Goal: Information Seeking & Learning: Compare options

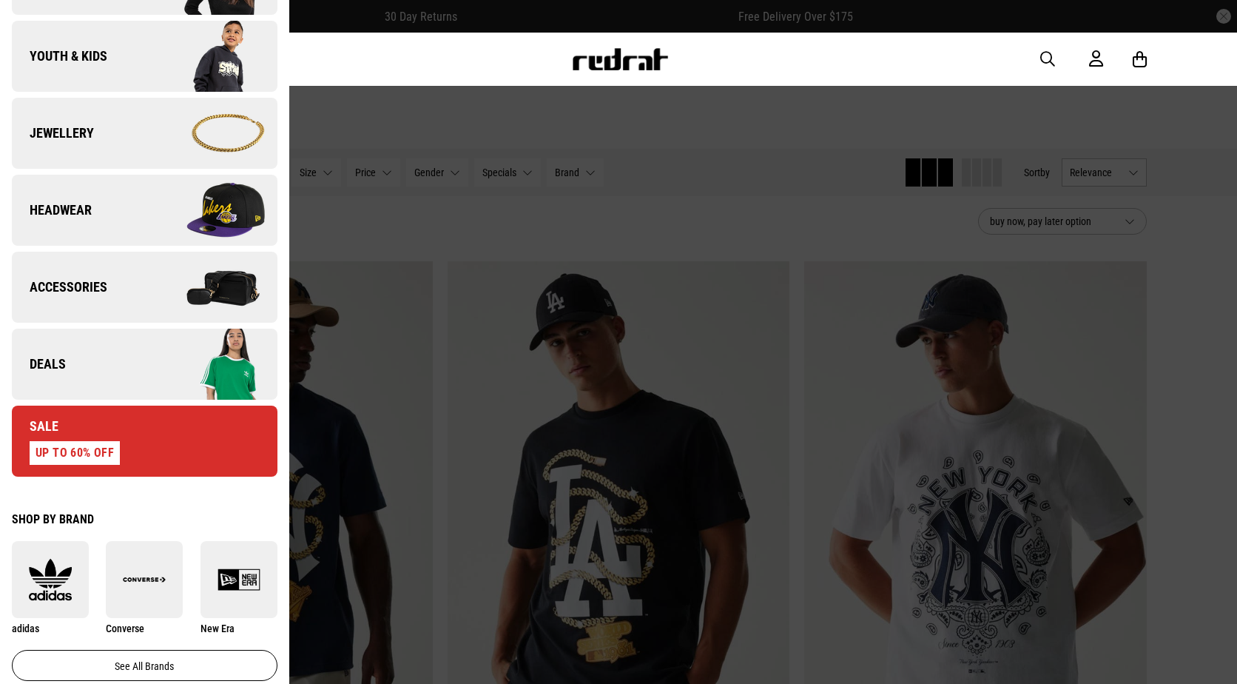
click at [104, 379] on link "Deals" at bounding box center [145, 364] width 266 height 71
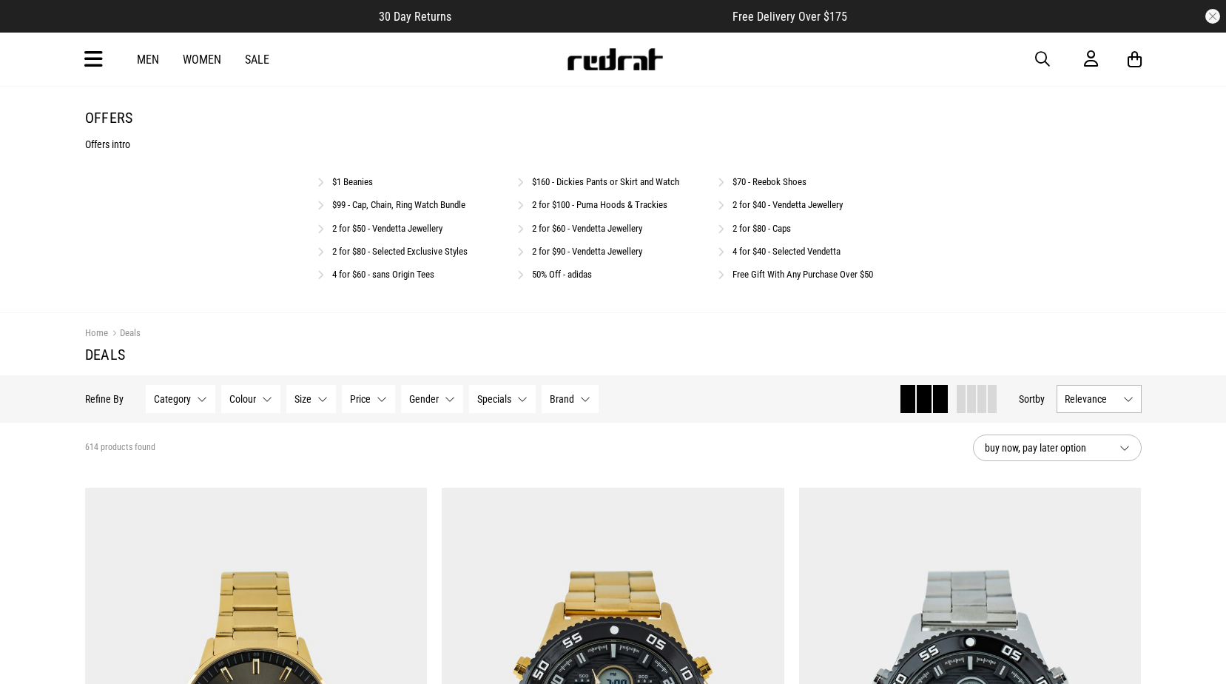
click at [767, 254] on link "4 for $40 - Selected Vendetta" at bounding box center [787, 251] width 108 height 11
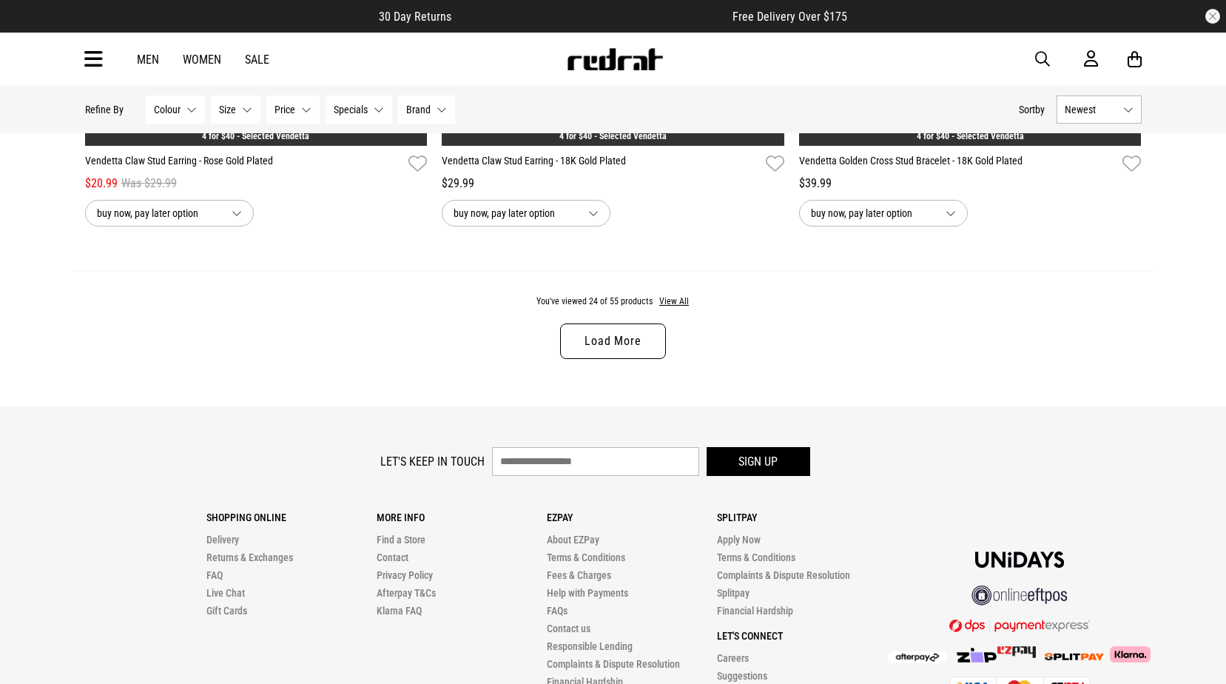
scroll to position [4840, 0]
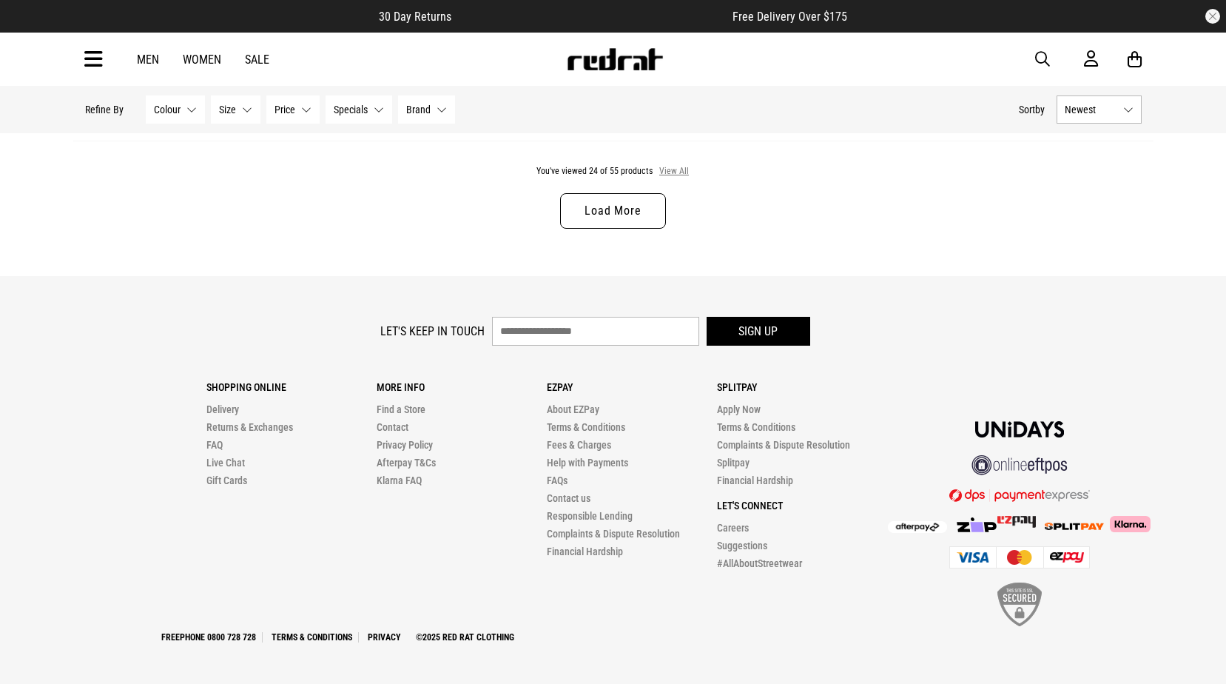
click at [665, 170] on button "View All" at bounding box center [674, 171] width 31 height 13
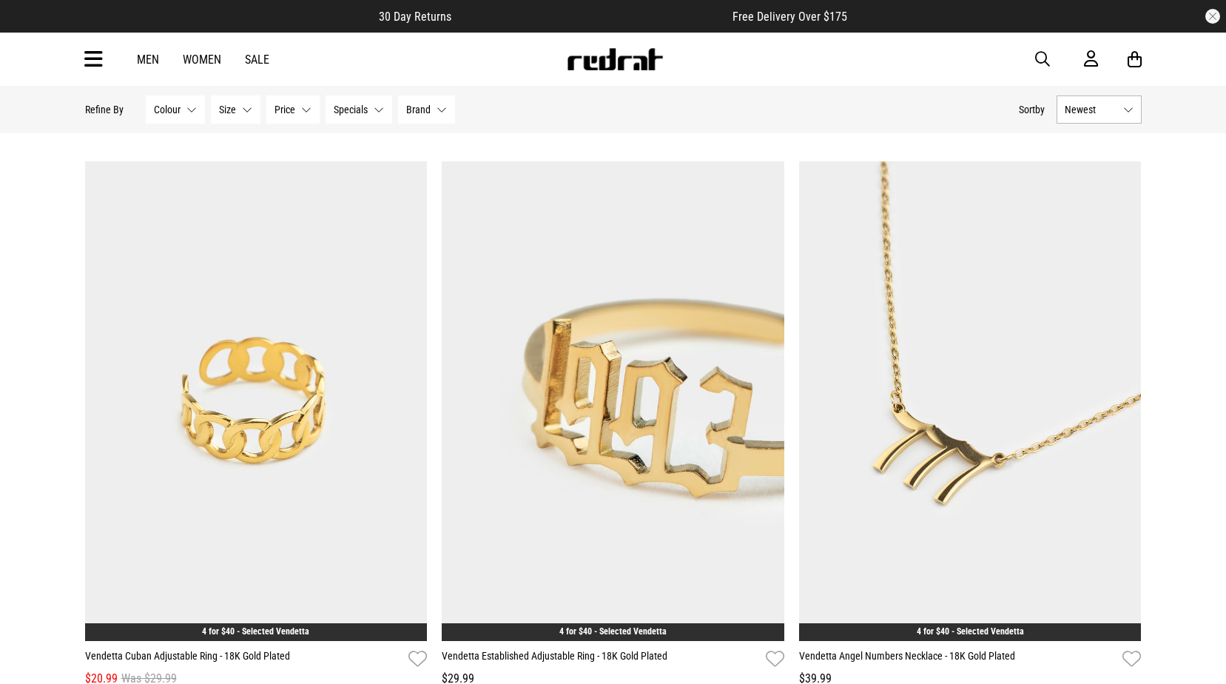
scroll to position [5432, 0]
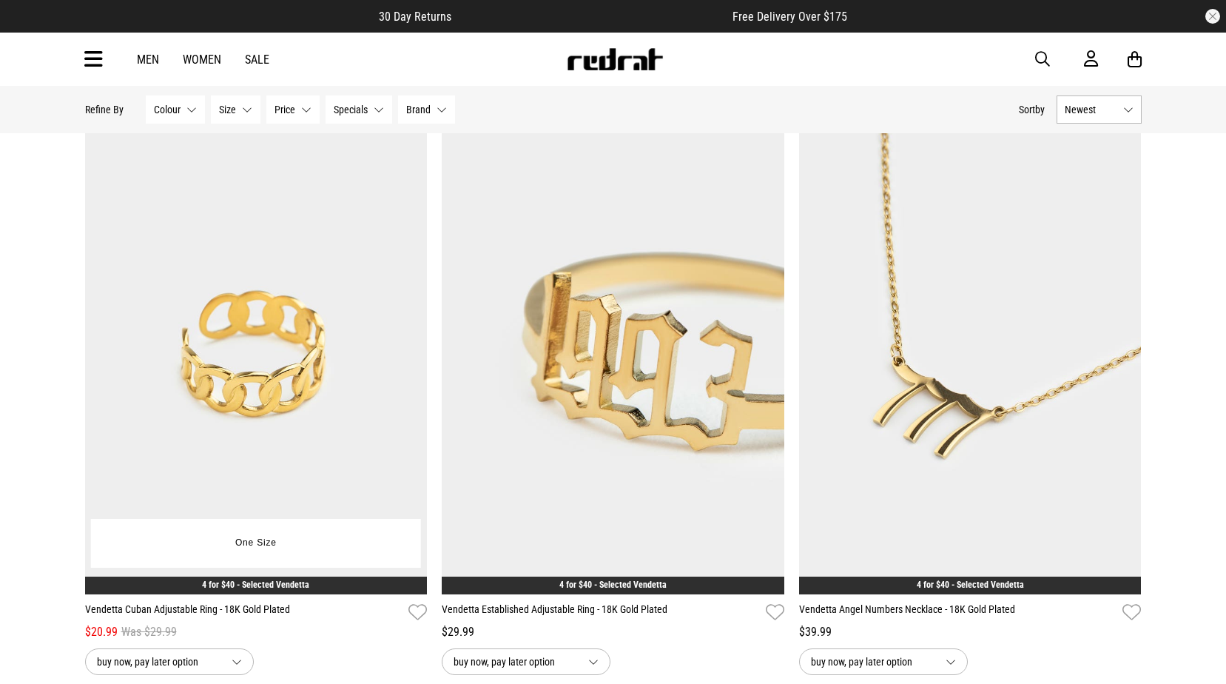
click at [306, 338] on img at bounding box center [256, 355] width 343 height 480
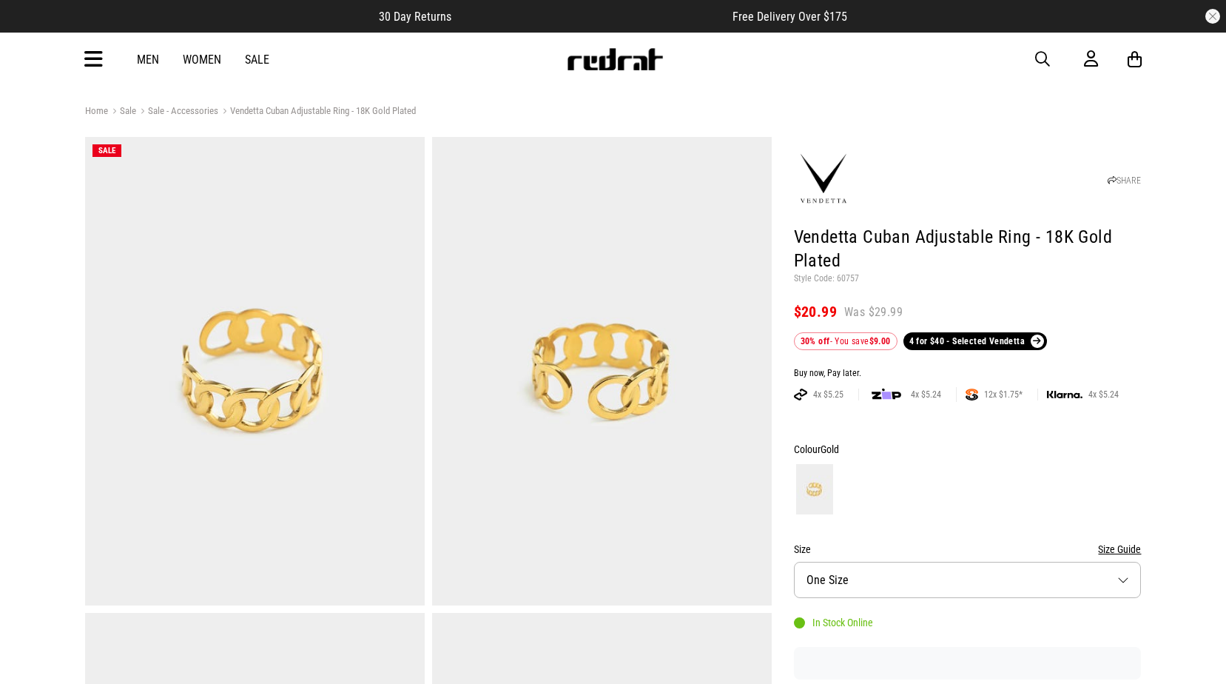
click at [840, 282] on p "Style Code: 60757" at bounding box center [968, 279] width 348 height 12
copy p "60757"
click at [100, 57] on icon at bounding box center [93, 59] width 19 height 24
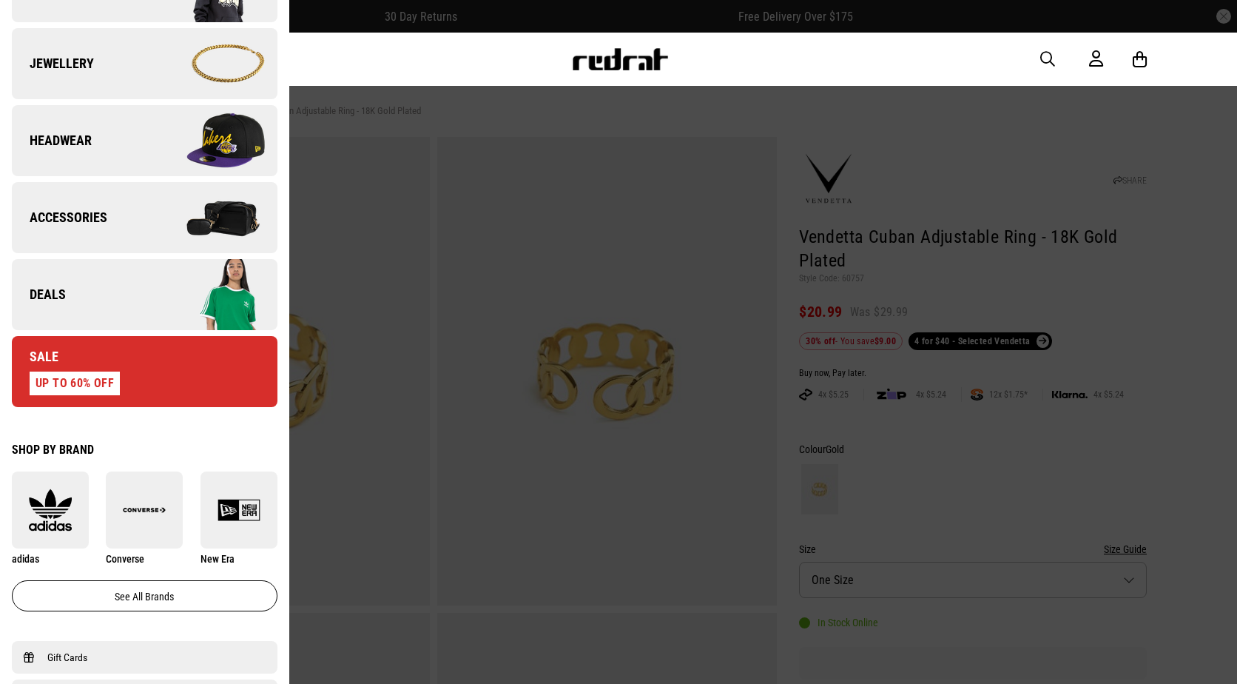
scroll to position [444, 0]
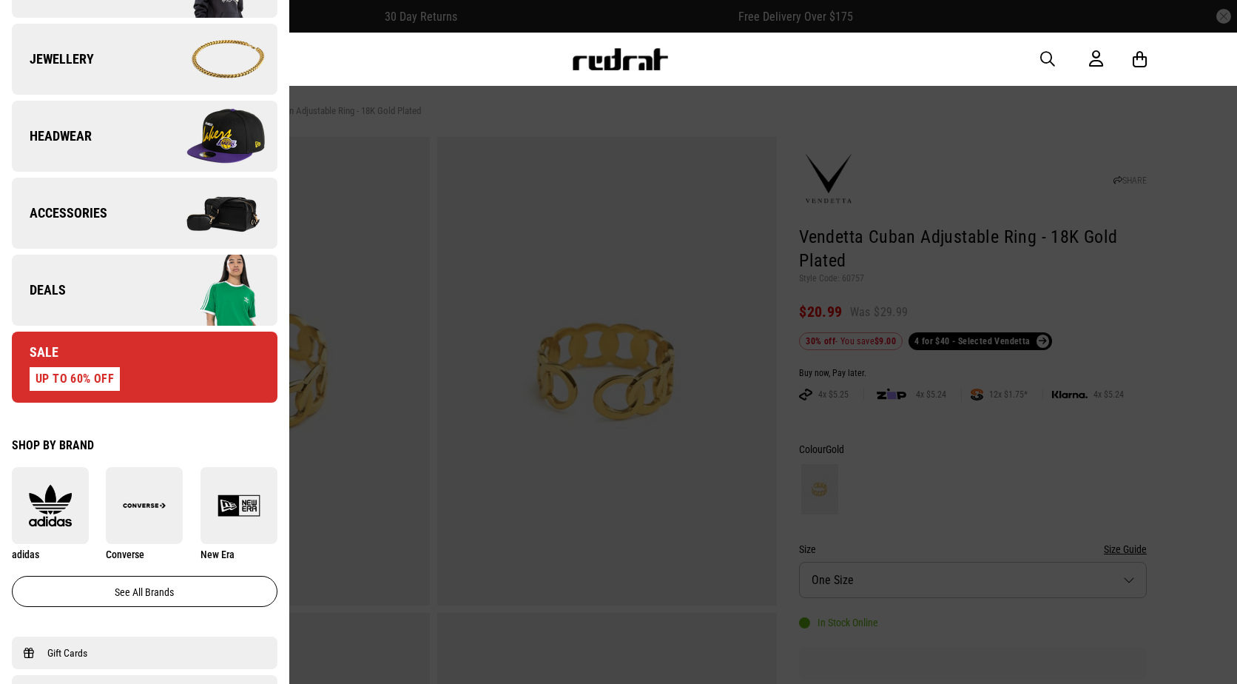
click at [136, 282] on link "Deals" at bounding box center [145, 290] width 266 height 71
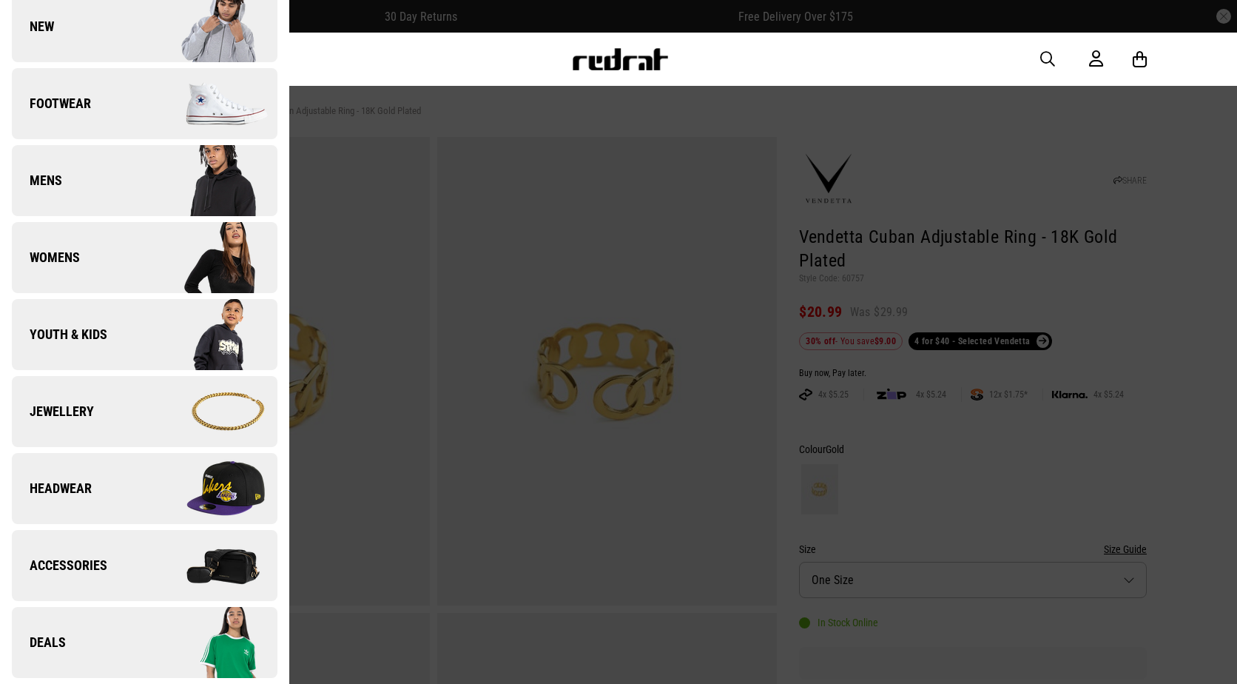
scroll to position [0, 0]
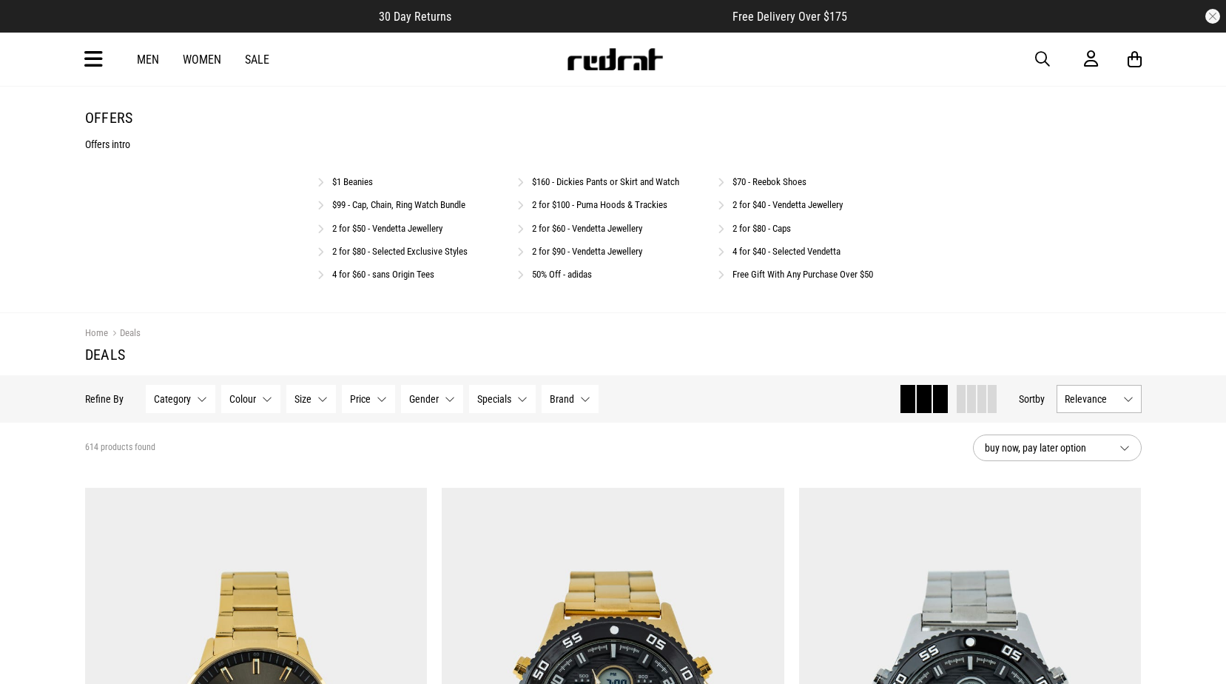
click at [400, 227] on link "2 for $50 - Vendetta Jewellery" at bounding box center [387, 228] width 110 height 11
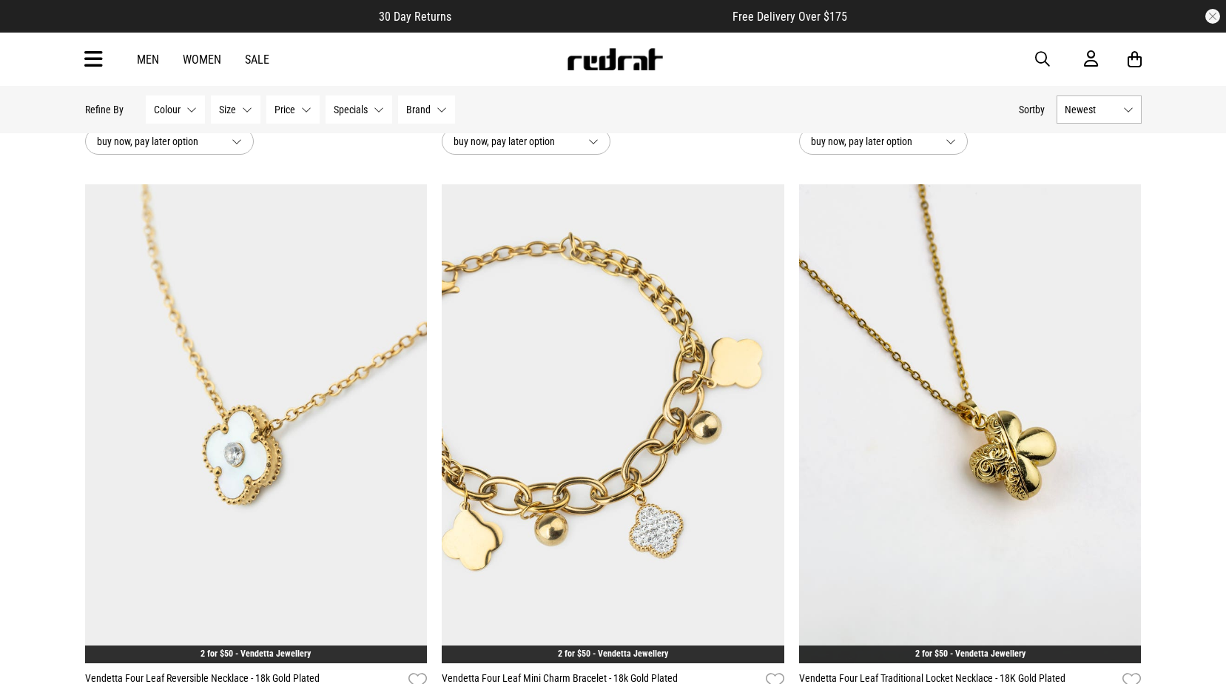
scroll to position [3034, 0]
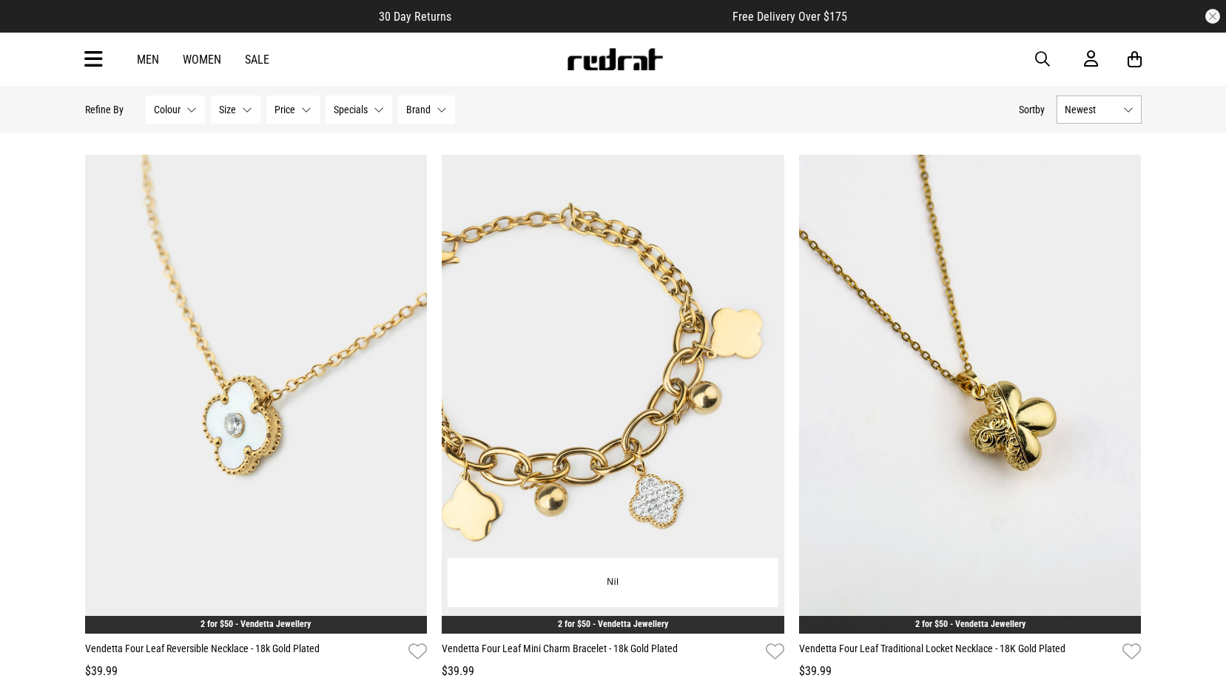
click at [571, 318] on img at bounding box center [613, 395] width 343 height 480
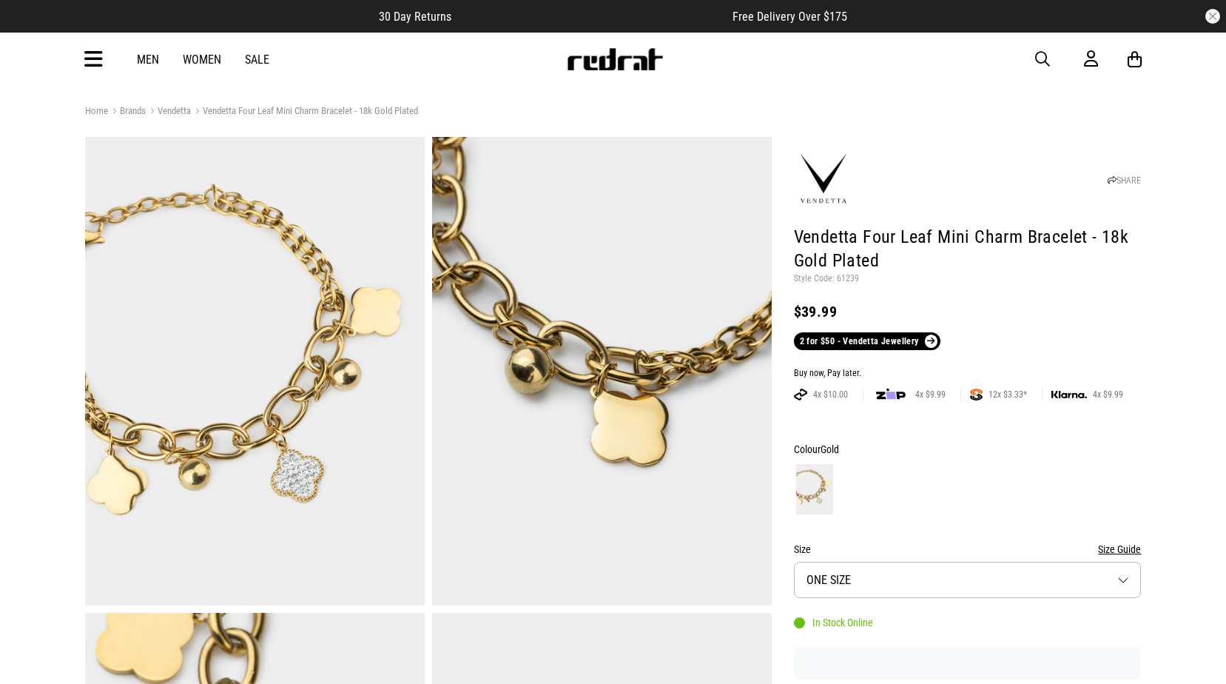
click at [849, 275] on p "Style Code: 61239" at bounding box center [968, 279] width 348 height 12
copy p "61239"
click at [1040, 57] on span "button" at bounding box center [1042, 59] width 15 height 18
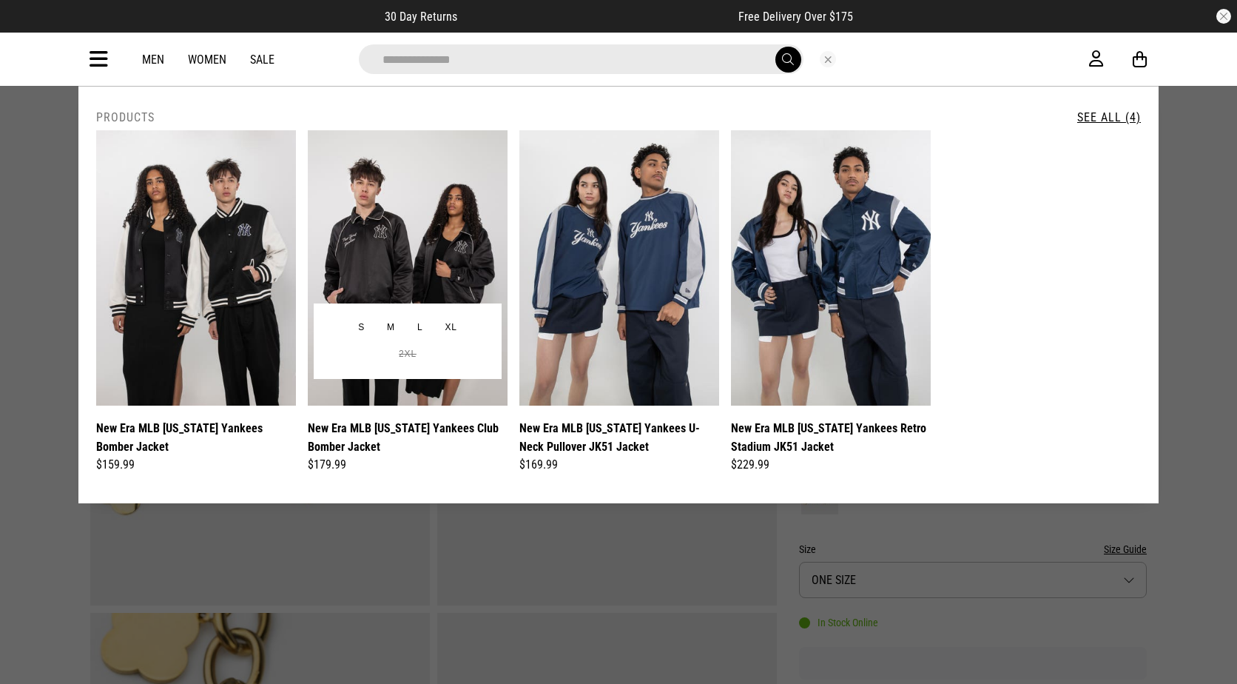
type input "**********"
click at [405, 216] on img at bounding box center [408, 267] width 200 height 275
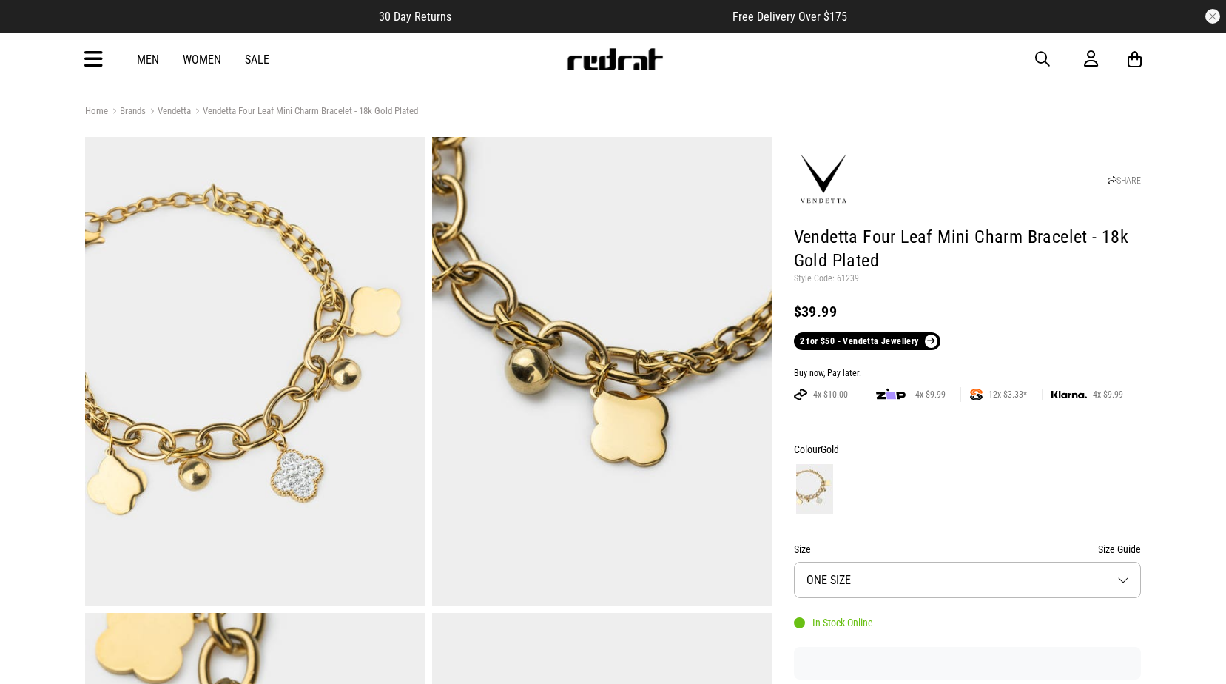
click at [1043, 56] on span "button" at bounding box center [1042, 59] width 15 height 18
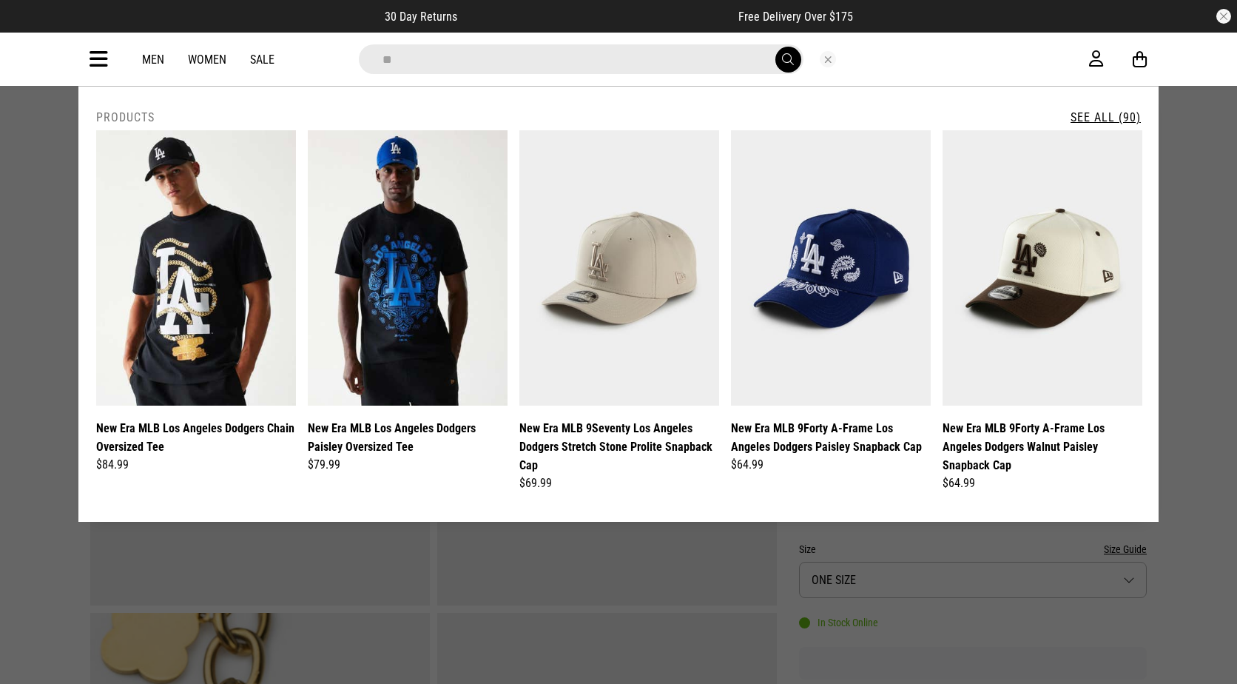
type input "*"
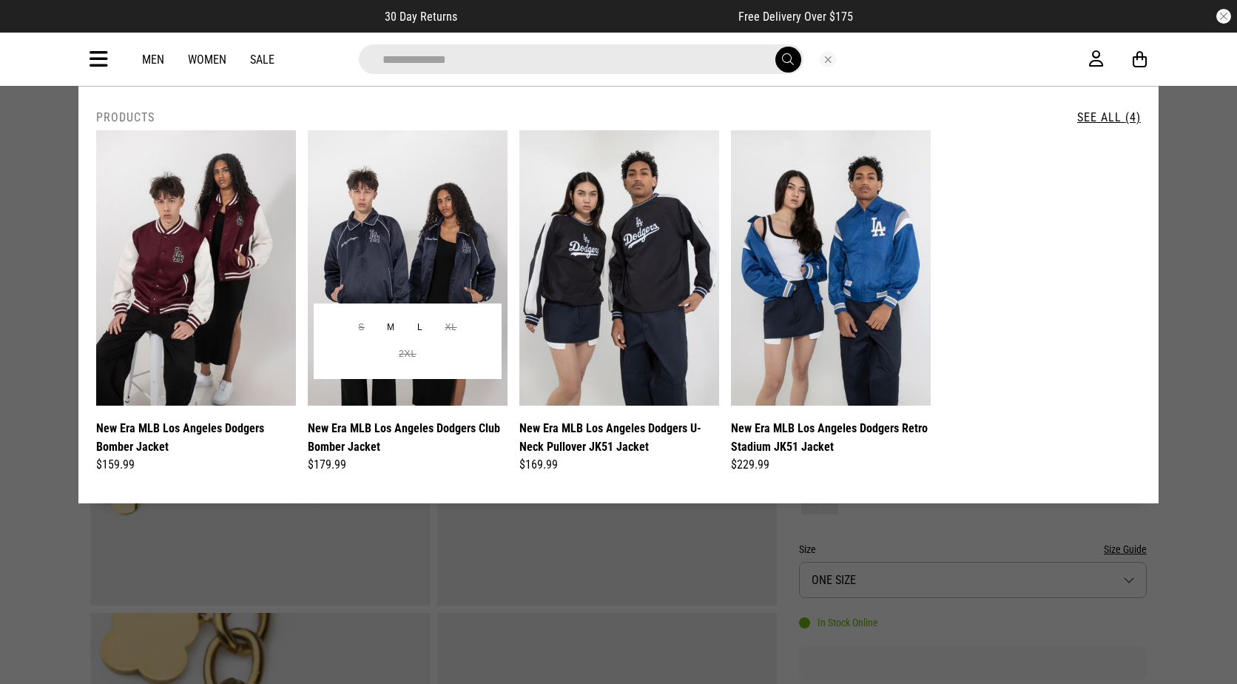
type input "**********"
click at [417, 201] on img at bounding box center [408, 267] width 200 height 275
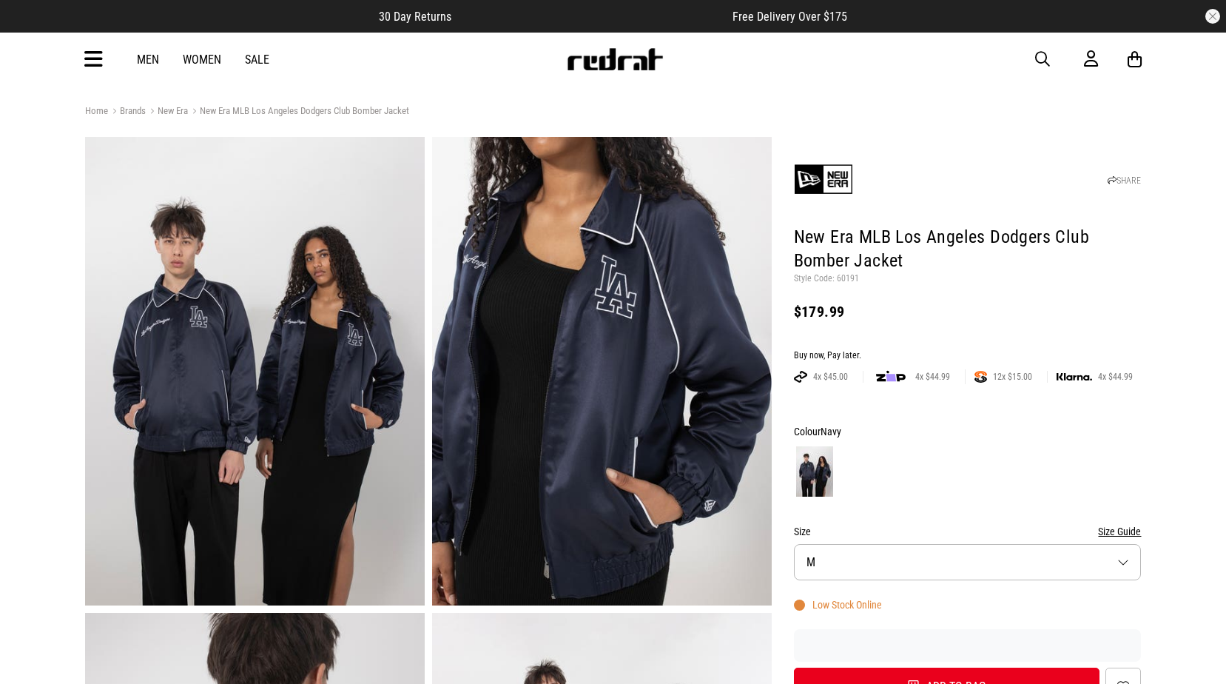
click at [88, 60] on icon at bounding box center [93, 59] width 19 height 24
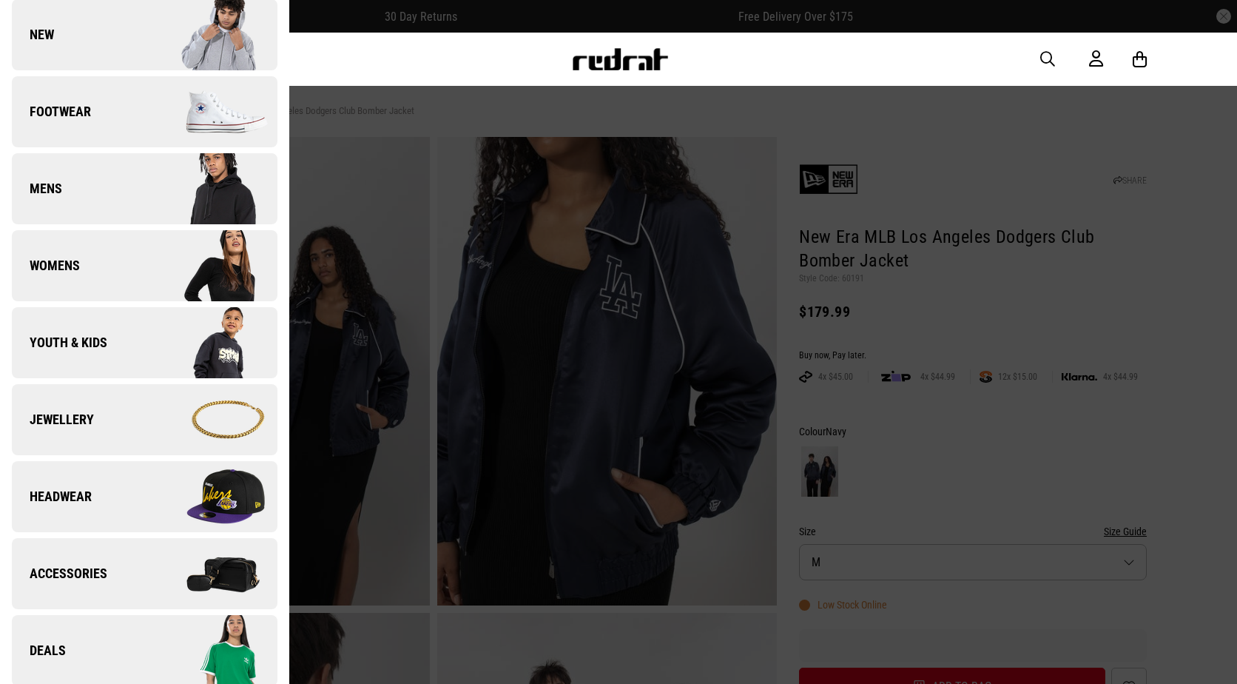
scroll to position [148, 0]
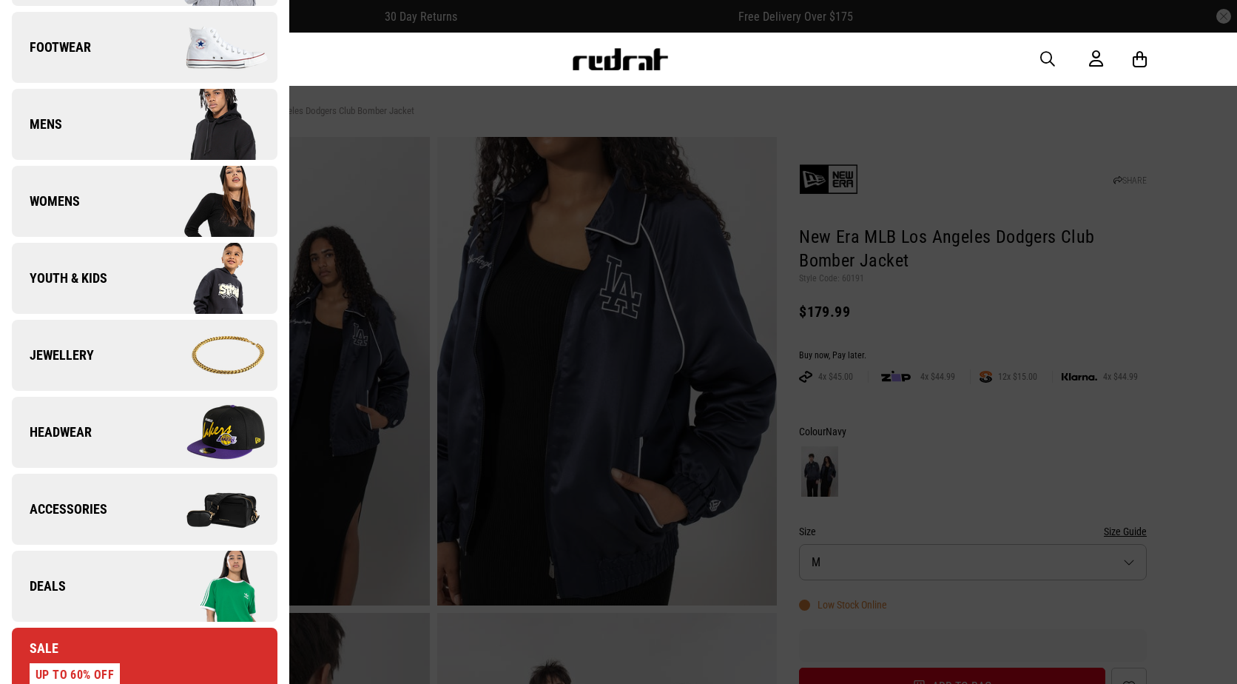
click at [116, 587] on link "Deals" at bounding box center [145, 586] width 266 height 71
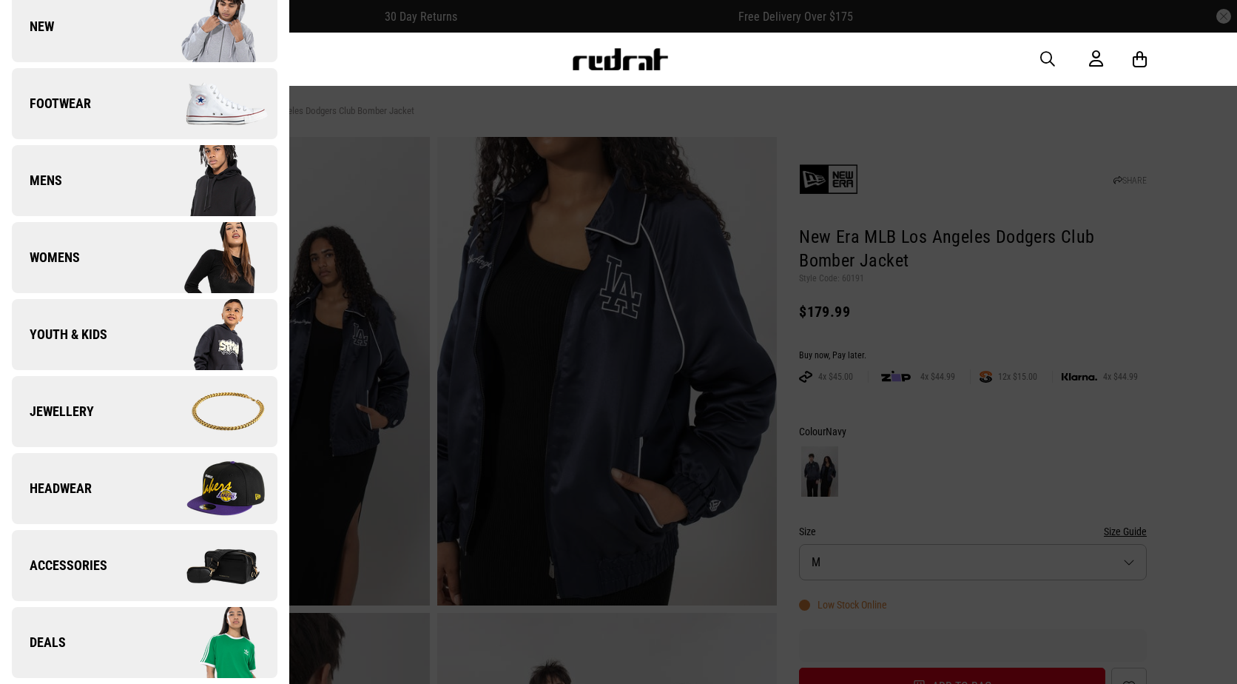
scroll to position [0, 0]
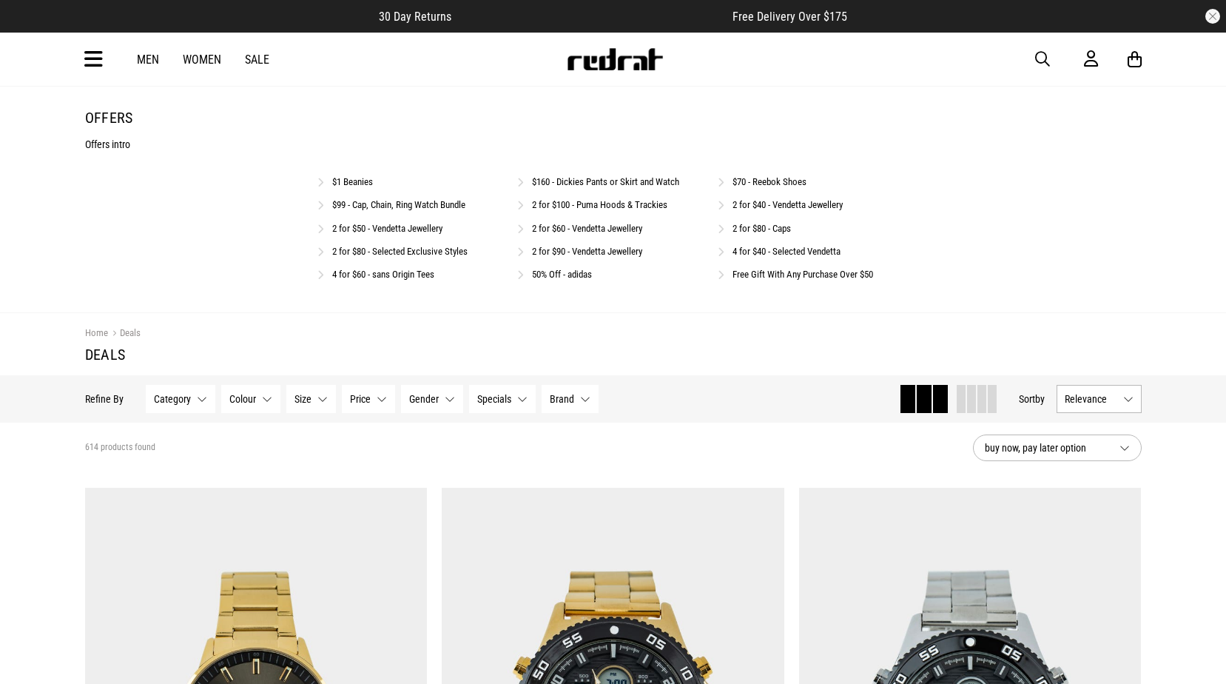
click at [437, 201] on link "$99 - Cap, Chain, Ring Watch Bundle" at bounding box center [398, 204] width 133 height 11
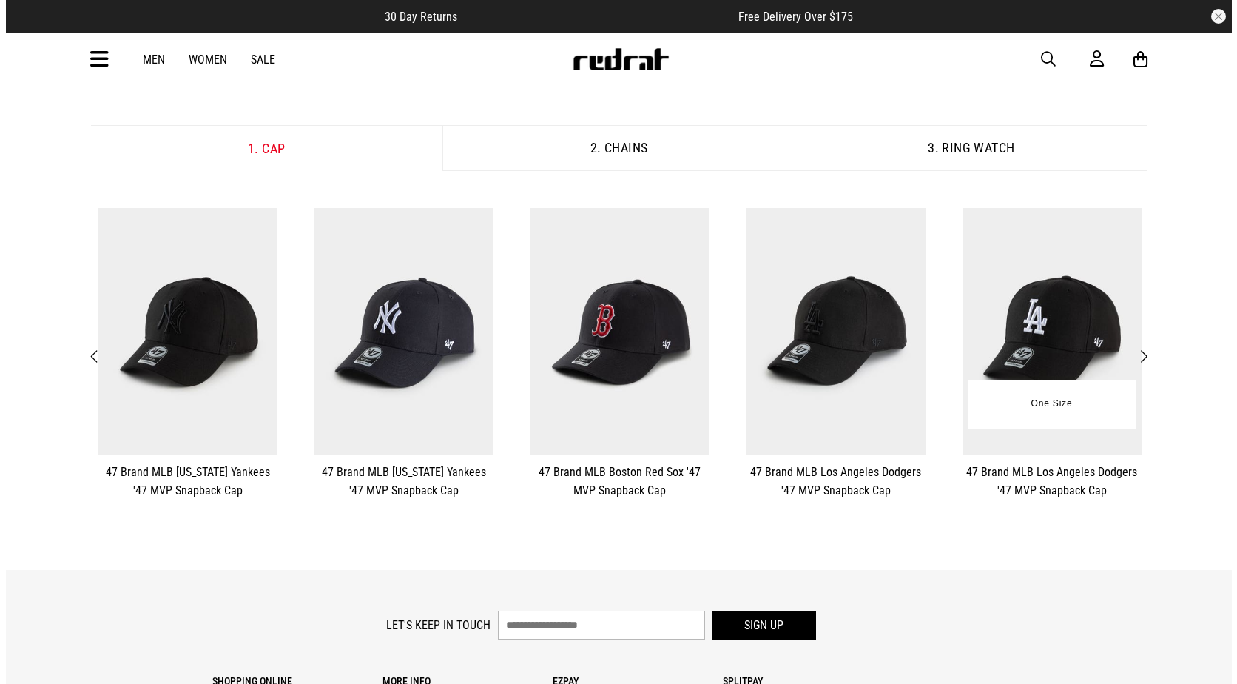
scroll to position [222, 0]
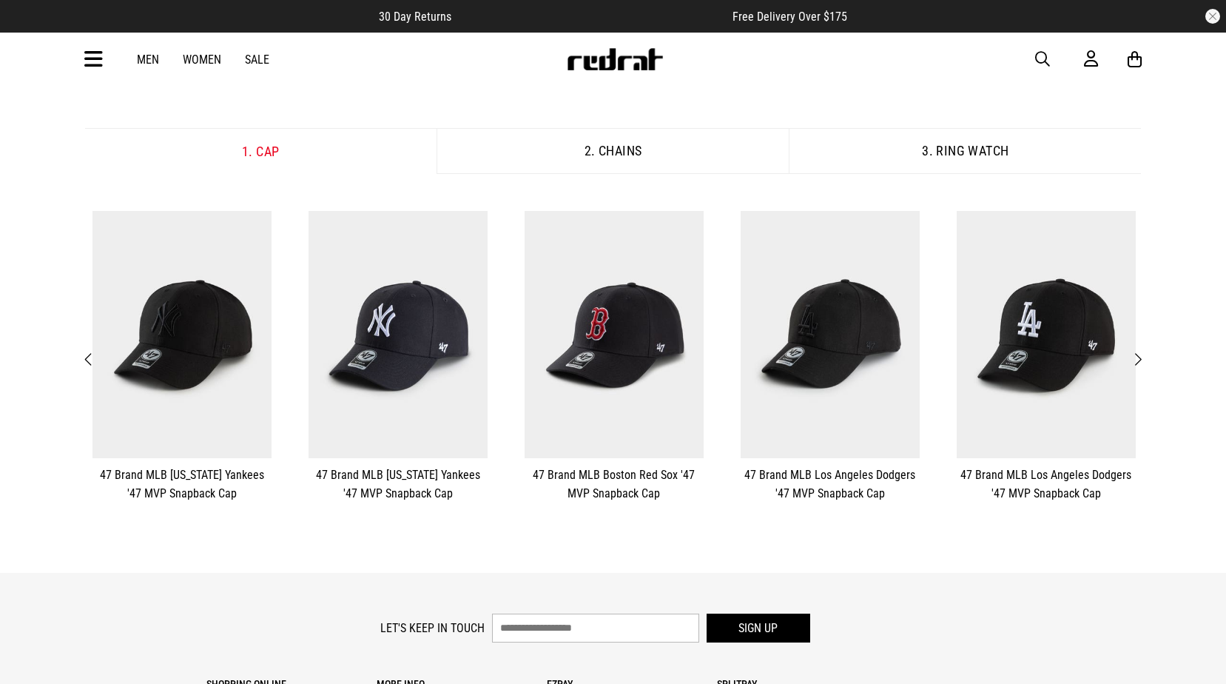
click at [1140, 357] on span "Next" at bounding box center [1138, 360] width 10 height 18
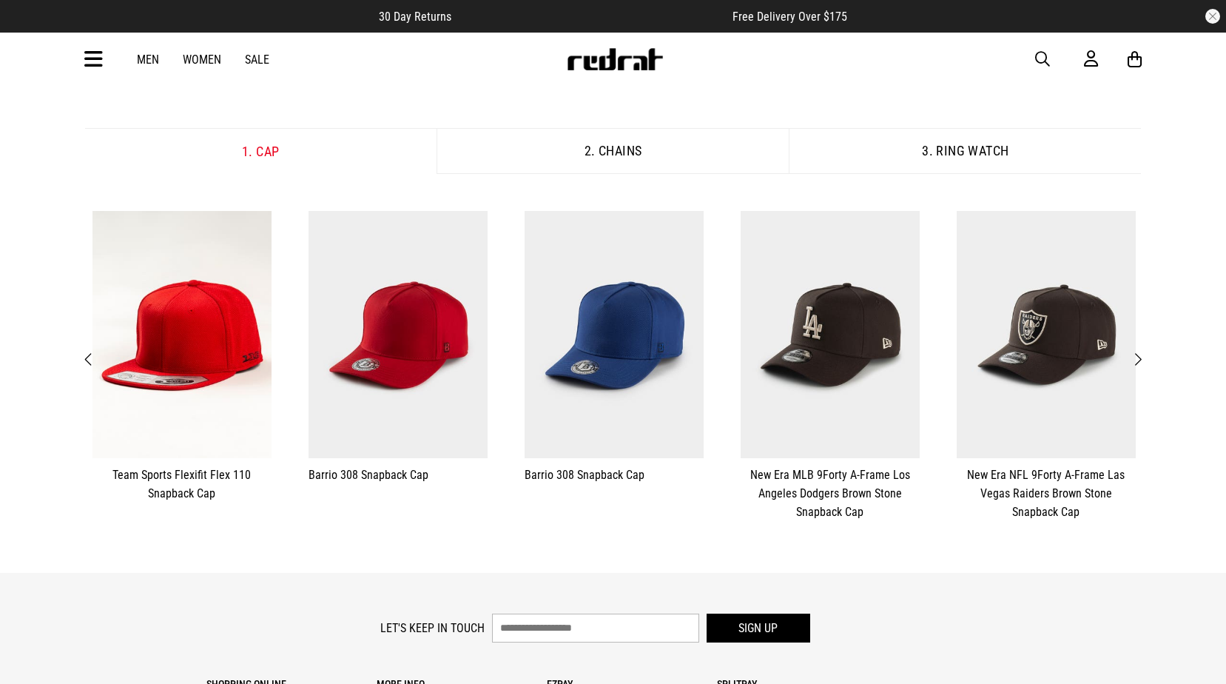
click at [1140, 357] on span "Next" at bounding box center [1138, 360] width 10 height 18
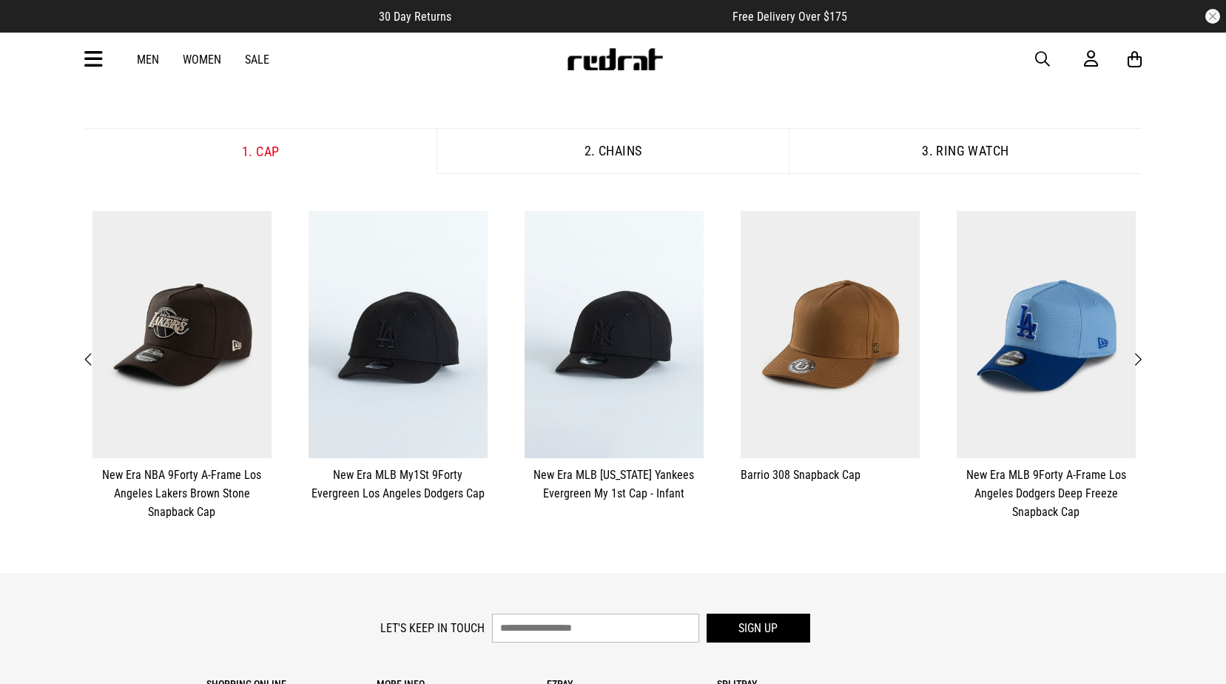
click at [1140, 357] on span "Next" at bounding box center [1138, 360] width 10 height 18
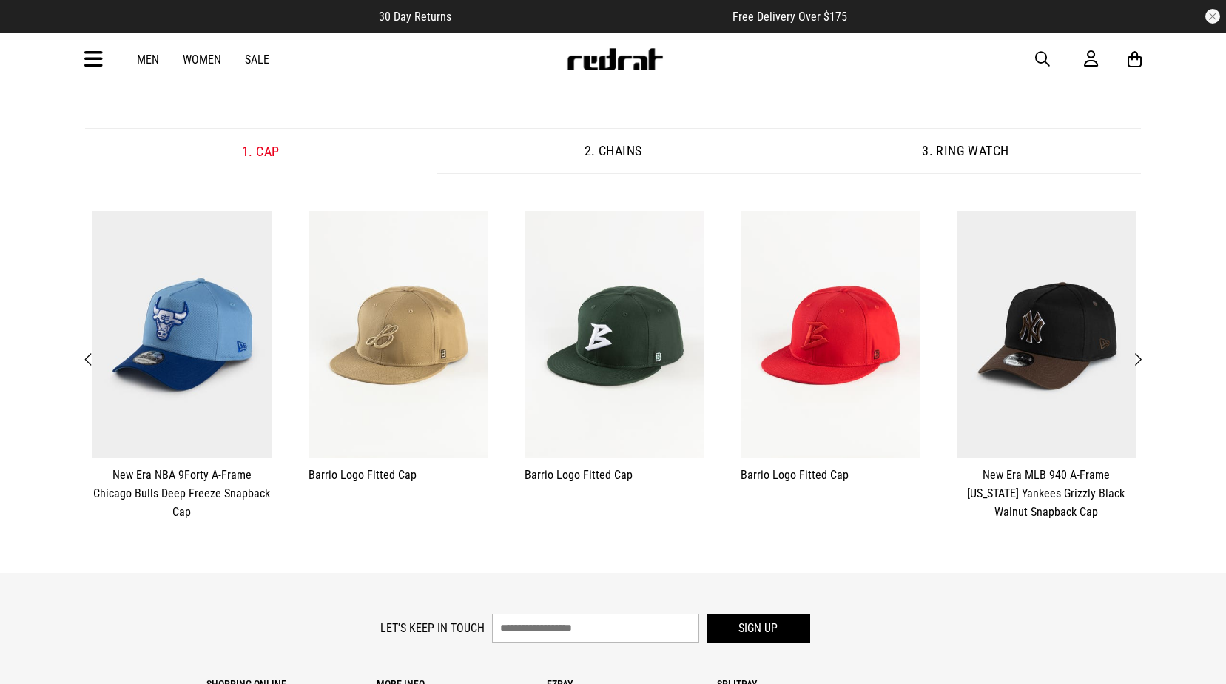
click at [1140, 357] on span "Next" at bounding box center [1138, 360] width 10 height 18
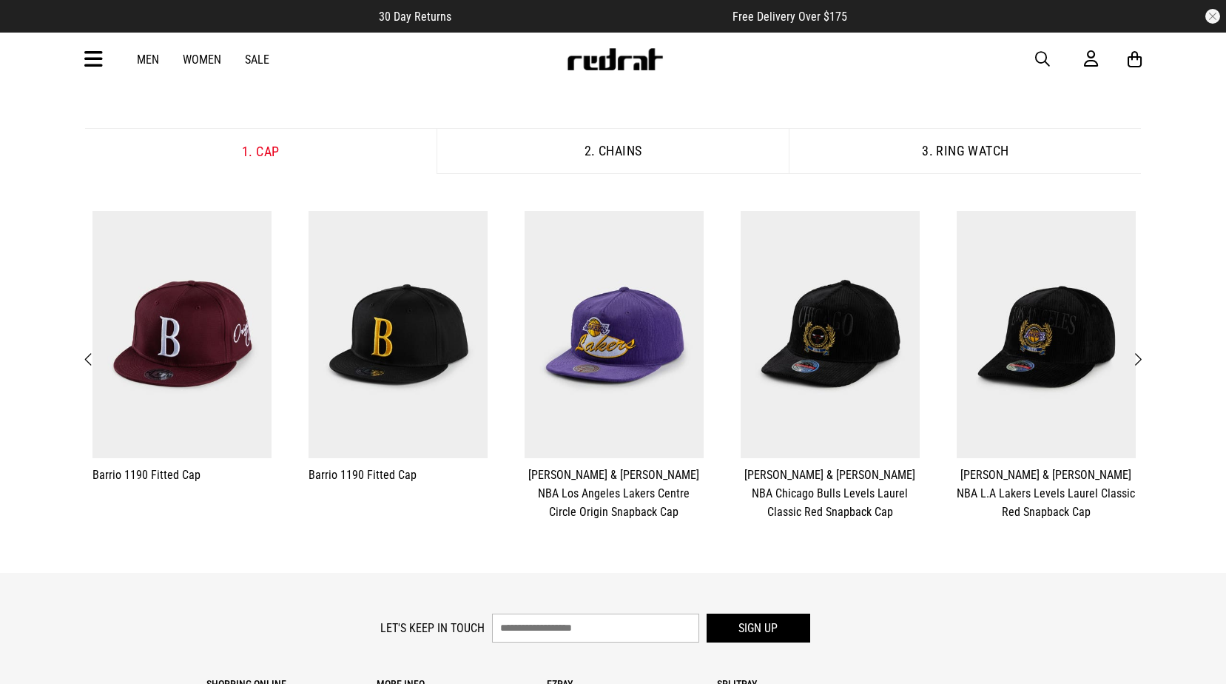
click at [1140, 352] on span "Next" at bounding box center [1138, 360] width 10 height 18
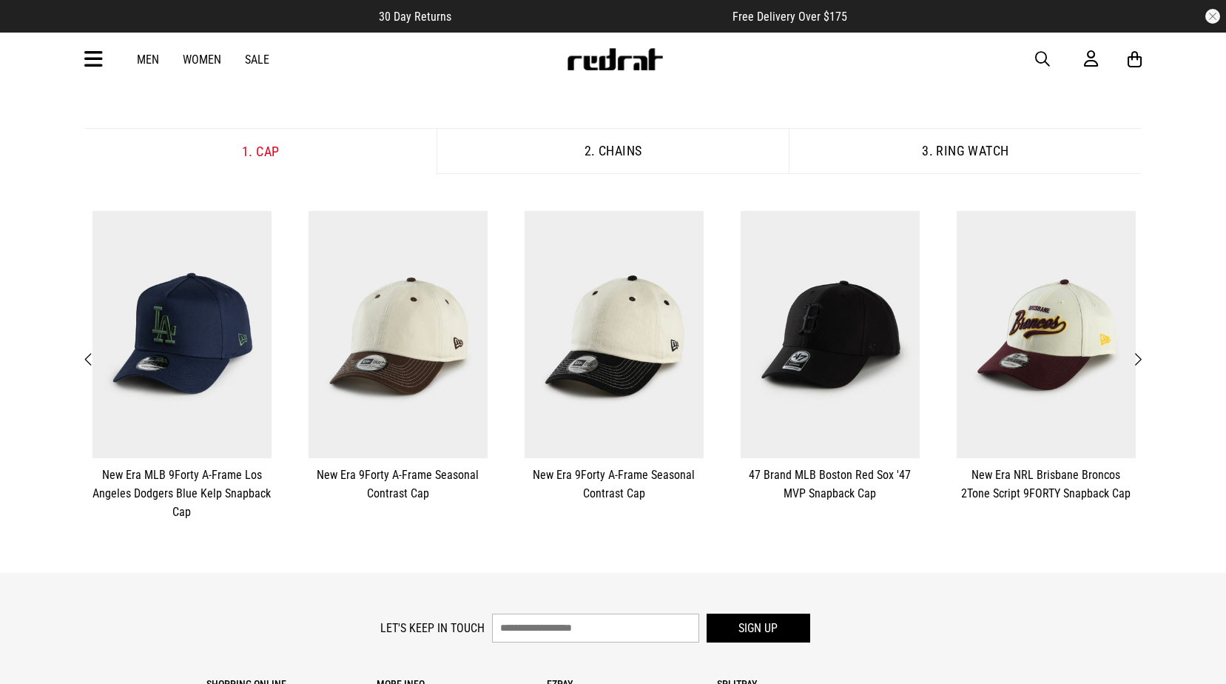
click at [1032, 61] on div "Men Women Sale Sign in New Back Footwear Back Mens Back Womens Back Youth & Kid…" at bounding box center [613, 59] width 1080 height 53
click at [1060, 56] on button "button" at bounding box center [1050, 59] width 30 height 18
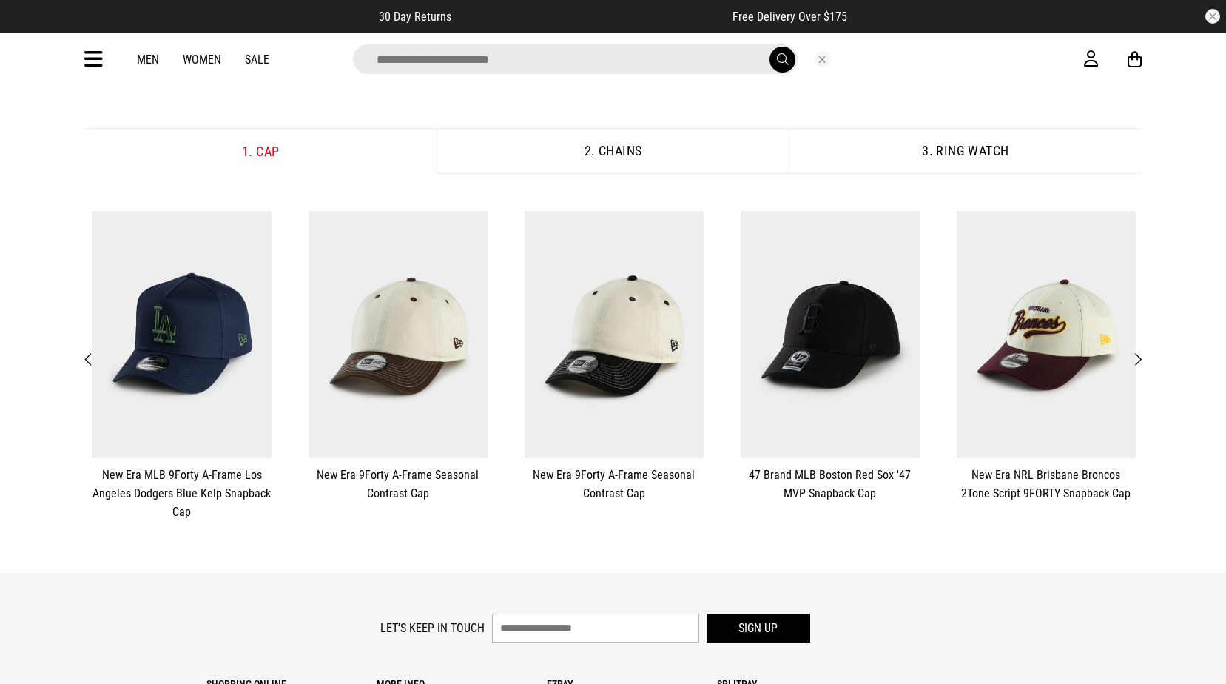
click at [718, 56] on input "search" at bounding box center [575, 59] width 445 height 30
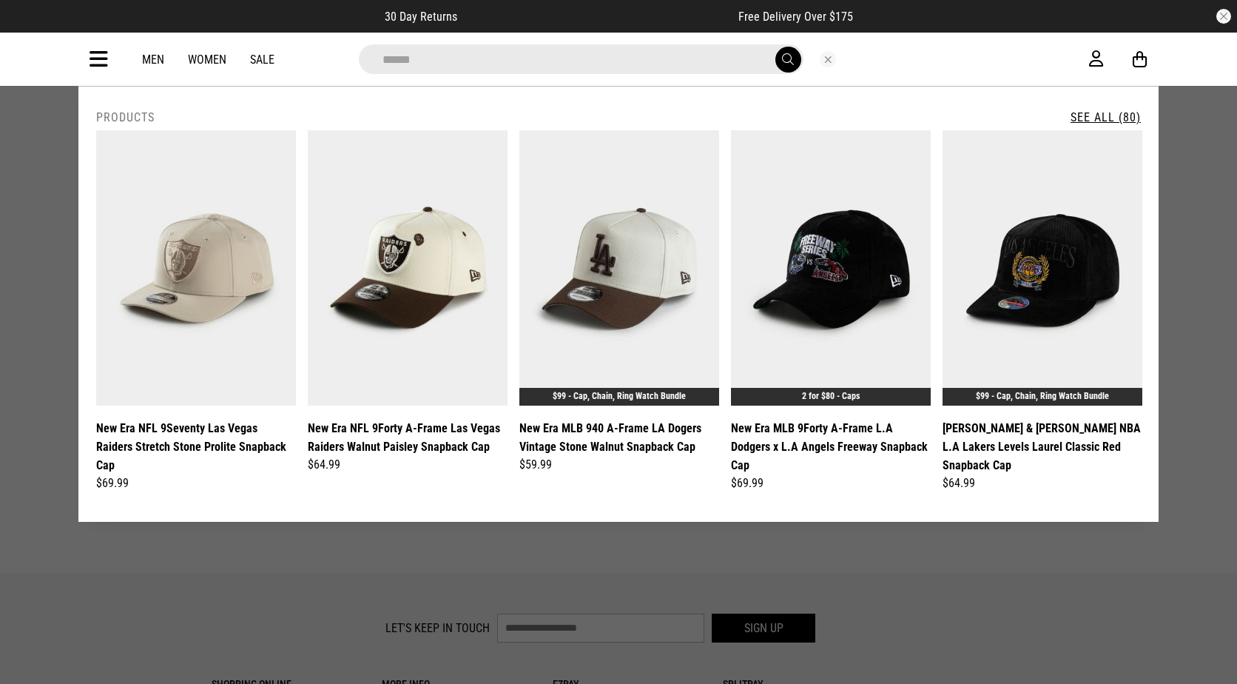
type input "******"
click at [776, 47] on button "submit" at bounding box center [789, 60] width 26 height 26
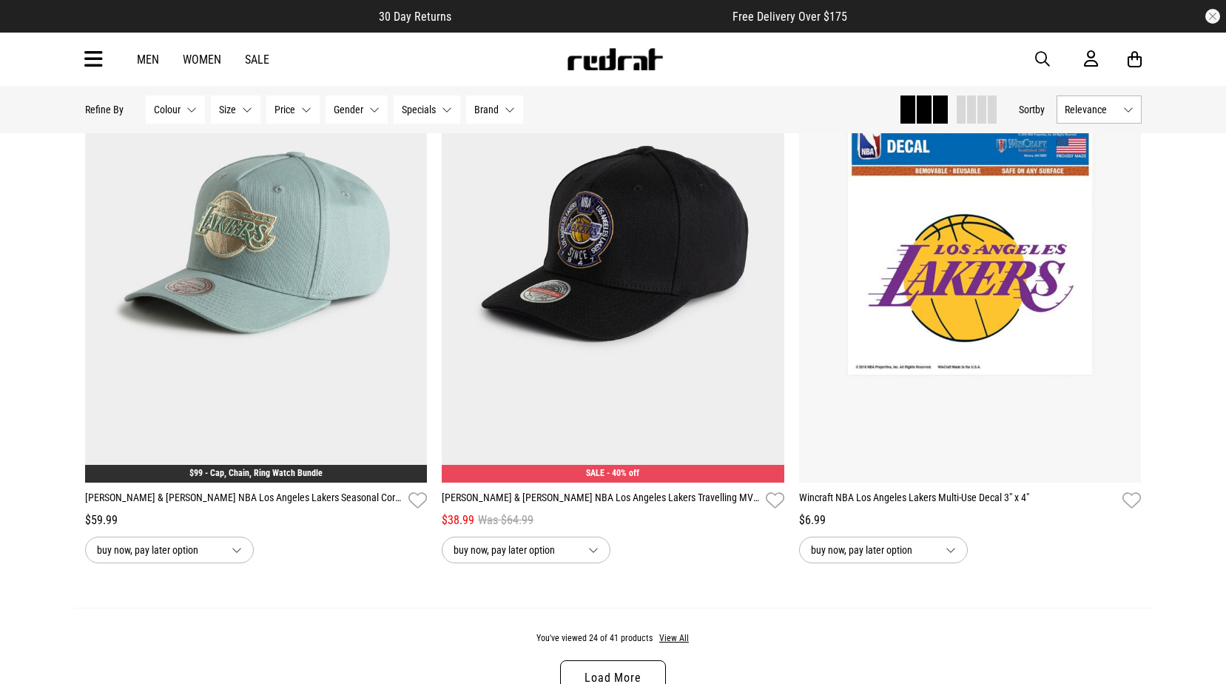
scroll to position [4736, 0]
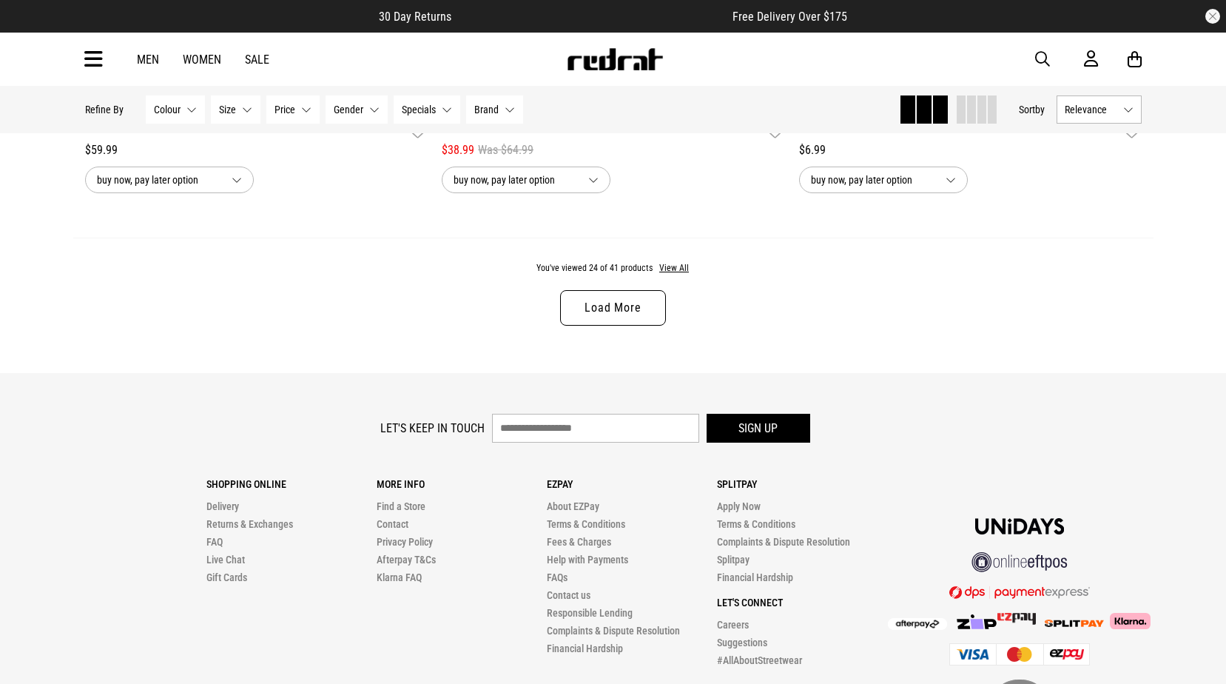
click at [609, 322] on link "Load More" at bounding box center [612, 308] width 105 height 36
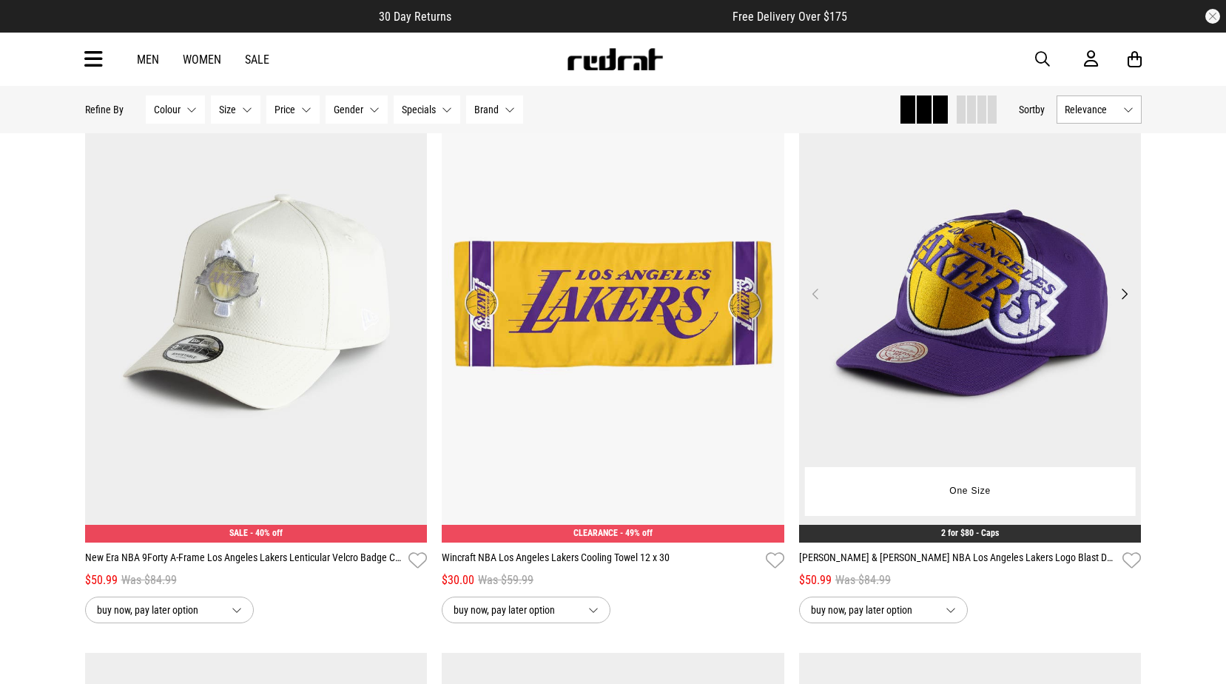
scroll to position [4902, 0]
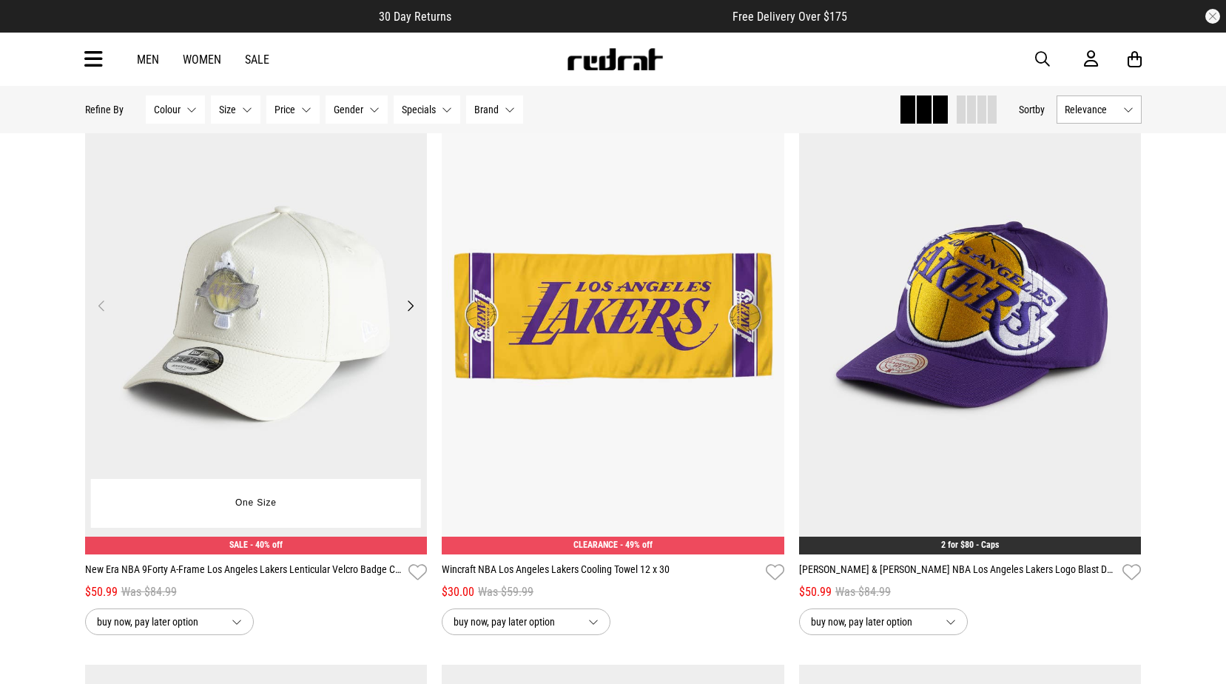
click at [417, 315] on button "Next" at bounding box center [410, 306] width 19 height 18
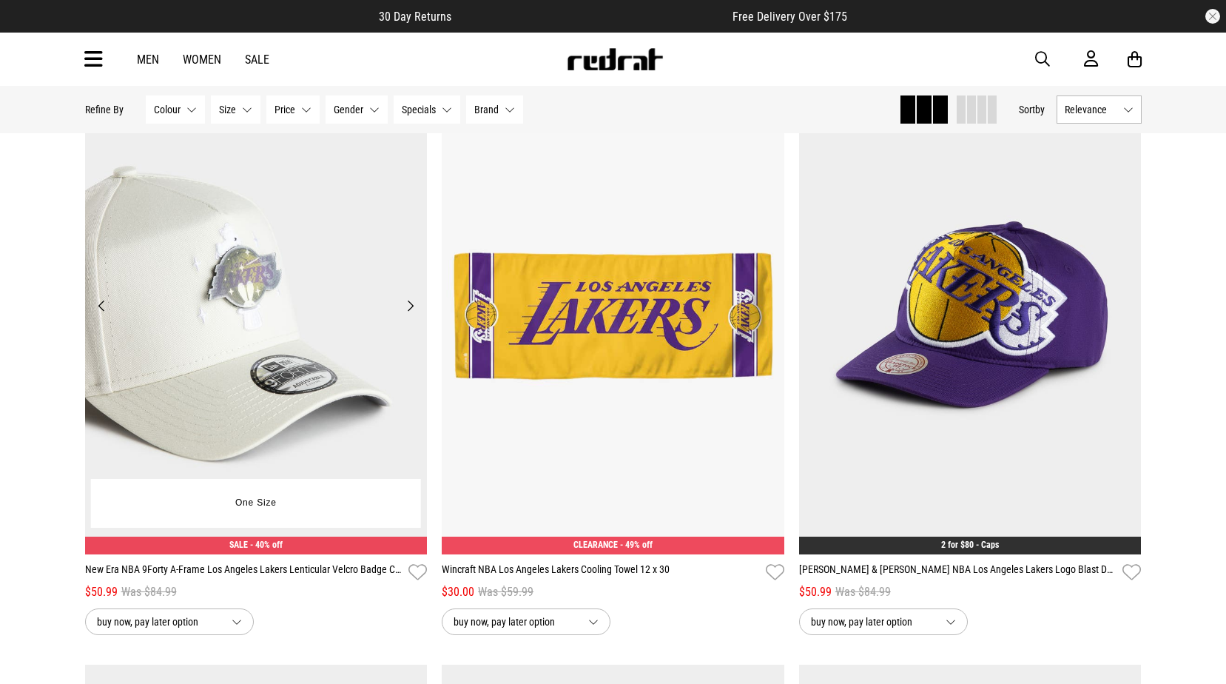
click at [417, 315] on button "Next" at bounding box center [410, 306] width 19 height 18
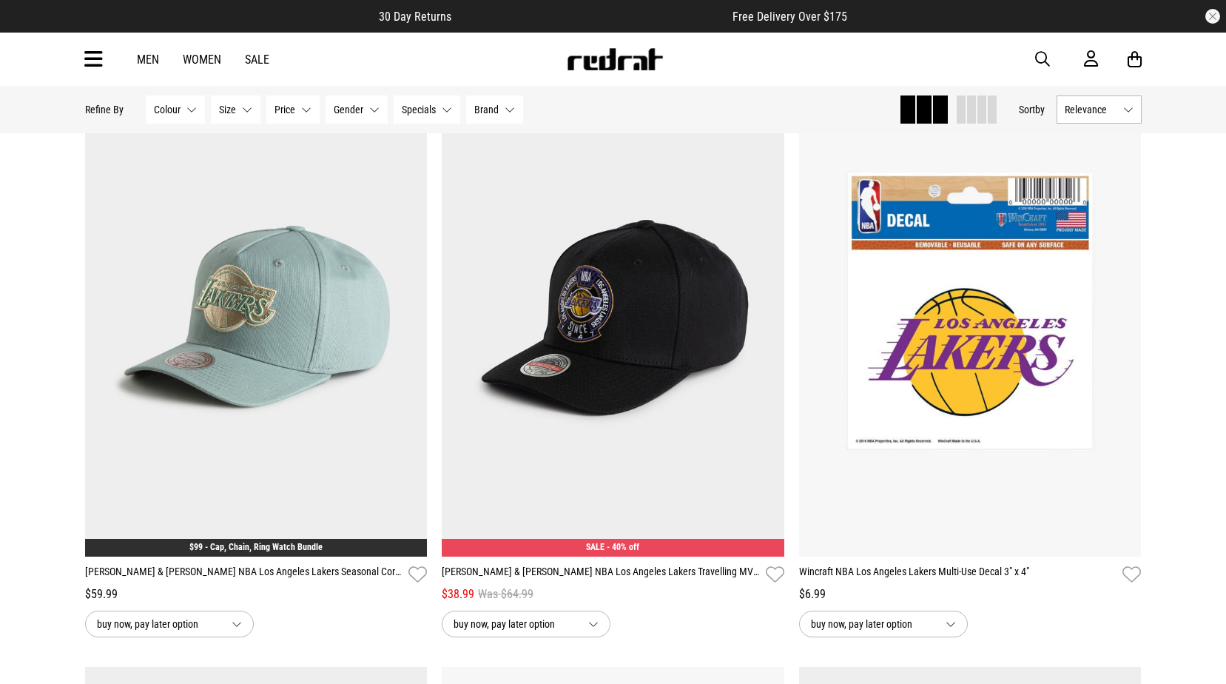
scroll to position [4754, 0]
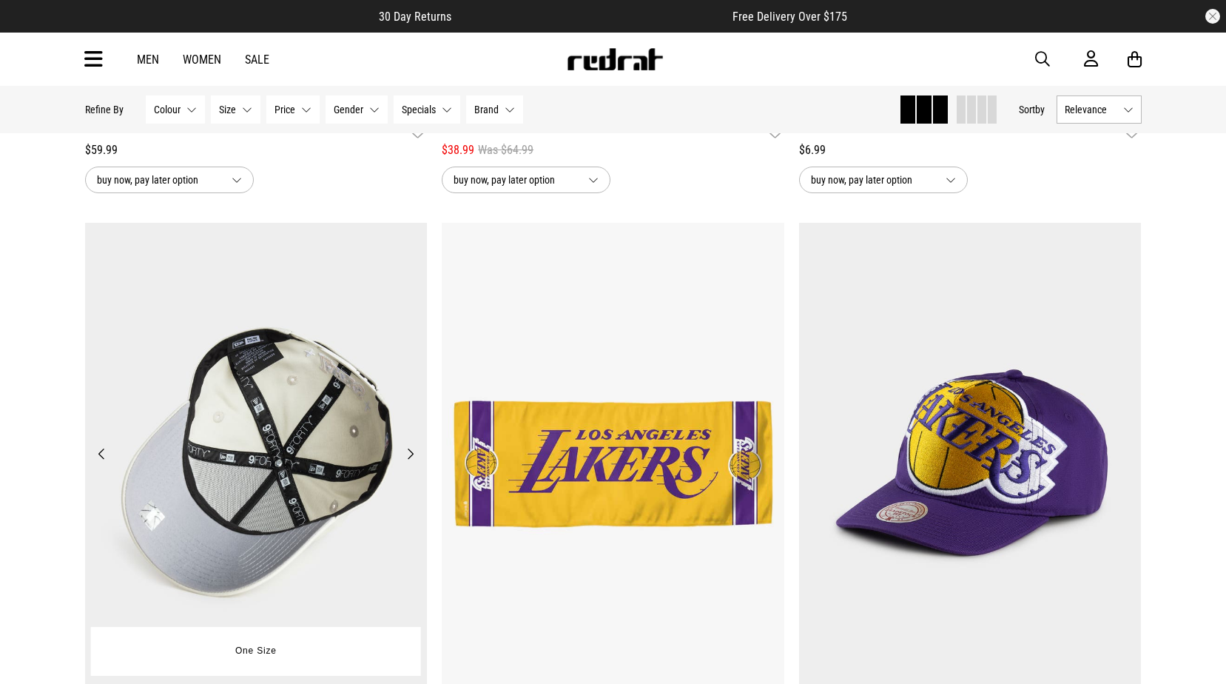
click at [189, 408] on img at bounding box center [256, 463] width 343 height 480
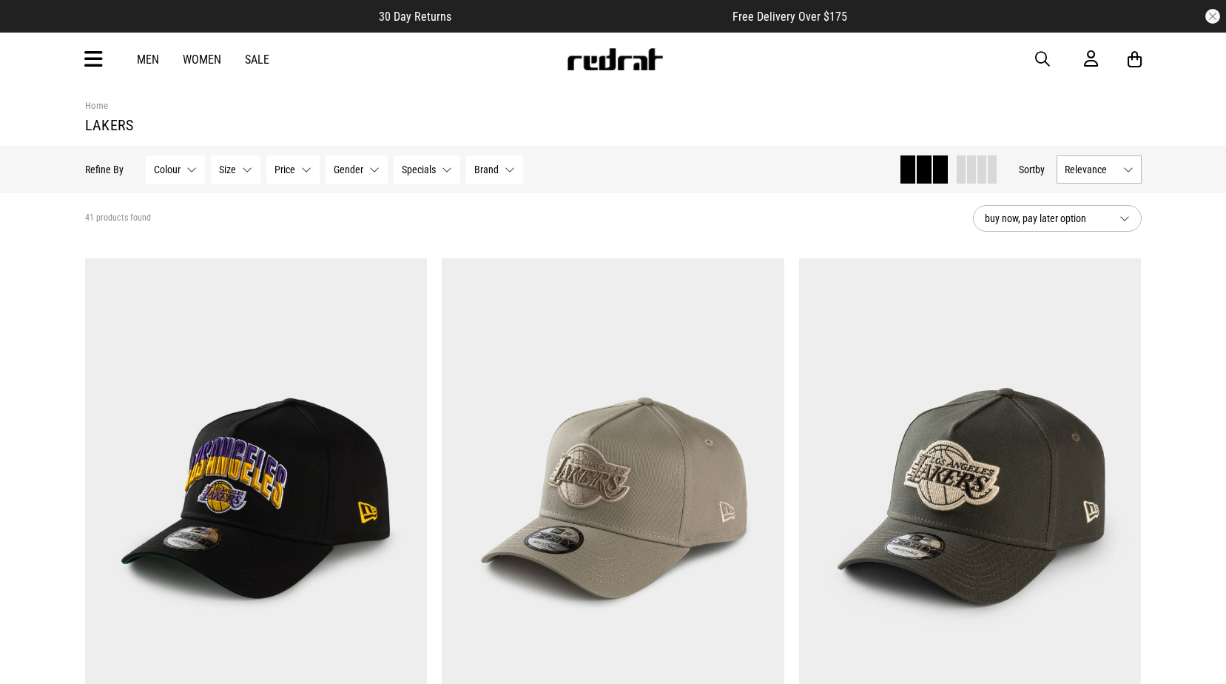
click at [109, 56] on div "Men Women Sale Sign in New Back Footwear Back Mens Back Womens Back Youth & Kid…" at bounding box center [613, 59] width 1080 height 53
drag, startPoint x: 95, startPoint y: 56, endPoint x: 101, endPoint y: 84, distance: 28.6
click at [95, 56] on icon at bounding box center [93, 59] width 19 height 24
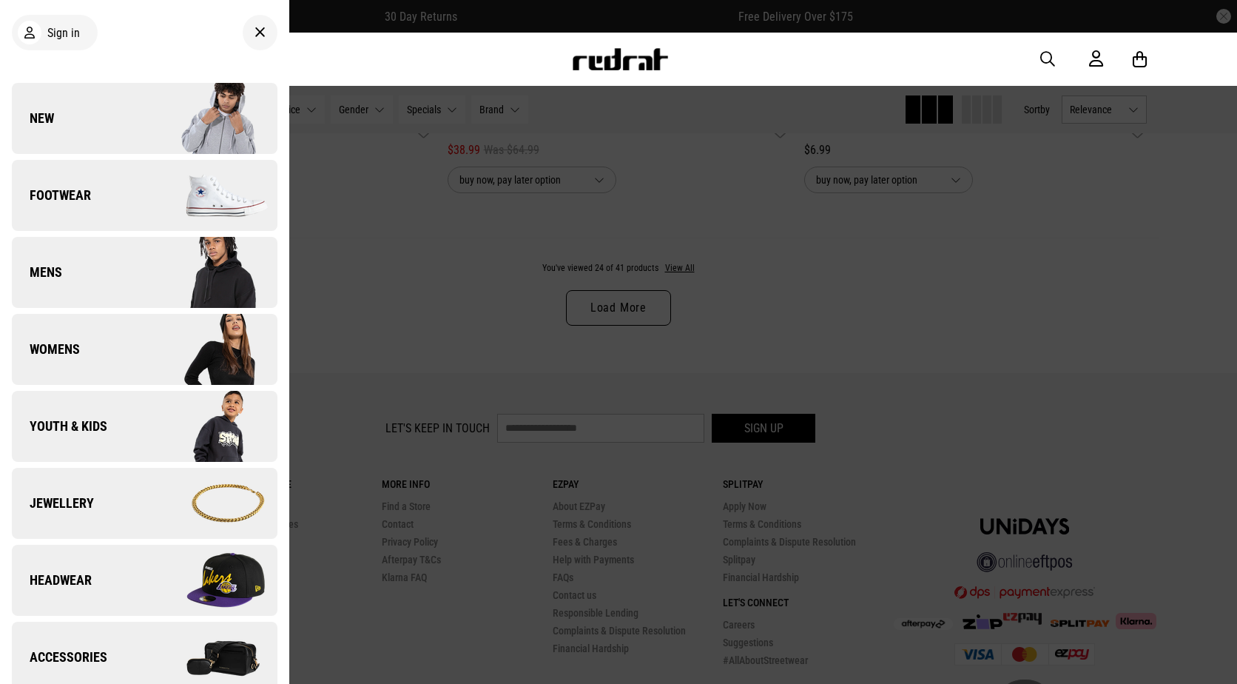
scroll to position [222, 0]
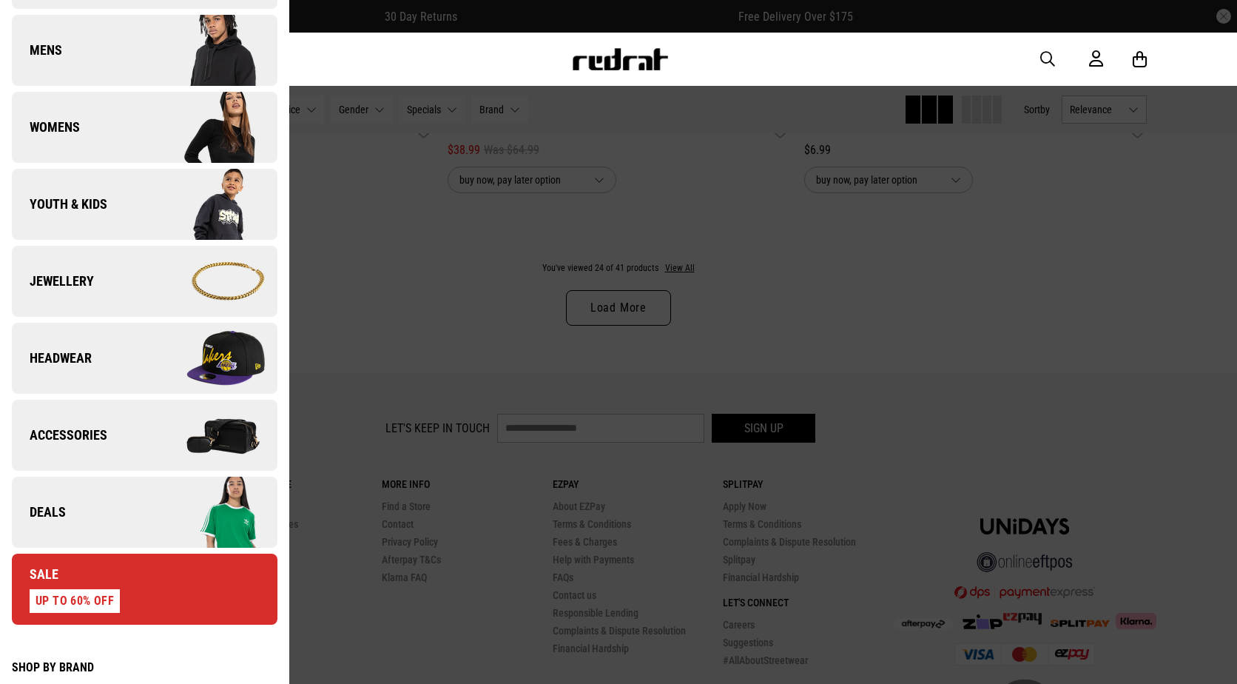
click at [107, 504] on link "Deals" at bounding box center [145, 512] width 266 height 71
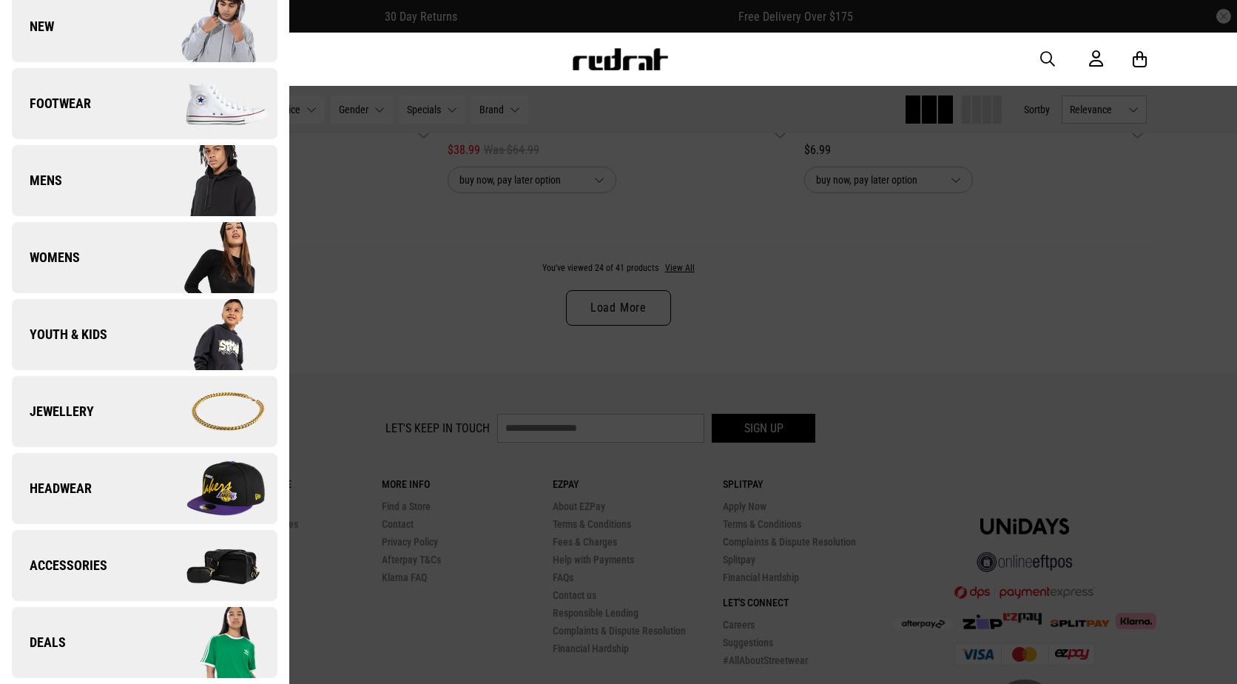
scroll to position [0, 0]
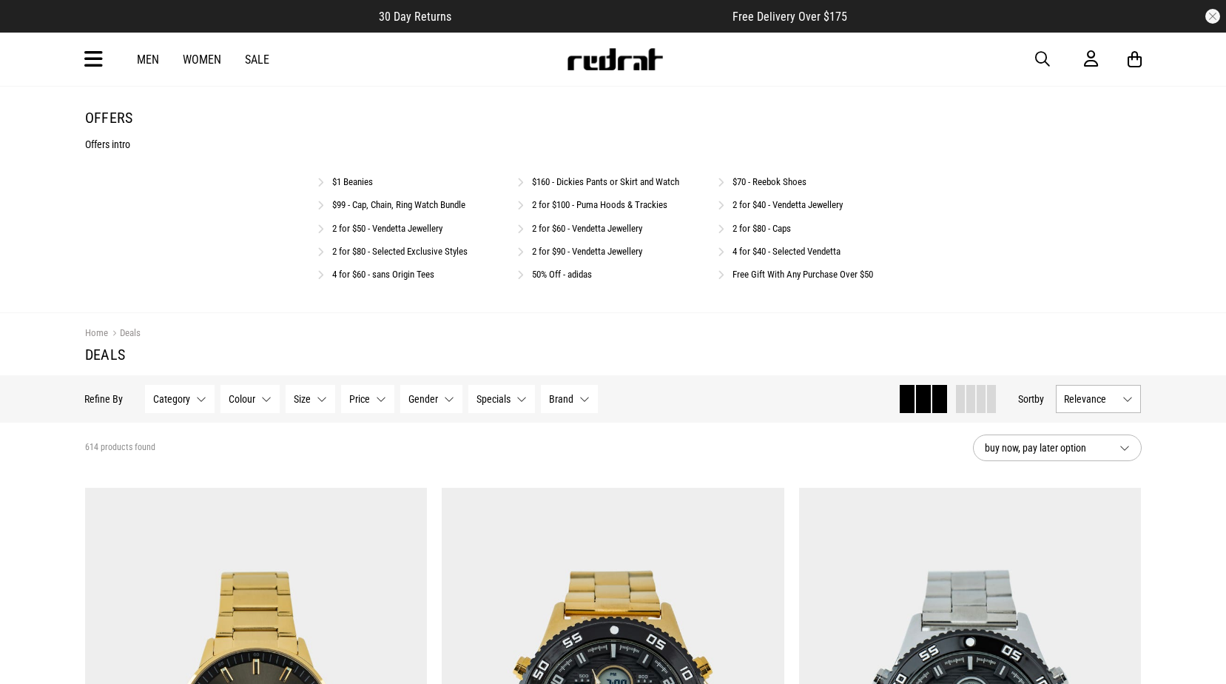
click at [398, 206] on link "$99 - Cap, Chain, Ring Watch Bundle" at bounding box center [398, 204] width 133 height 11
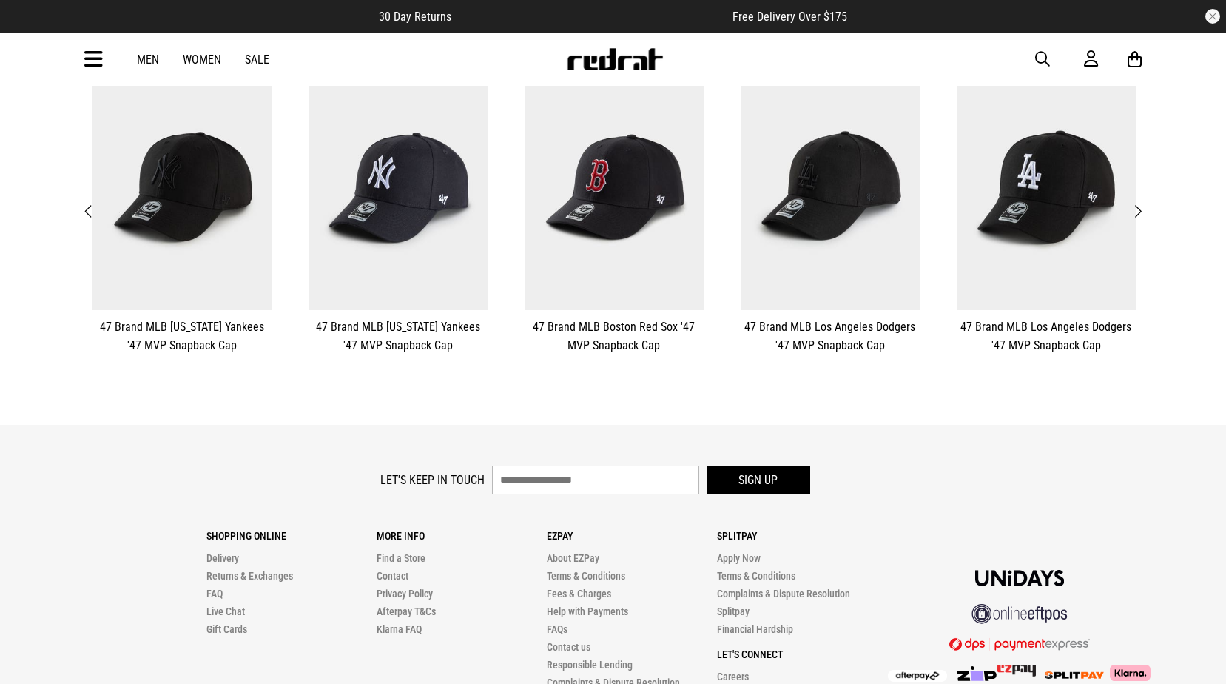
click at [1148, 215] on button "**********" at bounding box center [1046, 209] width 216 height 306
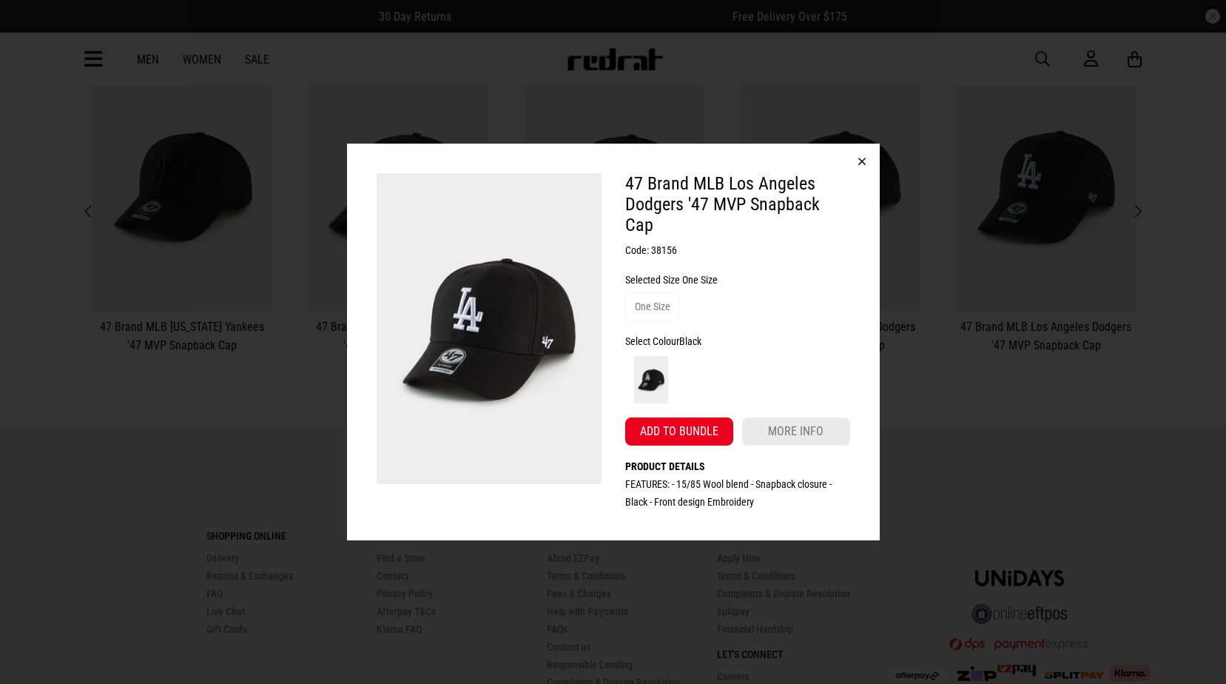
drag, startPoint x: 864, startPoint y: 171, endPoint x: 890, endPoint y: 181, distance: 27.9
click at [864, 171] on button "button" at bounding box center [862, 162] width 36 height 36
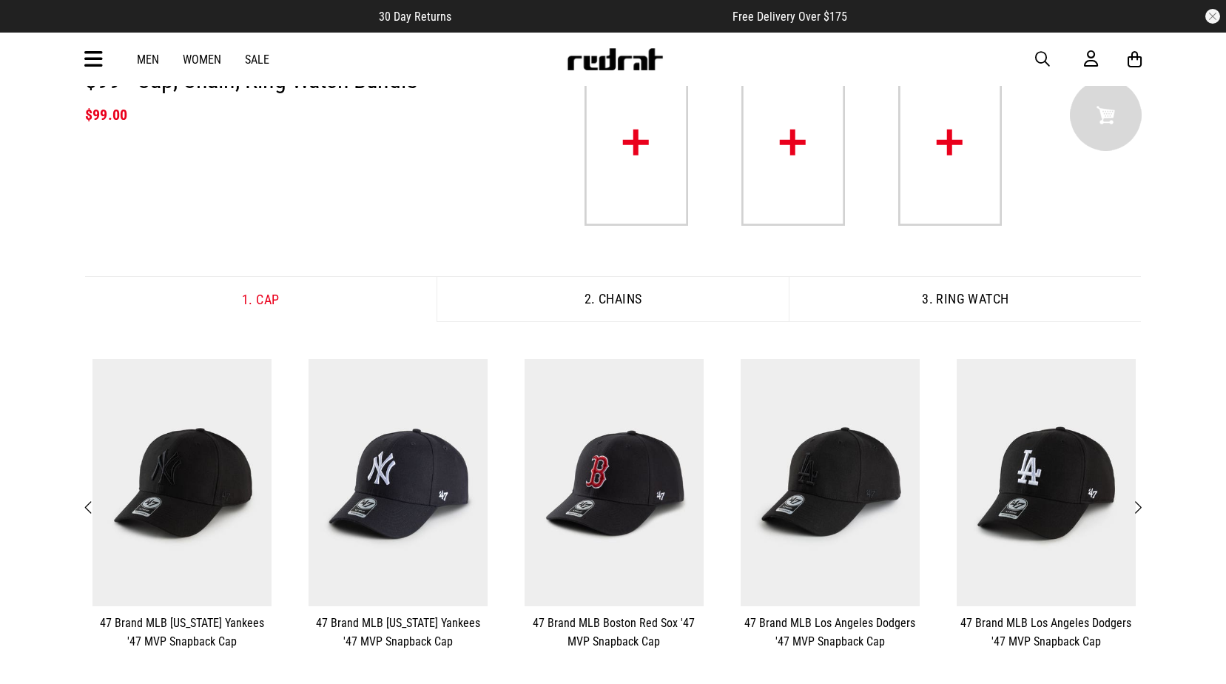
click at [611, 300] on button "2. Chains" at bounding box center [613, 299] width 352 height 46
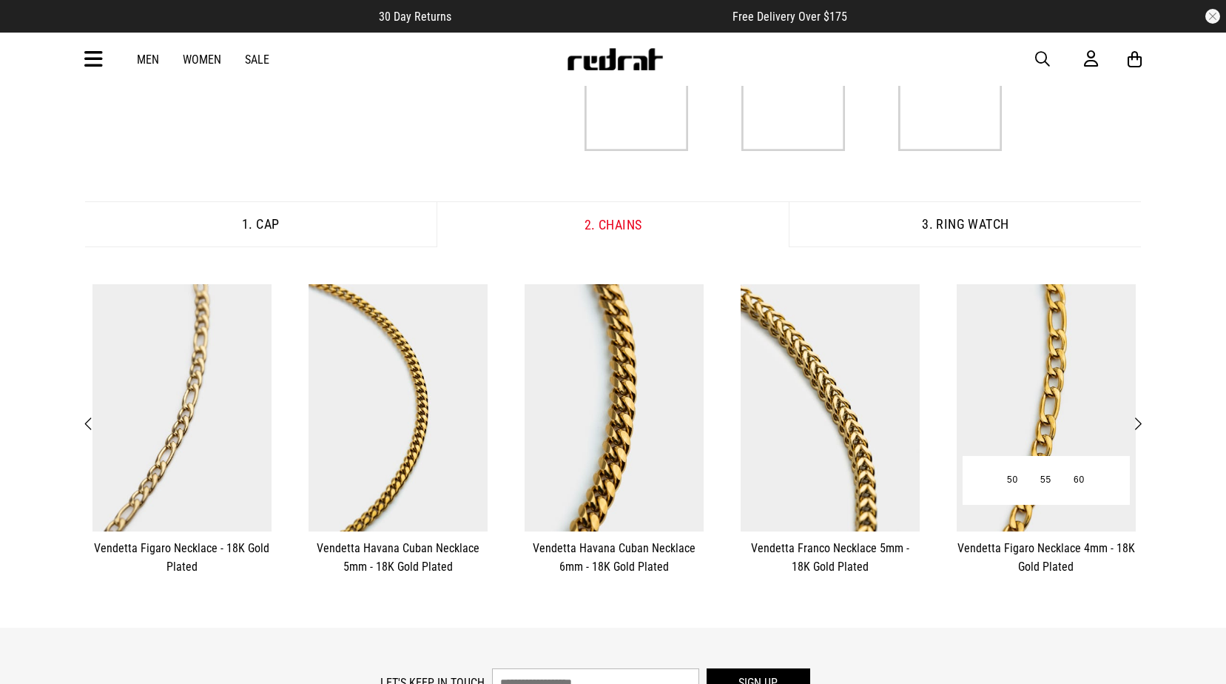
scroll to position [296, 0]
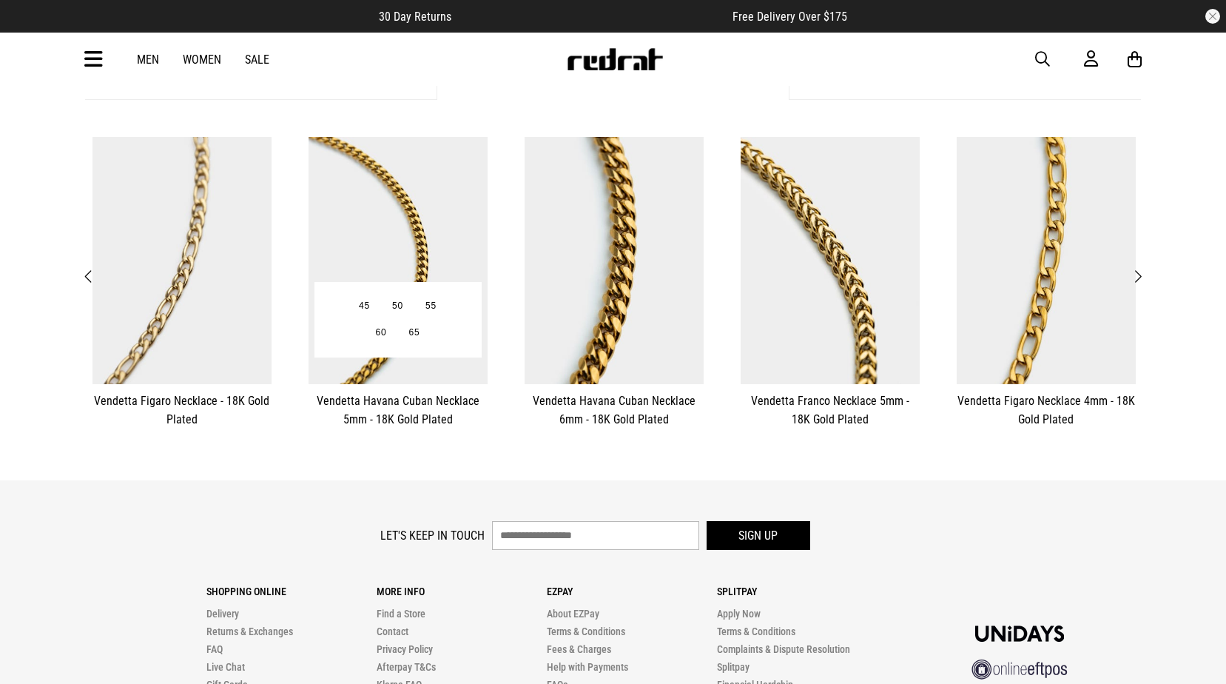
click at [441, 222] on img at bounding box center [398, 260] width 179 height 247
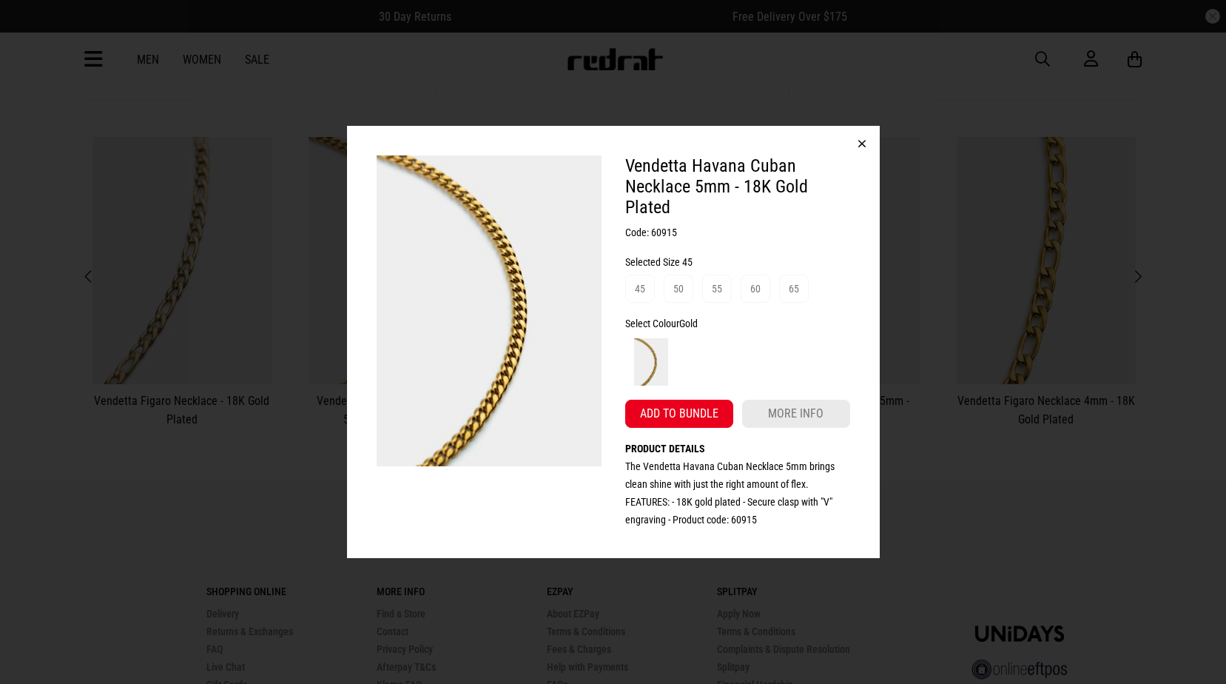
click at [653, 235] on h3 "Code: 60915" at bounding box center [737, 232] width 225 height 18
copy h3 "60915"
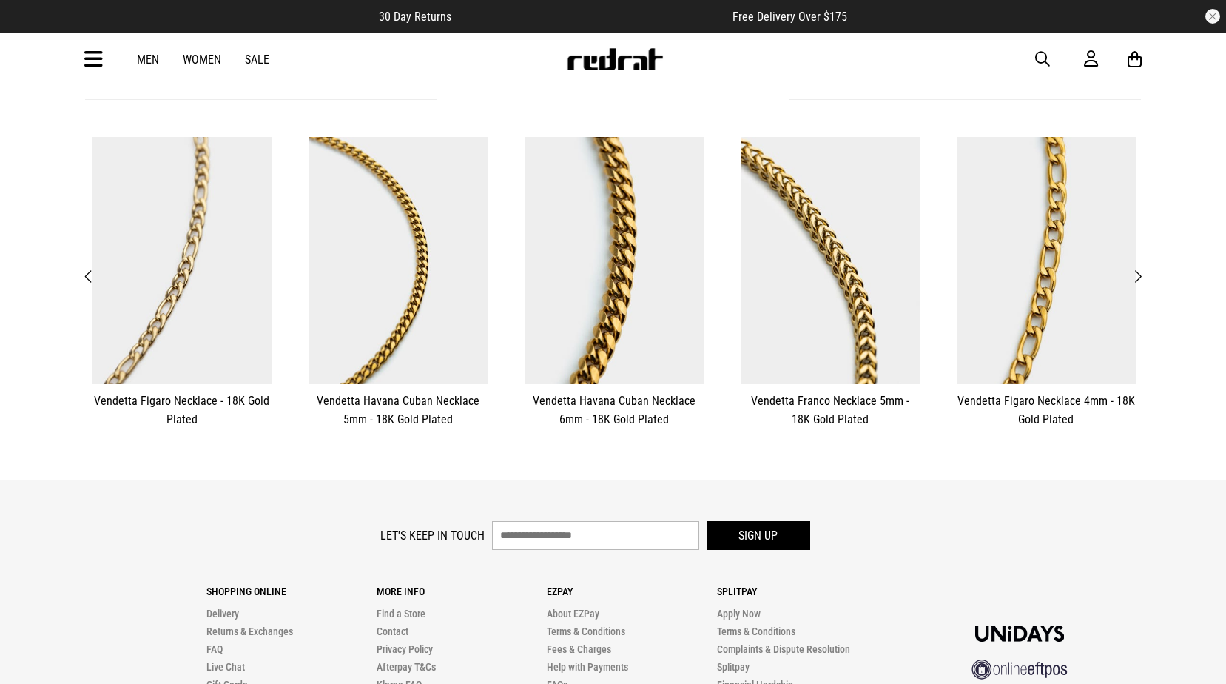
drag, startPoint x: 1040, startPoint y: 53, endPoint x: 950, endPoint y: 66, distance: 90.5
click at [1040, 53] on span "button" at bounding box center [1042, 59] width 15 height 18
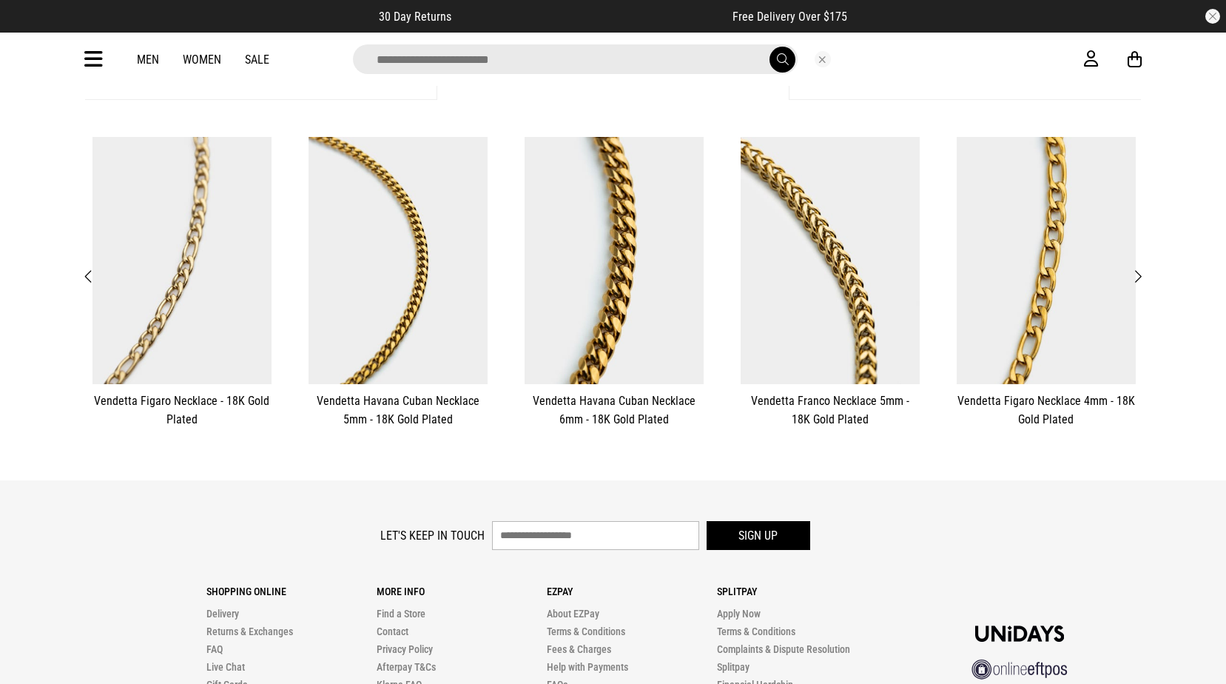
click at [419, 56] on input "search" at bounding box center [575, 59] width 445 height 30
type input "****"
click at [770, 47] on button "submit" at bounding box center [783, 60] width 26 height 26
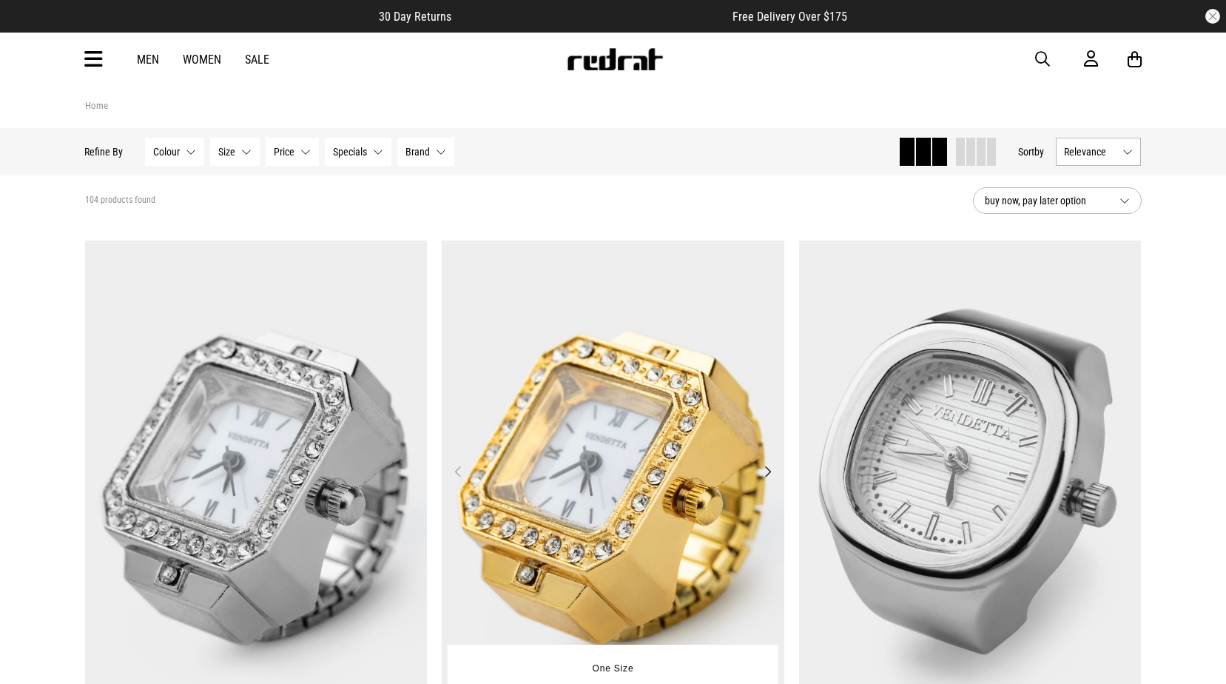
click at [648, 380] on img at bounding box center [613, 481] width 343 height 480
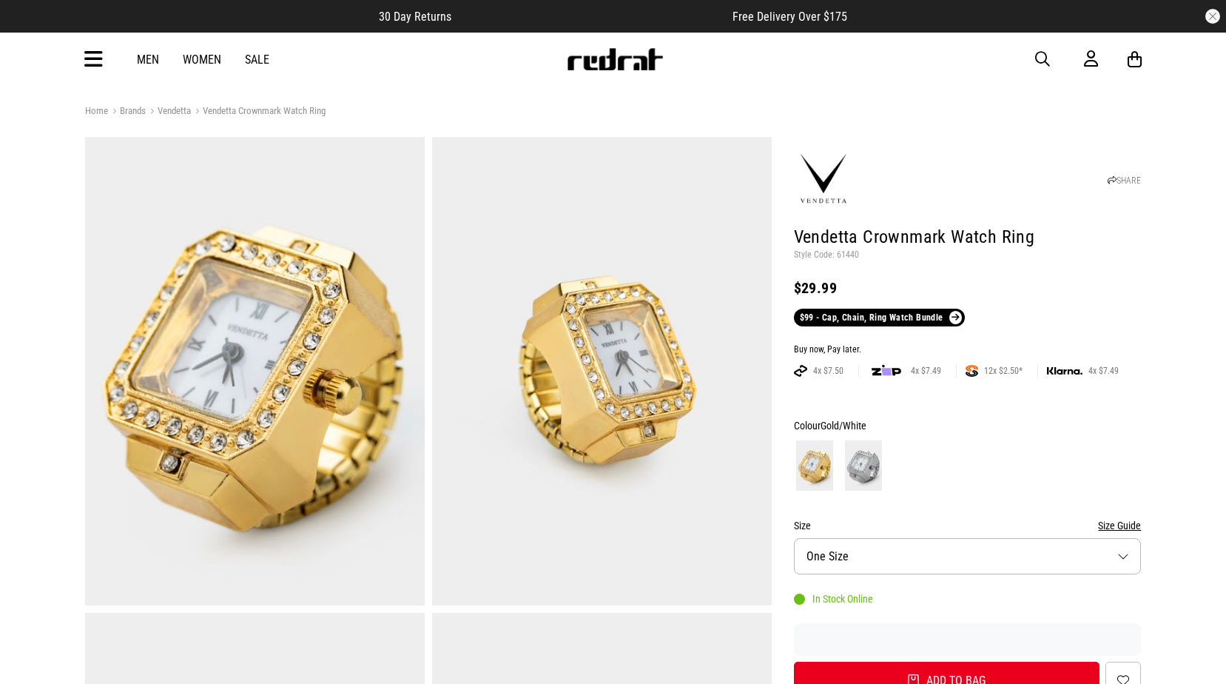
drag, startPoint x: 0, startPoint y: 0, endPoint x: 848, endPoint y: 253, distance: 885.0
click at [848, 253] on p "Style Code: 61440" at bounding box center [968, 255] width 348 height 12
copy p "61440"
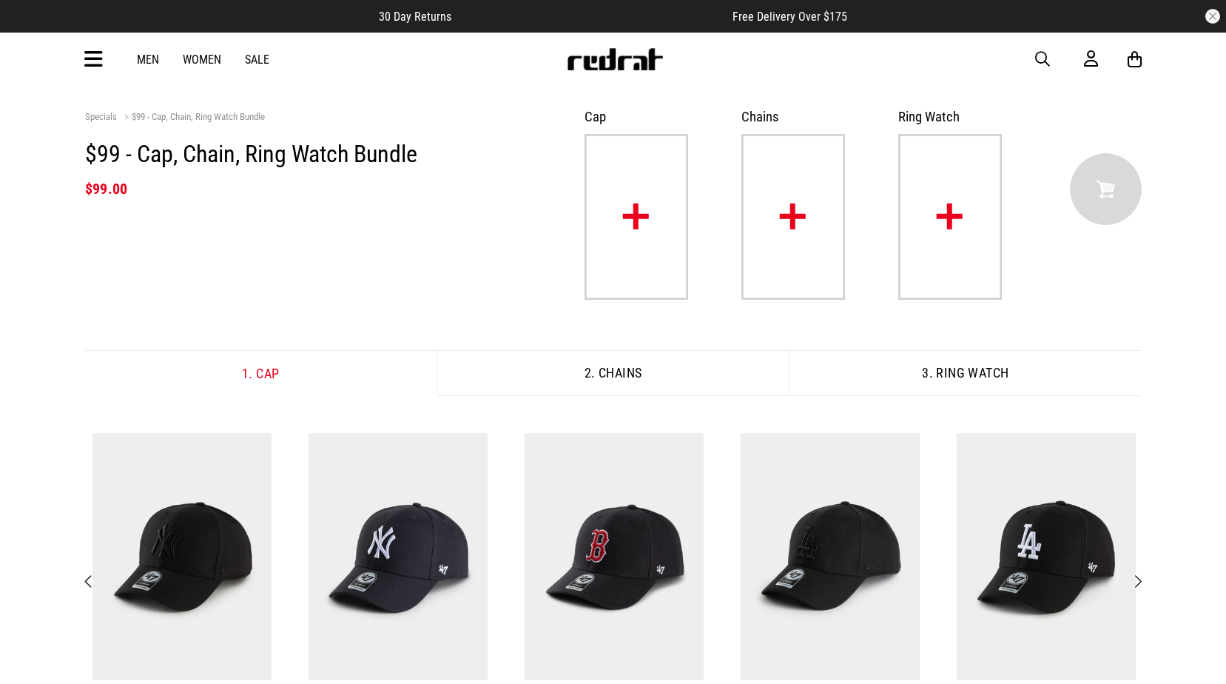
scroll to position [296, 0]
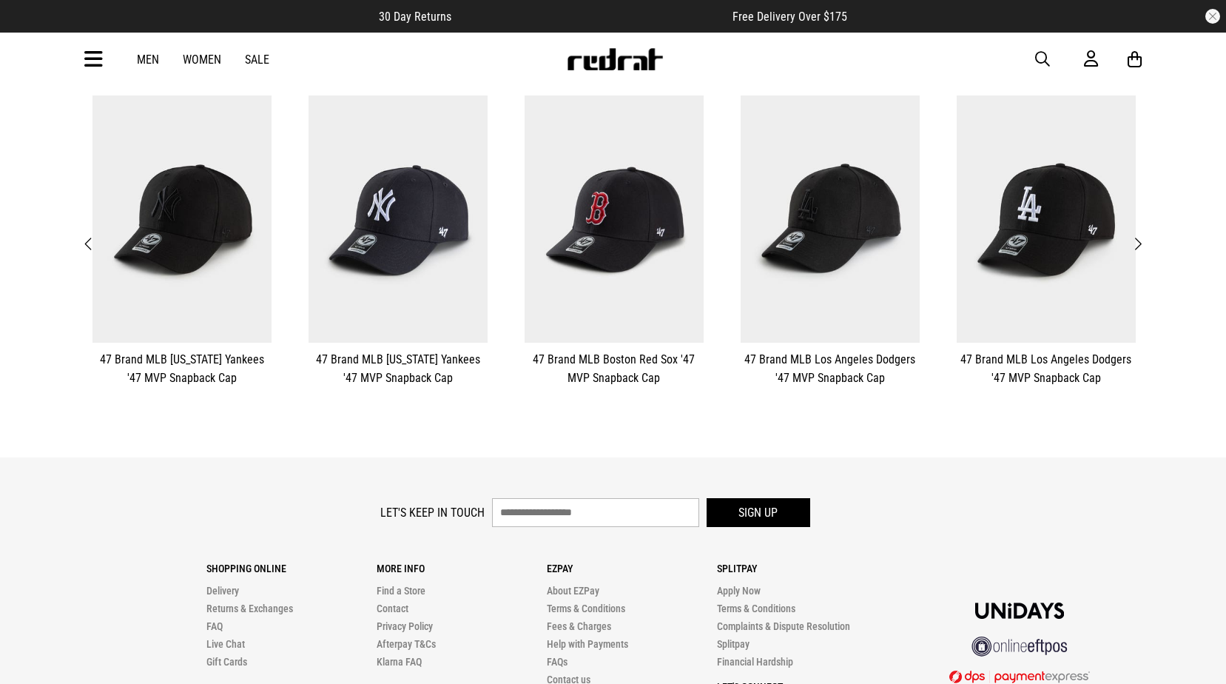
click at [1139, 248] on span "Next" at bounding box center [1138, 244] width 10 height 18
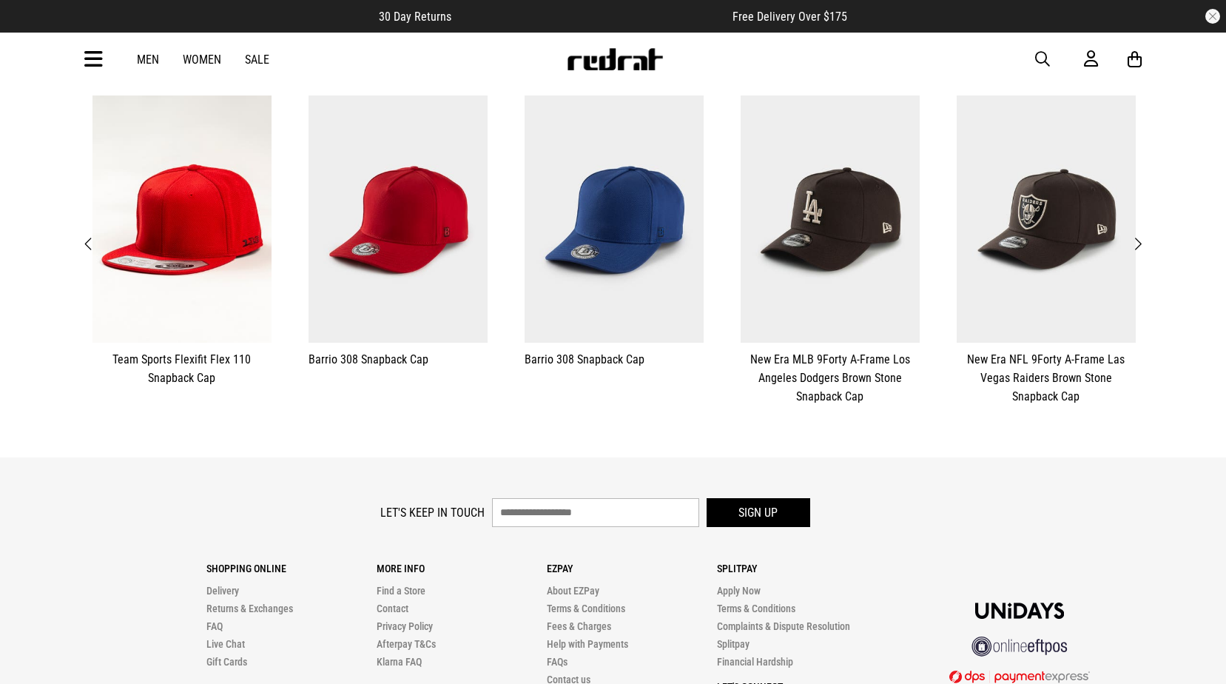
scroll to position [296, 0]
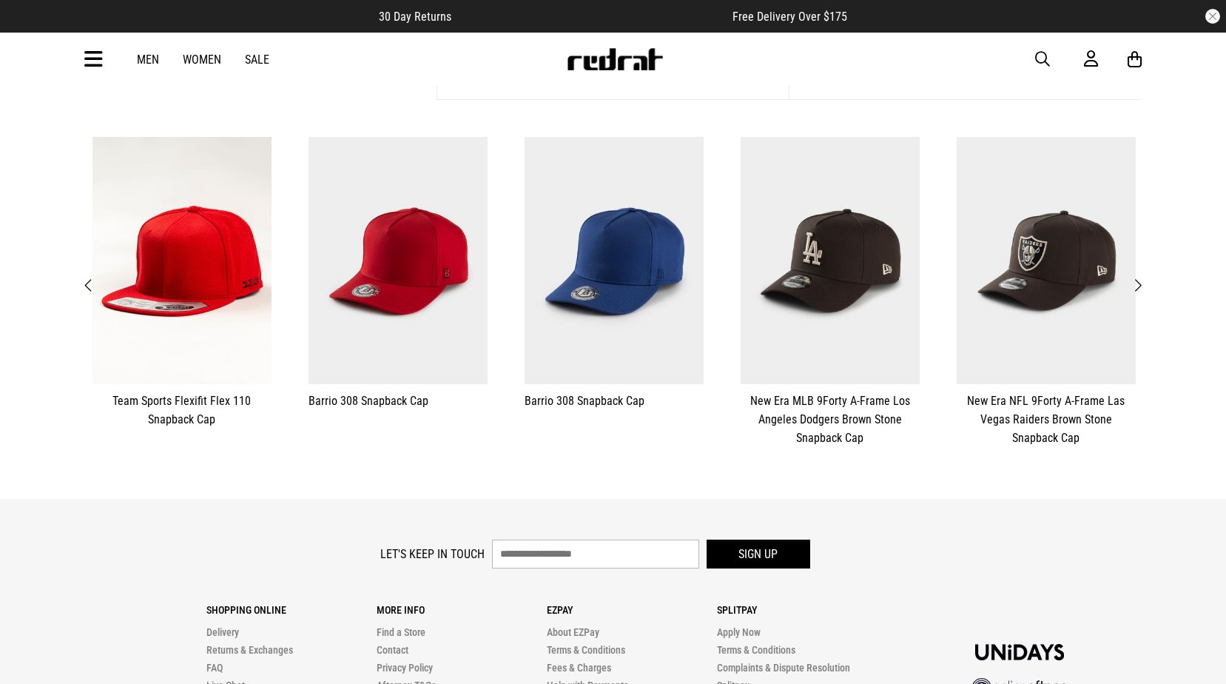
click at [1145, 246] on button "**********" at bounding box center [1046, 292] width 216 height 325
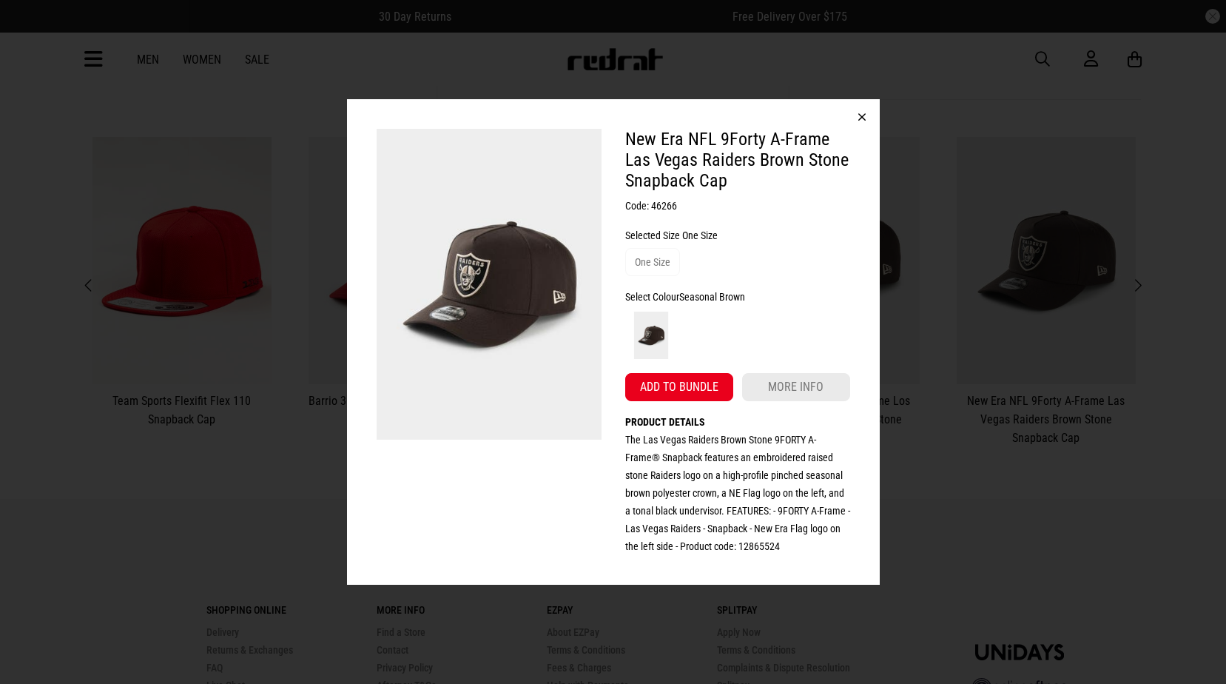
click at [856, 121] on button "button" at bounding box center [862, 117] width 36 height 36
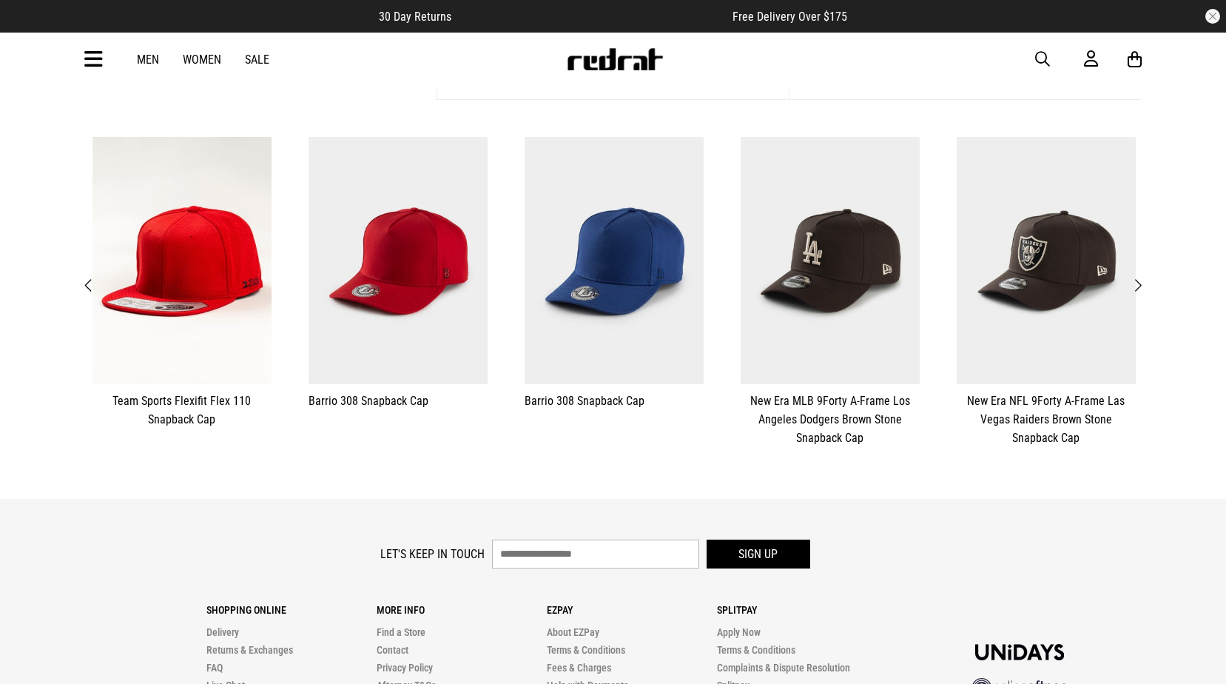
click at [1146, 286] on button "Next" at bounding box center [1138, 285] width 19 height 19
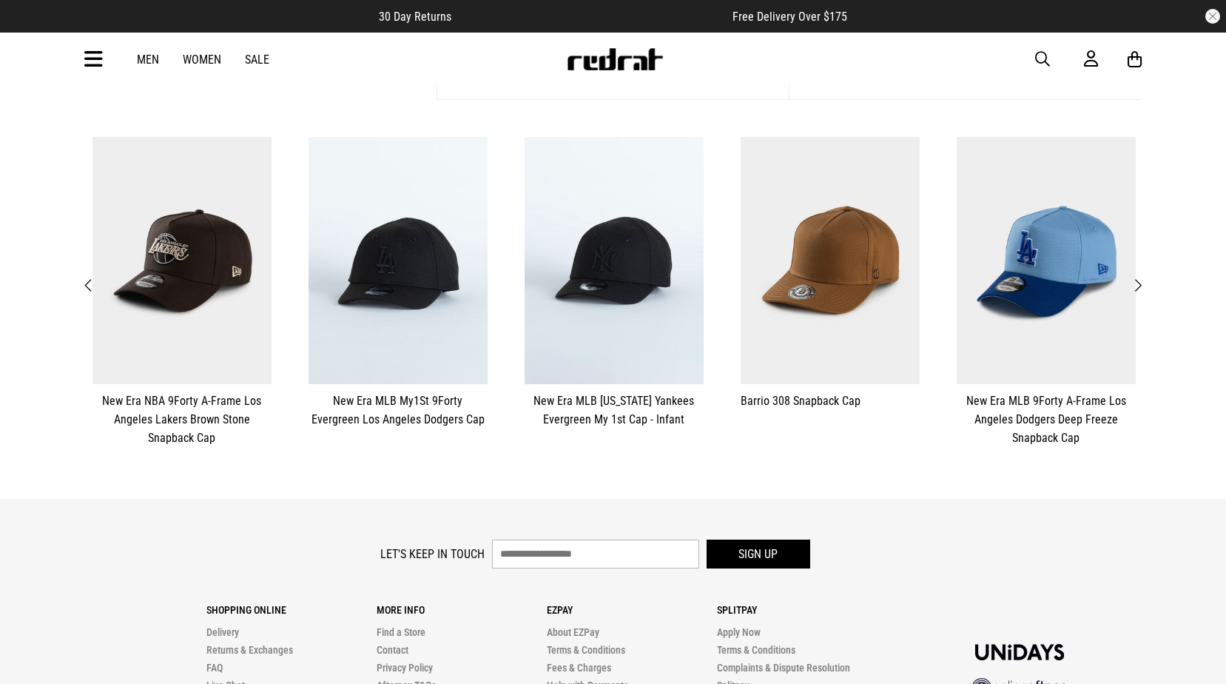
click at [1145, 286] on button "Next" at bounding box center [1138, 285] width 19 height 19
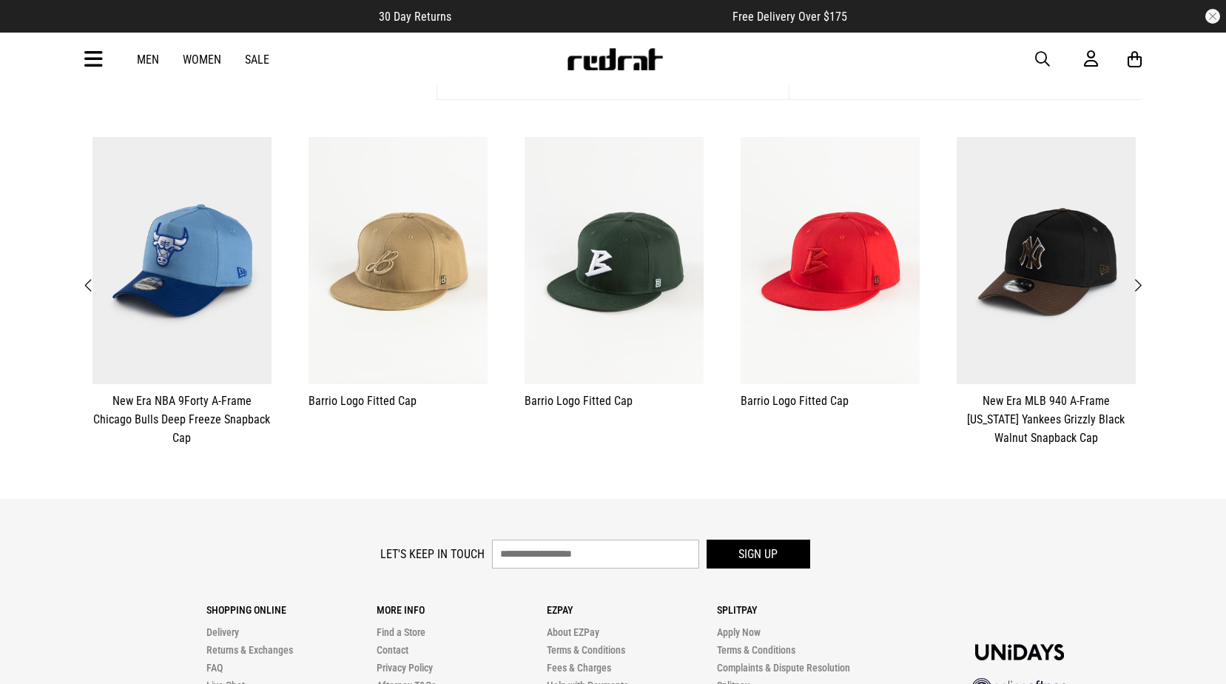
click at [1145, 286] on button "Next" at bounding box center [1138, 285] width 19 height 19
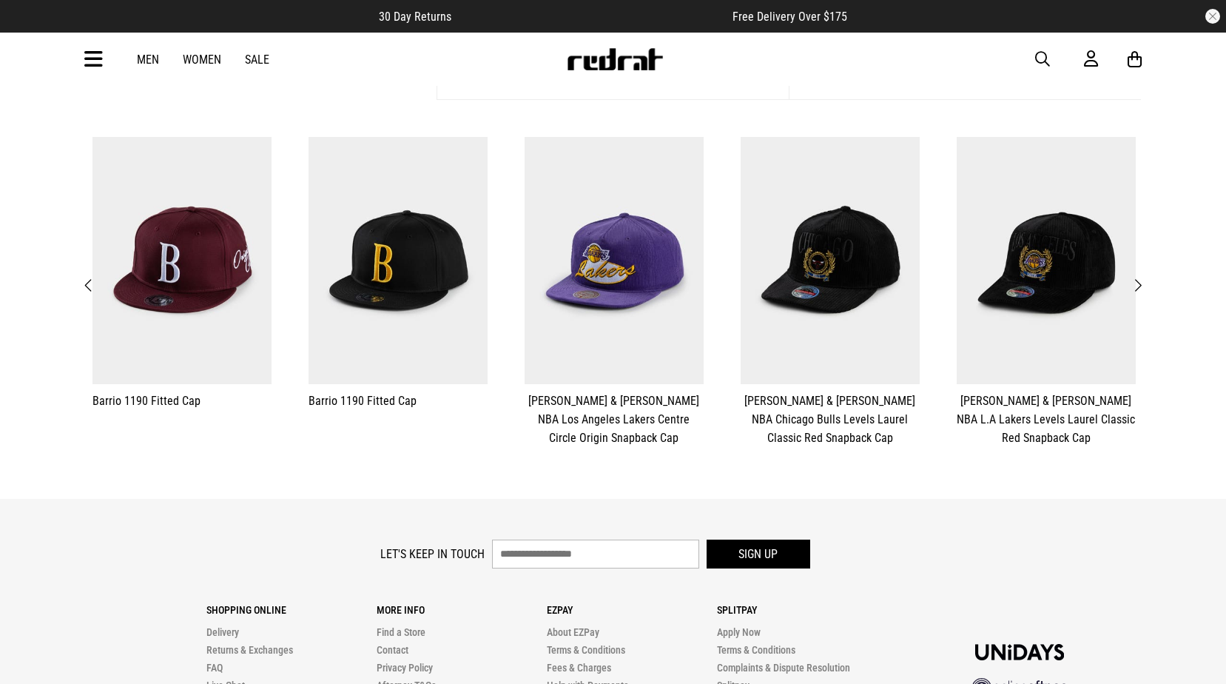
click at [1145, 286] on button "Next" at bounding box center [1138, 285] width 19 height 19
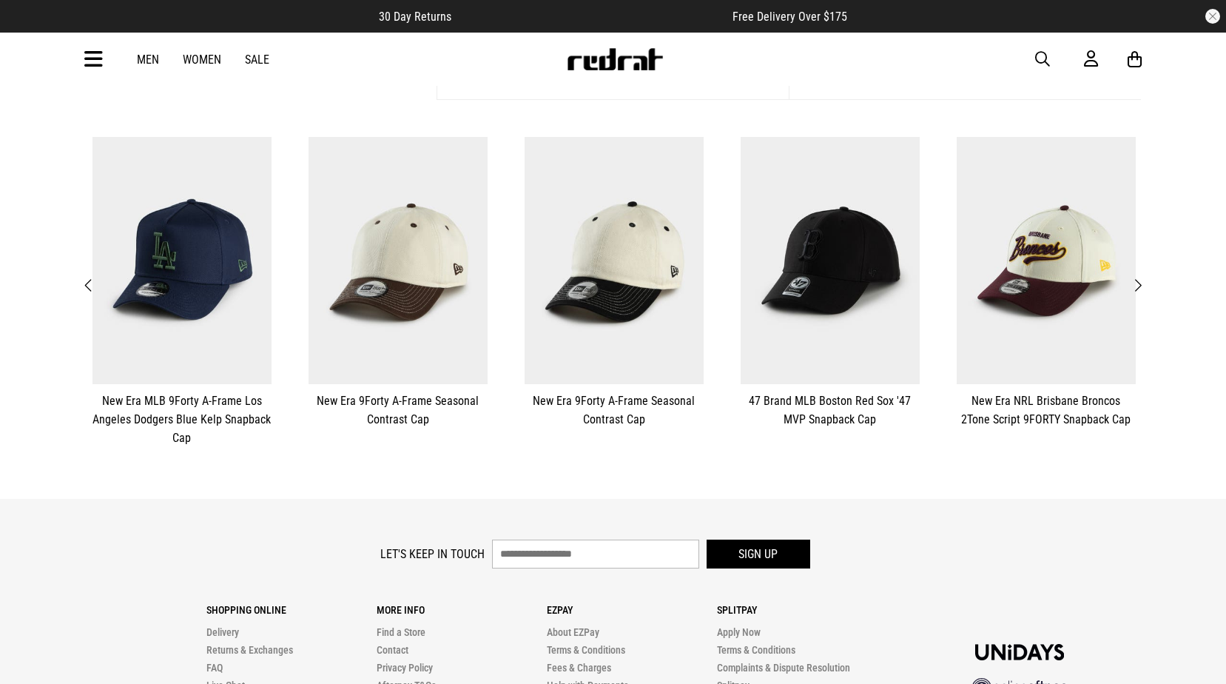
click at [1145, 286] on button "Next" at bounding box center [1138, 285] width 19 height 19
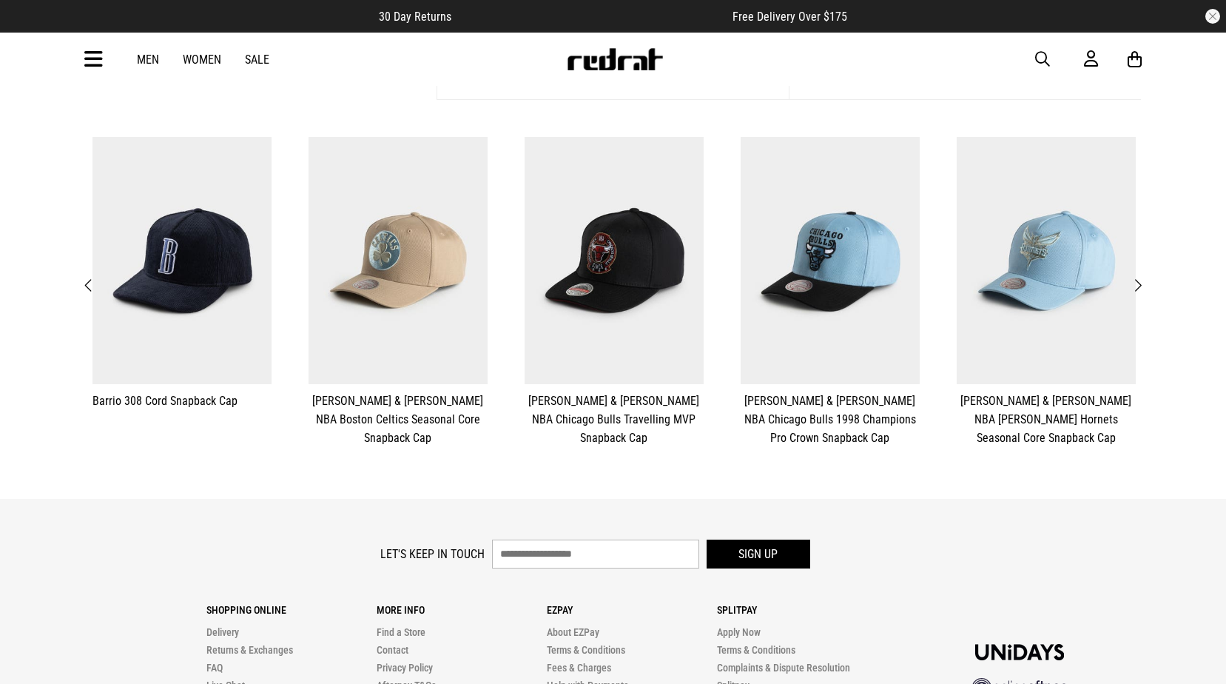
click at [1145, 286] on button "Next" at bounding box center [1138, 285] width 19 height 19
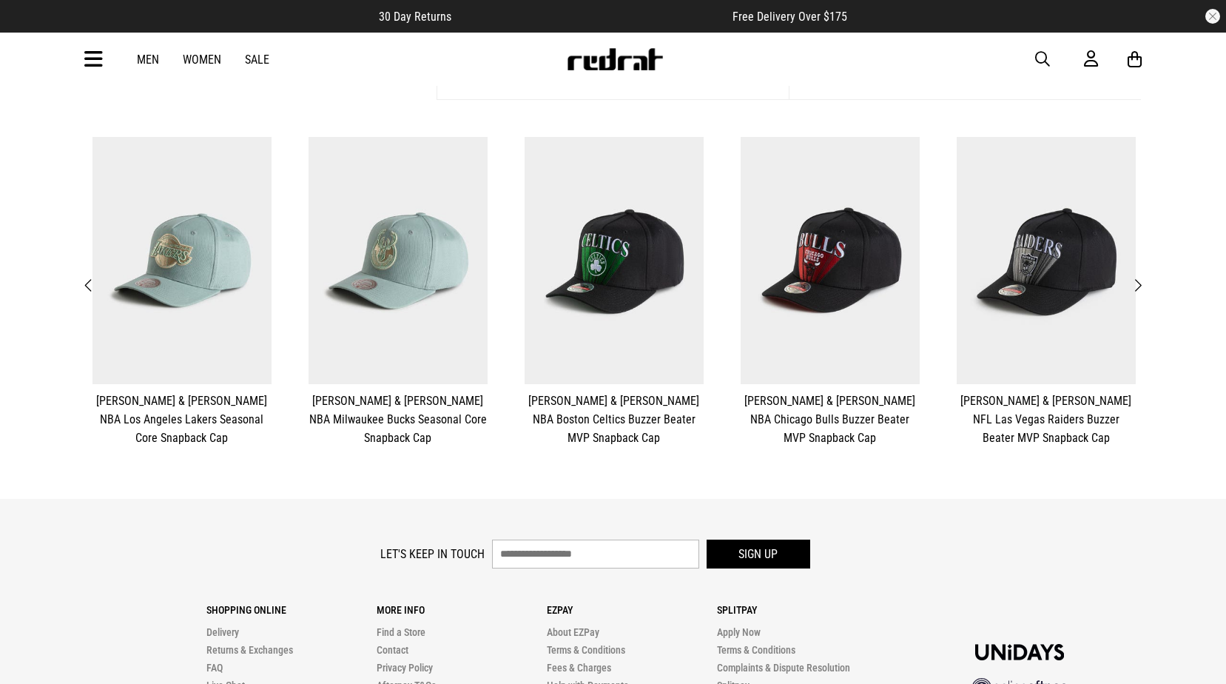
click at [1145, 286] on button "Next" at bounding box center [1138, 285] width 19 height 19
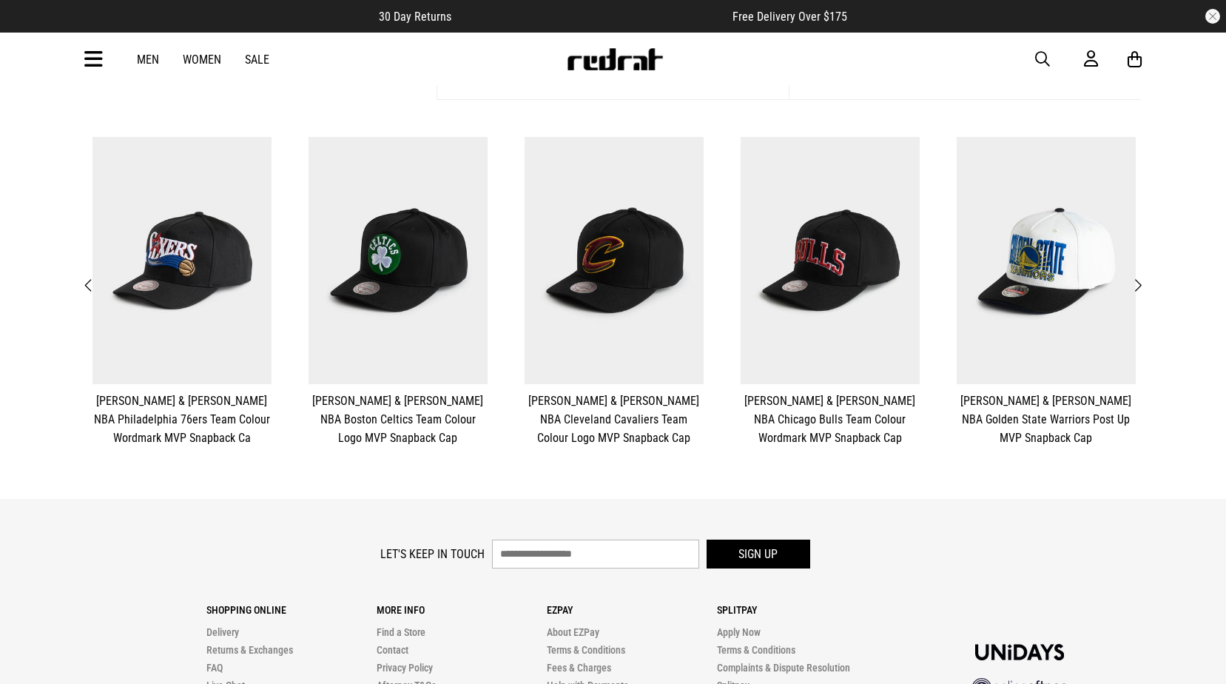
click at [1145, 286] on button "Next" at bounding box center [1138, 285] width 19 height 19
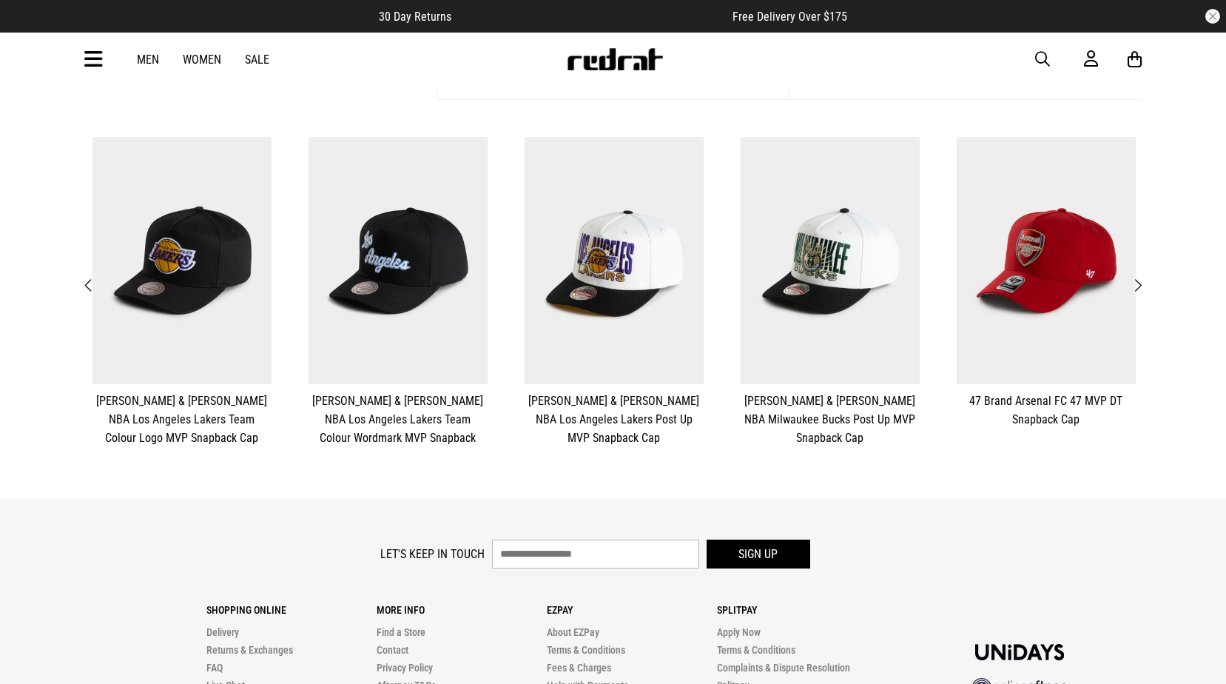
click at [1145, 286] on button "Next" at bounding box center [1138, 285] width 19 height 19
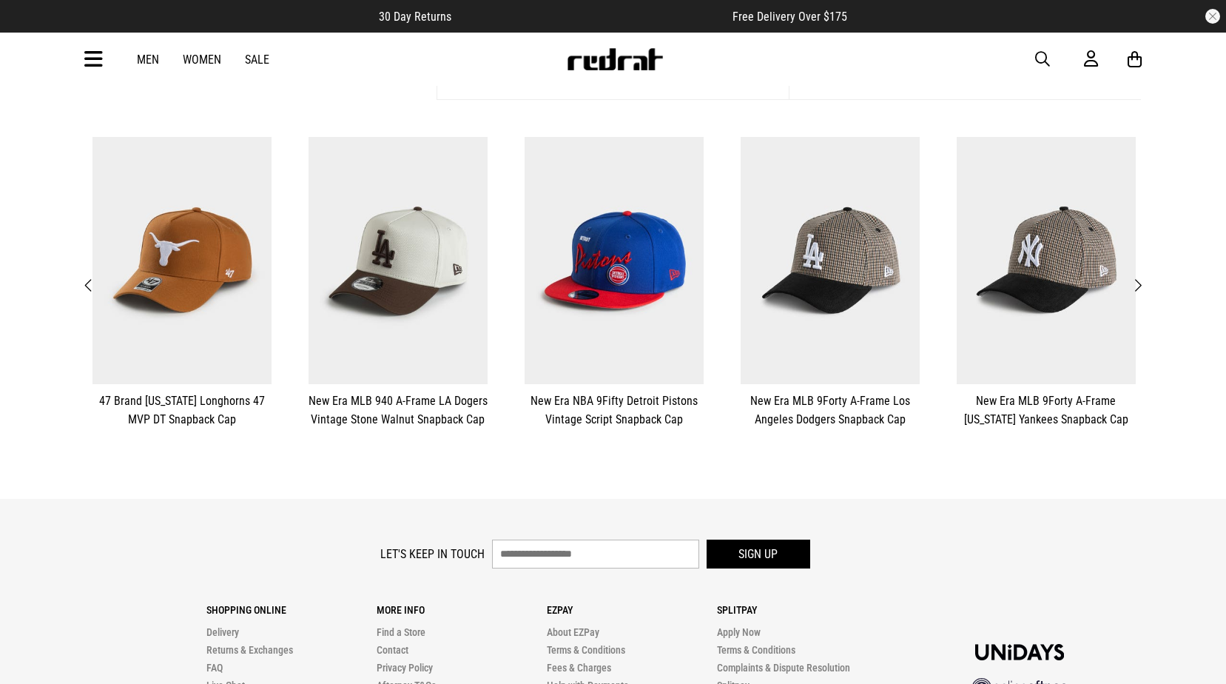
click at [1145, 286] on button "Next" at bounding box center [1138, 285] width 19 height 19
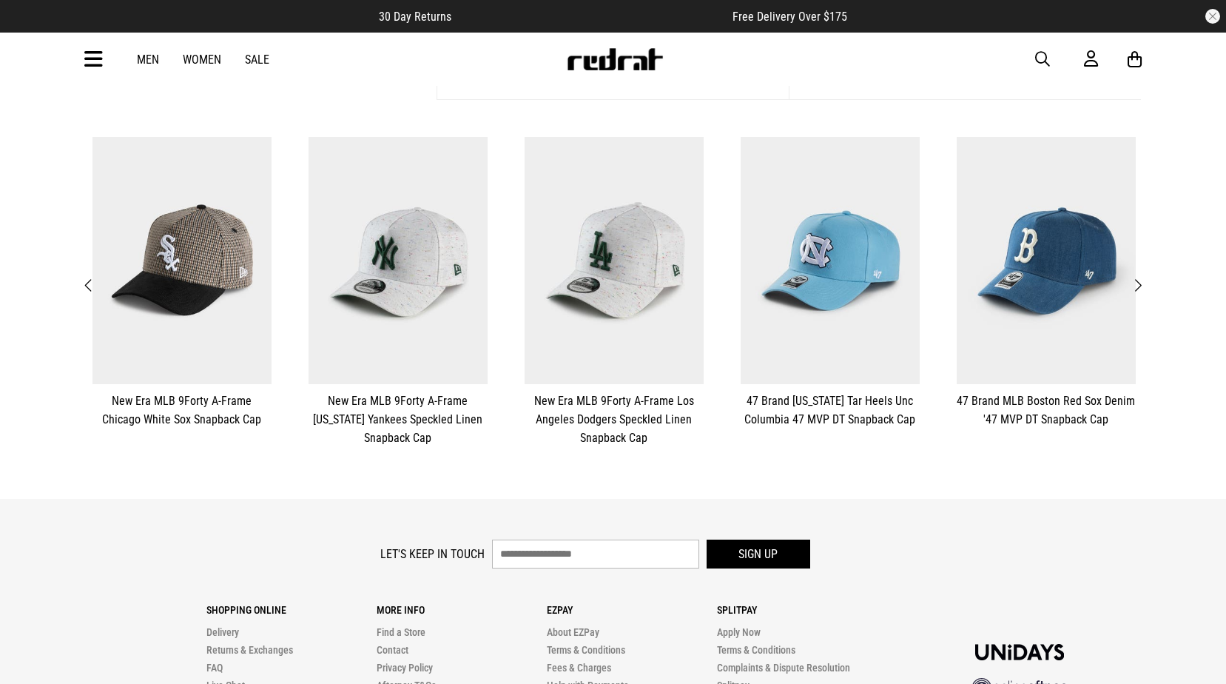
click at [1145, 286] on button "Next" at bounding box center [1138, 285] width 19 height 19
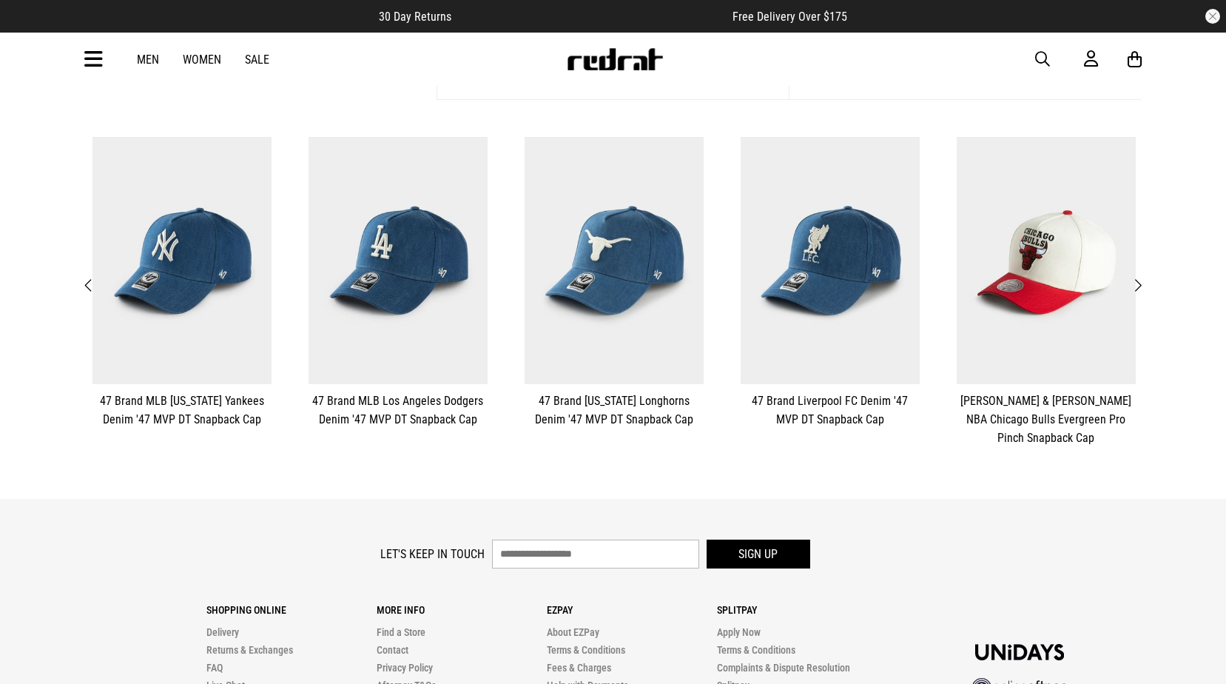
click at [1140, 285] on span "Next" at bounding box center [1138, 286] width 10 height 18
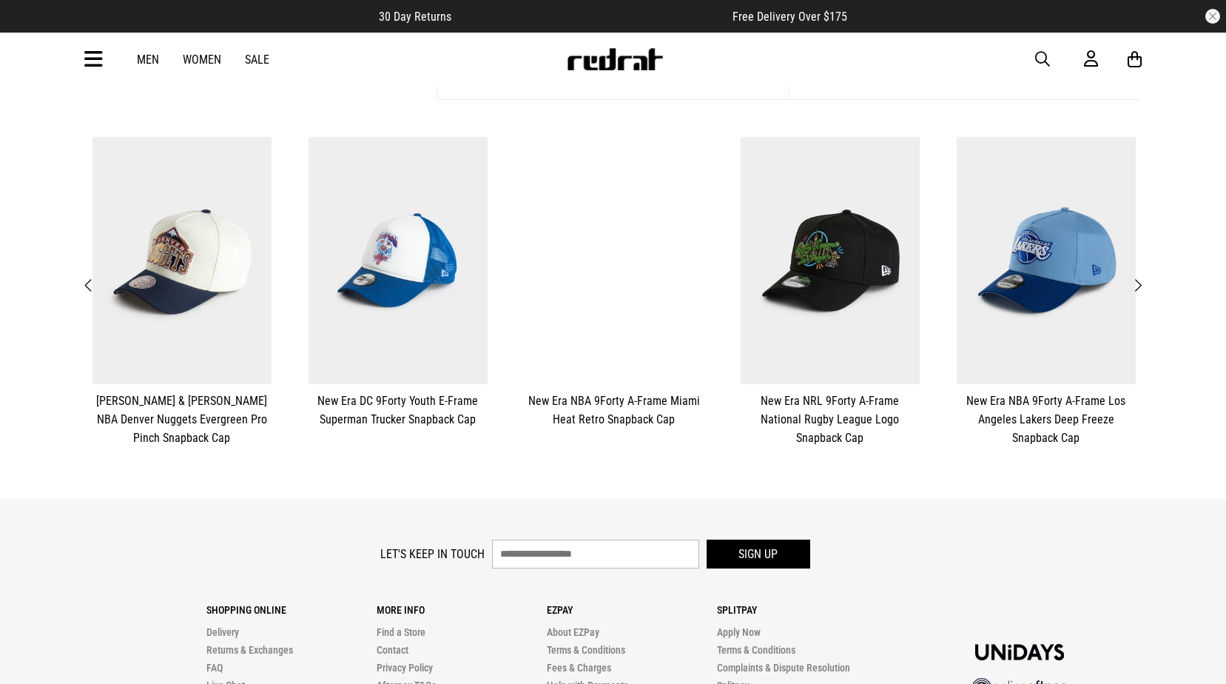
click at [1140, 285] on span "Next" at bounding box center [1138, 286] width 10 height 18
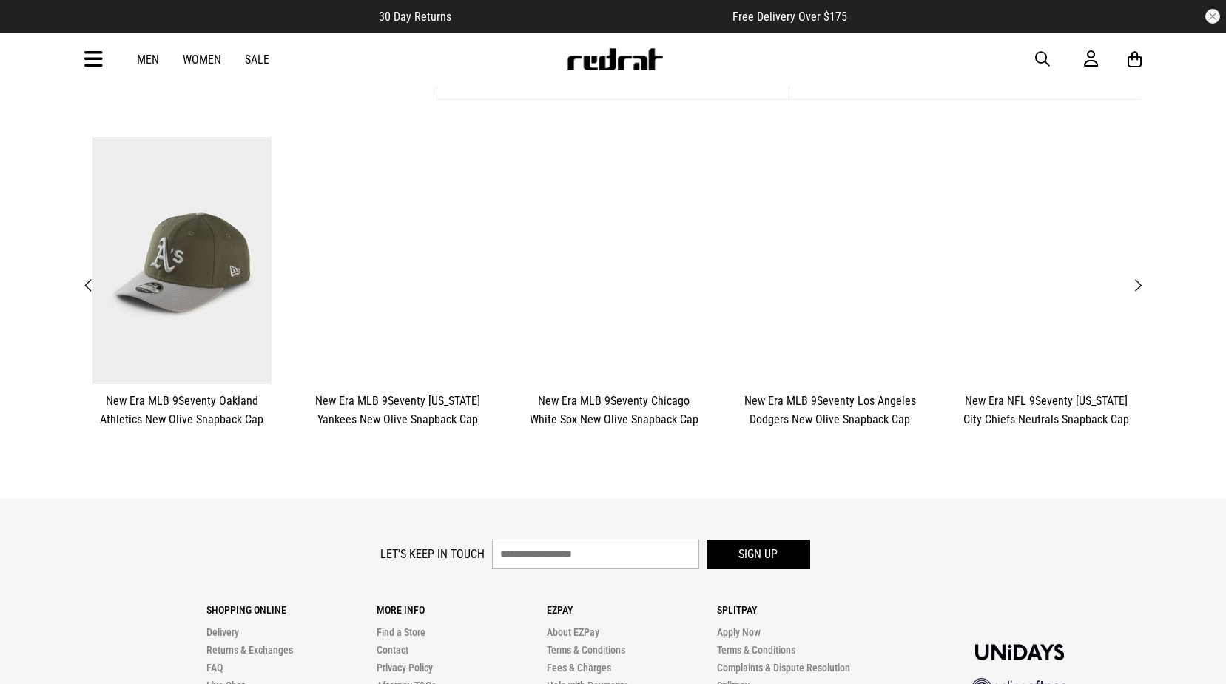
click at [1140, 285] on span "Next" at bounding box center [1138, 286] width 10 height 18
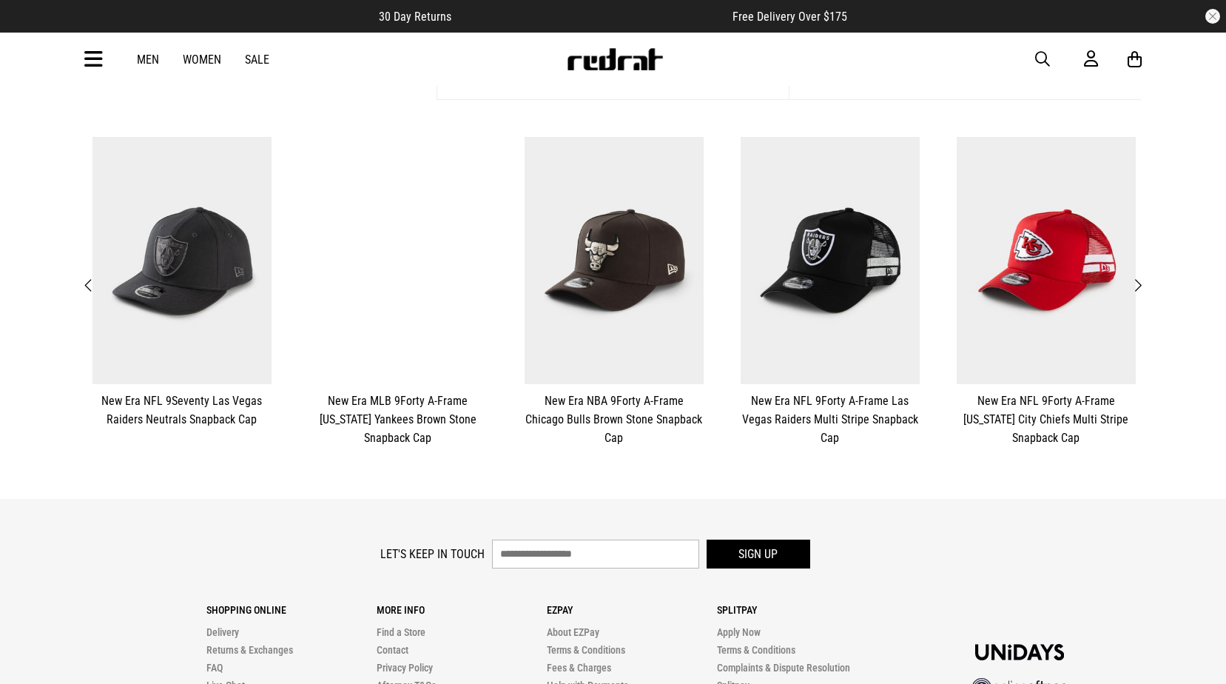
click at [1140, 285] on span "Next" at bounding box center [1138, 286] width 10 height 18
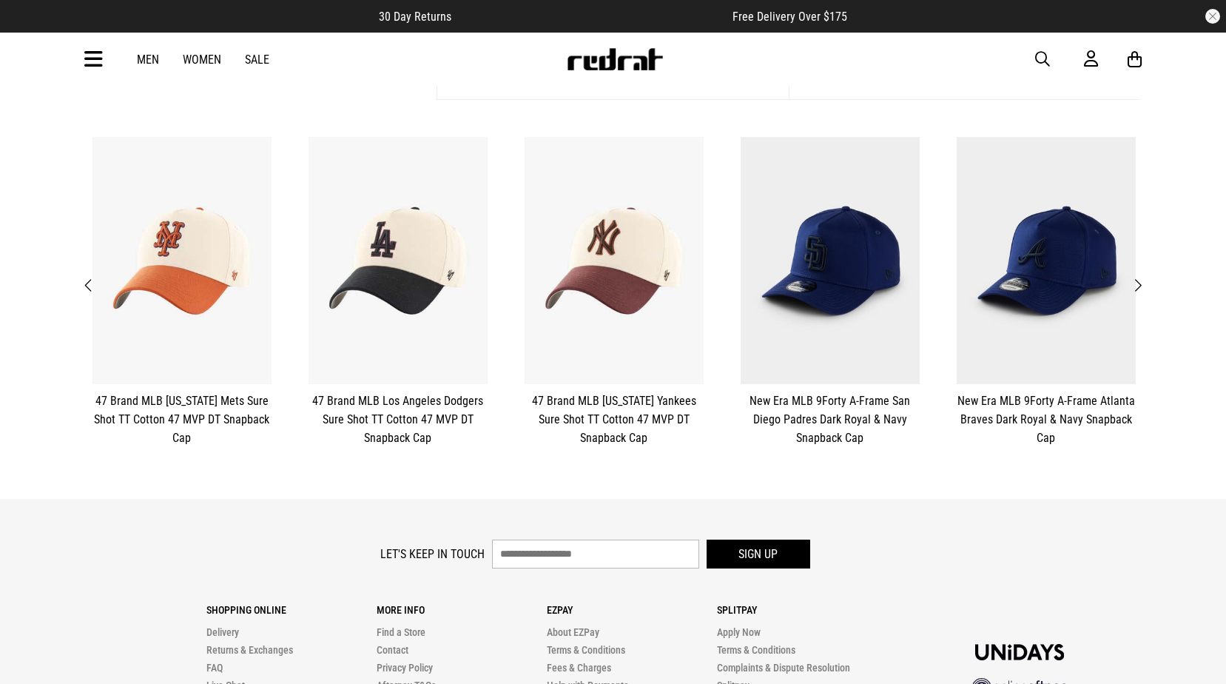
click at [1140, 285] on span "Next" at bounding box center [1138, 286] width 10 height 18
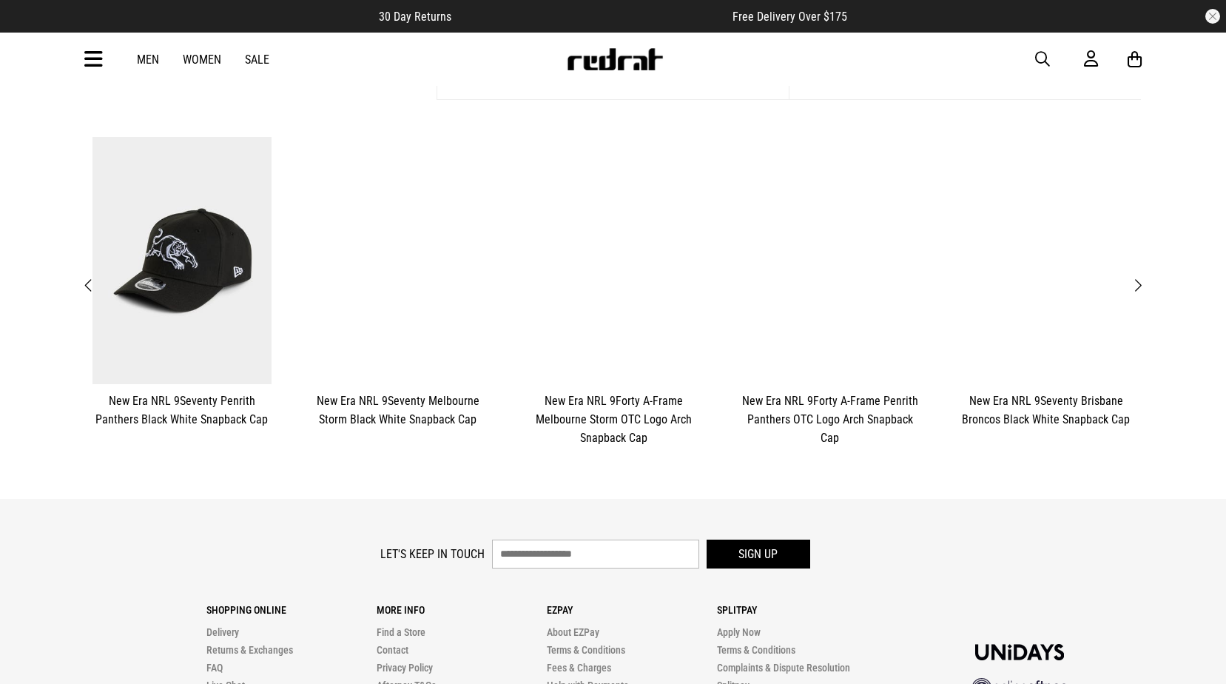
click at [1140, 285] on span "Next" at bounding box center [1138, 286] width 10 height 18
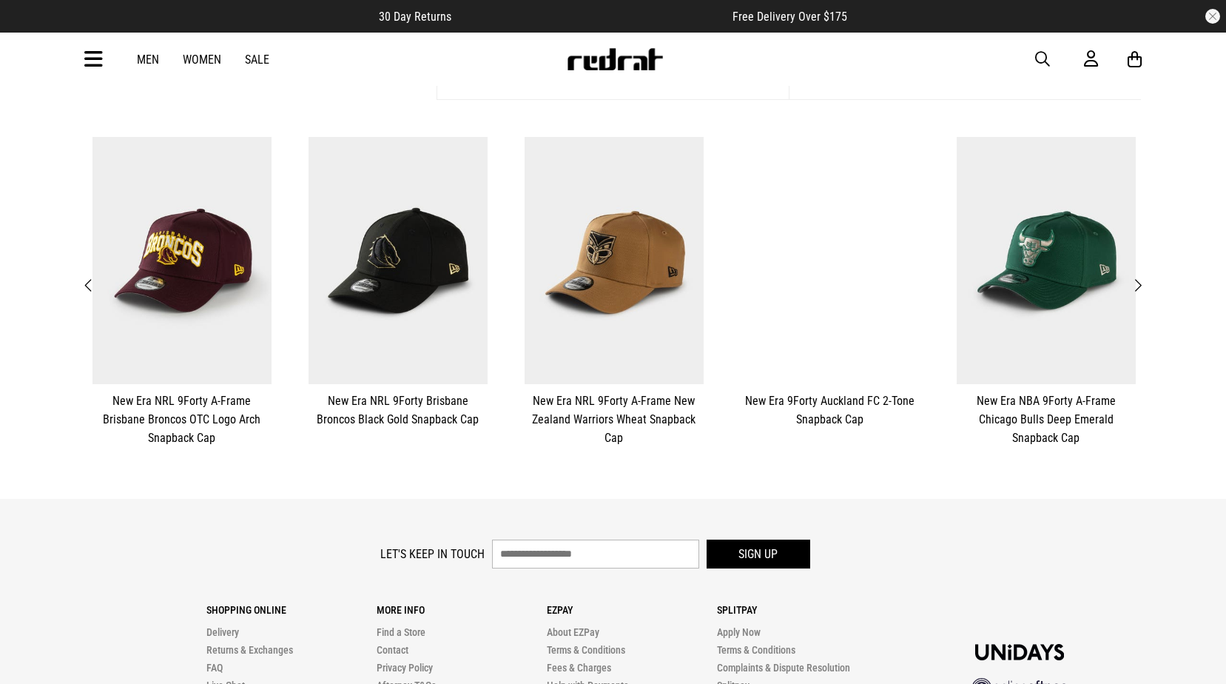
click at [1140, 285] on span "Next" at bounding box center [1138, 286] width 10 height 18
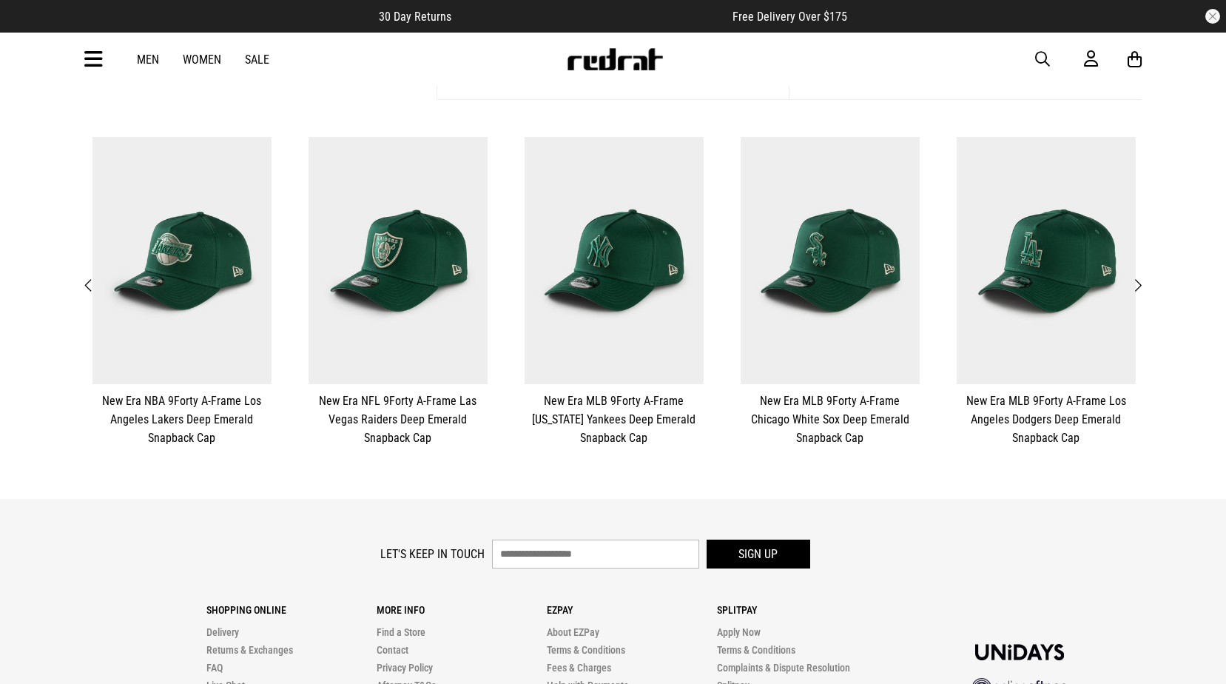
click at [1140, 285] on span "Next" at bounding box center [1138, 286] width 10 height 18
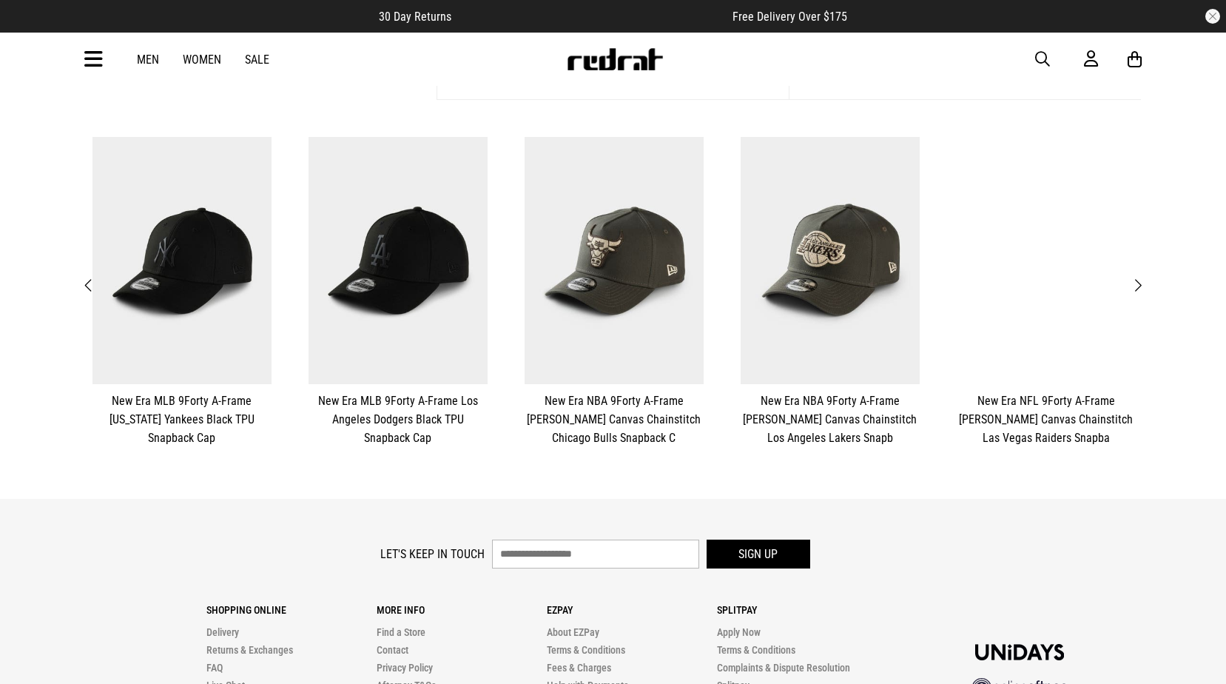
click at [1140, 285] on span "Next" at bounding box center [1138, 286] width 10 height 18
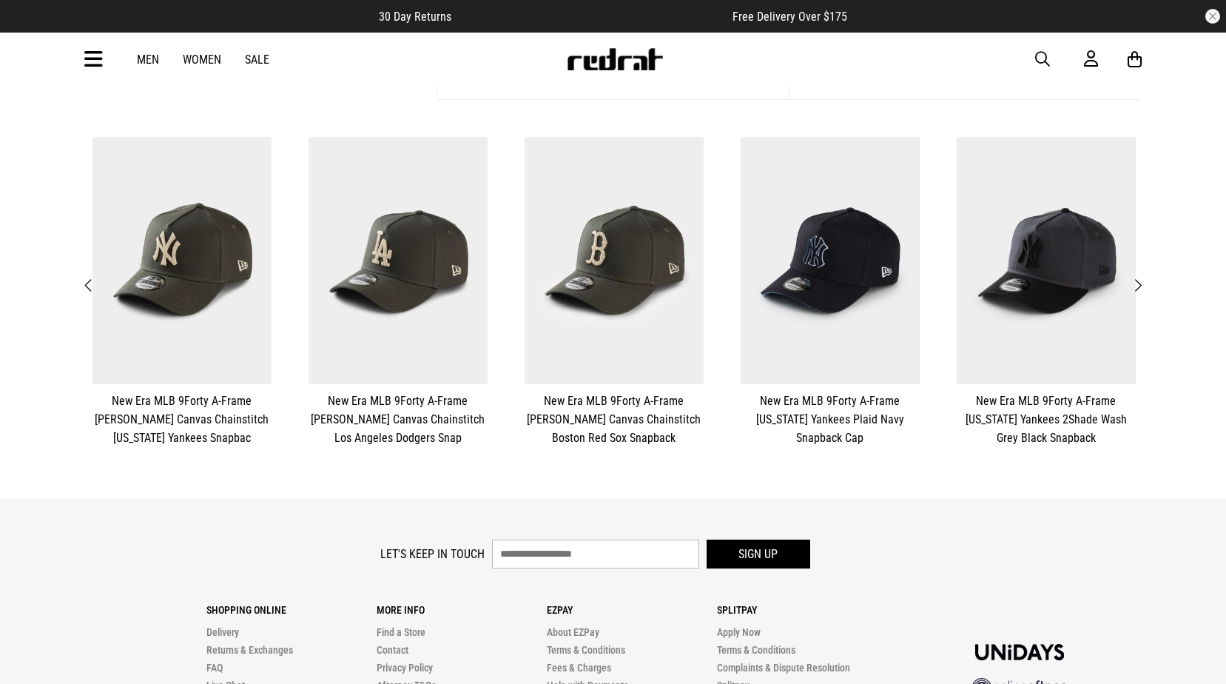
click at [1140, 285] on span "Next" at bounding box center [1138, 286] width 10 height 18
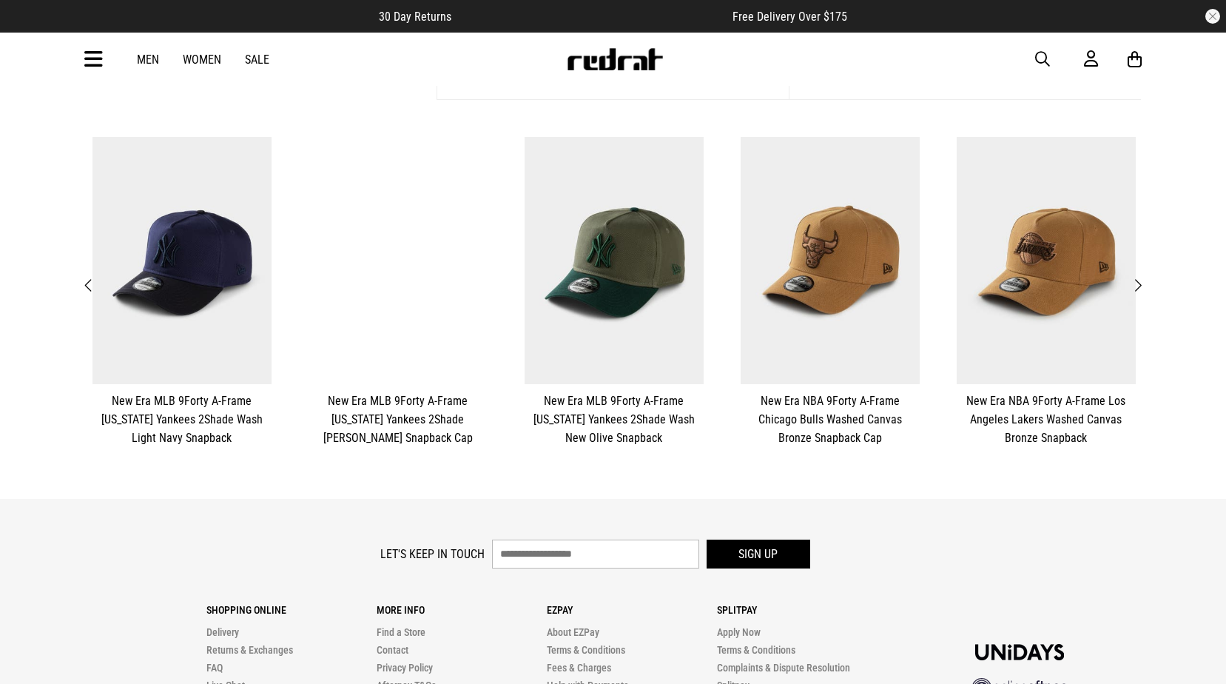
click at [1140, 285] on span "Next" at bounding box center [1138, 286] width 10 height 18
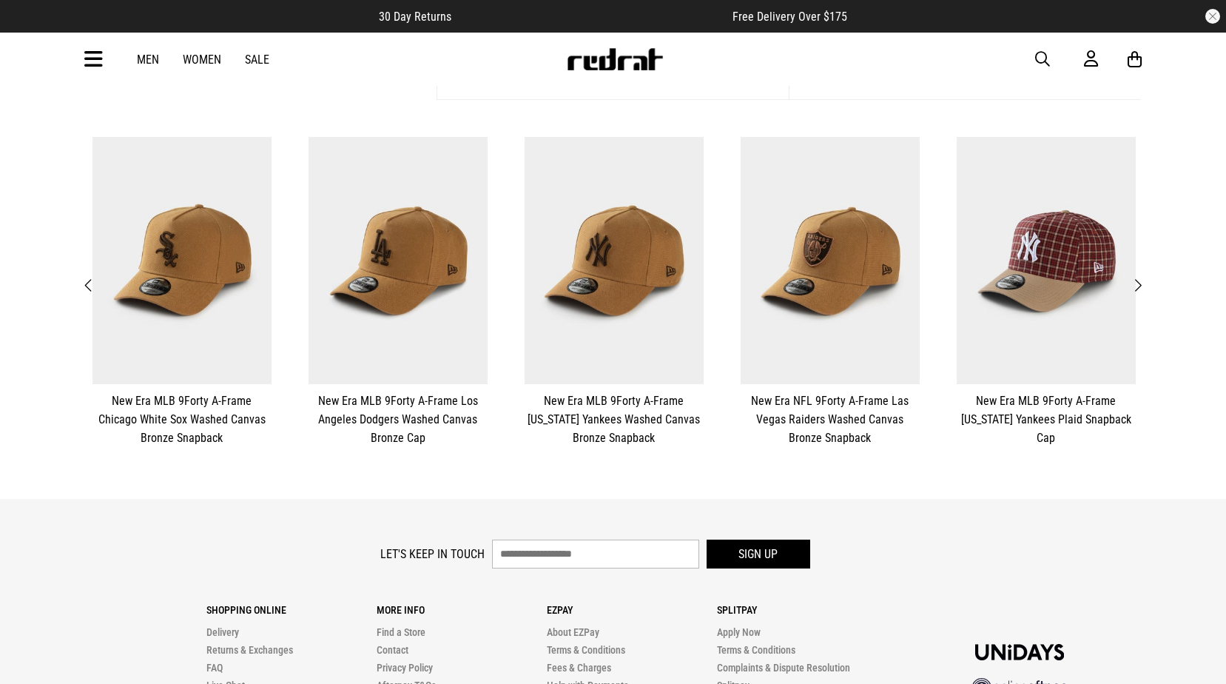
click at [1140, 285] on span "Next" at bounding box center [1138, 286] width 10 height 18
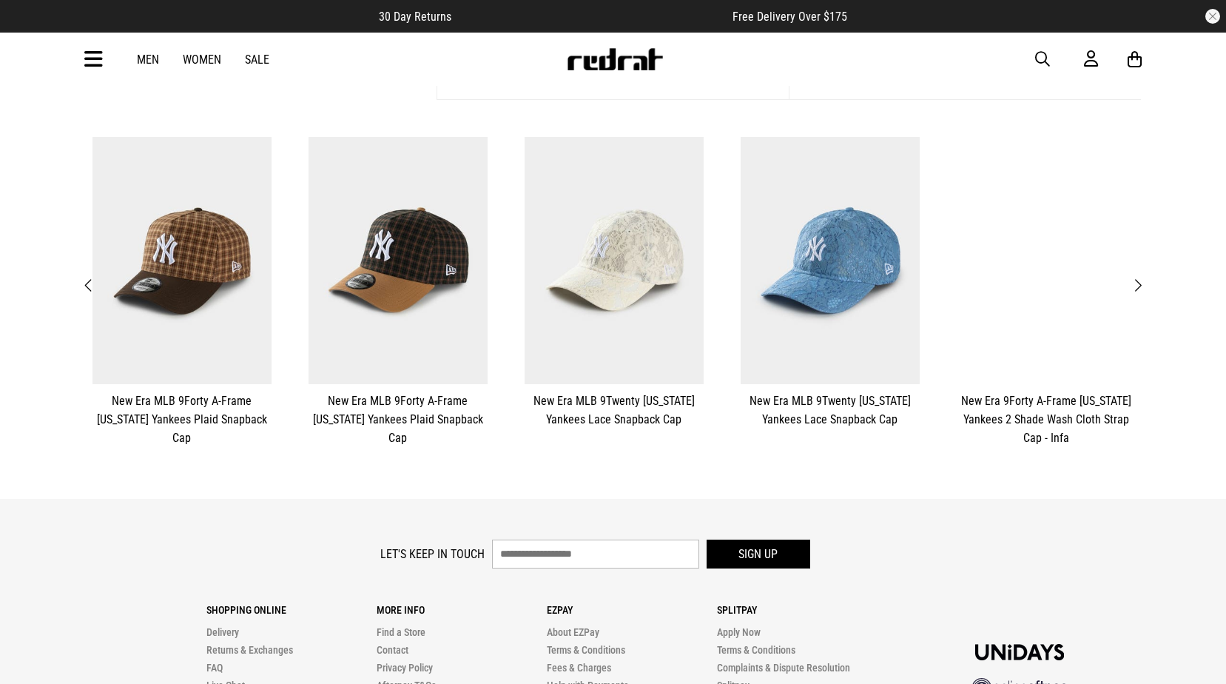
click at [1140, 285] on span "Next" at bounding box center [1138, 286] width 10 height 18
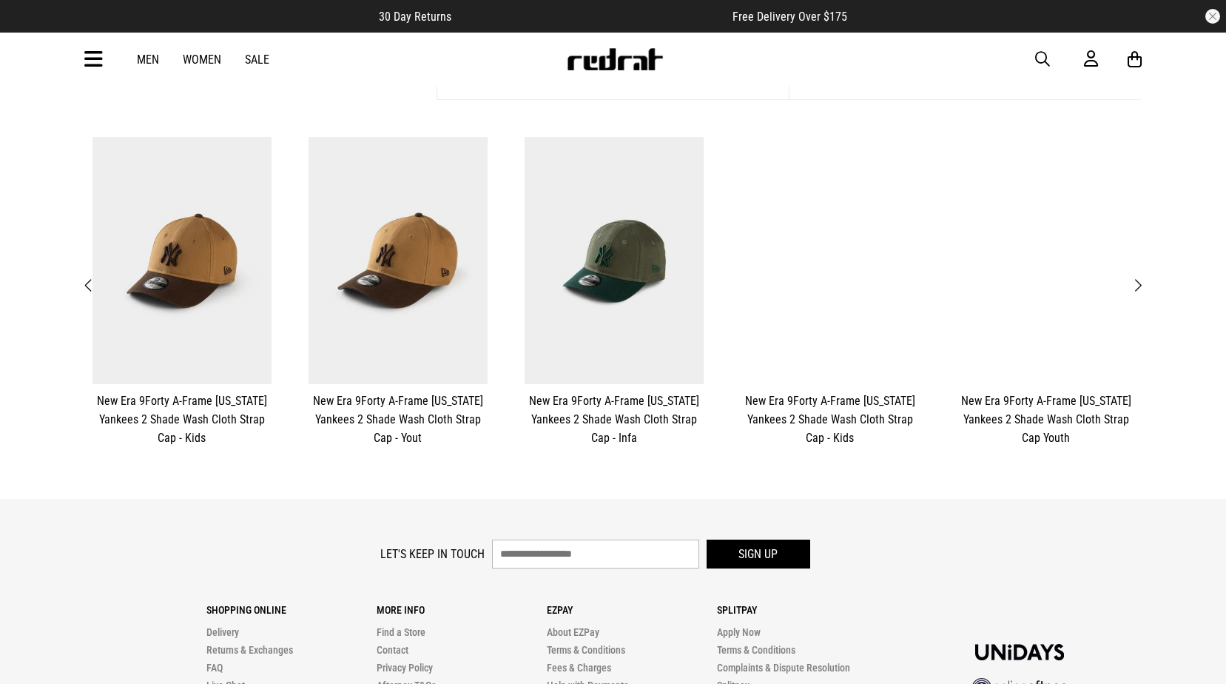
click at [1140, 285] on span "Next" at bounding box center [1138, 286] width 10 height 18
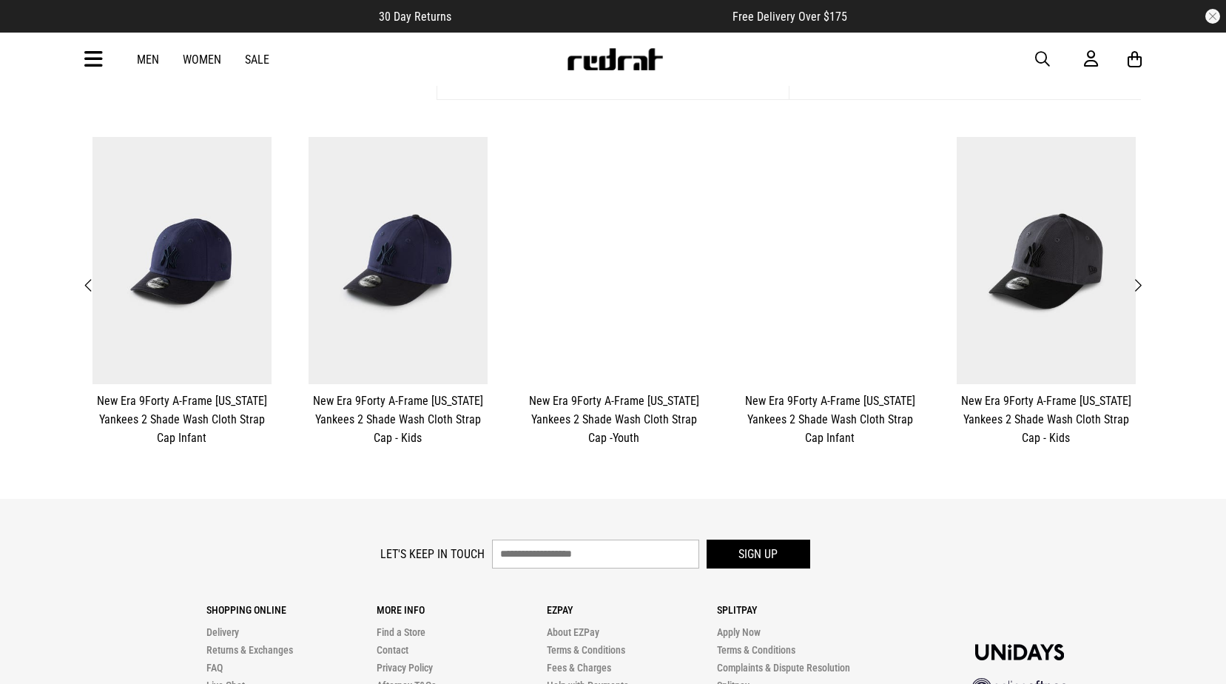
click at [1140, 285] on span "Next" at bounding box center [1138, 286] width 10 height 18
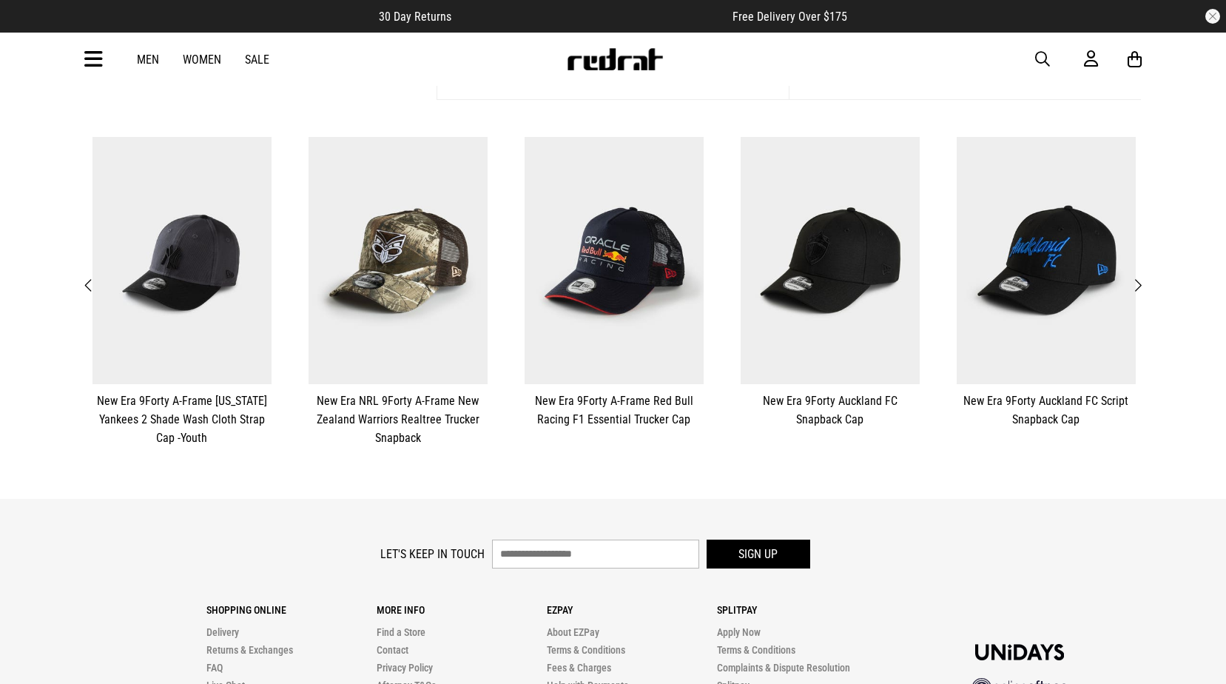
click at [1140, 285] on span "Next" at bounding box center [1138, 286] width 10 height 18
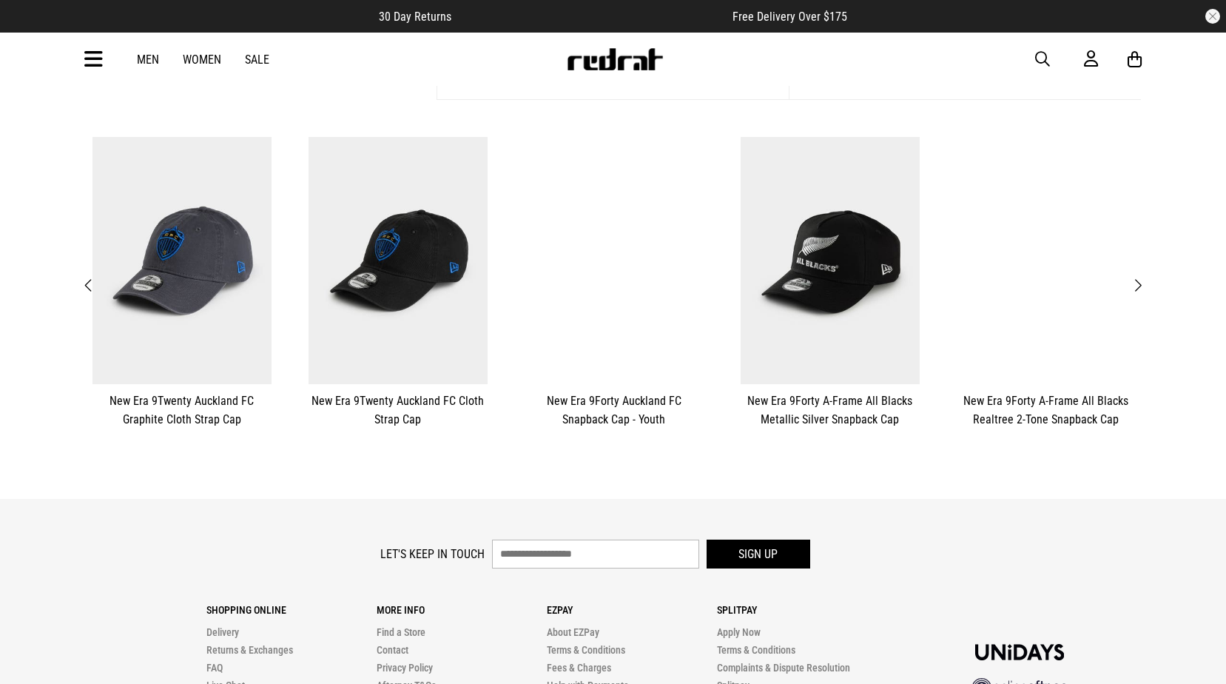
click at [1140, 285] on span "Next" at bounding box center [1138, 286] width 10 height 18
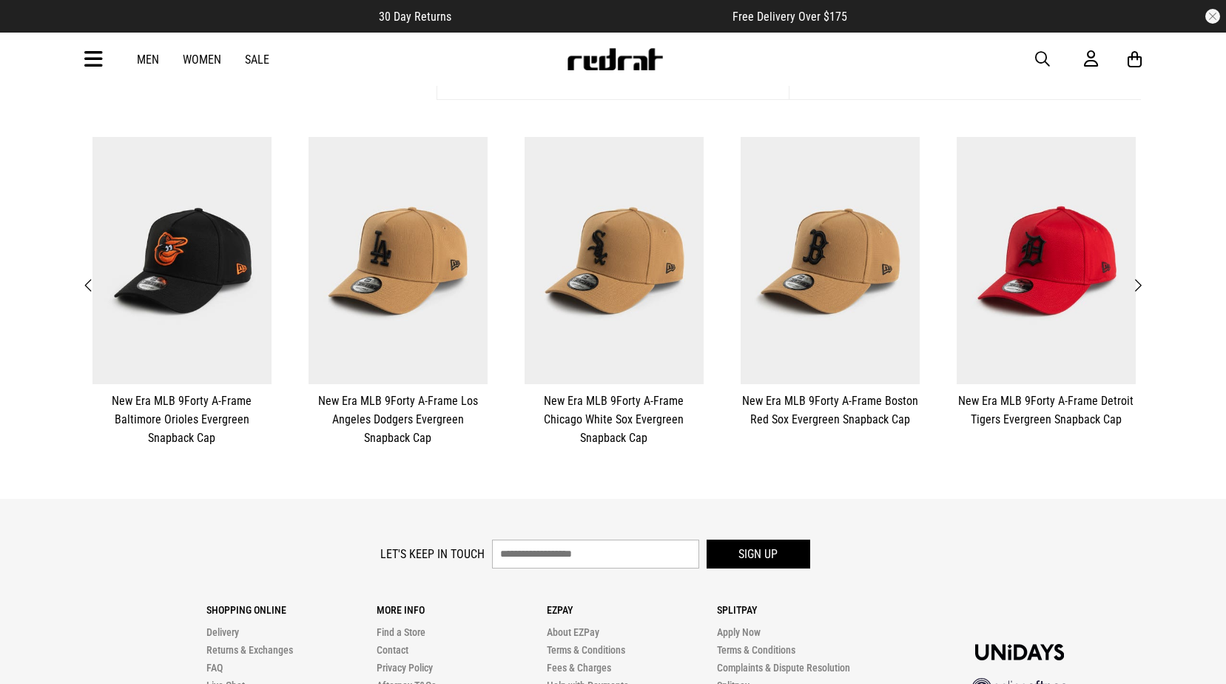
click at [1140, 285] on span "Next" at bounding box center [1138, 286] width 10 height 18
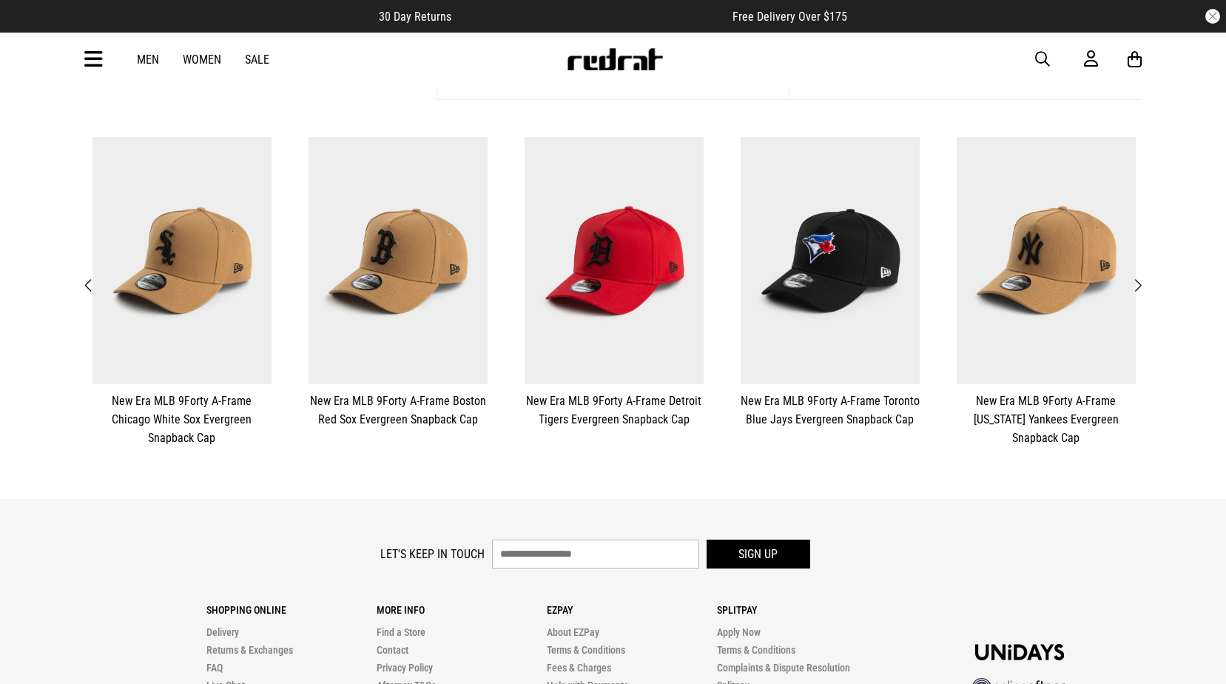
click at [1140, 285] on span "Next" at bounding box center [1138, 286] width 10 height 18
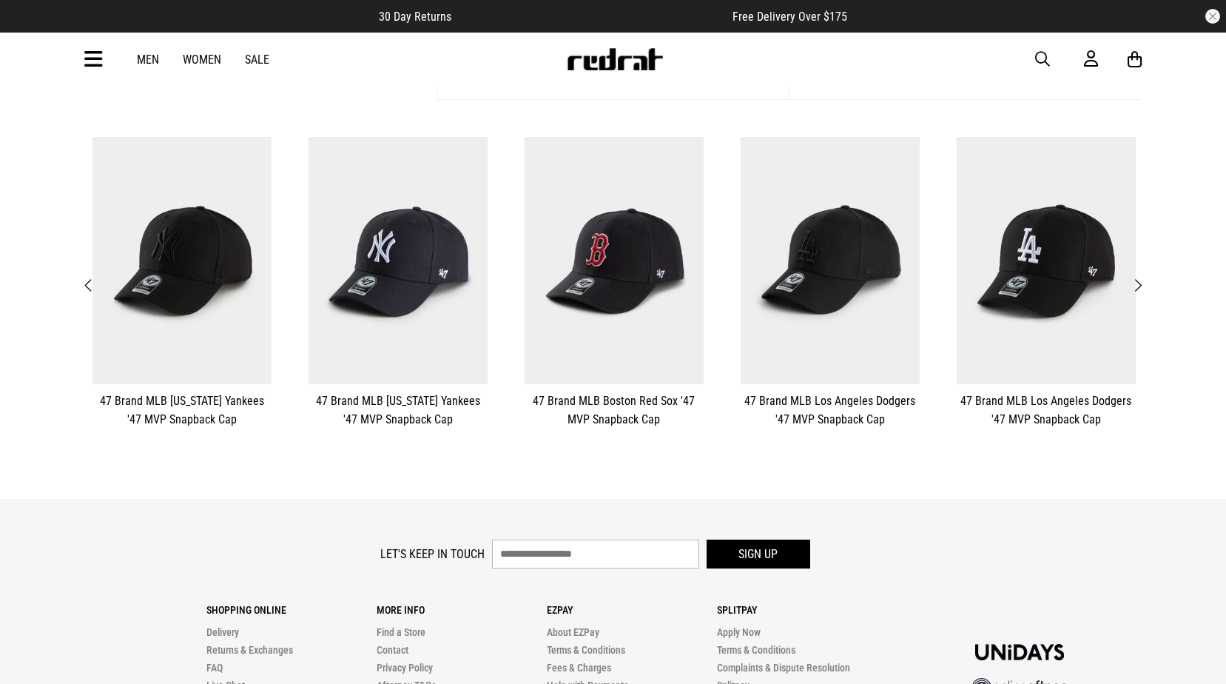
click at [1140, 285] on span "Next" at bounding box center [1138, 286] width 10 height 18
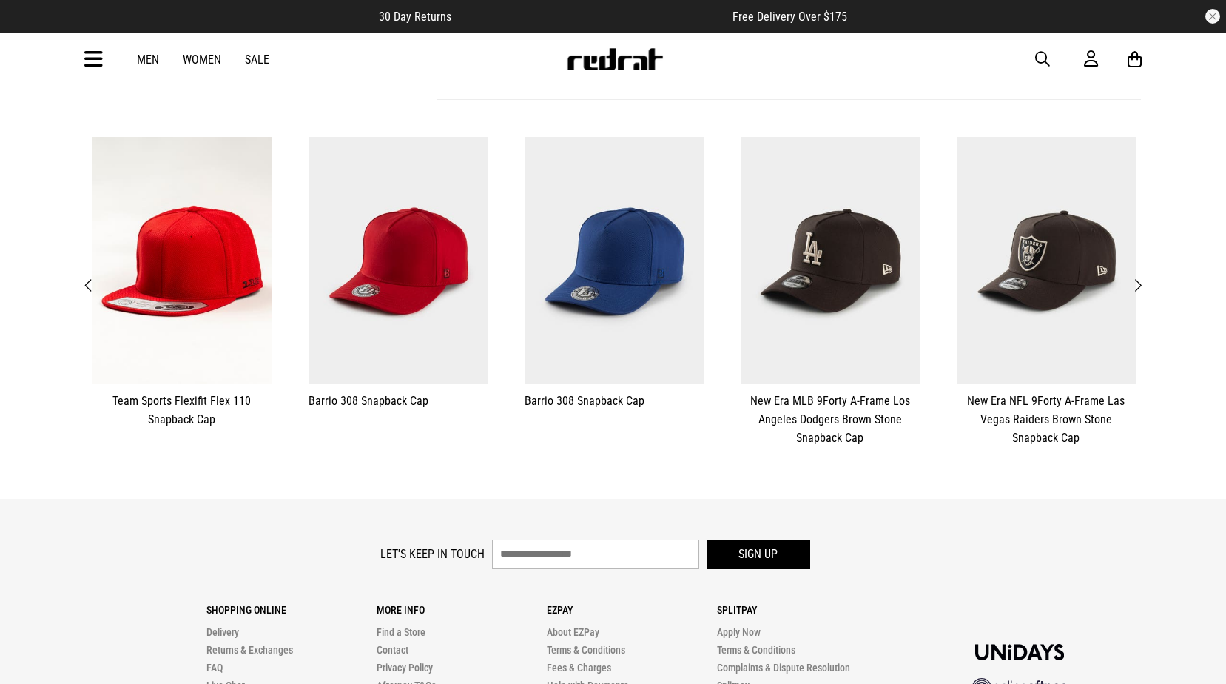
click at [1140, 285] on span "Next" at bounding box center [1138, 286] width 10 height 18
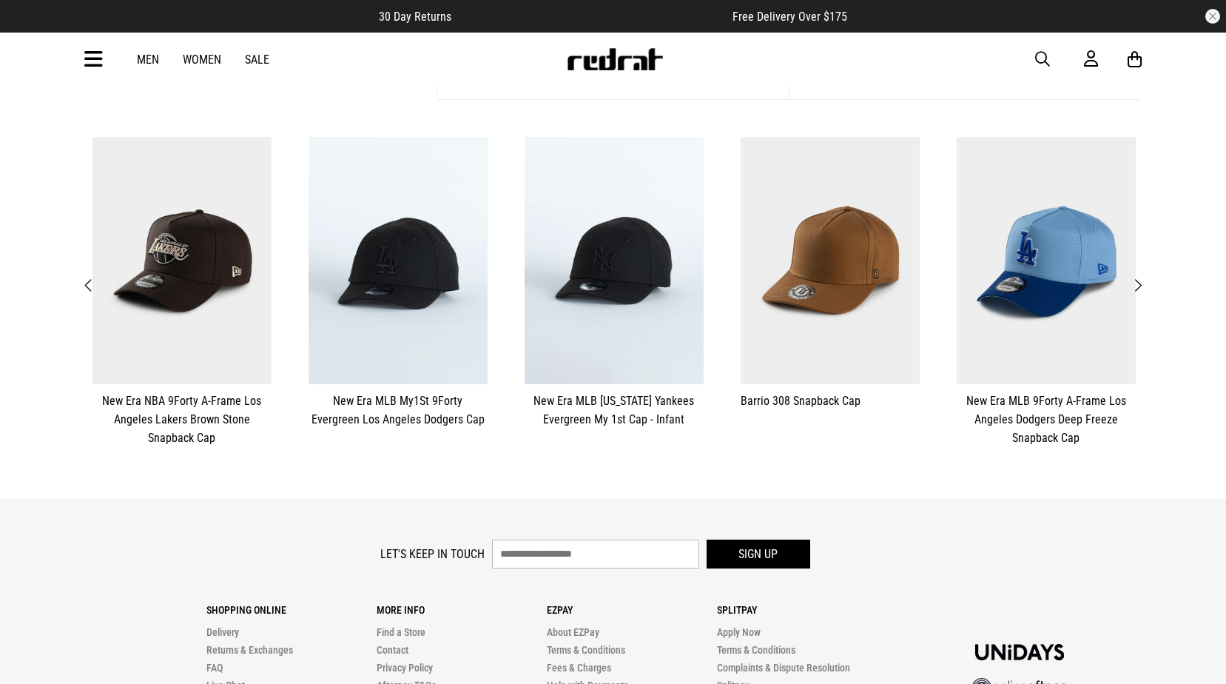
click at [1140, 285] on span "Next" at bounding box center [1138, 286] width 10 height 18
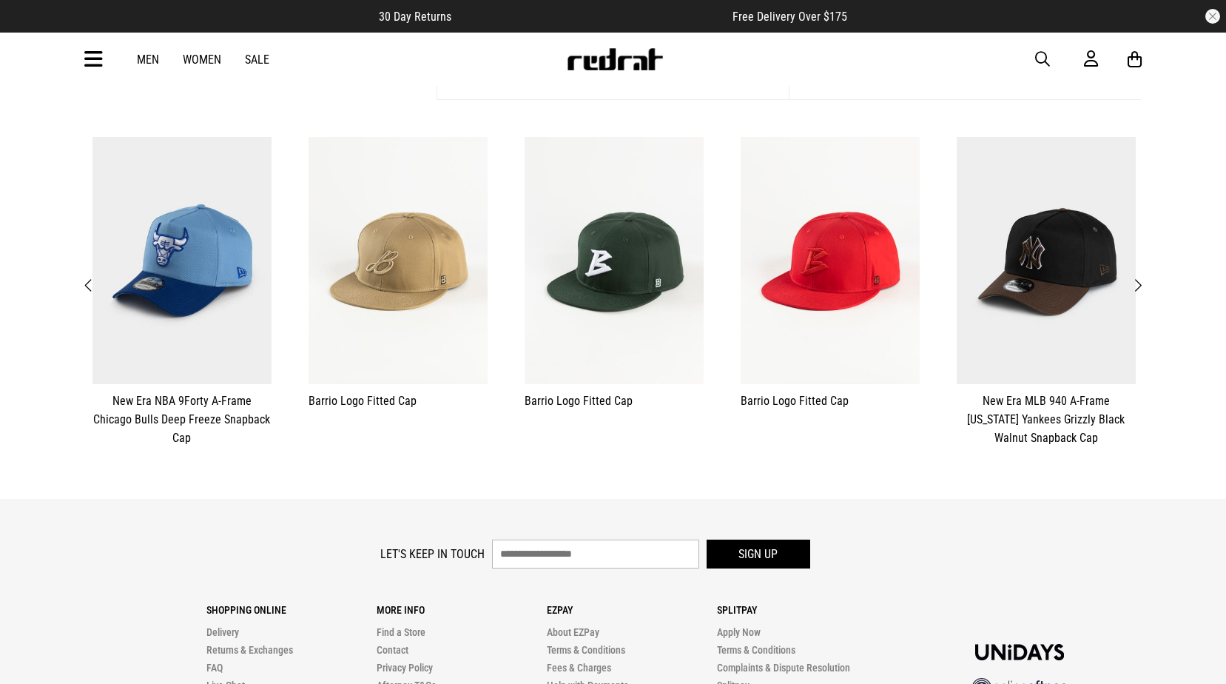
click at [1140, 285] on span "Next" at bounding box center [1138, 286] width 10 height 18
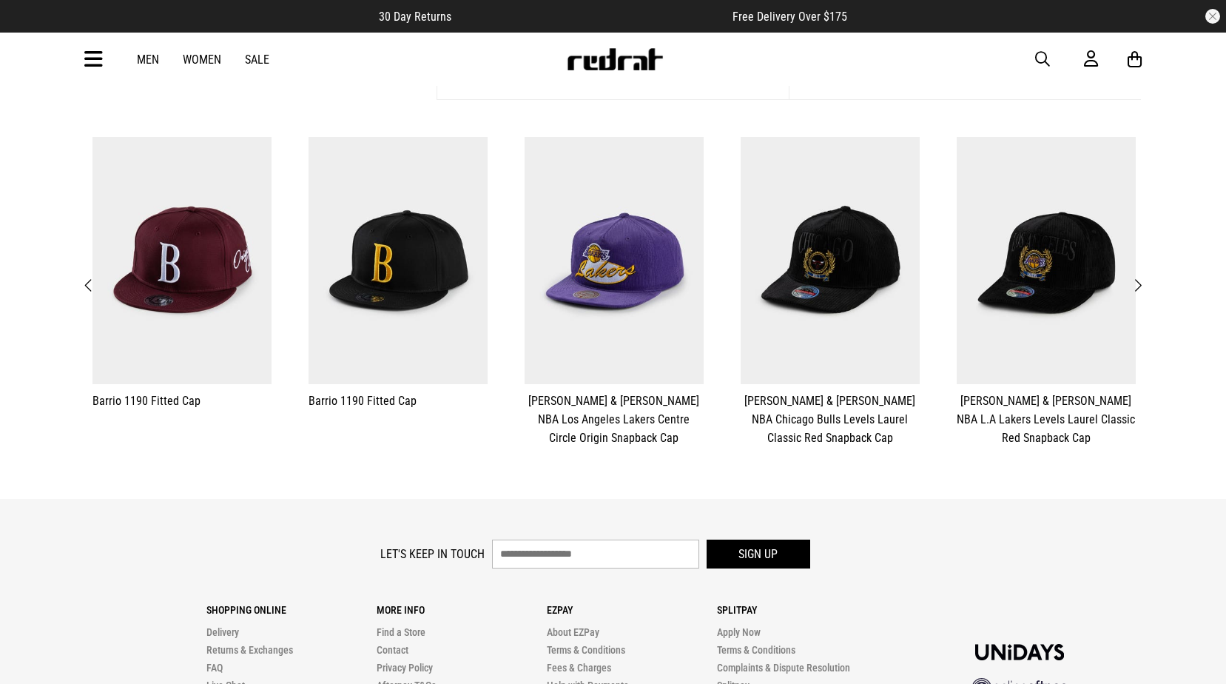
click at [1140, 285] on span "Next" at bounding box center [1138, 286] width 10 height 18
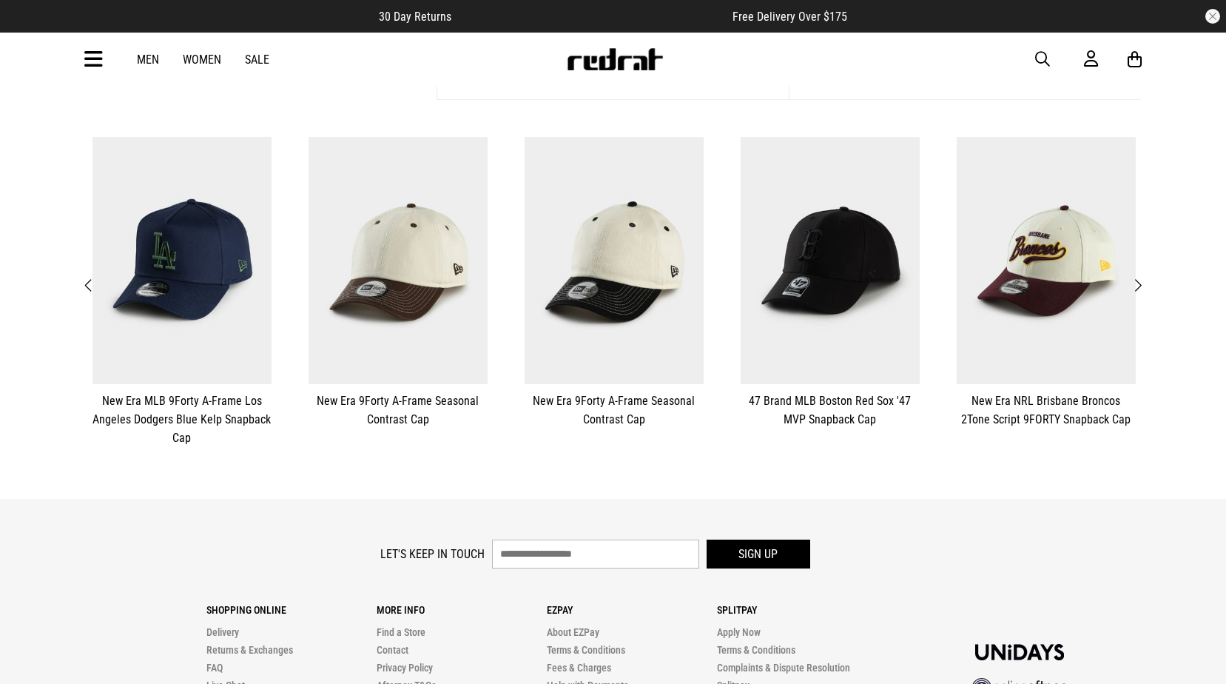
click at [1140, 285] on span "Next" at bounding box center [1138, 286] width 10 height 18
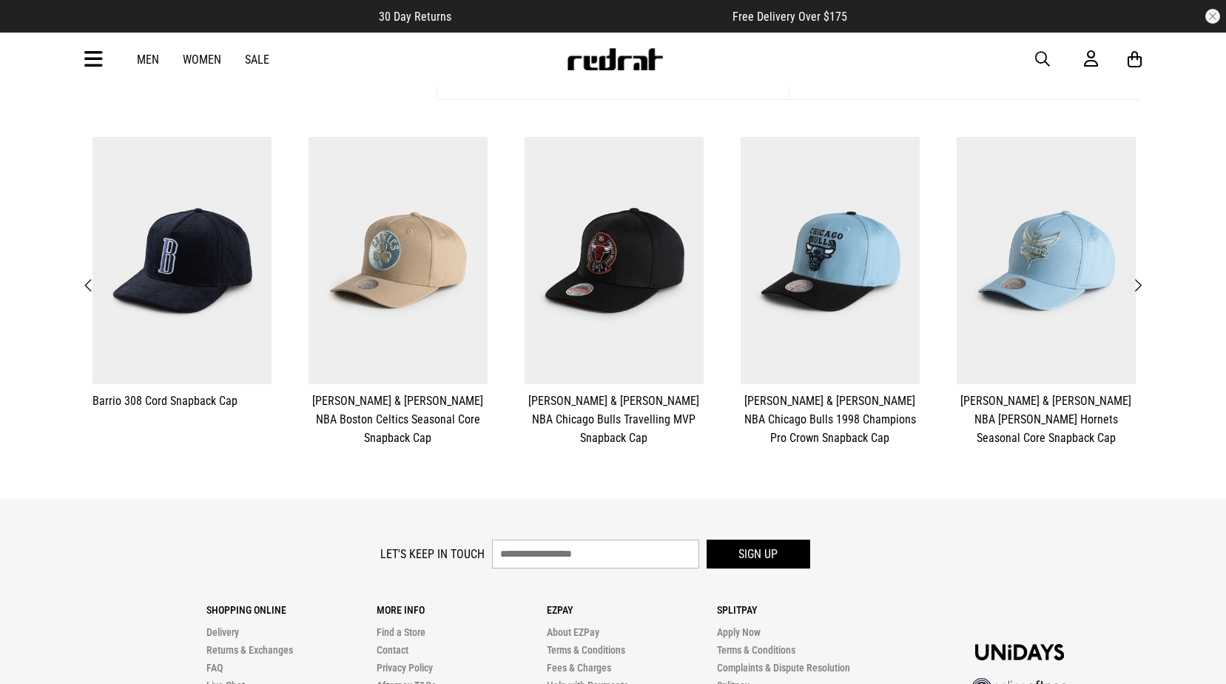
click at [1140, 285] on span "Next" at bounding box center [1138, 286] width 10 height 18
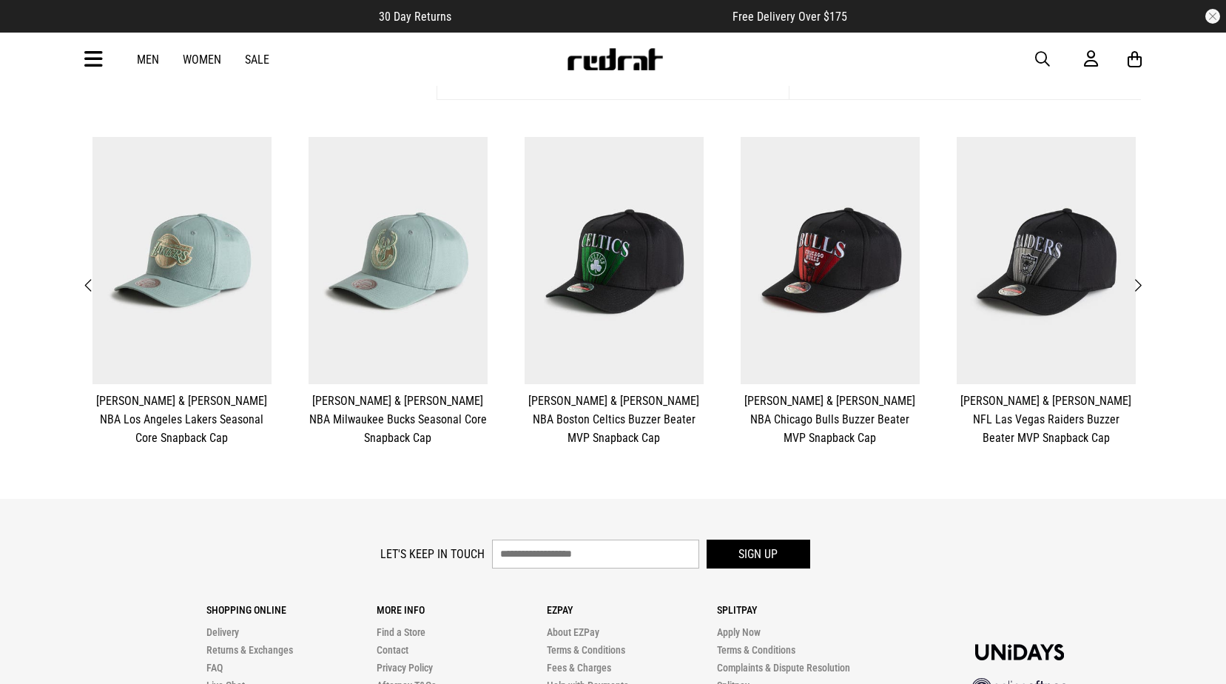
click at [1140, 285] on span "Next" at bounding box center [1138, 286] width 10 height 18
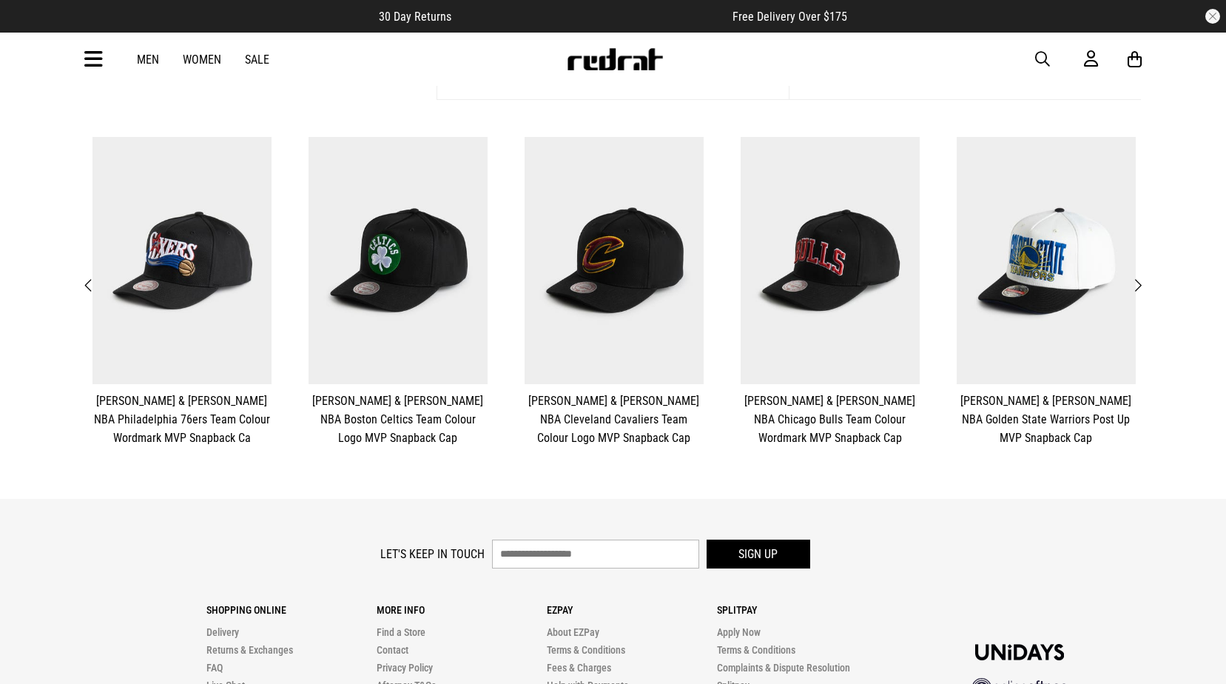
click at [1140, 285] on span "Next" at bounding box center [1138, 286] width 10 height 18
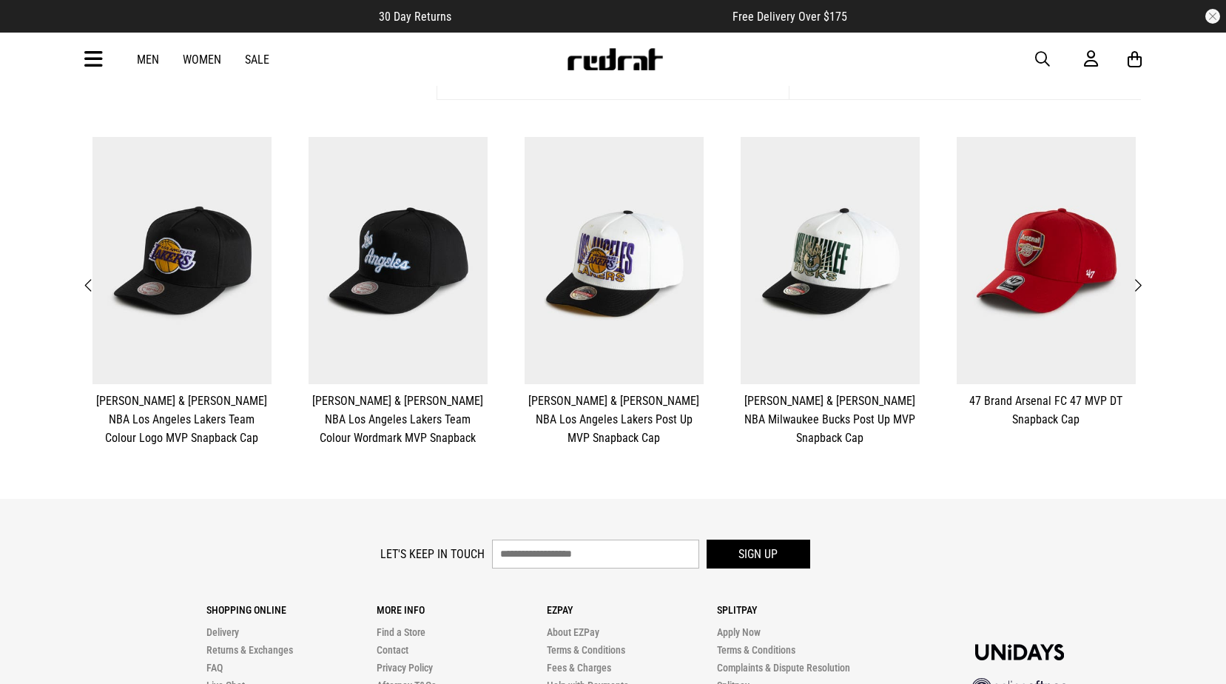
click at [1143, 282] on button "Next" at bounding box center [1138, 285] width 19 height 19
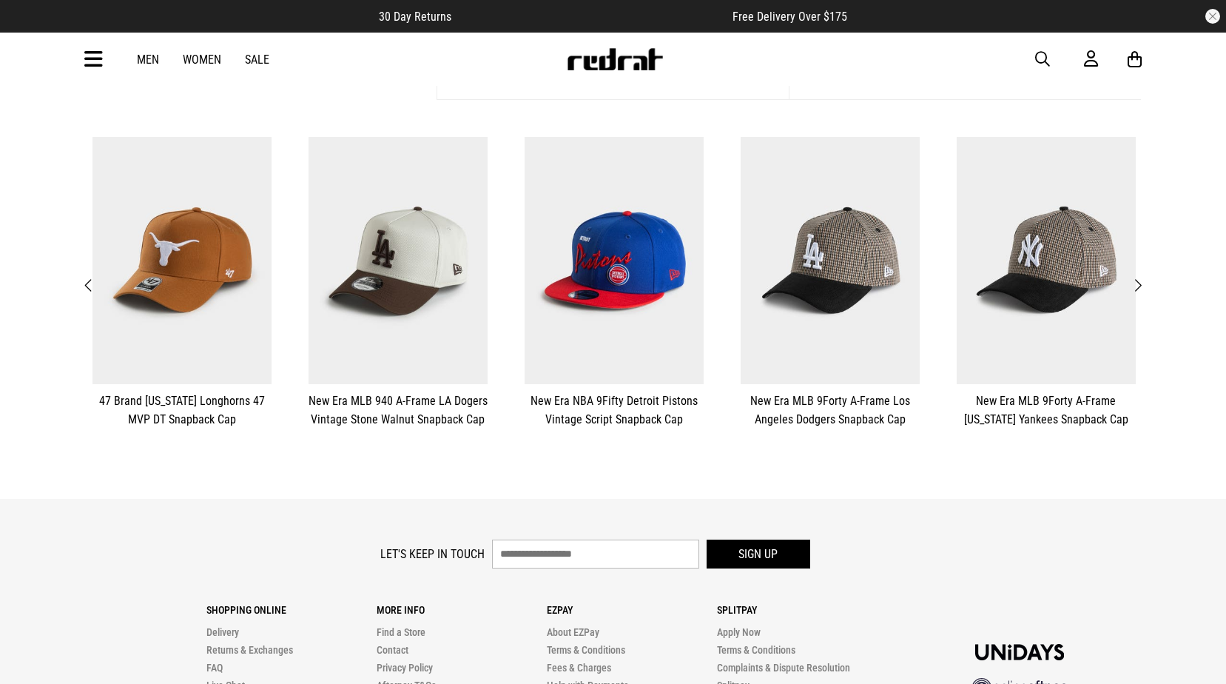
drag, startPoint x: 1141, startPoint y: 284, endPoint x: 1129, endPoint y: 289, distance: 13.3
click at [1129, 289] on button "Next" at bounding box center [1138, 285] width 19 height 19
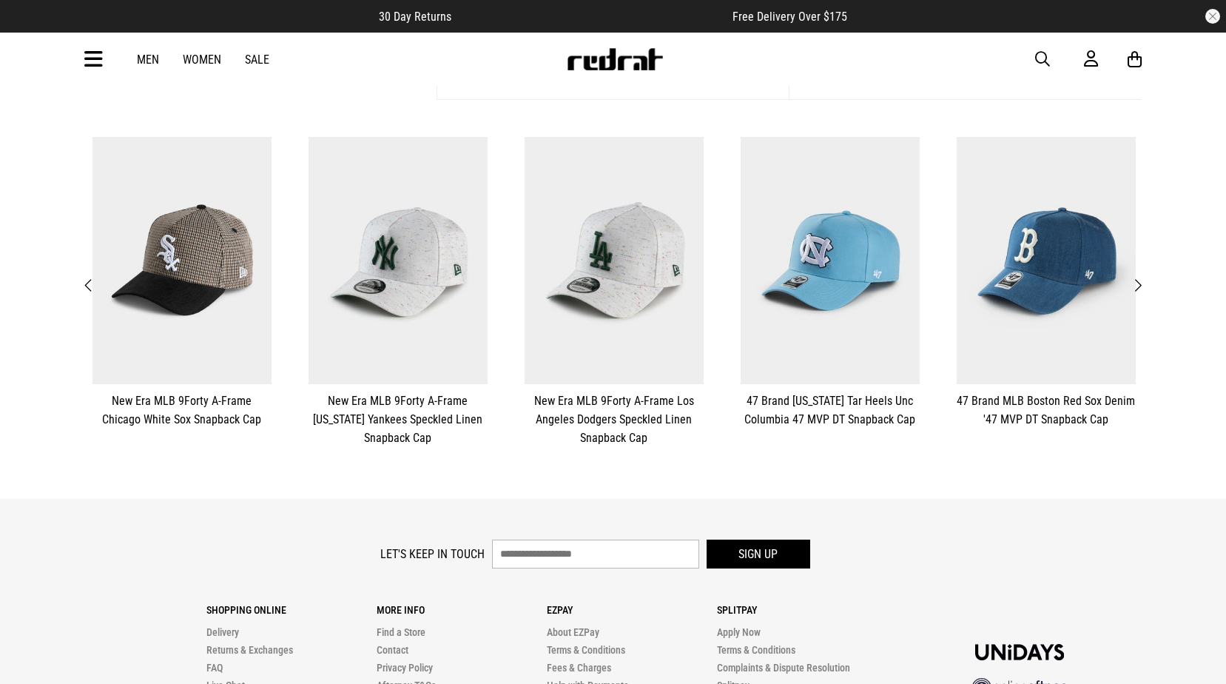
click at [1129, 289] on button "Next" at bounding box center [1138, 285] width 19 height 19
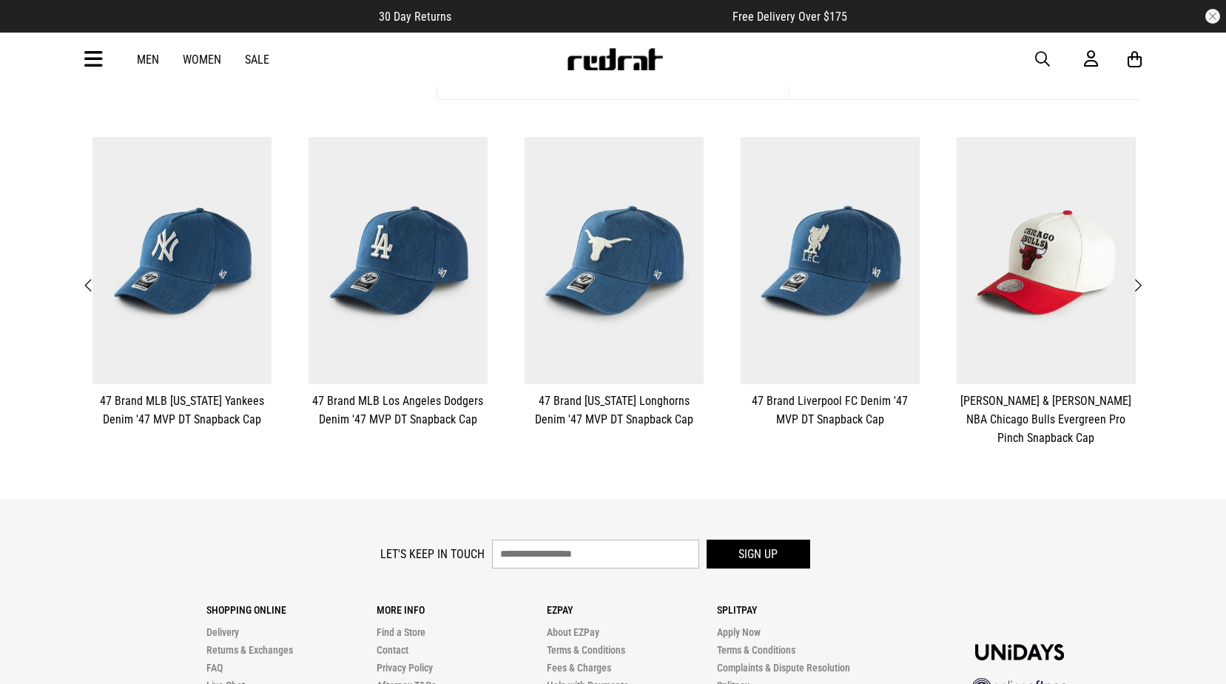
click at [1129, 289] on button "Next" at bounding box center [1138, 285] width 19 height 19
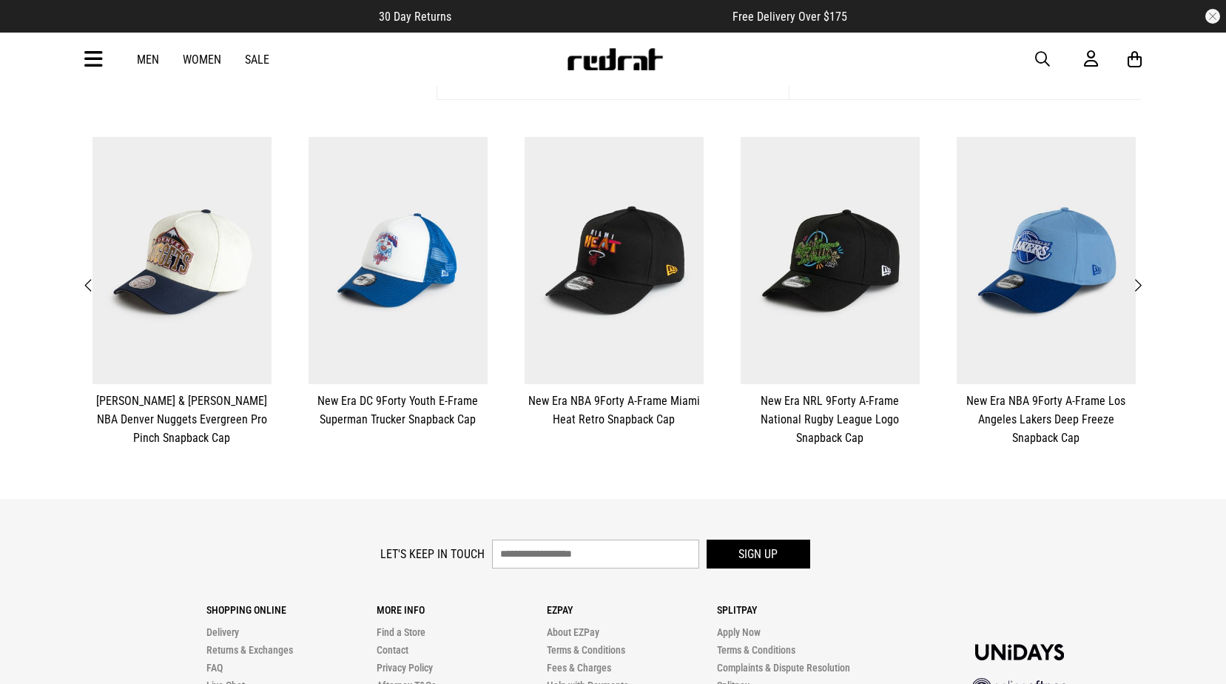
click at [1129, 289] on button "Next" at bounding box center [1138, 285] width 19 height 19
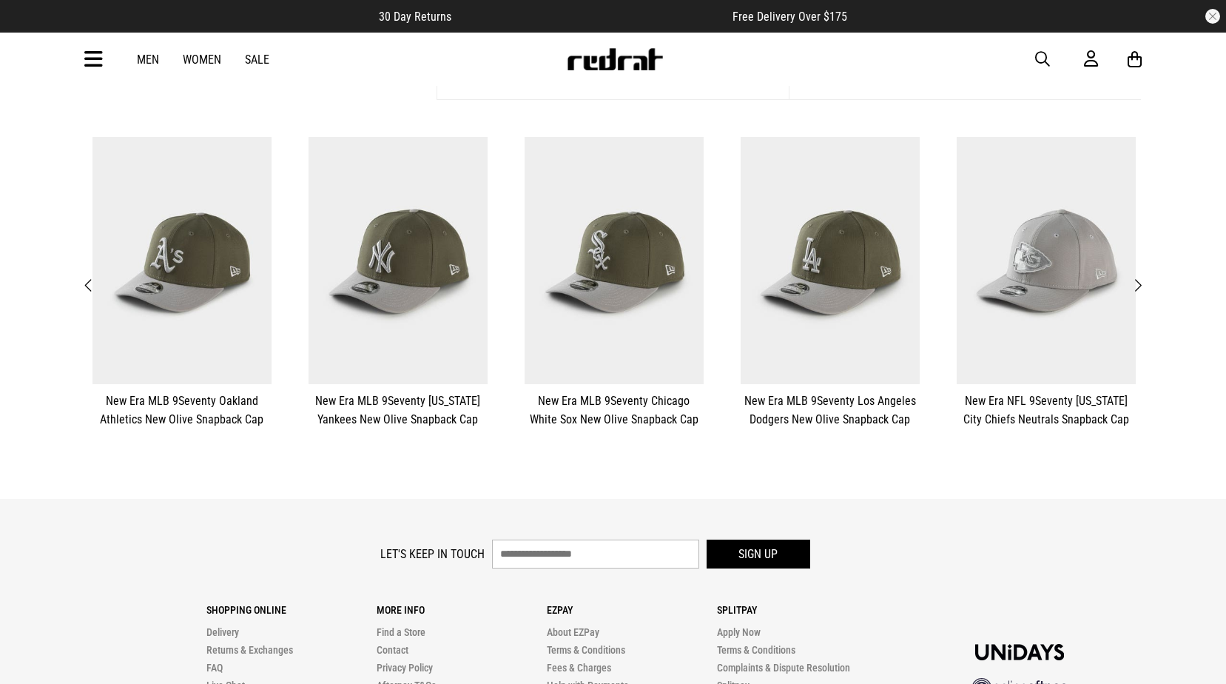
click at [1129, 289] on button "Next" at bounding box center [1138, 285] width 19 height 19
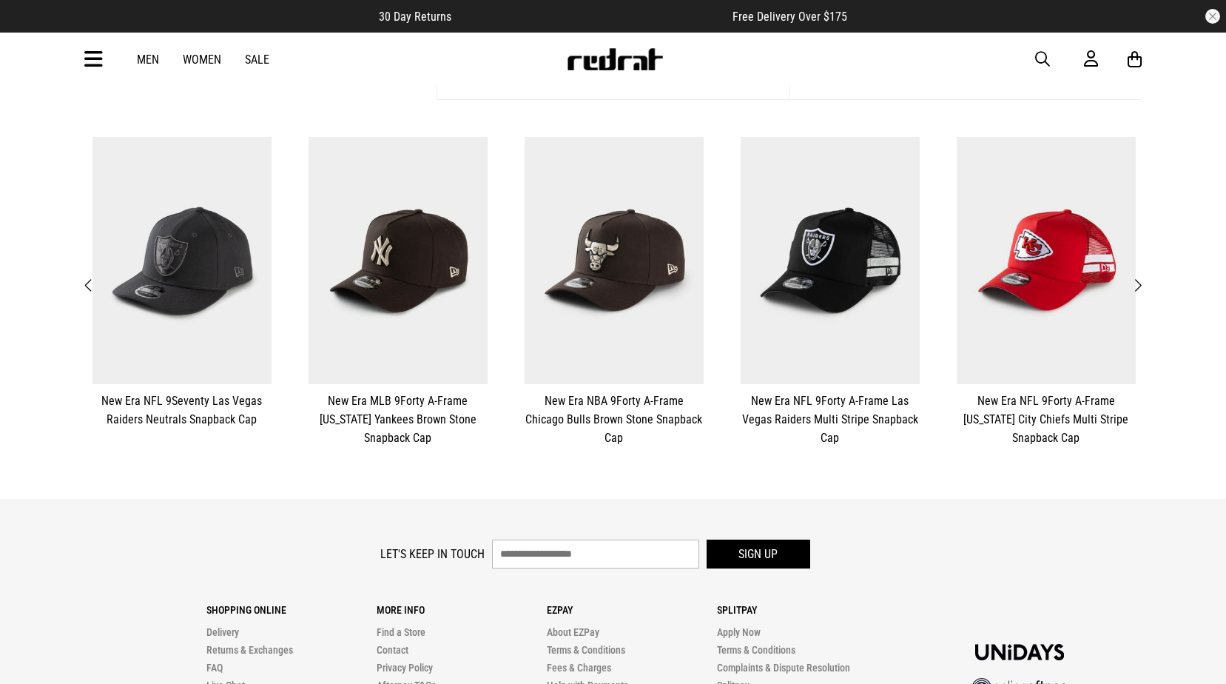
click at [1129, 289] on button "Next" at bounding box center [1138, 285] width 19 height 19
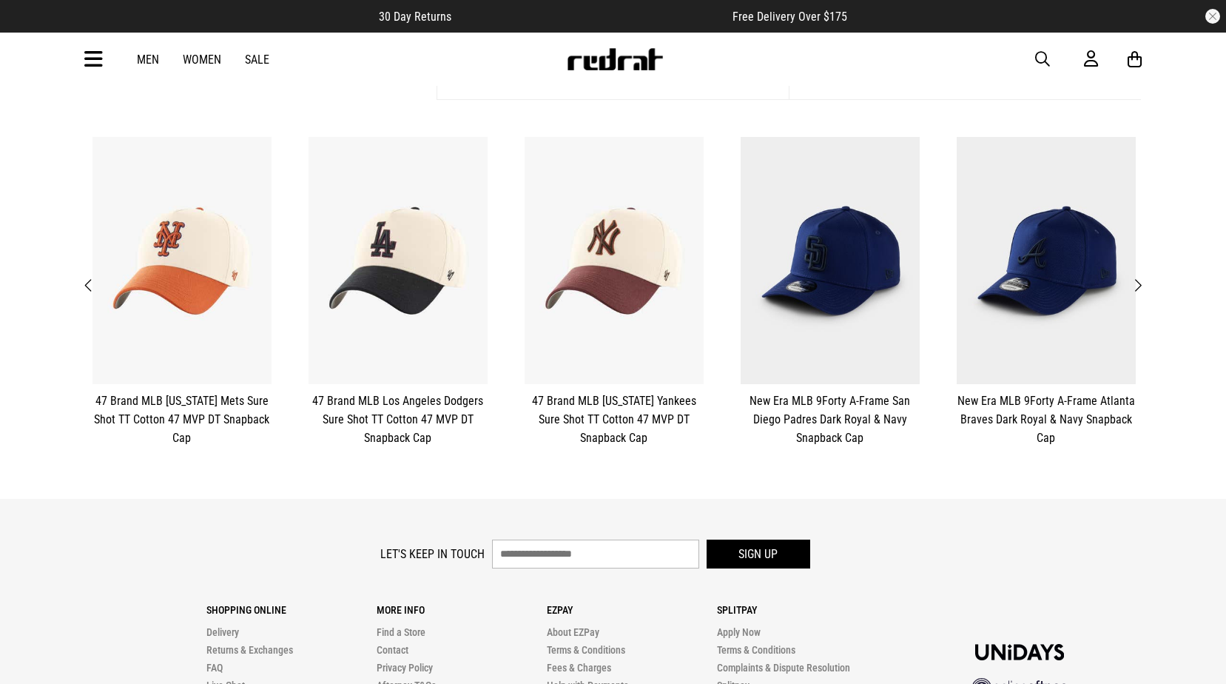
click at [1129, 289] on button "Next" at bounding box center [1138, 285] width 19 height 19
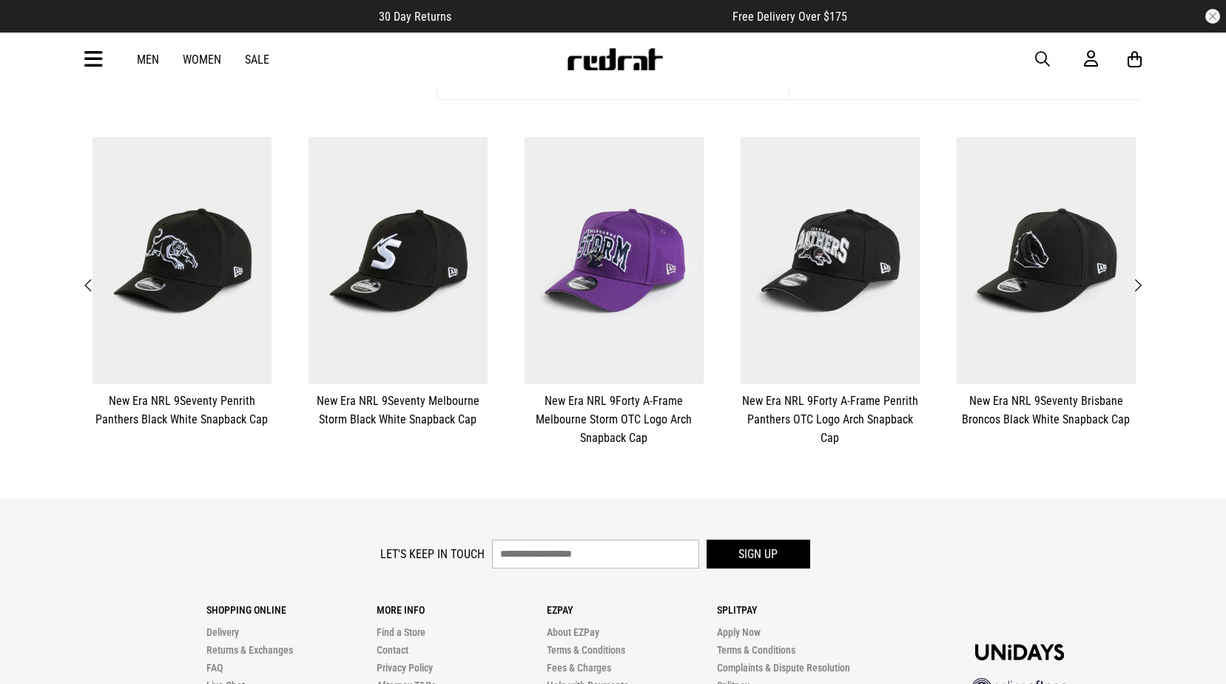
click at [1129, 289] on button "Next" at bounding box center [1138, 285] width 19 height 19
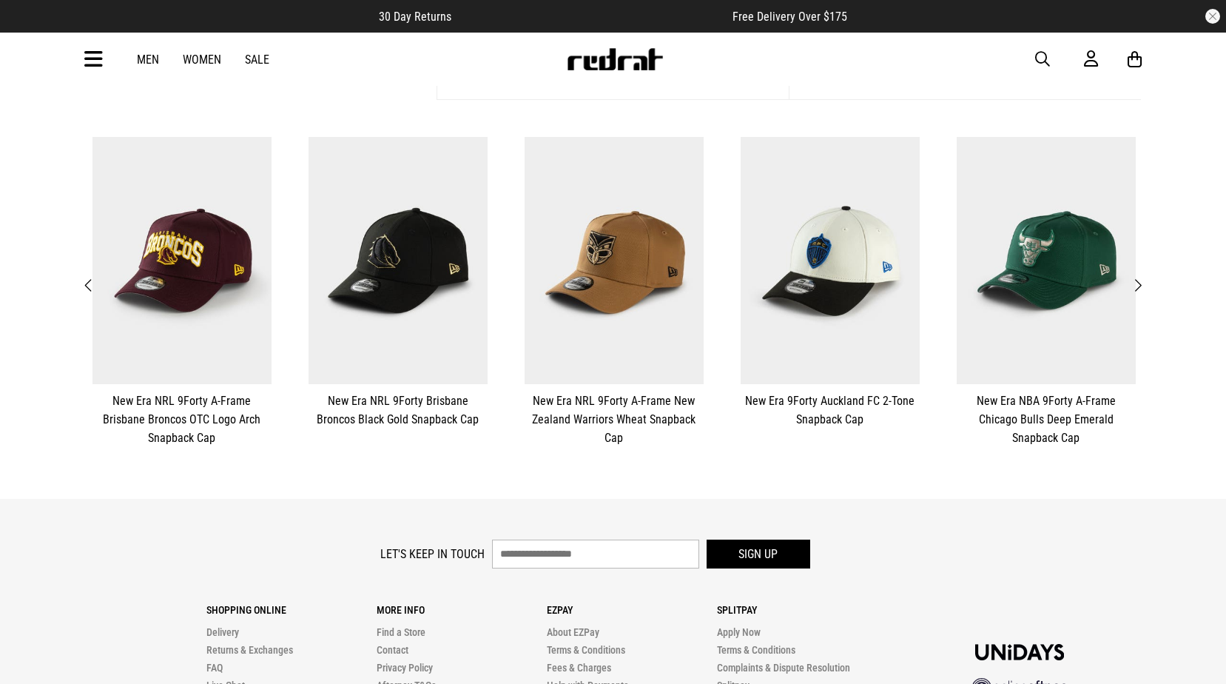
click at [1146, 291] on button "Next" at bounding box center [1138, 285] width 19 height 19
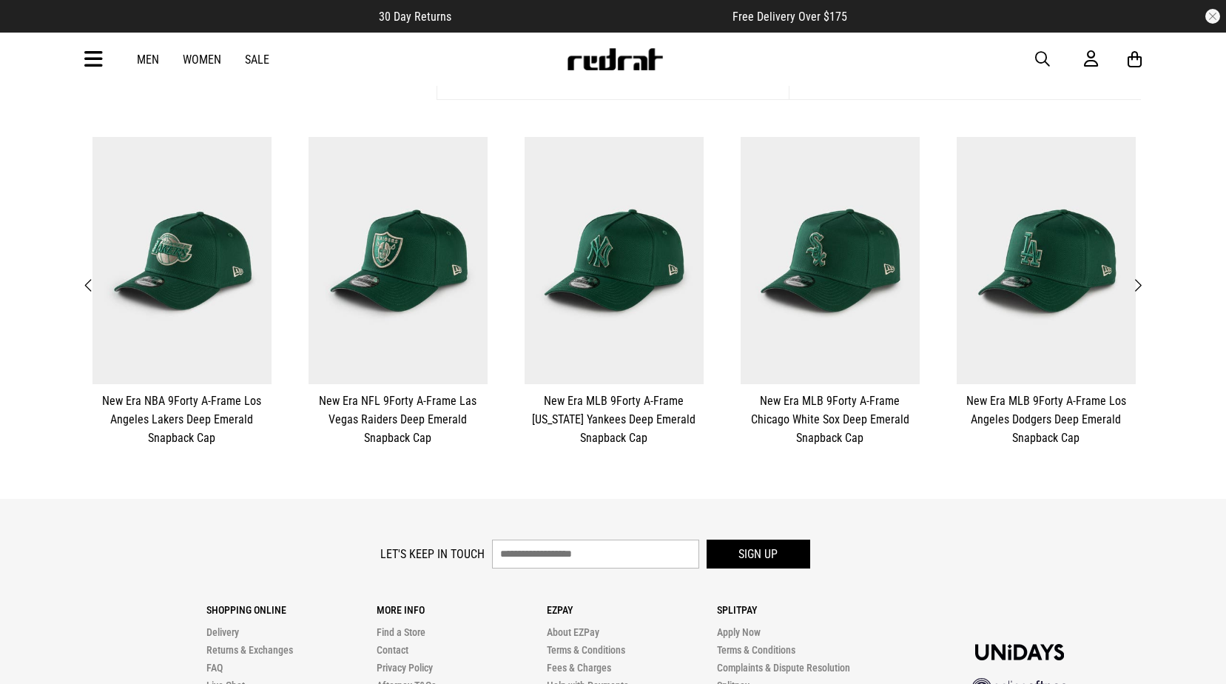
click at [1140, 286] on span "Next" at bounding box center [1138, 286] width 10 height 18
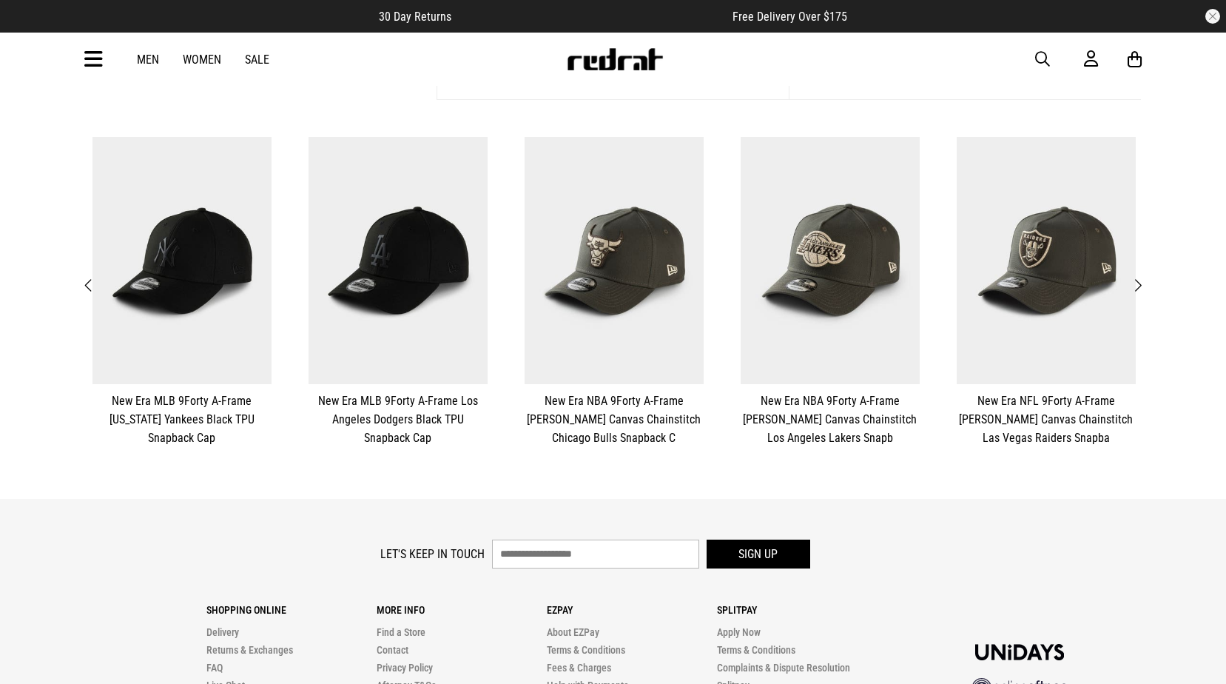
click at [1140, 286] on span "Next" at bounding box center [1138, 286] width 10 height 18
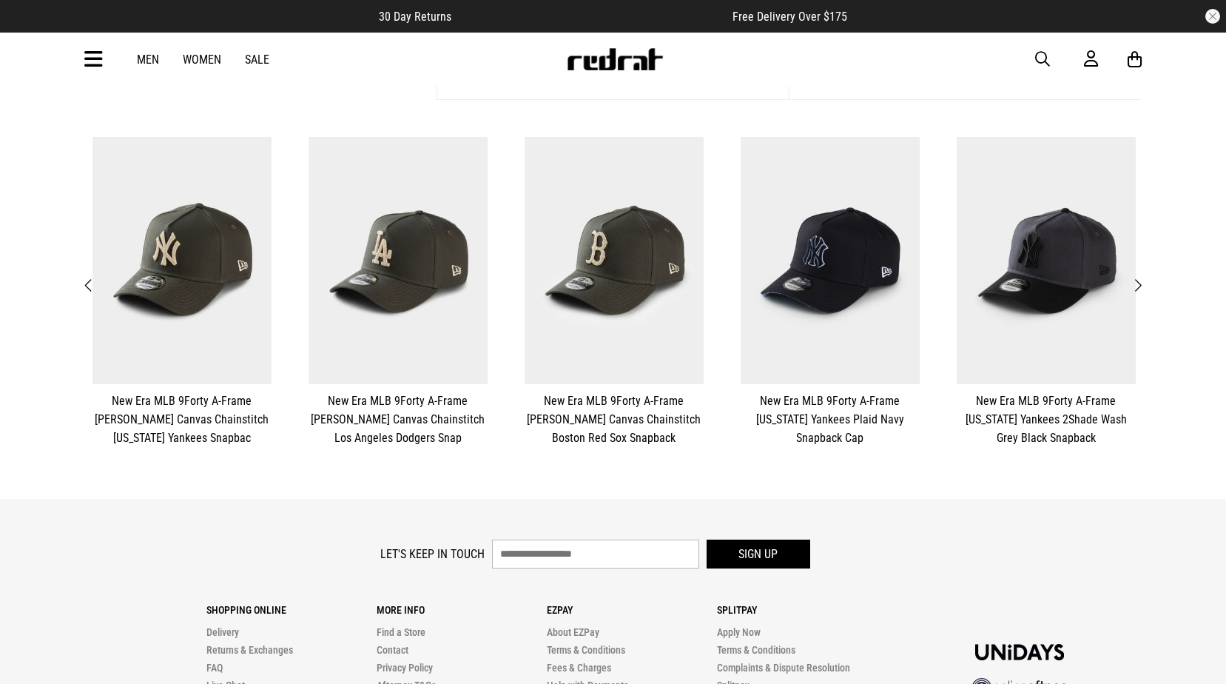
click at [1140, 286] on span "Next" at bounding box center [1138, 286] width 10 height 18
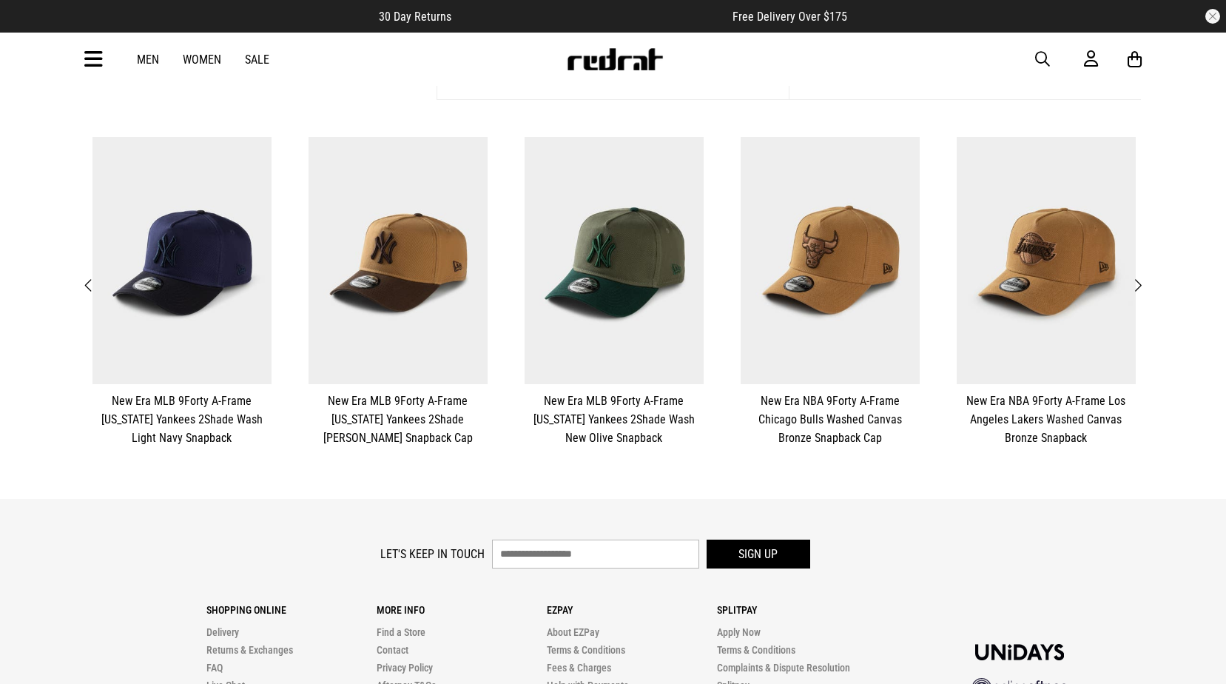
click at [1140, 286] on span "Next" at bounding box center [1138, 286] width 10 height 18
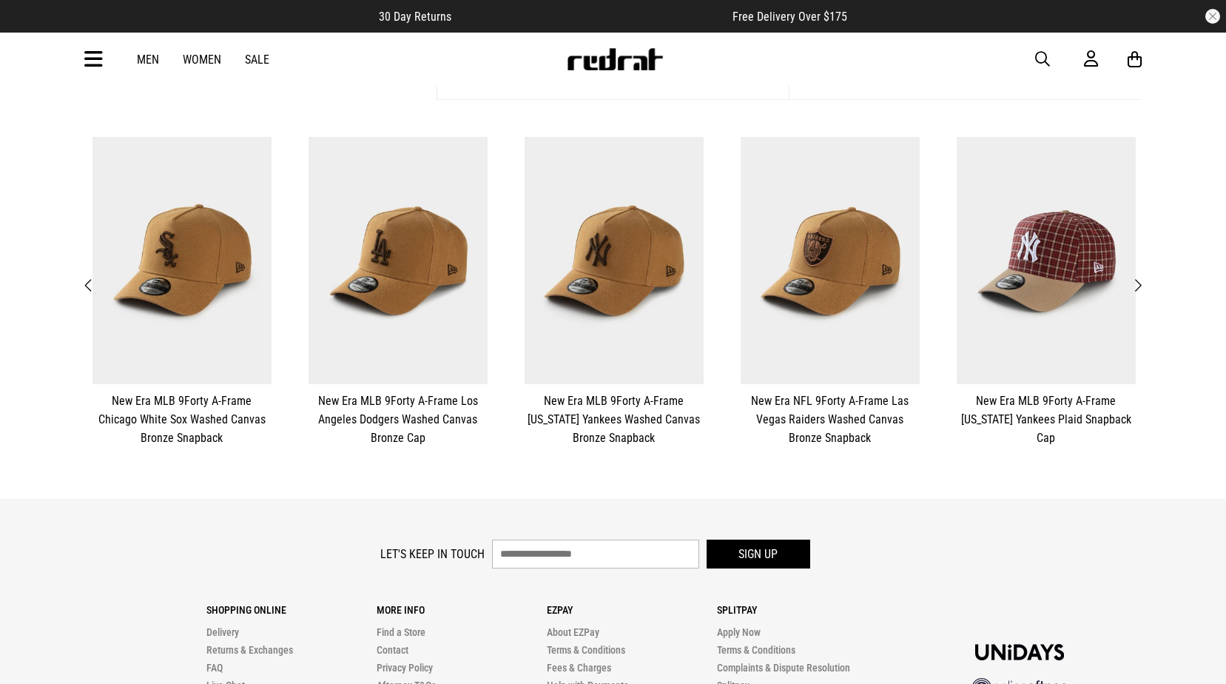
click at [1140, 286] on span "Next" at bounding box center [1138, 286] width 10 height 18
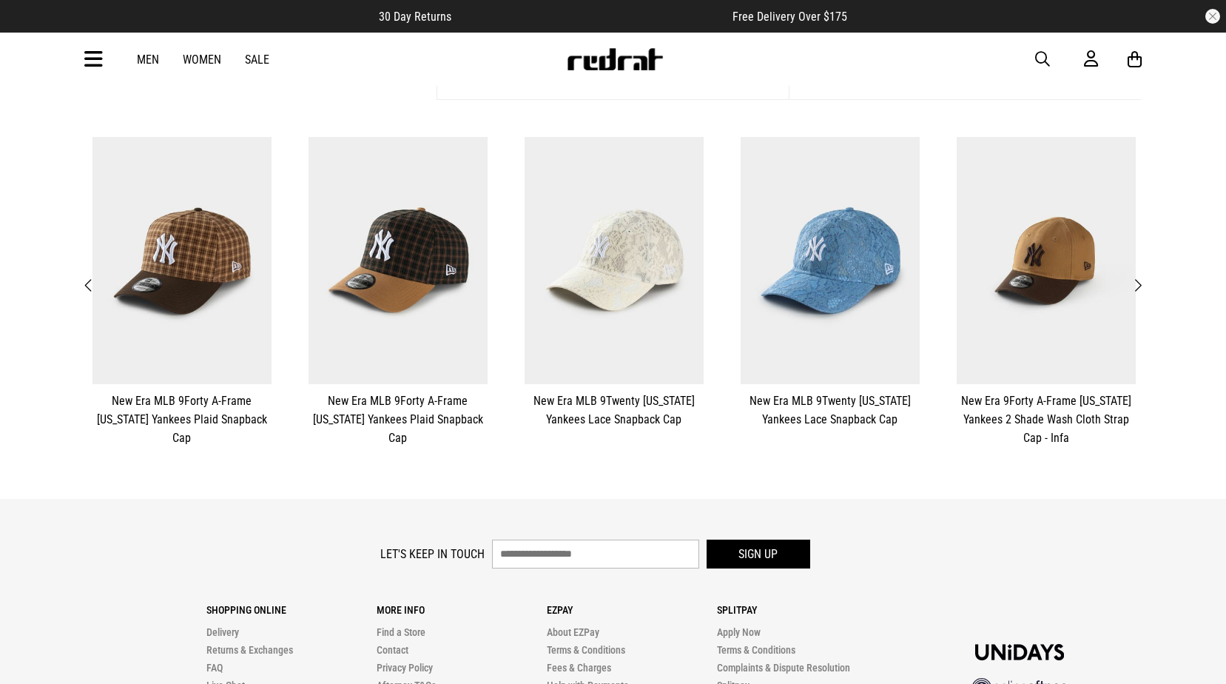
click at [1140, 286] on span "Next" at bounding box center [1138, 286] width 10 height 18
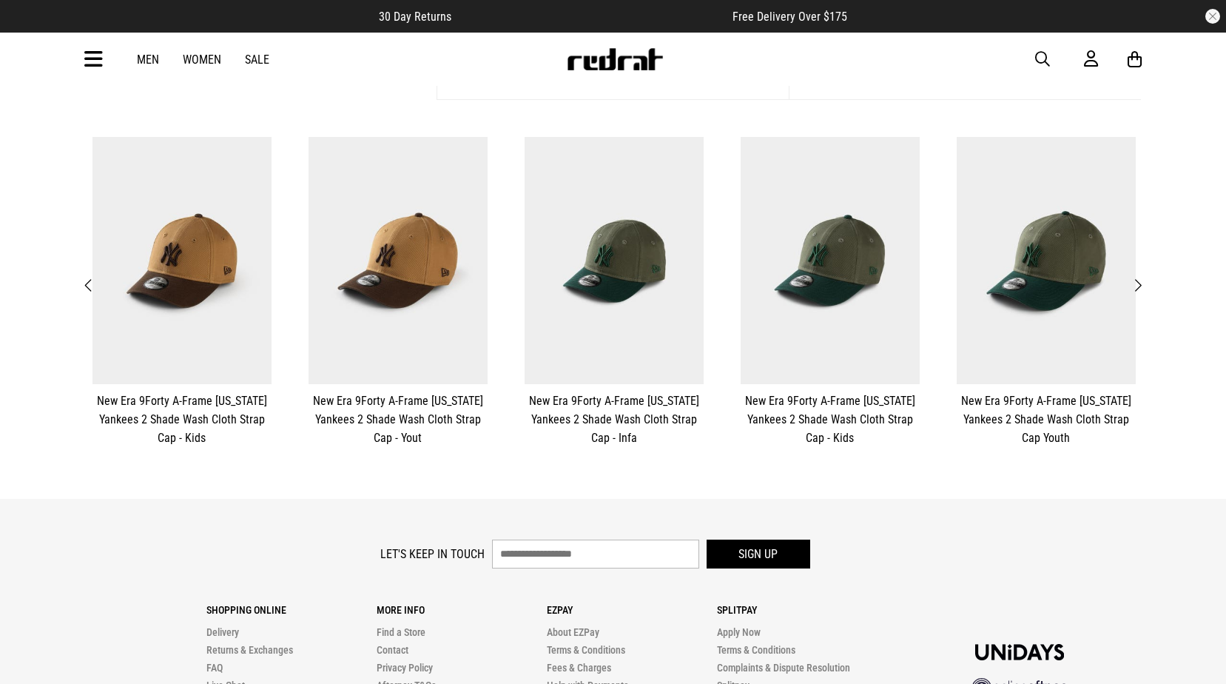
click at [1140, 286] on span "Next" at bounding box center [1138, 286] width 10 height 18
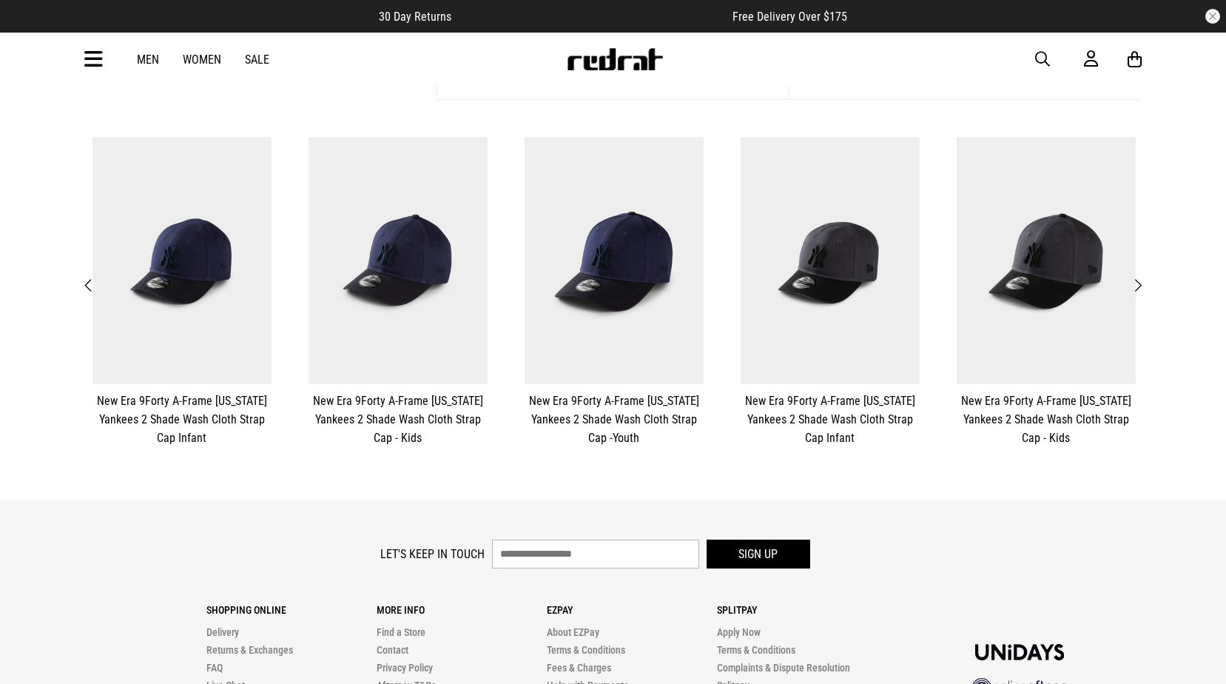
click at [1140, 286] on span "Next" at bounding box center [1138, 286] width 10 height 18
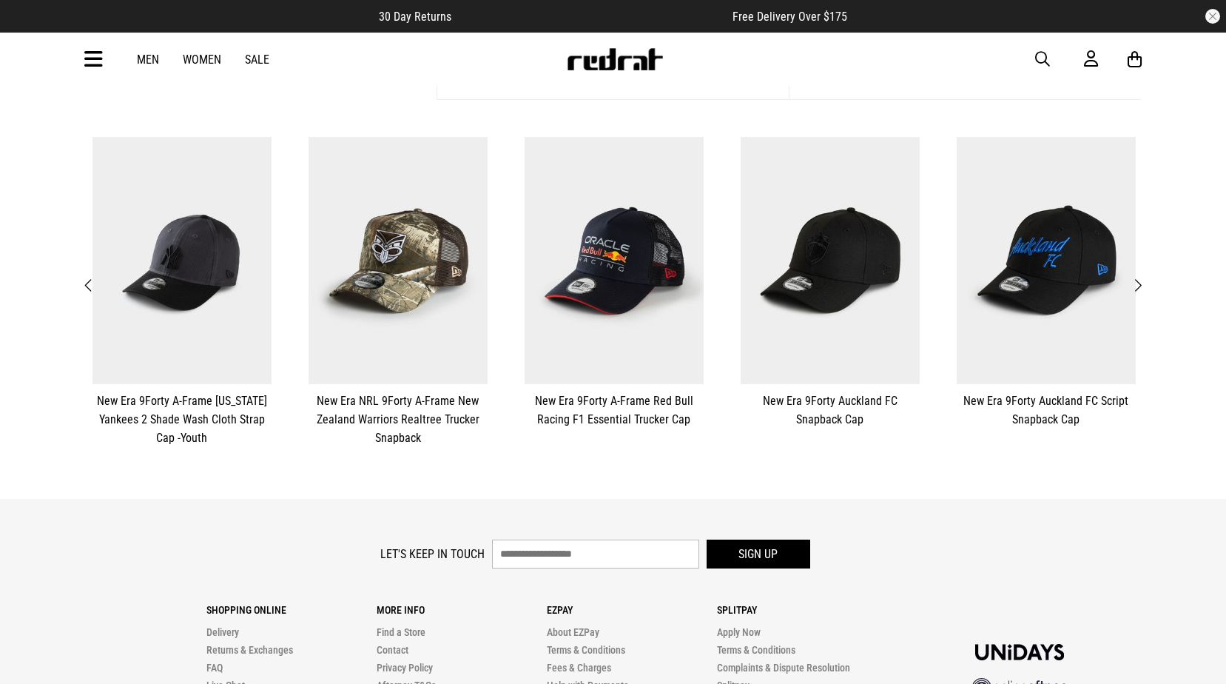
click at [1144, 285] on button "Next" at bounding box center [1138, 285] width 19 height 19
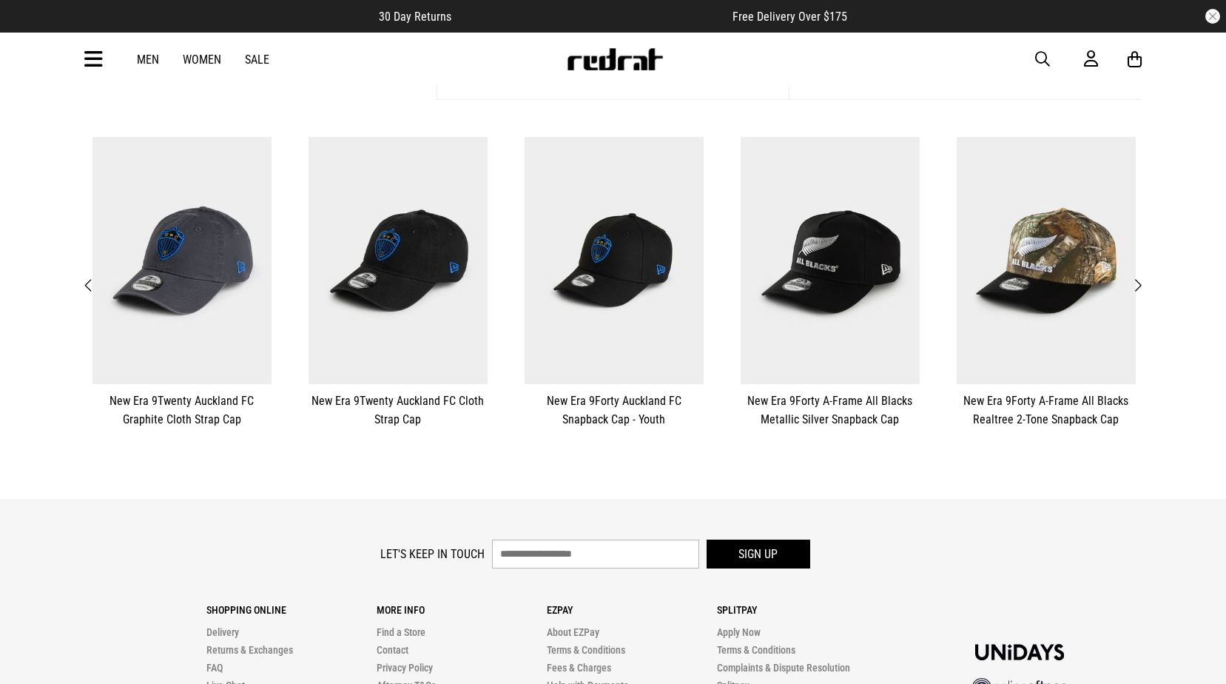
click at [1144, 285] on button "Next" at bounding box center [1138, 285] width 19 height 19
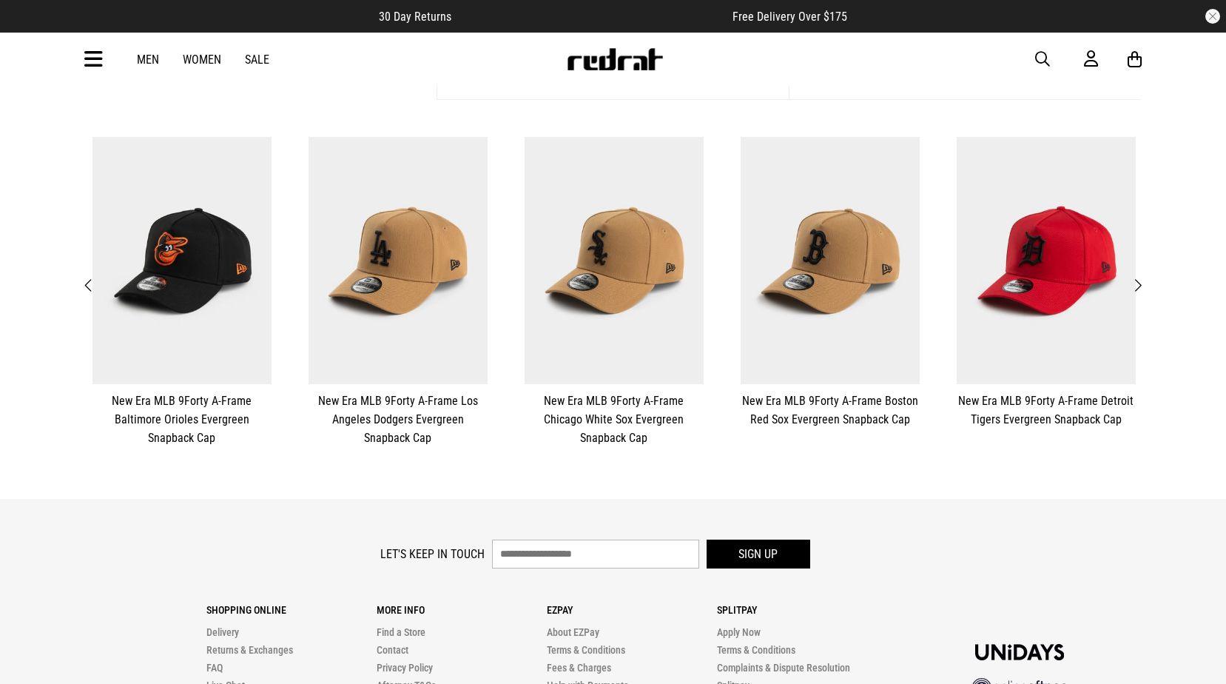
click at [1147, 287] on button "**********" at bounding box center [1046, 283] width 216 height 306
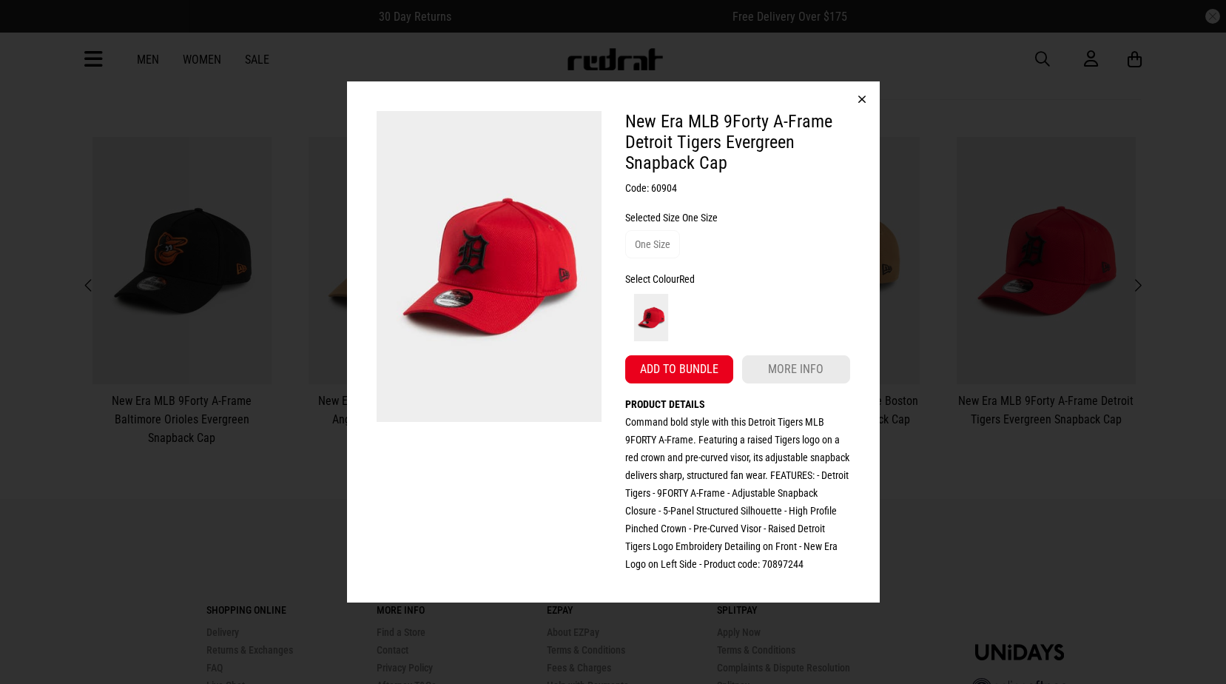
click at [835, 93] on div "New Era MLB 9Forty A-Frame Detroit Tigers Evergreen Snapback Cap Code: 60904 Se…" at bounding box center [613, 341] width 533 height 521
drag, startPoint x: 857, startPoint y: 90, endPoint x: 875, endPoint y: 102, distance: 22.0
click at [857, 90] on button "button" at bounding box center [862, 99] width 36 height 36
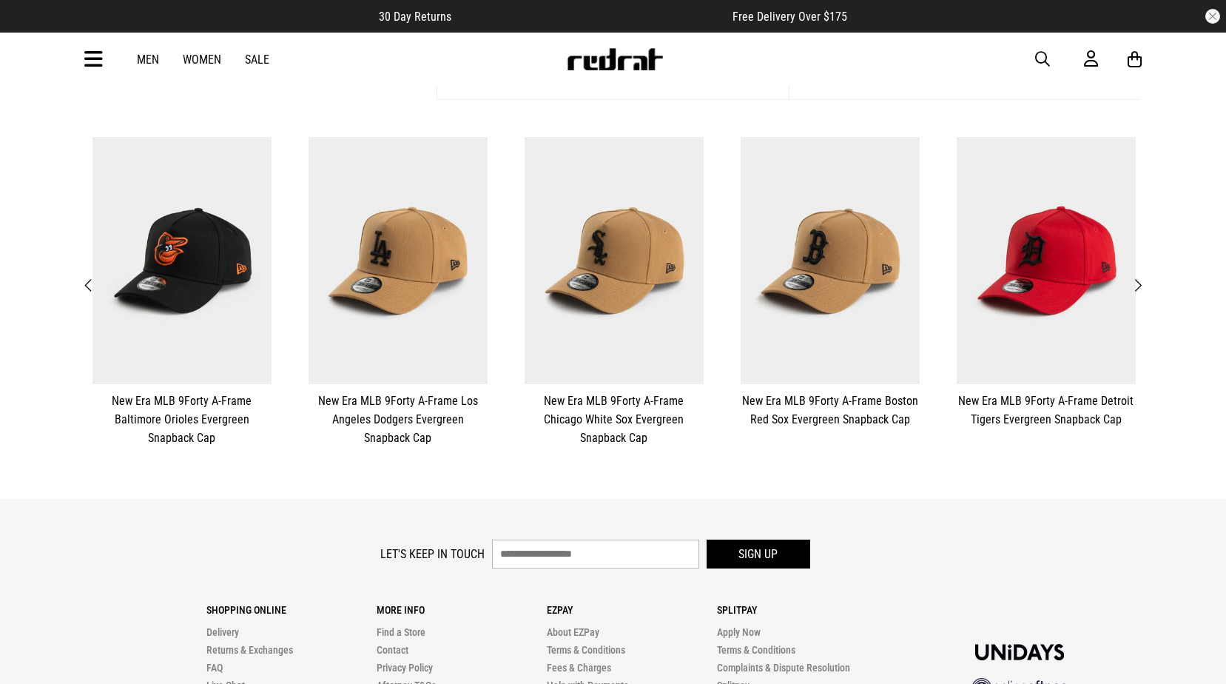
click at [1148, 289] on button "**********" at bounding box center [1046, 283] width 216 height 306
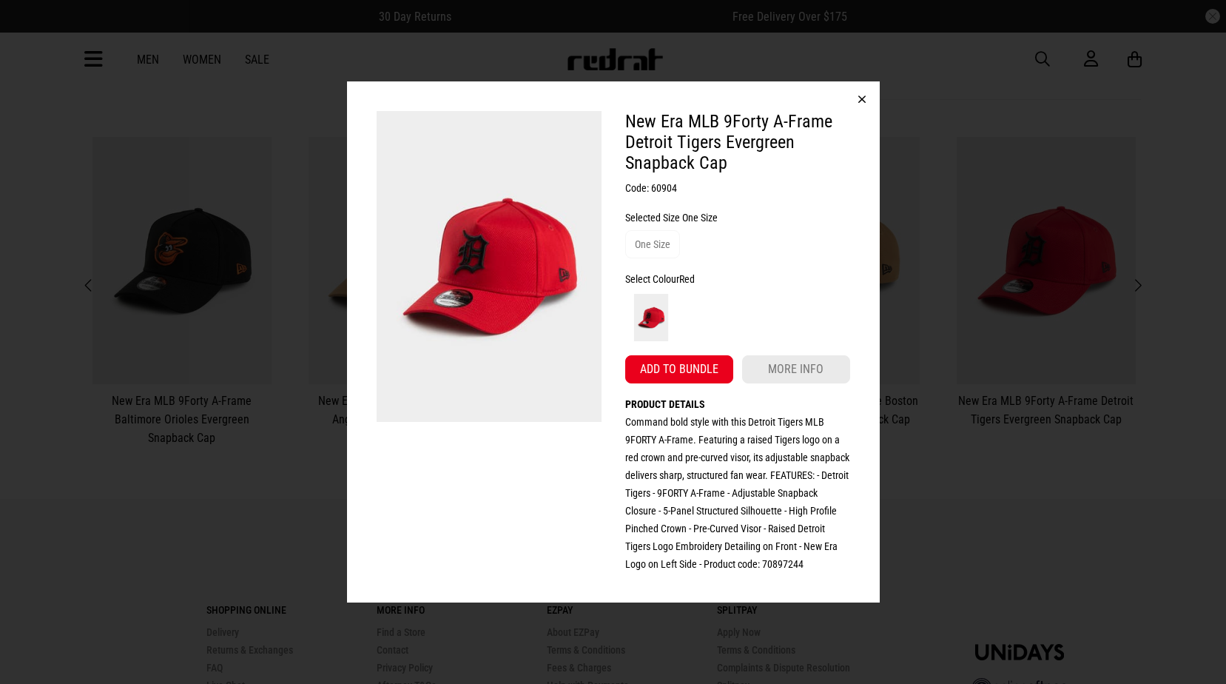
click at [857, 83] on button "button" at bounding box center [862, 99] width 36 height 36
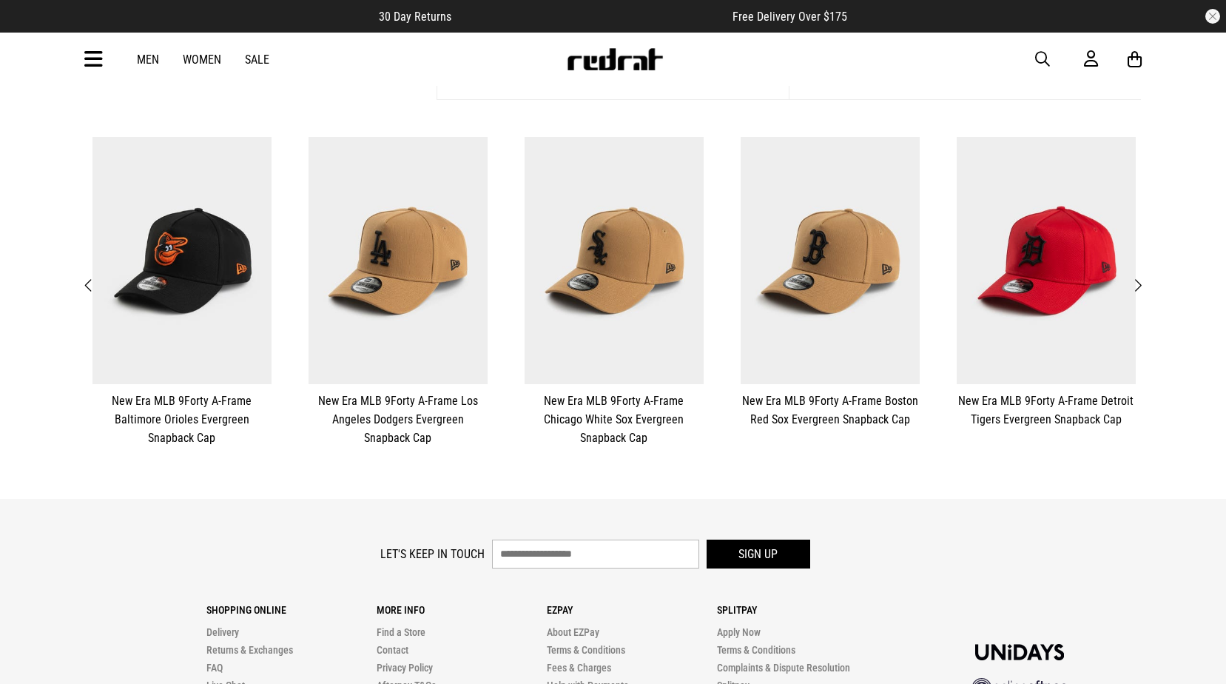
click at [1144, 292] on button "Next" at bounding box center [1138, 285] width 19 height 19
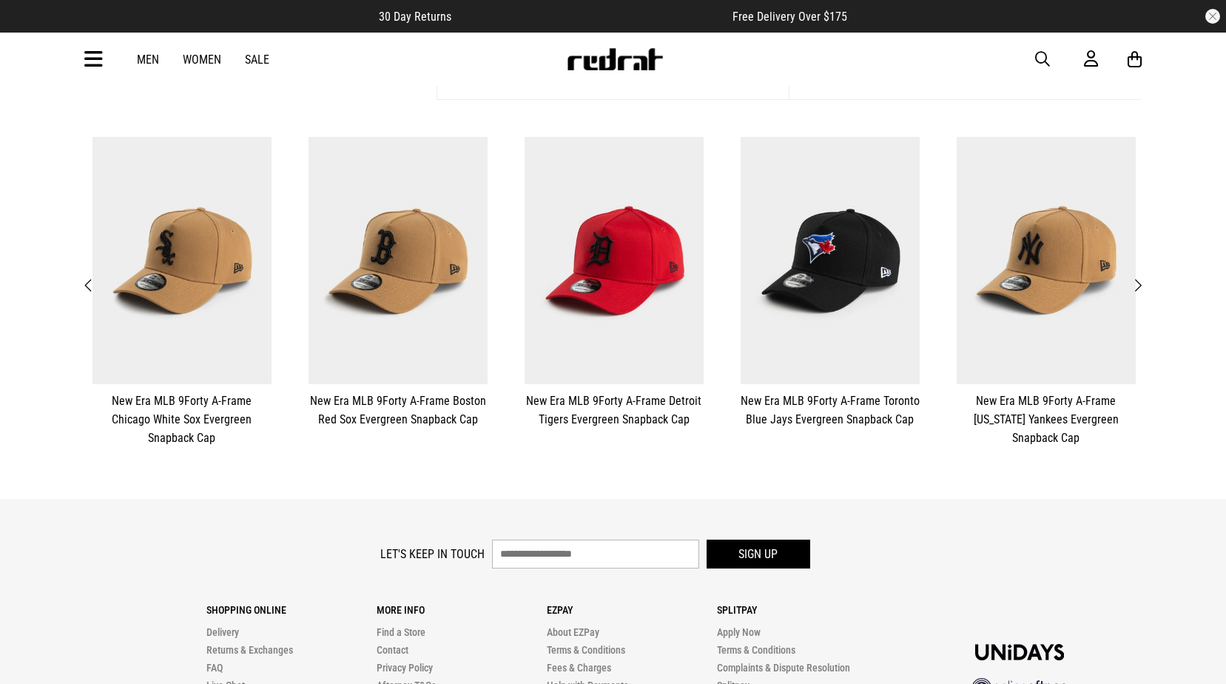
click at [1144, 292] on button "Next" at bounding box center [1138, 285] width 19 height 19
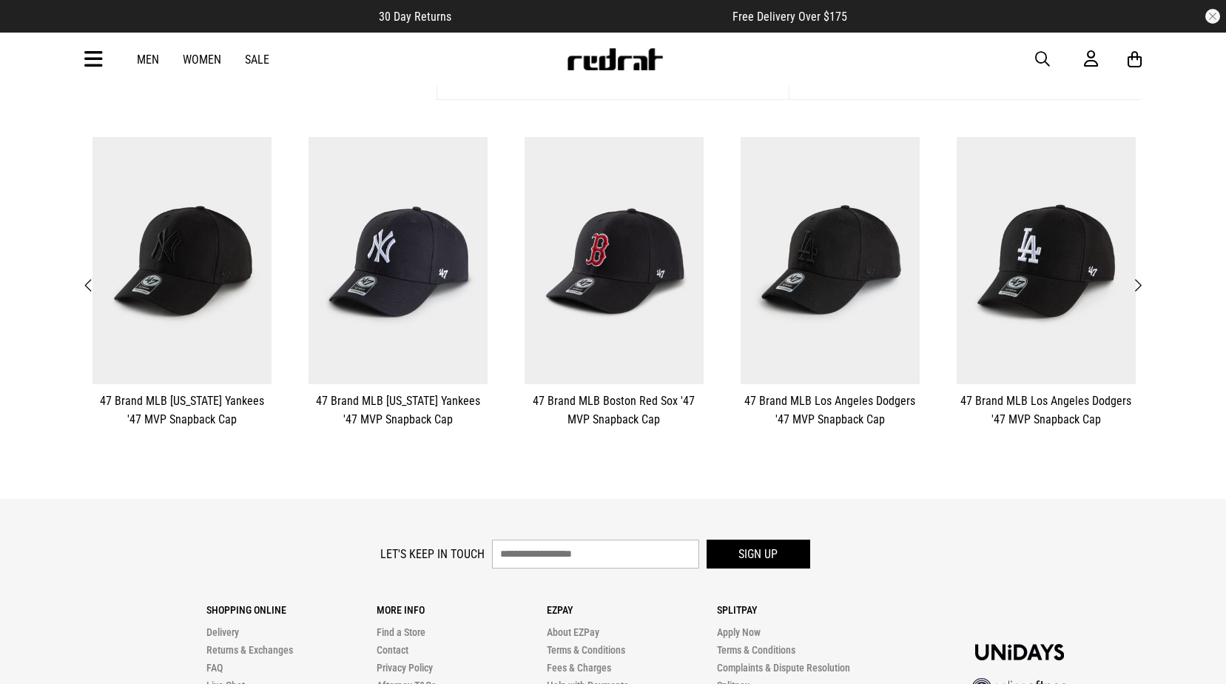
click at [1144, 292] on button "Next" at bounding box center [1138, 285] width 19 height 19
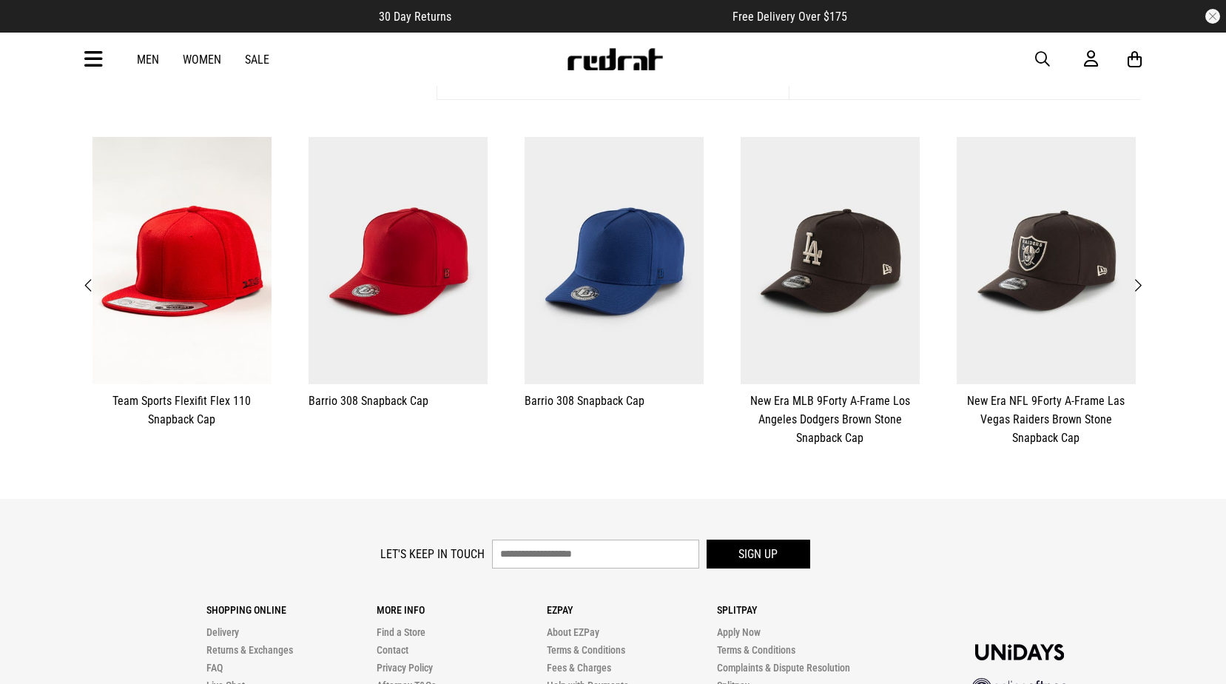
click at [1144, 292] on button "Next" at bounding box center [1138, 285] width 19 height 19
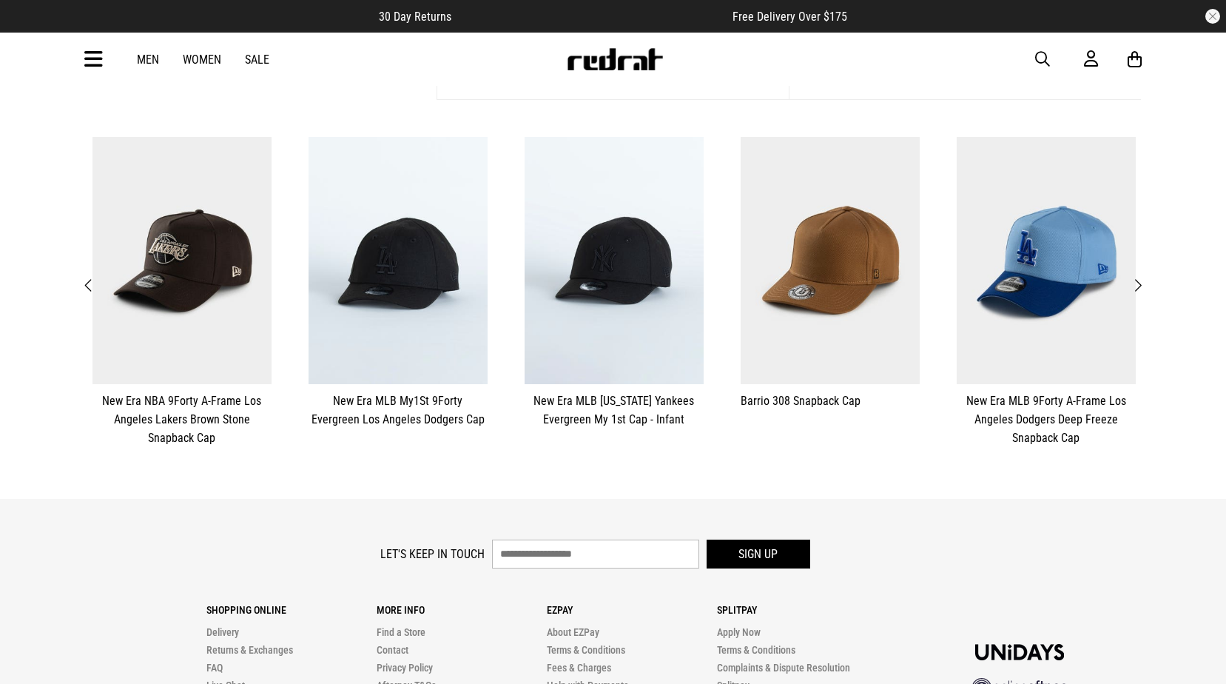
click at [1144, 292] on button "Next" at bounding box center [1138, 285] width 19 height 19
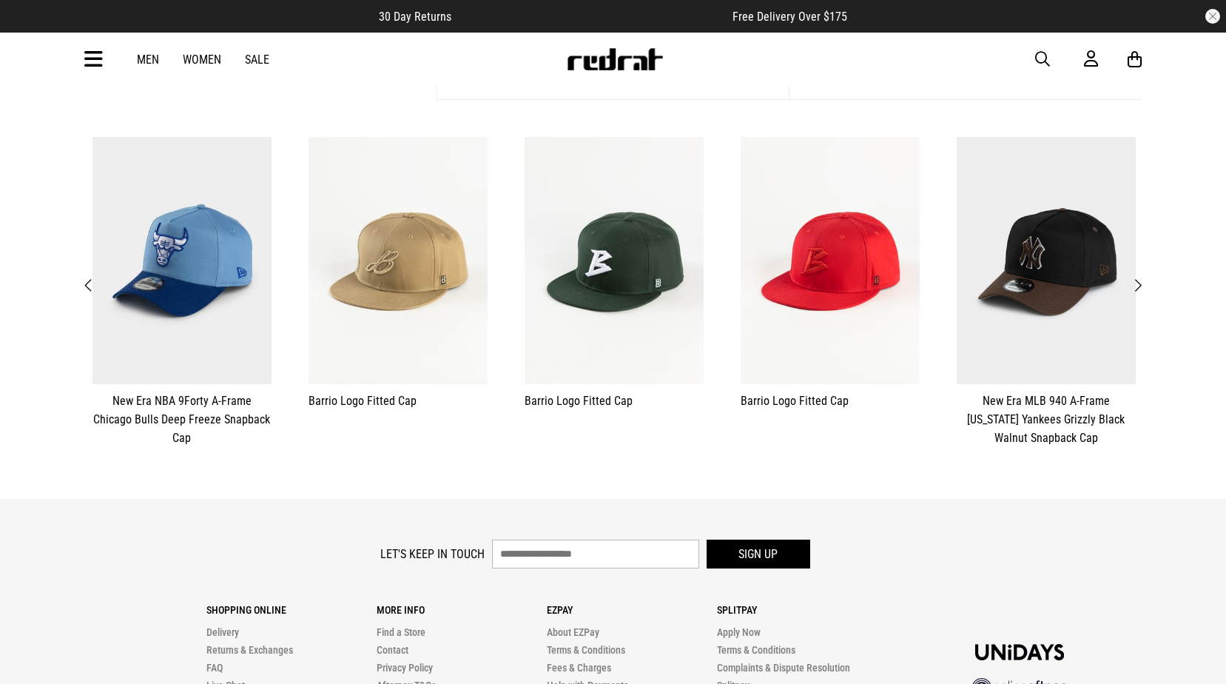
click at [1144, 292] on button "Next" at bounding box center [1138, 285] width 19 height 19
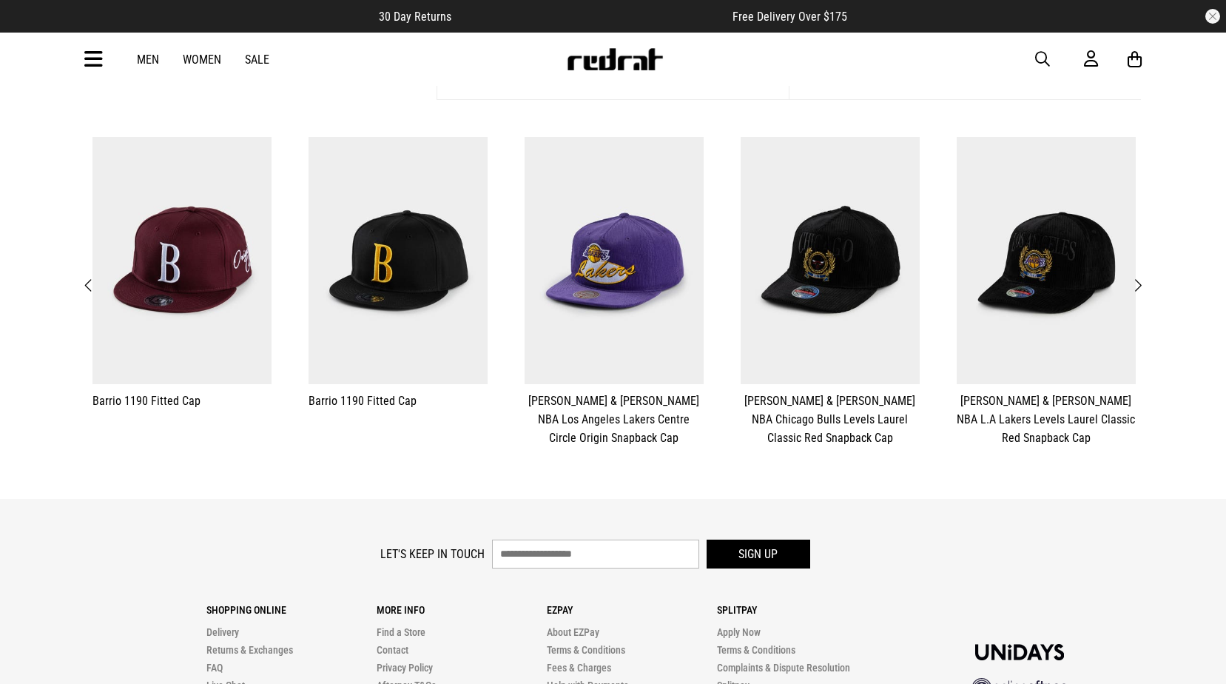
click at [1144, 292] on button "Next" at bounding box center [1138, 285] width 19 height 19
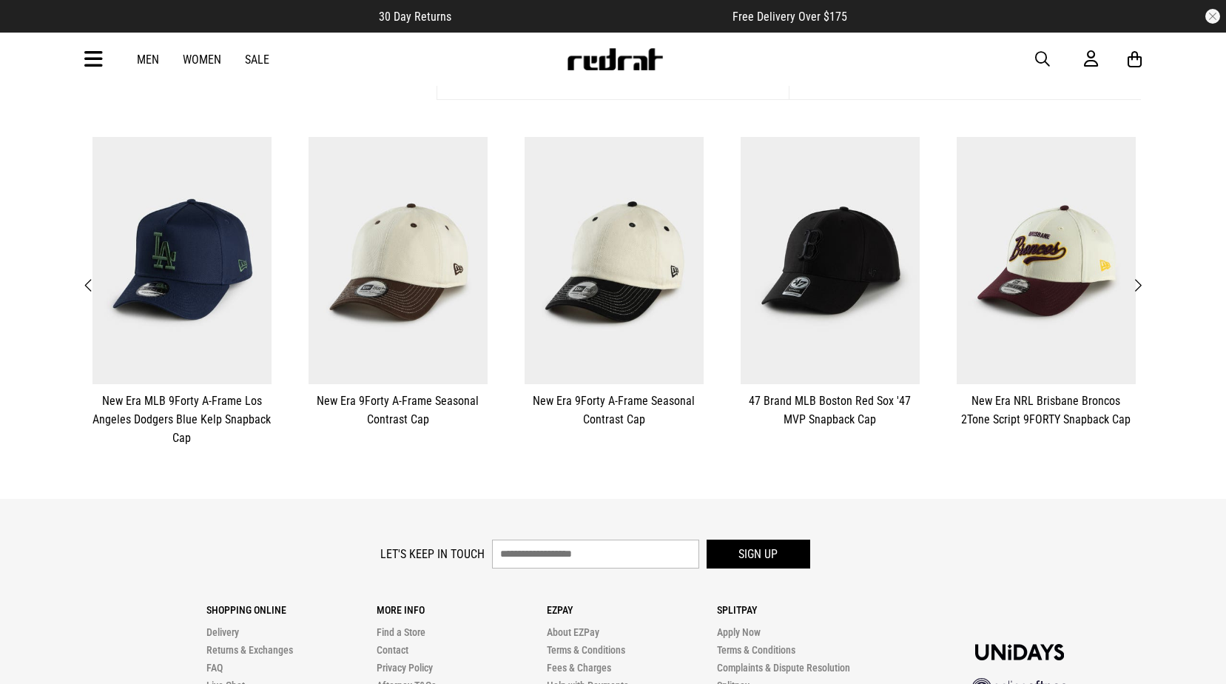
click at [1144, 292] on button "Next" at bounding box center [1138, 285] width 19 height 19
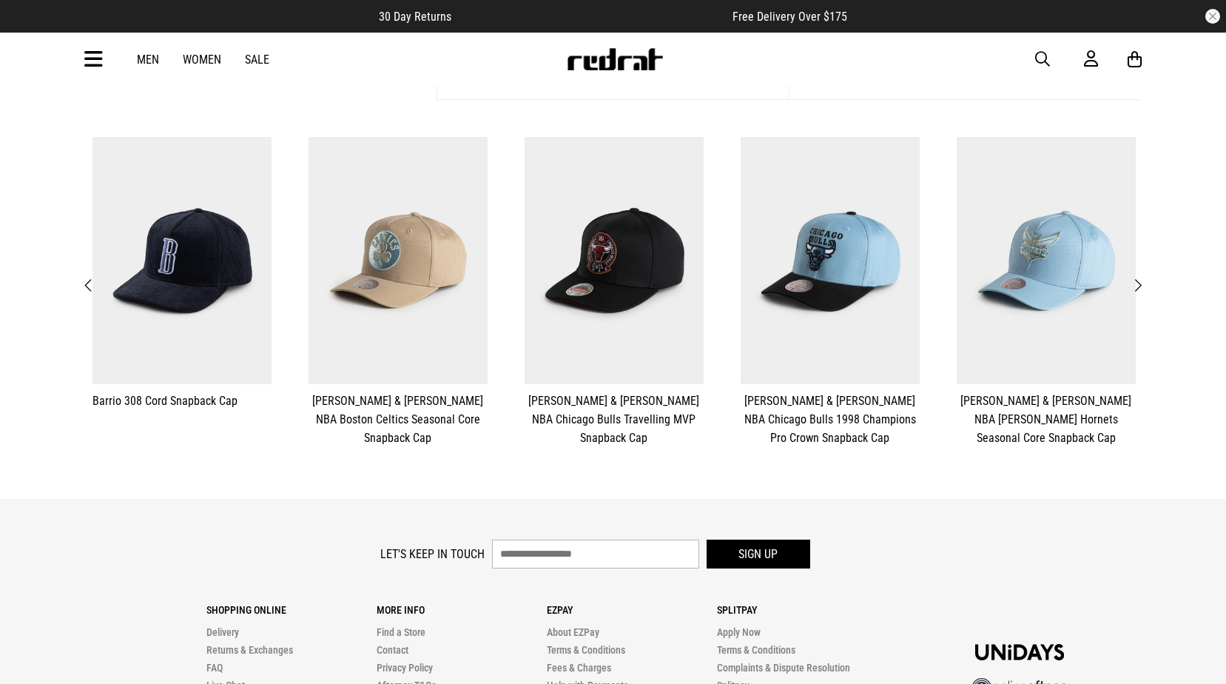
click at [1144, 292] on button "Next" at bounding box center [1138, 285] width 19 height 19
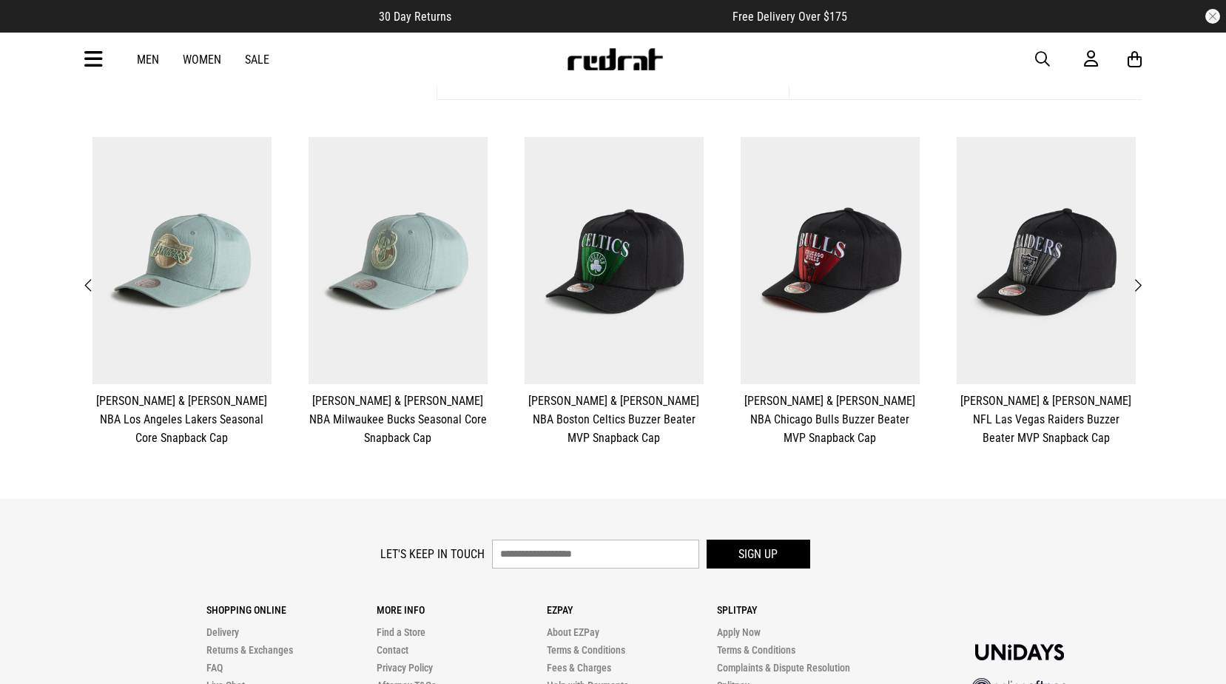
click at [80, 285] on button "Previous" at bounding box center [89, 285] width 19 height 19
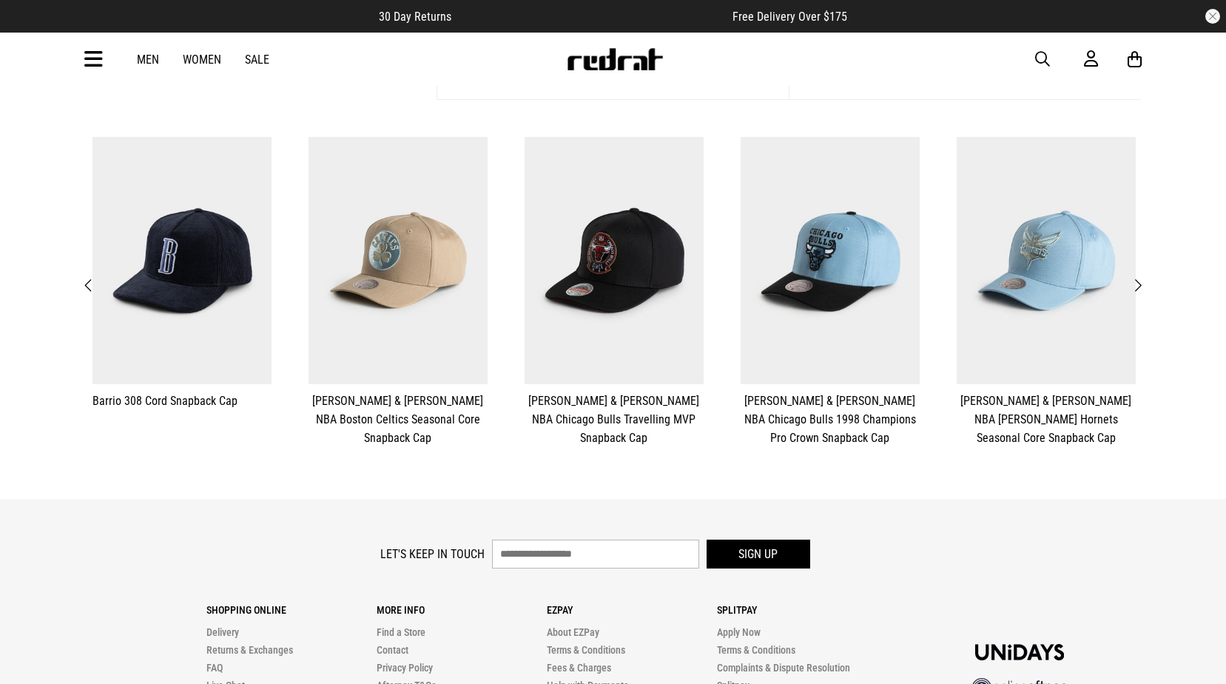
click at [1143, 283] on button "Next" at bounding box center [1138, 285] width 19 height 19
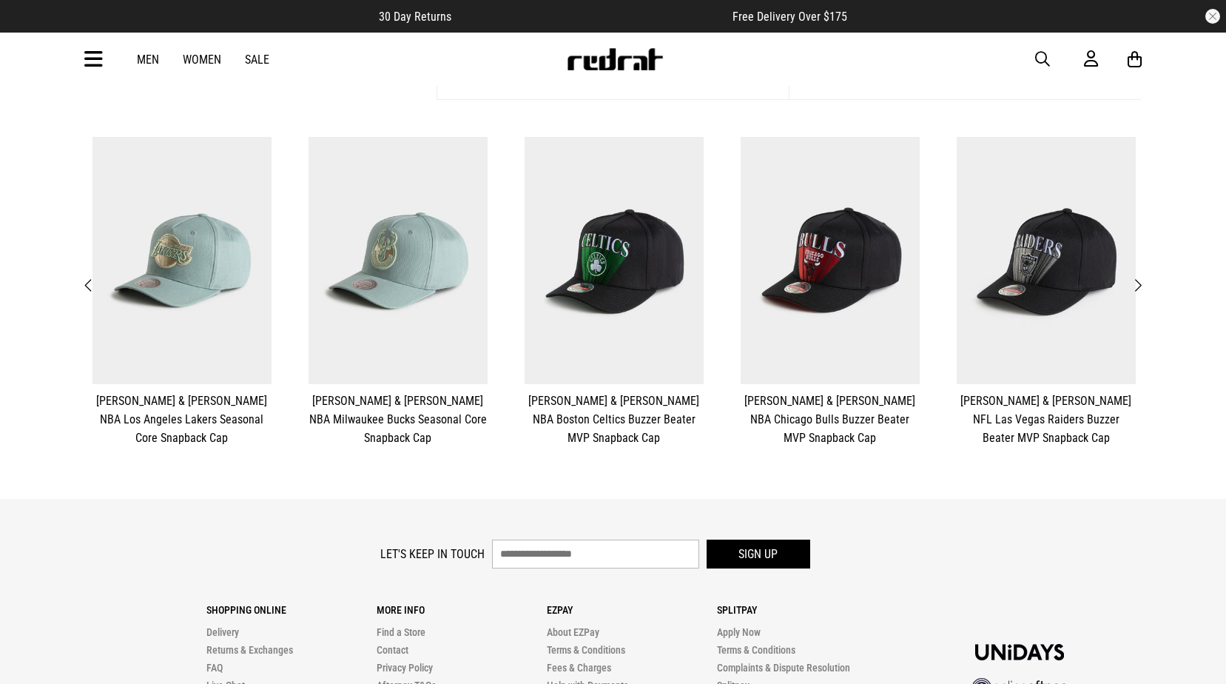
click at [1143, 286] on button "Next" at bounding box center [1138, 285] width 19 height 19
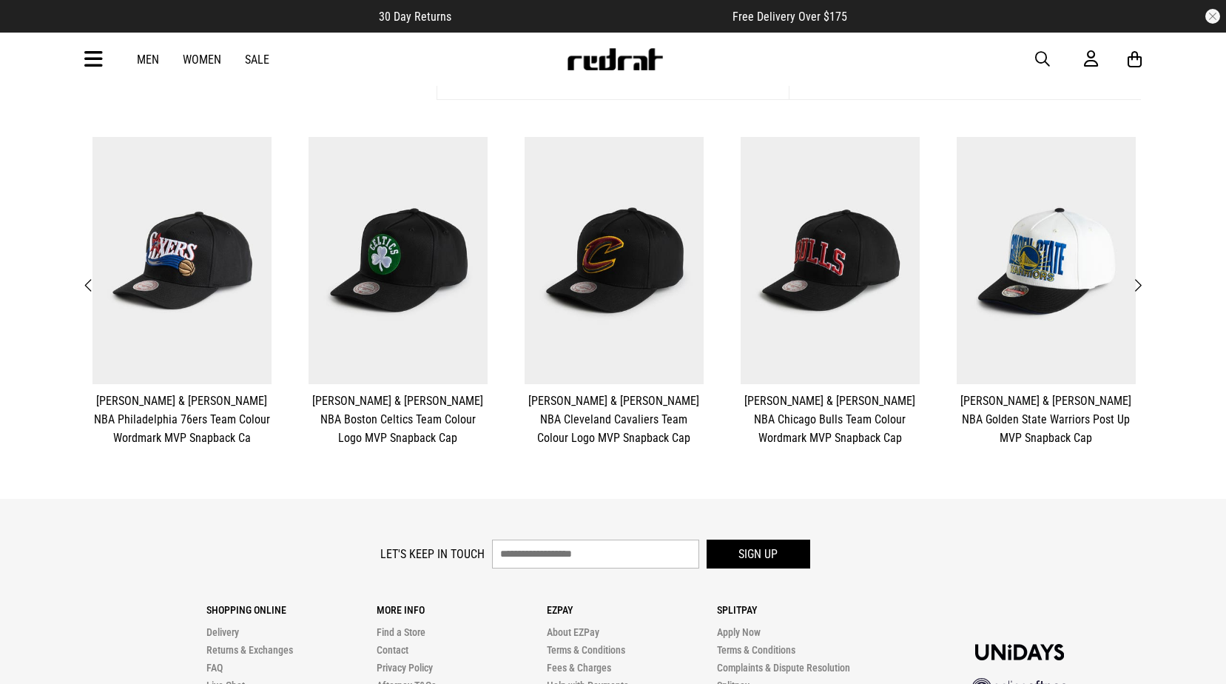
click at [1143, 286] on button "Next" at bounding box center [1138, 285] width 19 height 19
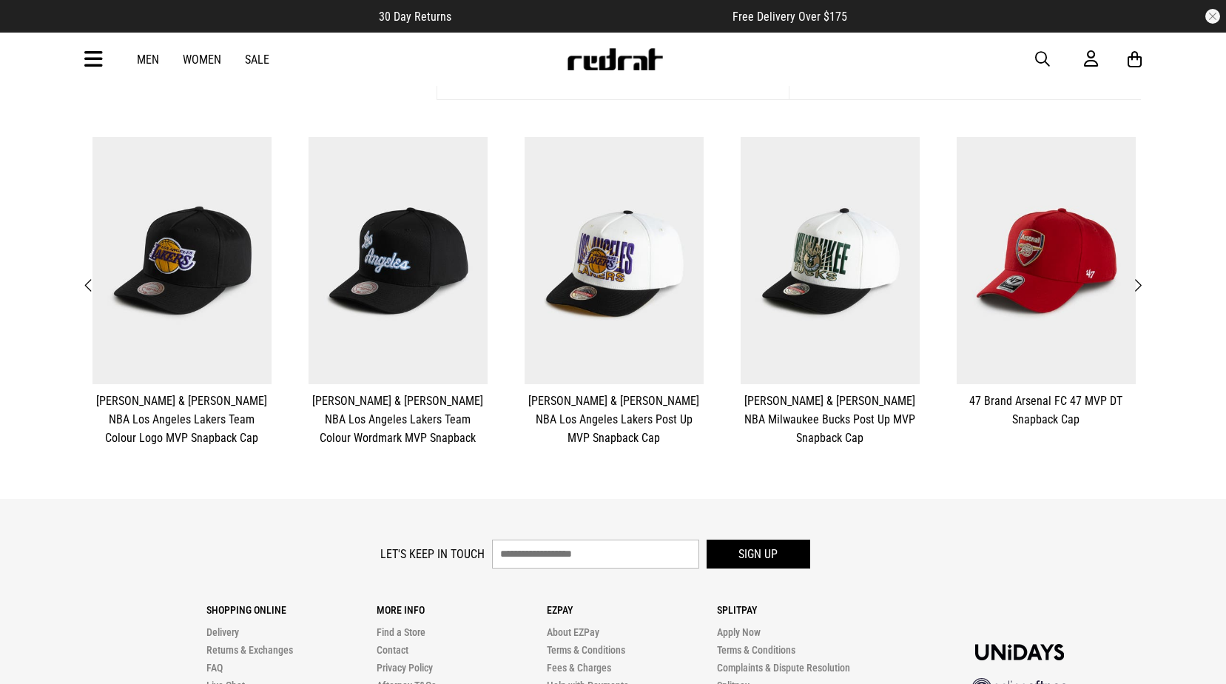
click at [1143, 286] on button "Next" at bounding box center [1138, 285] width 19 height 19
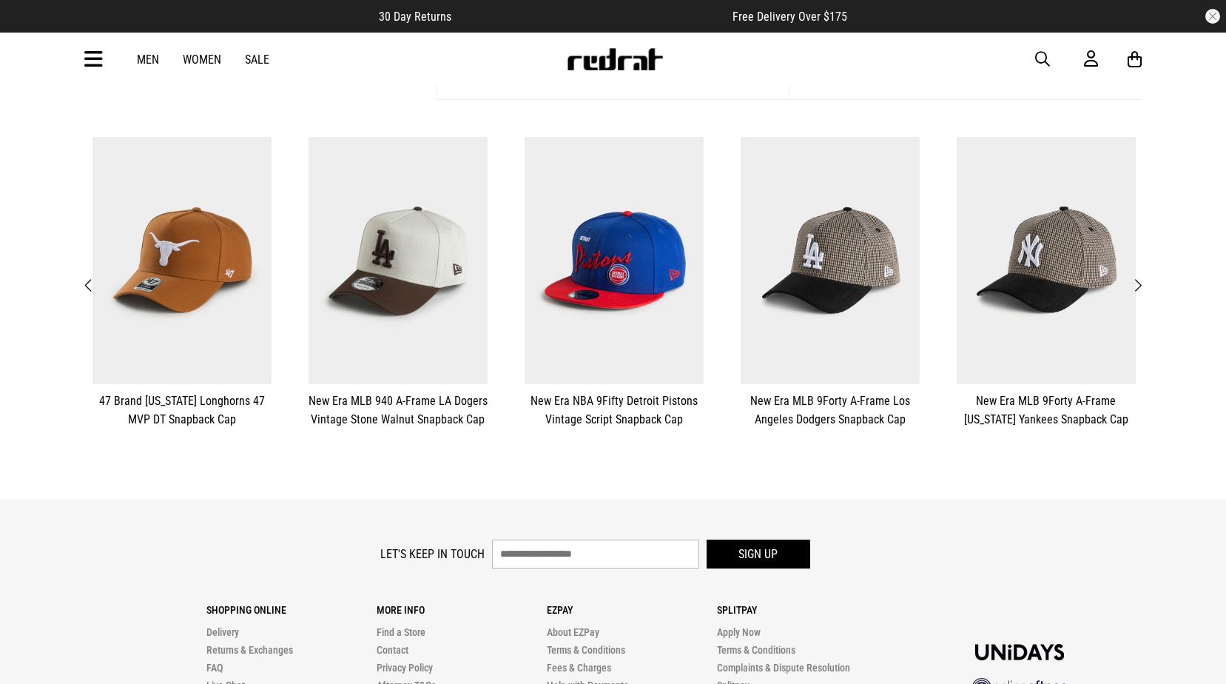
click at [1143, 286] on button "Next" at bounding box center [1138, 285] width 19 height 19
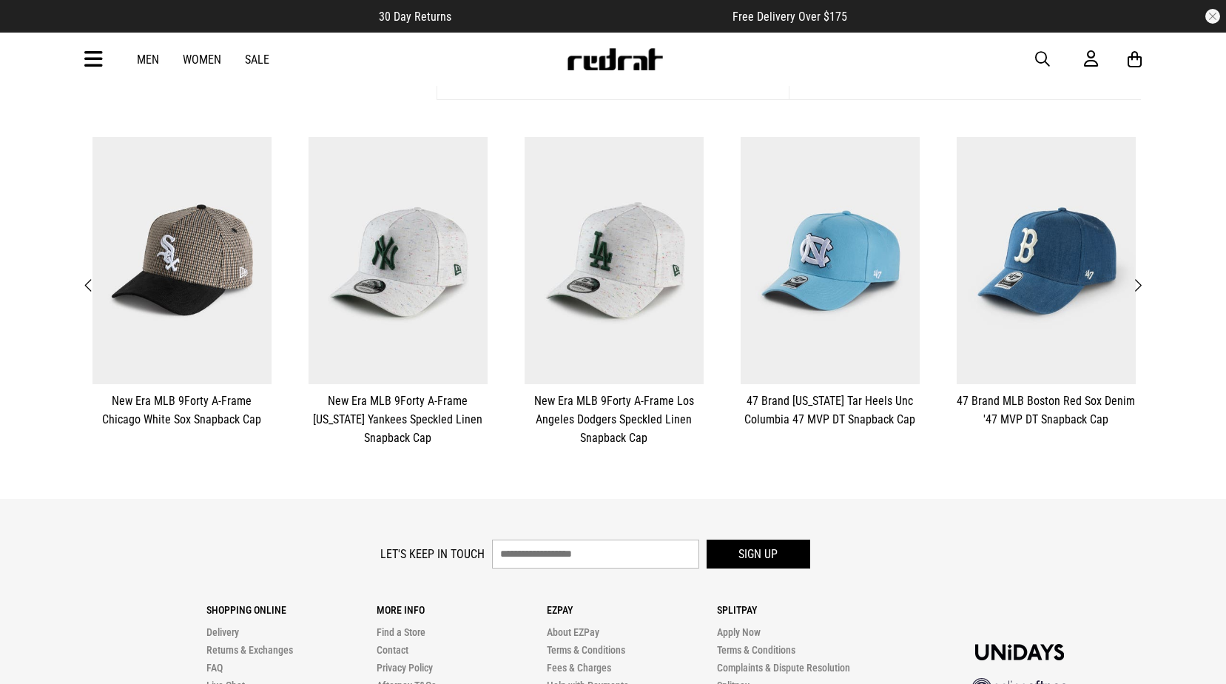
click at [1143, 286] on button "Next" at bounding box center [1138, 285] width 19 height 19
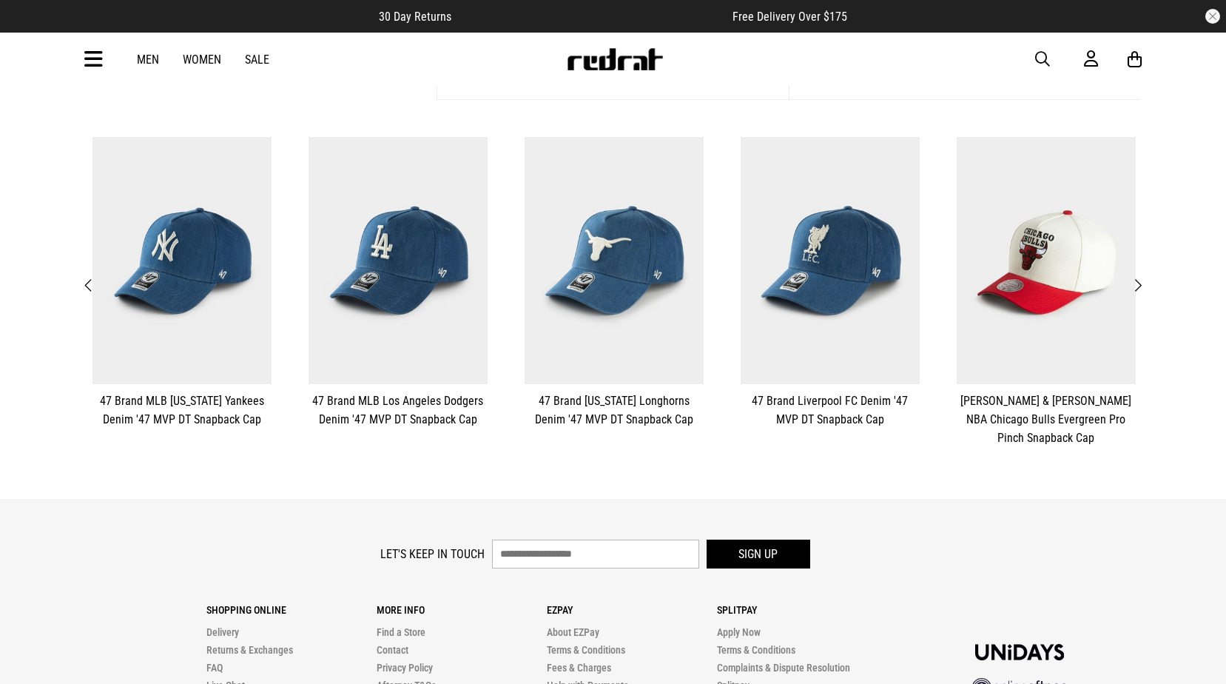
click at [91, 283] on span "Previous" at bounding box center [89, 286] width 10 height 18
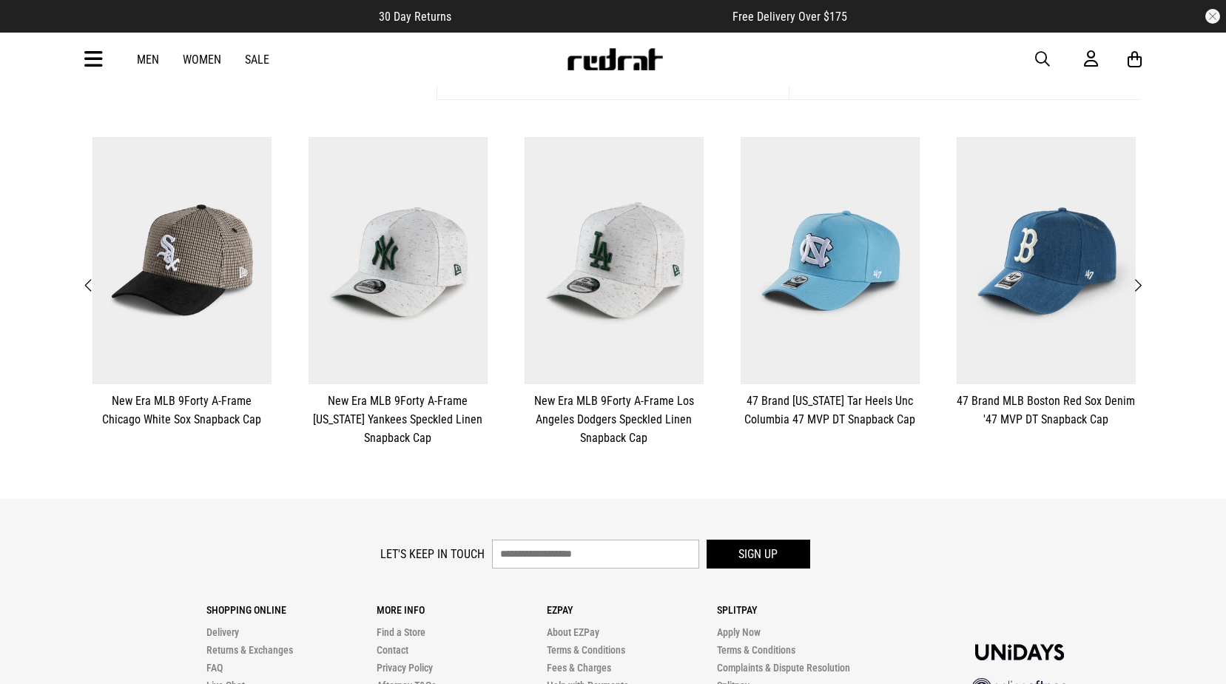
click at [91, 283] on span "Previous" at bounding box center [89, 286] width 10 height 18
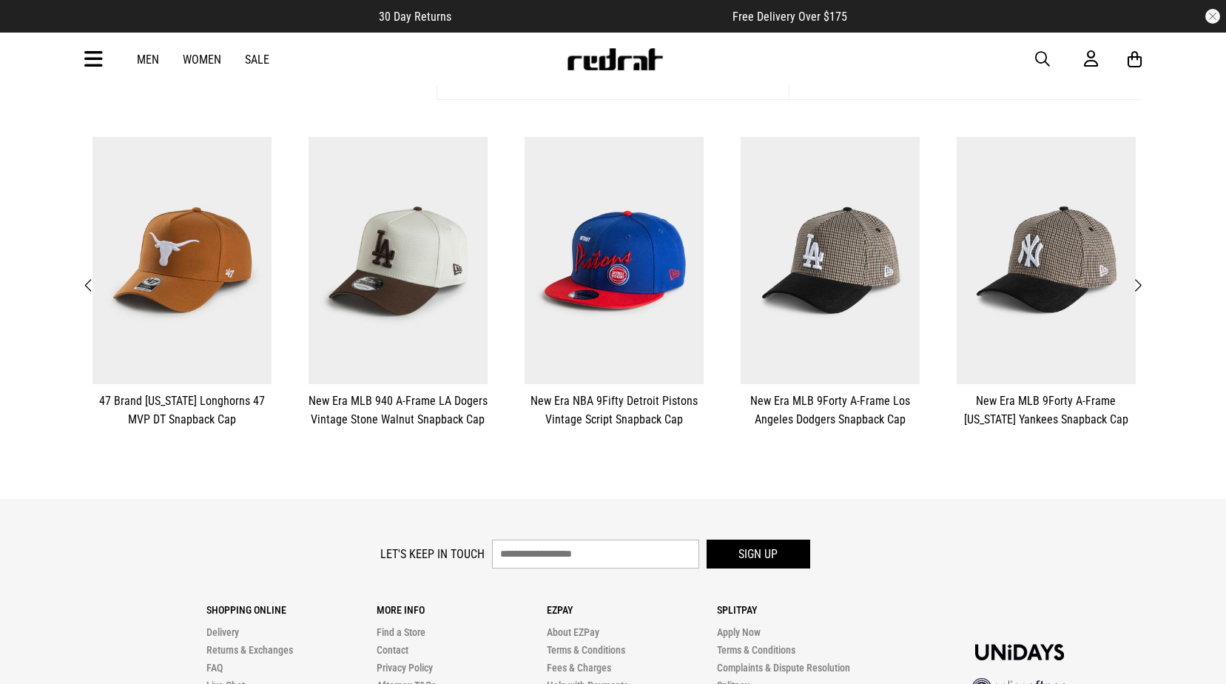
click at [91, 283] on span "Previous" at bounding box center [89, 286] width 10 height 18
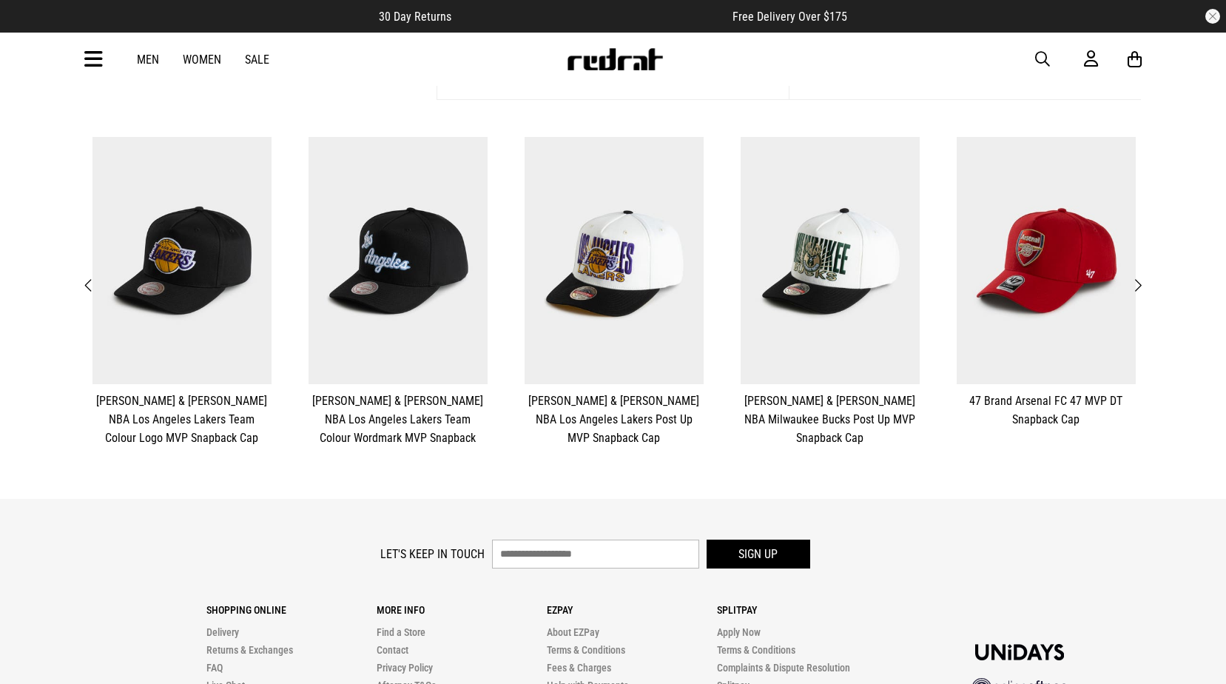
click at [91, 283] on span "Previous" at bounding box center [89, 286] width 10 height 18
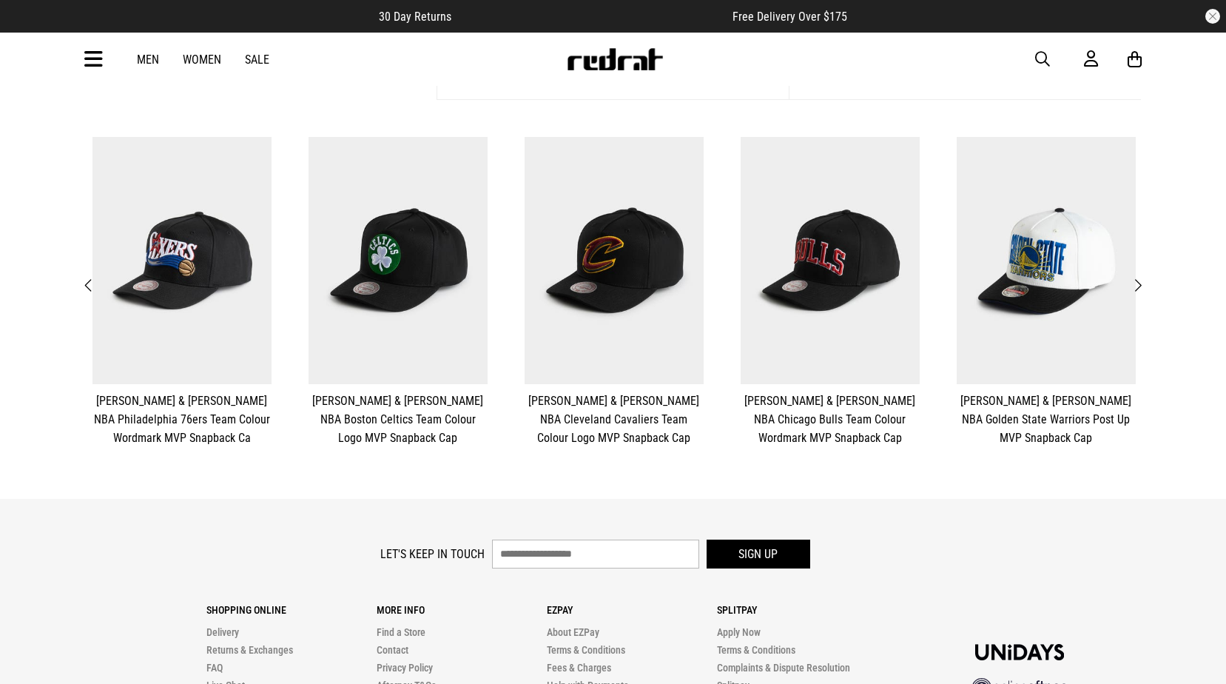
click at [91, 283] on span "Previous" at bounding box center [89, 286] width 10 height 18
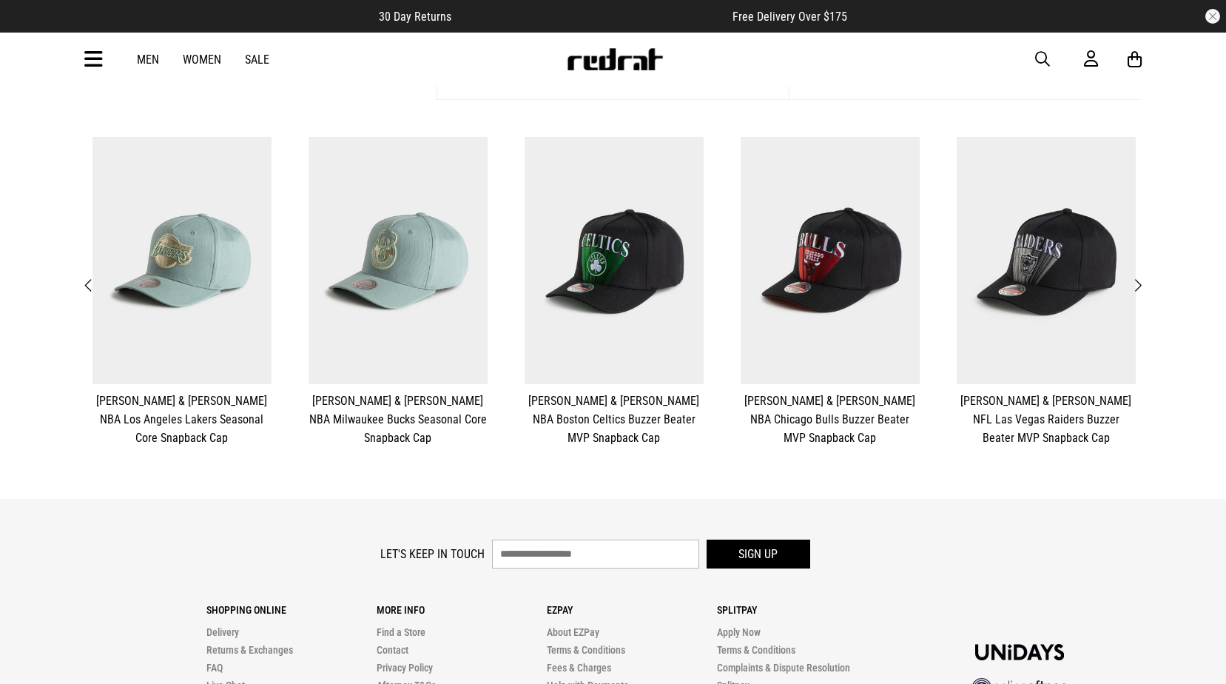
click at [91, 283] on span "Previous" at bounding box center [89, 286] width 10 height 18
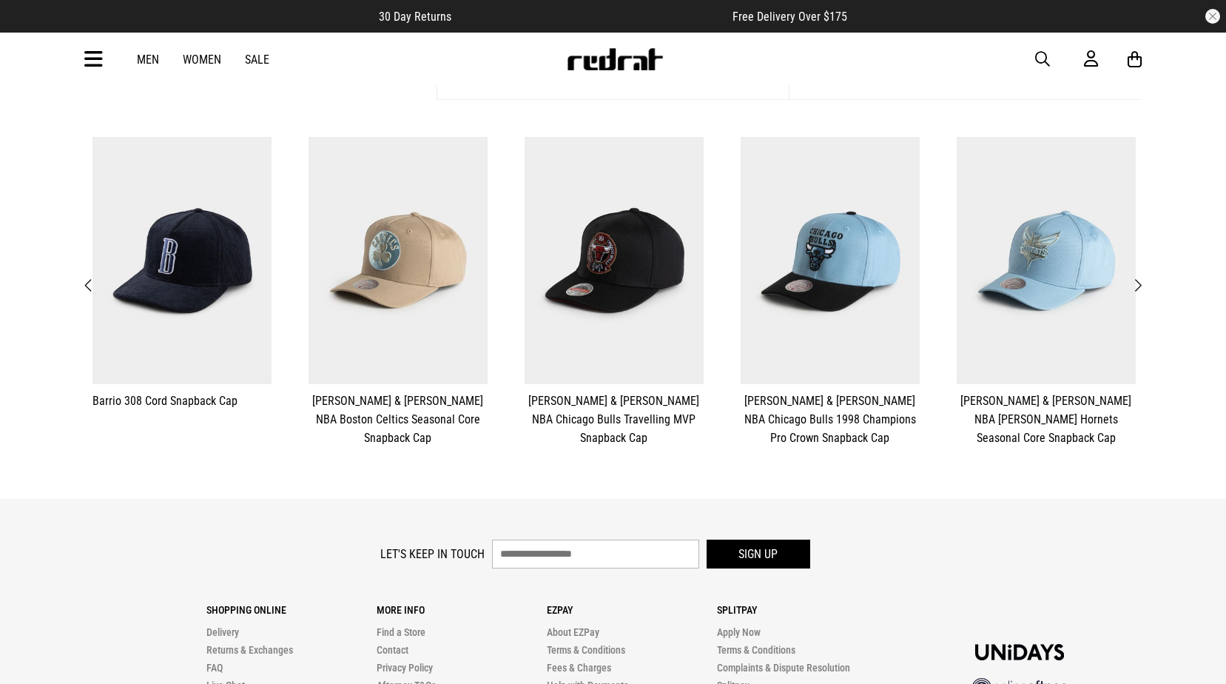
click at [91, 283] on span "Previous" at bounding box center [89, 286] width 10 height 18
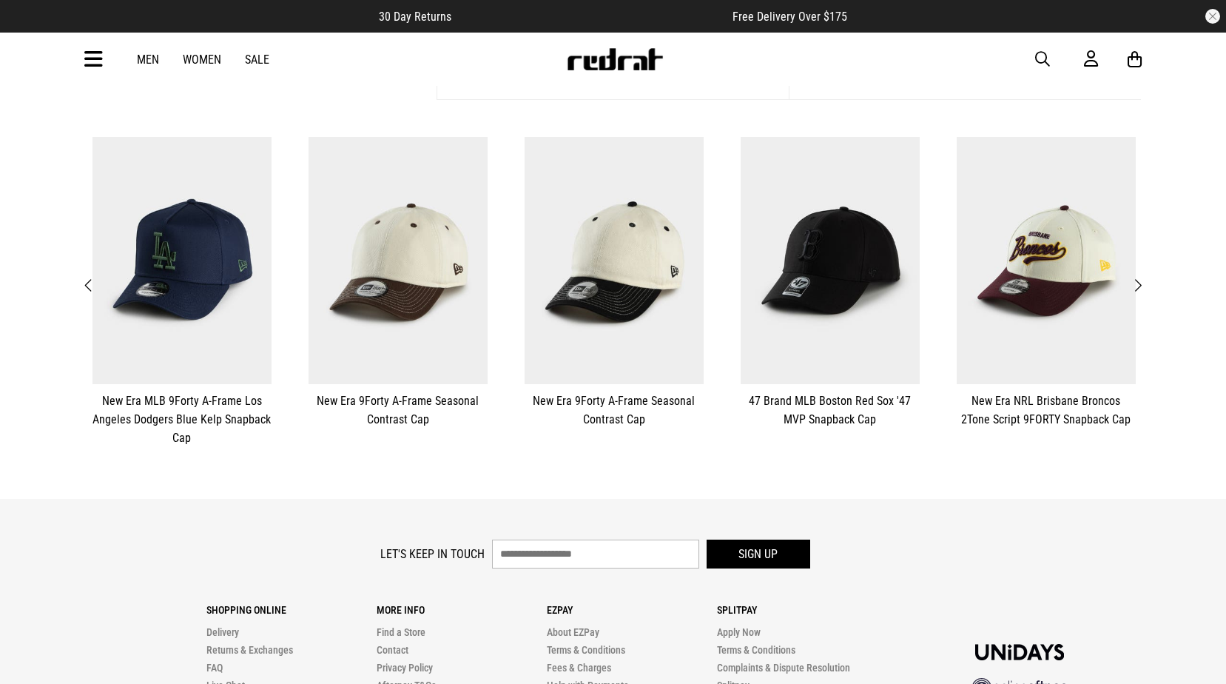
click at [91, 283] on span "Previous" at bounding box center [89, 286] width 10 height 18
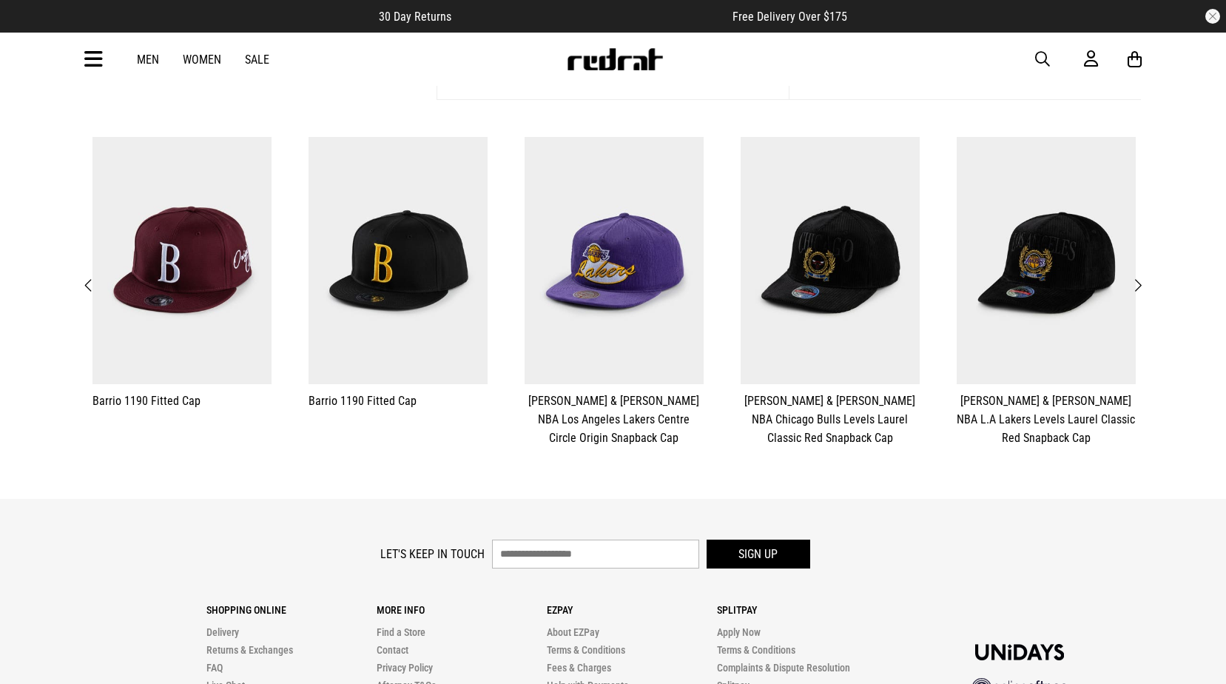
click at [91, 283] on span "Previous" at bounding box center [89, 286] width 10 height 18
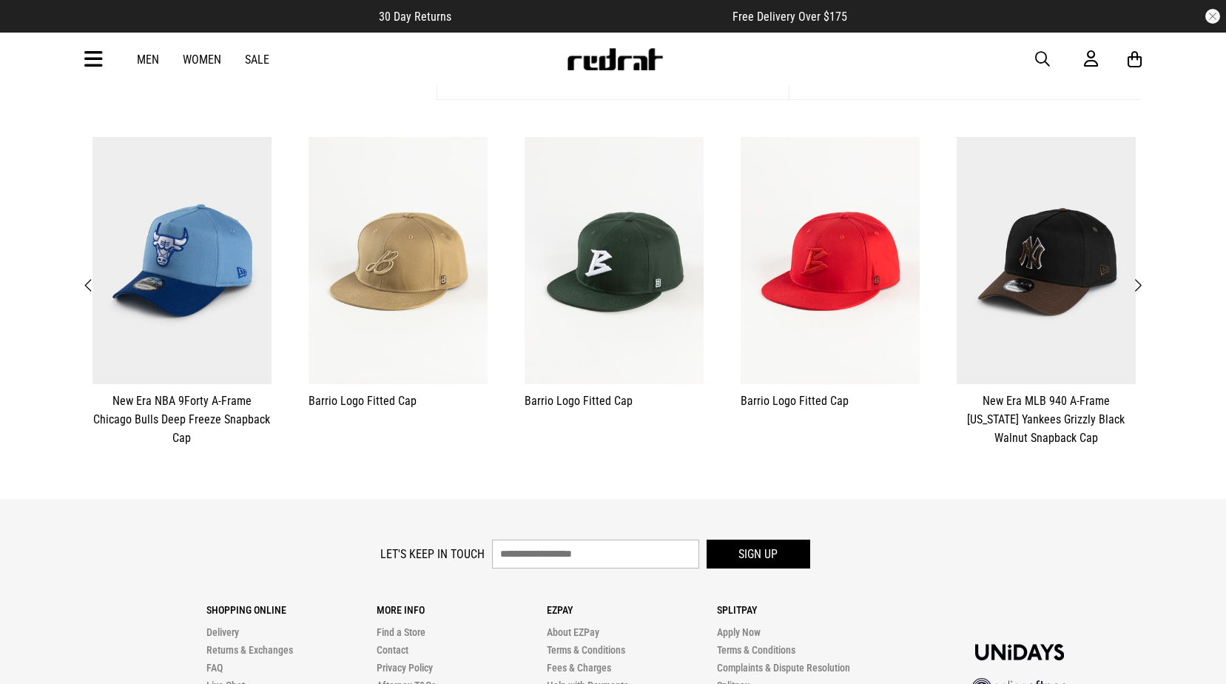
click at [91, 283] on span "Previous" at bounding box center [89, 286] width 10 height 18
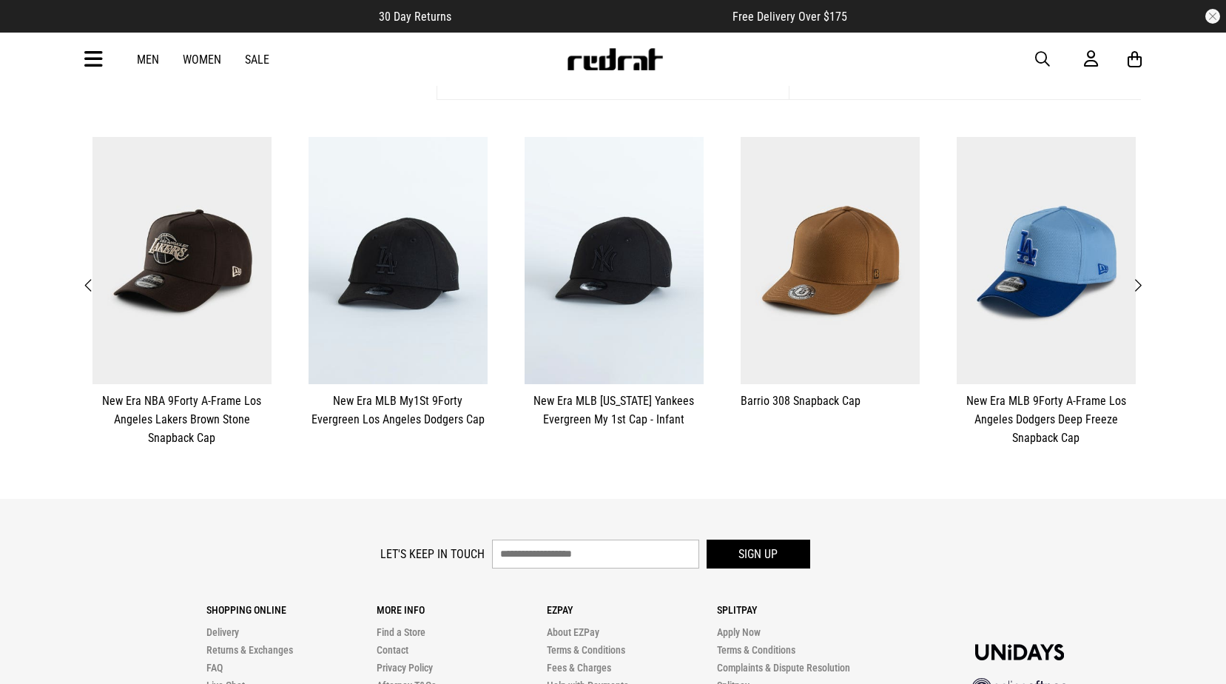
click at [91, 283] on span "Previous" at bounding box center [89, 286] width 10 height 18
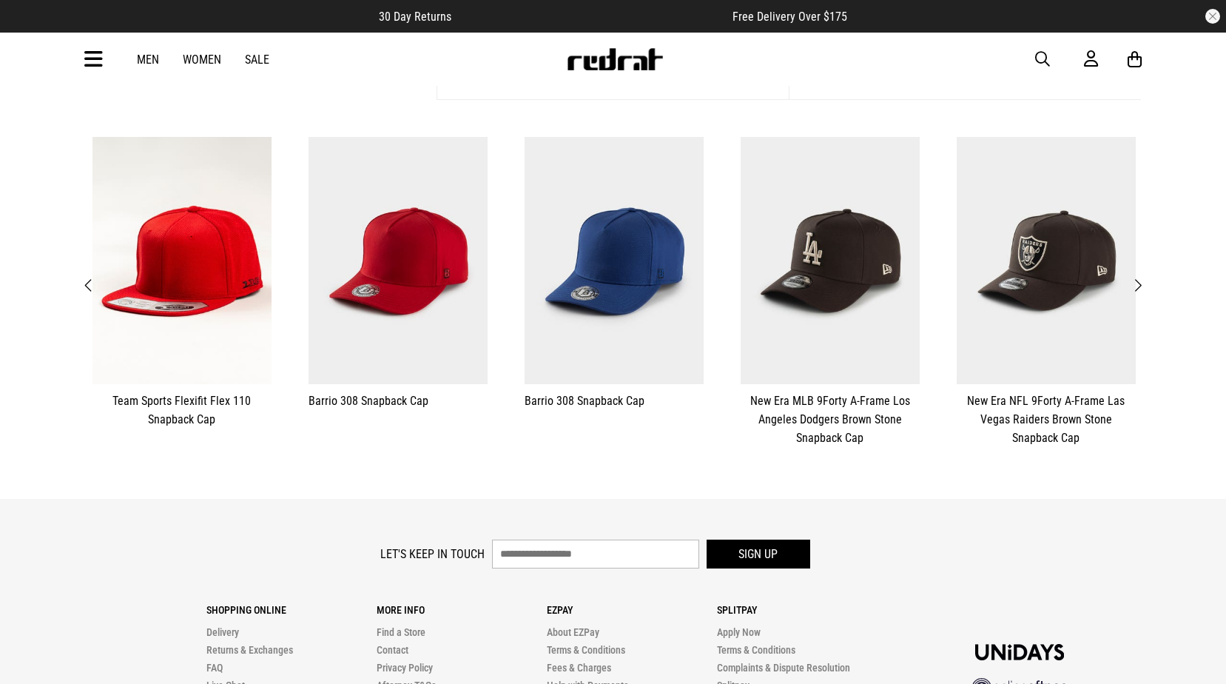
click at [91, 283] on span "Previous" at bounding box center [89, 286] width 10 height 18
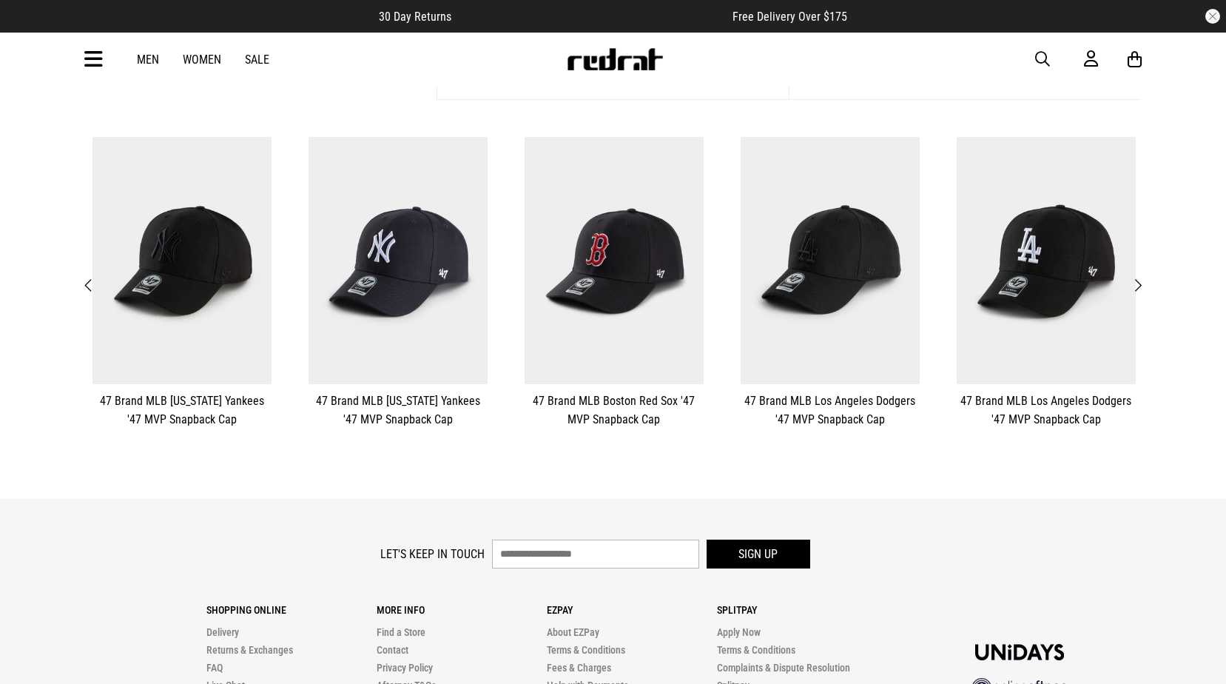
click at [91, 283] on span "Previous" at bounding box center [89, 286] width 10 height 18
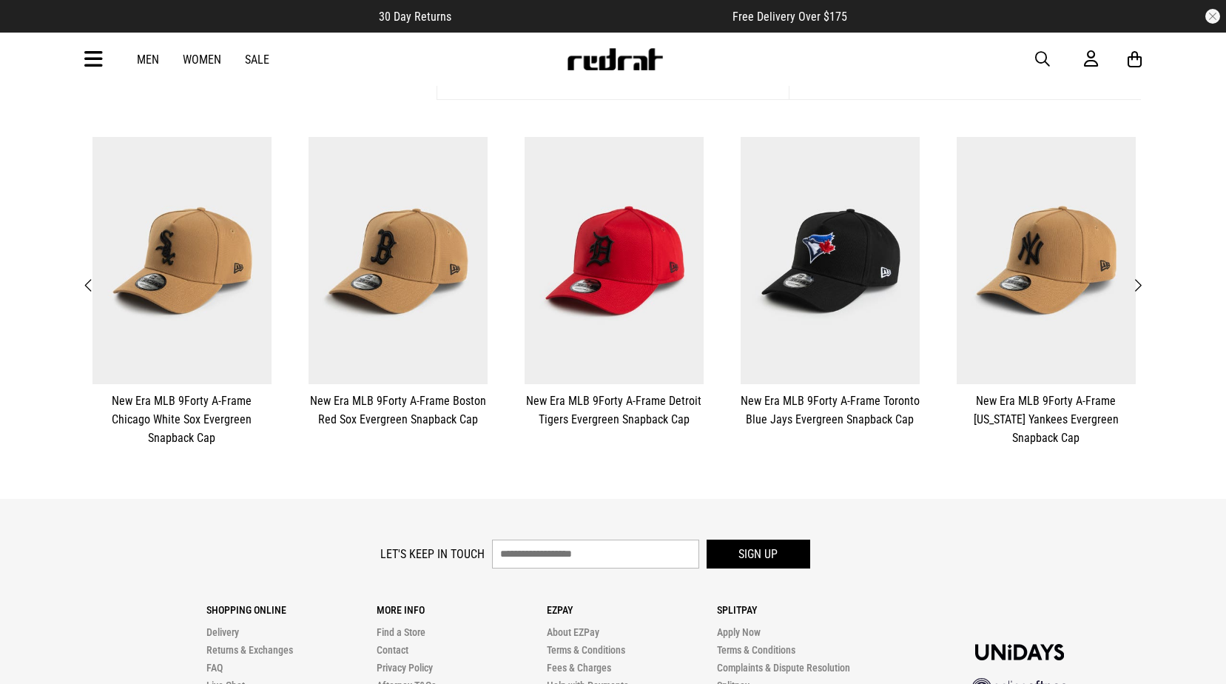
click at [91, 283] on span "Previous" at bounding box center [89, 286] width 10 height 18
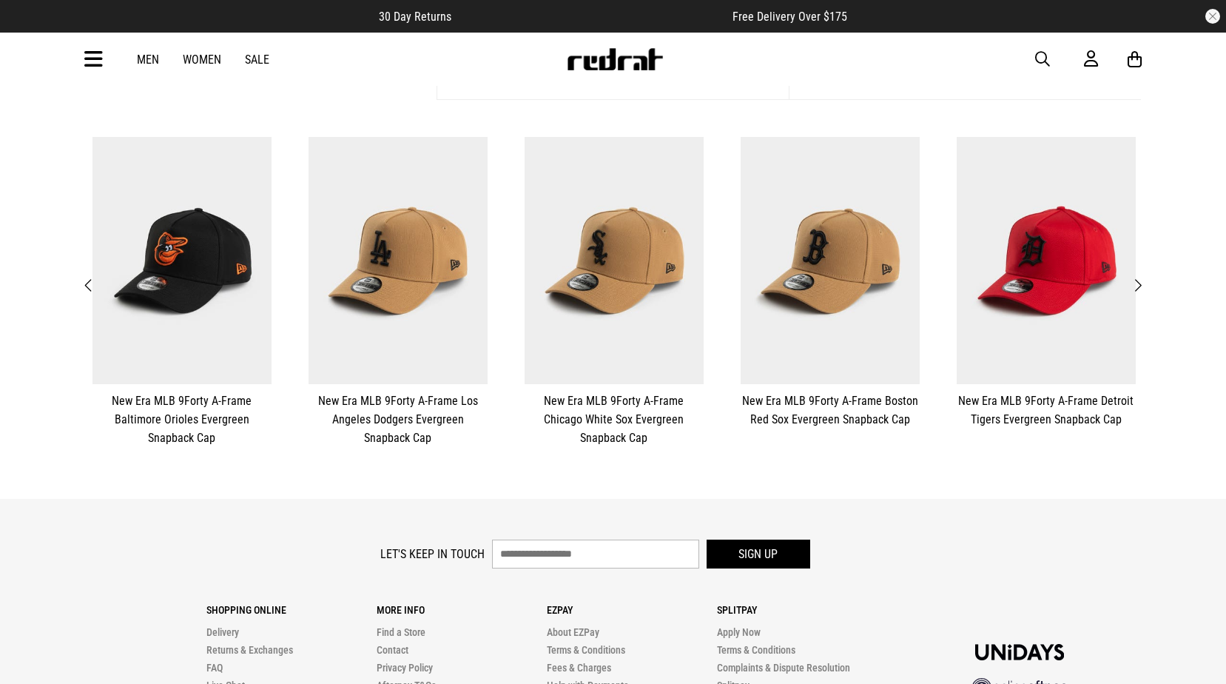
click at [1148, 289] on button "**********" at bounding box center [1046, 283] width 216 height 306
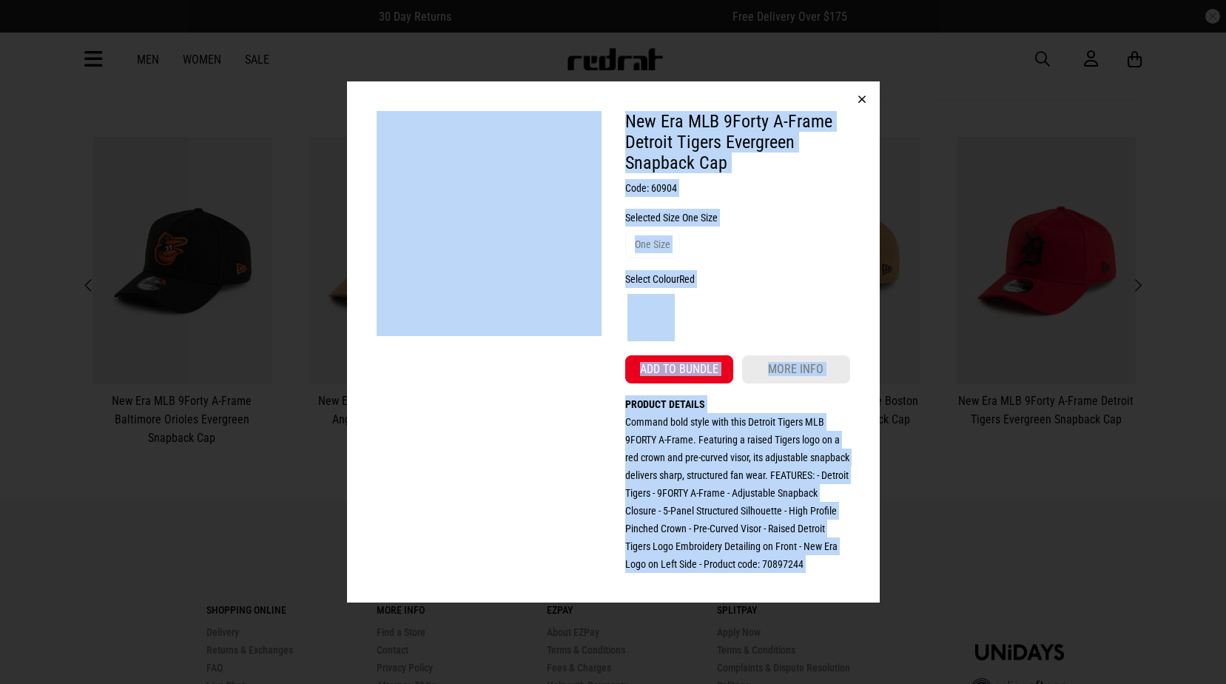
click at [1148, 289] on button "**********" at bounding box center [1046, 283] width 216 height 306
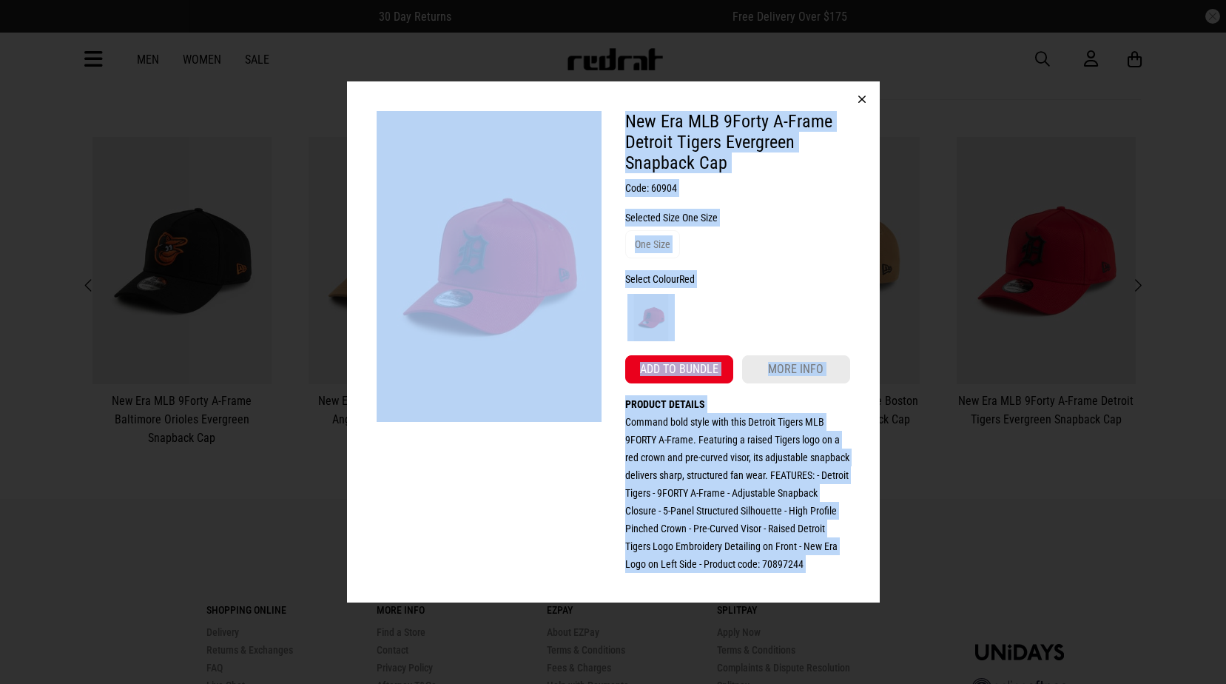
click at [862, 81] on button "button" at bounding box center [862, 99] width 36 height 36
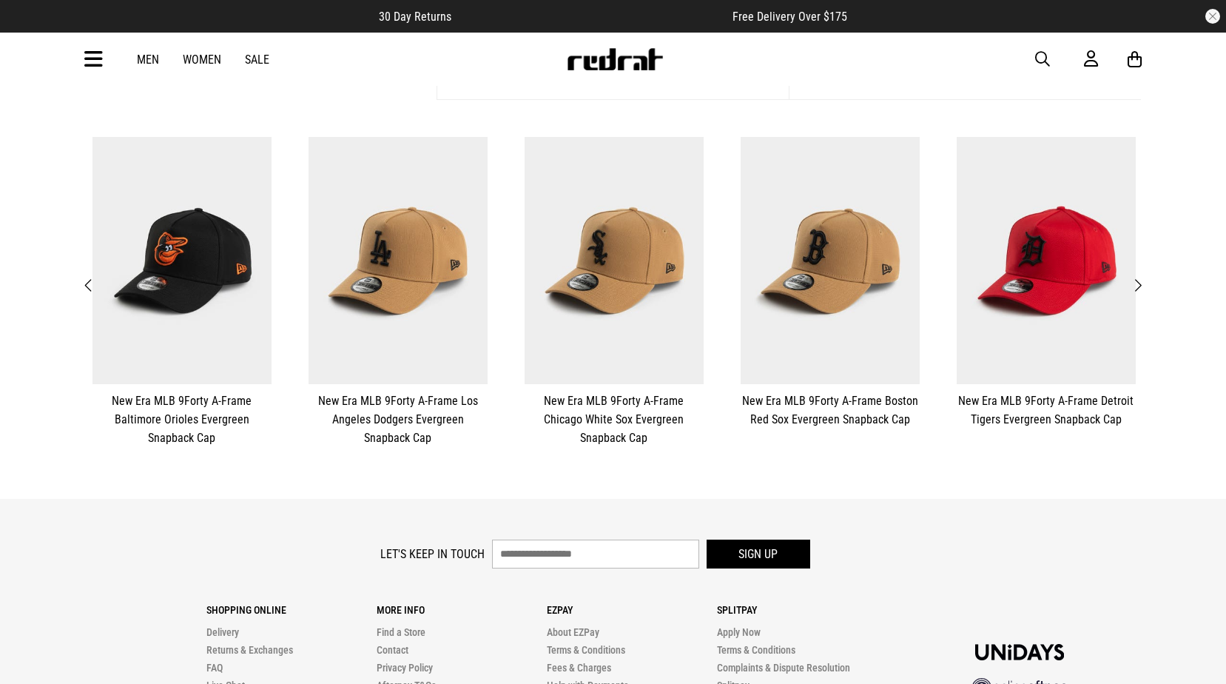
click at [1140, 283] on span "Next" at bounding box center [1138, 286] width 10 height 18
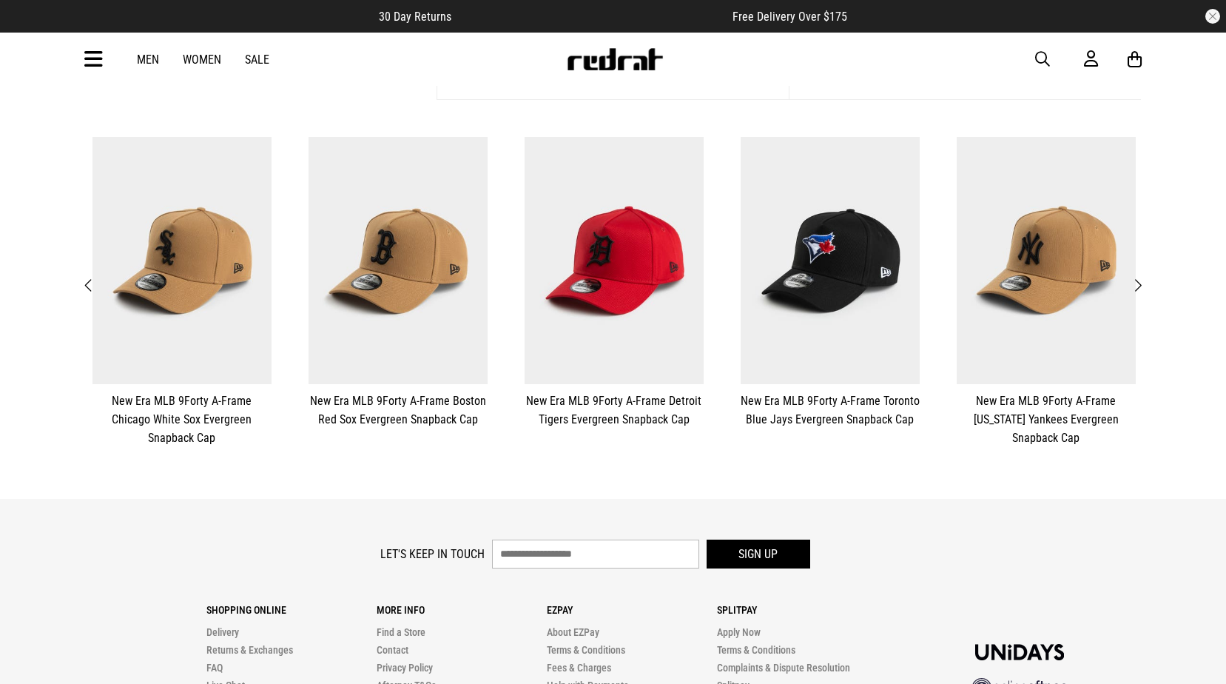
click at [1140, 283] on span "Next" at bounding box center [1138, 286] width 10 height 18
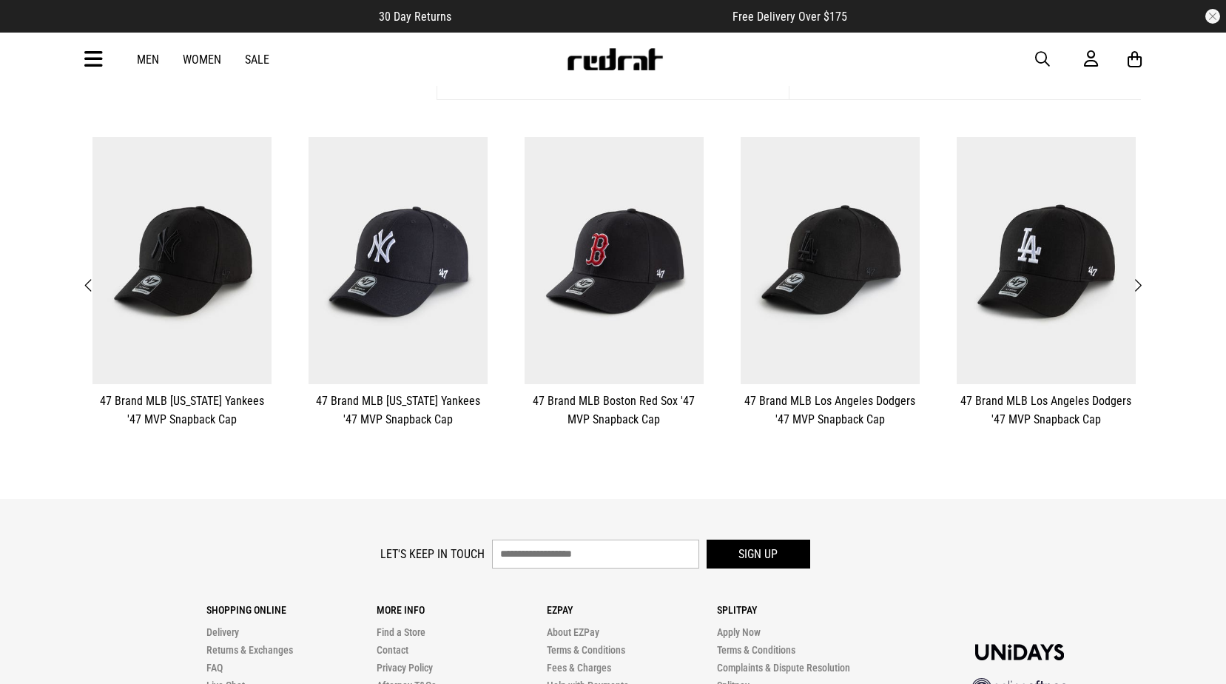
click at [1140, 283] on span "Next" at bounding box center [1138, 286] width 10 height 18
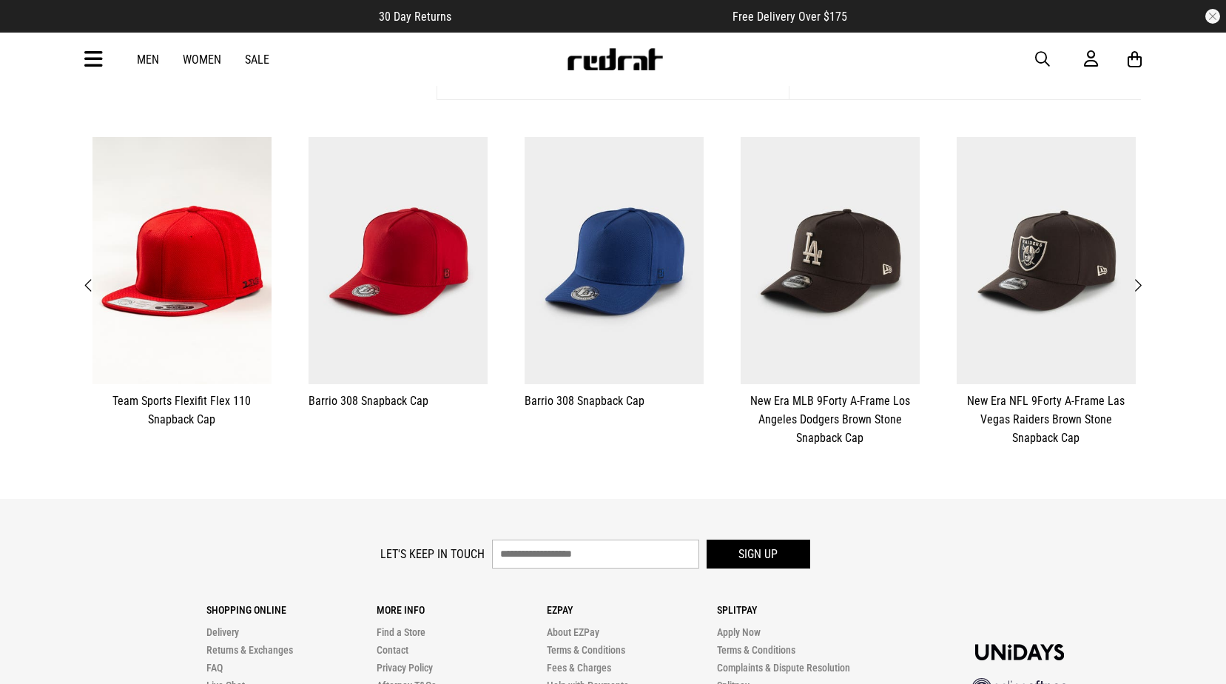
click at [1140, 283] on span "Next" at bounding box center [1138, 286] width 10 height 18
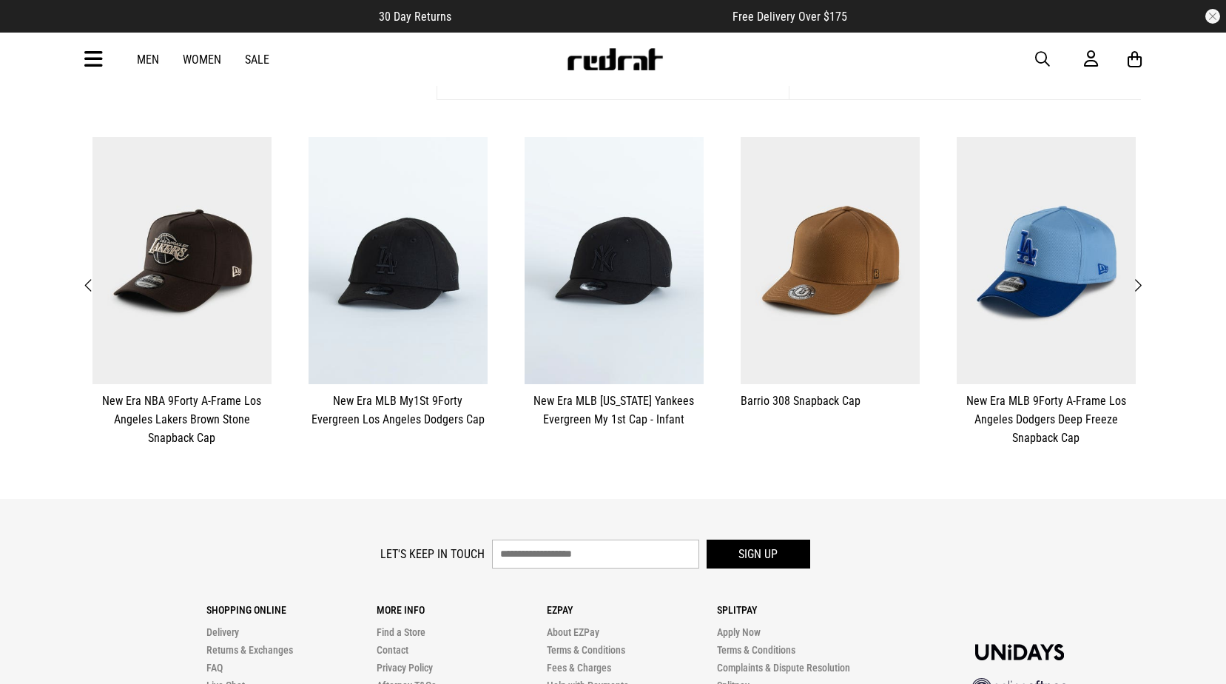
click at [1140, 283] on span "Next" at bounding box center [1138, 286] width 10 height 18
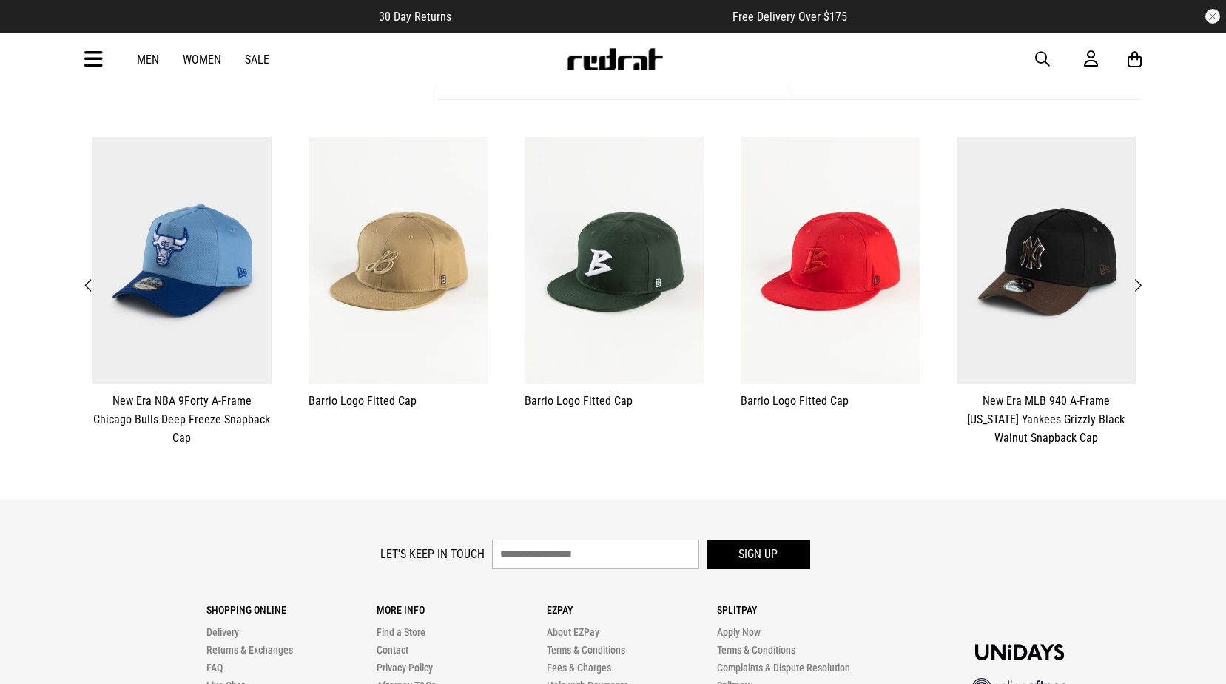
click at [1140, 283] on span "Next" at bounding box center [1138, 286] width 10 height 18
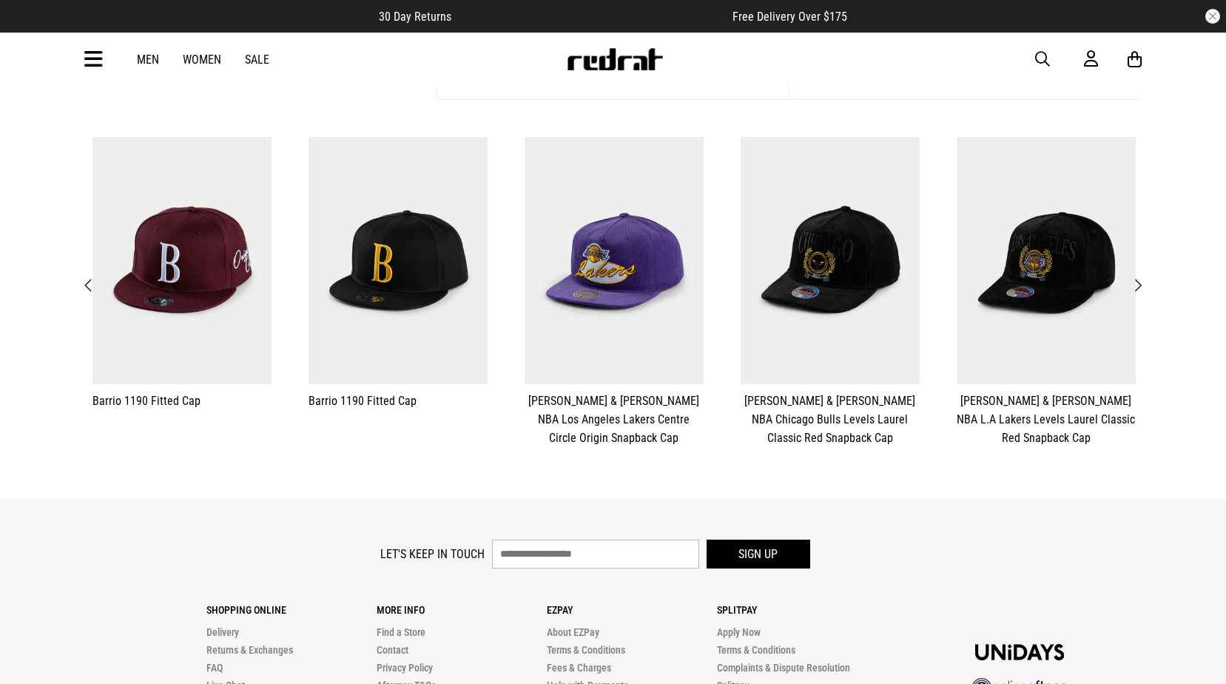
click at [1140, 283] on span "Next" at bounding box center [1138, 286] width 10 height 18
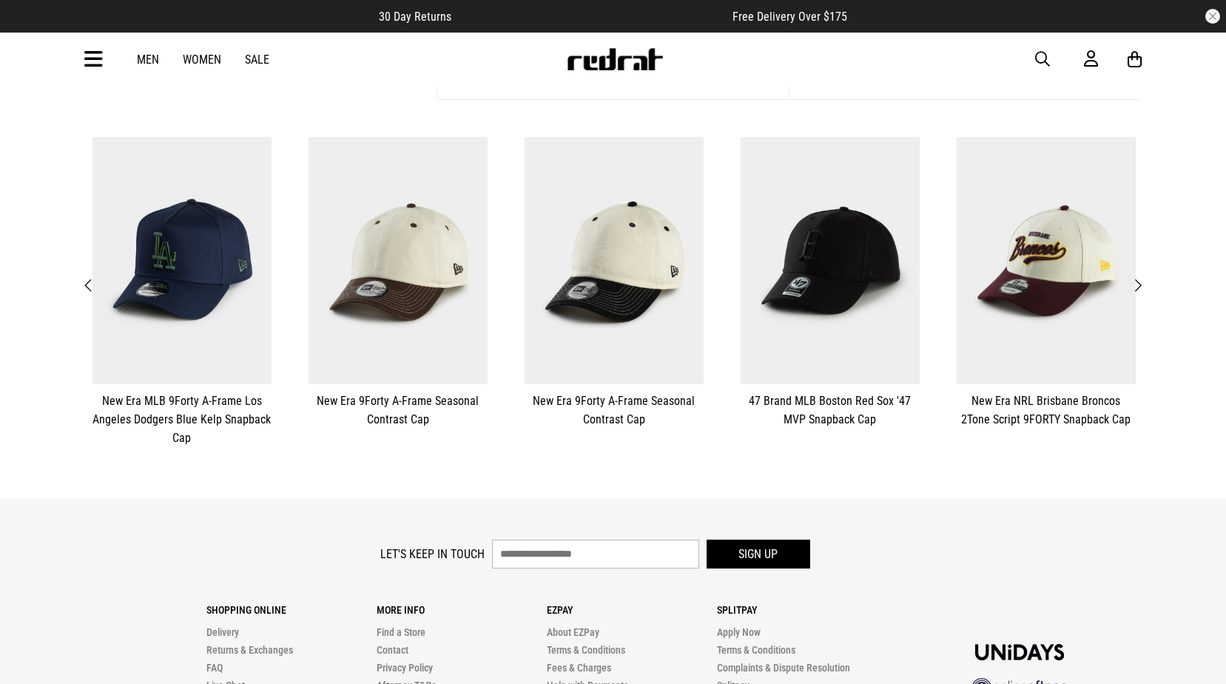
click at [1140, 283] on span "Next" at bounding box center [1138, 286] width 10 height 18
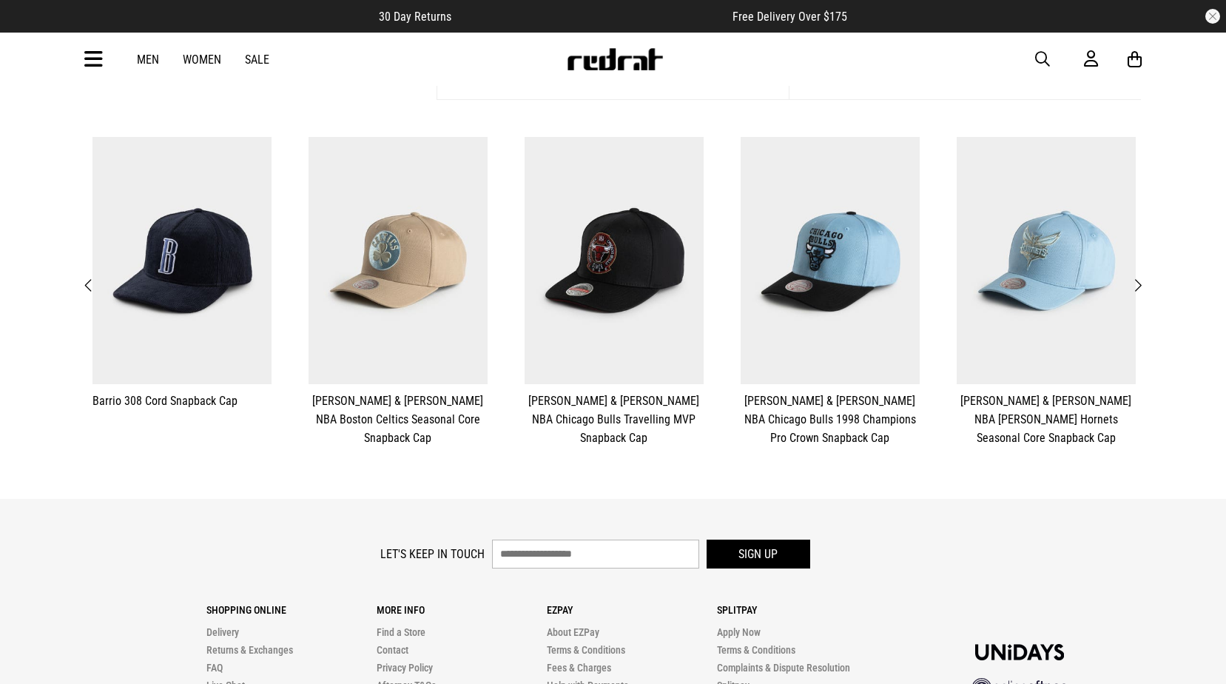
click at [1140, 283] on span "Next" at bounding box center [1138, 286] width 10 height 18
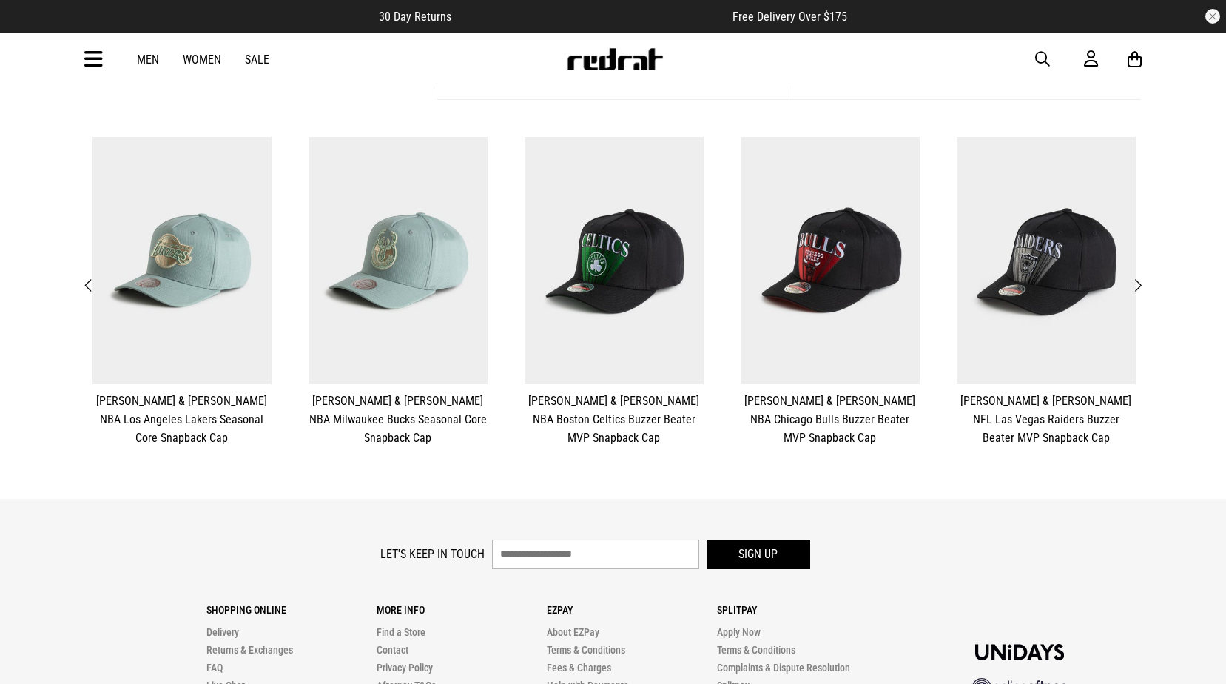
click at [89, 286] on span "Previous" at bounding box center [89, 286] width 10 height 18
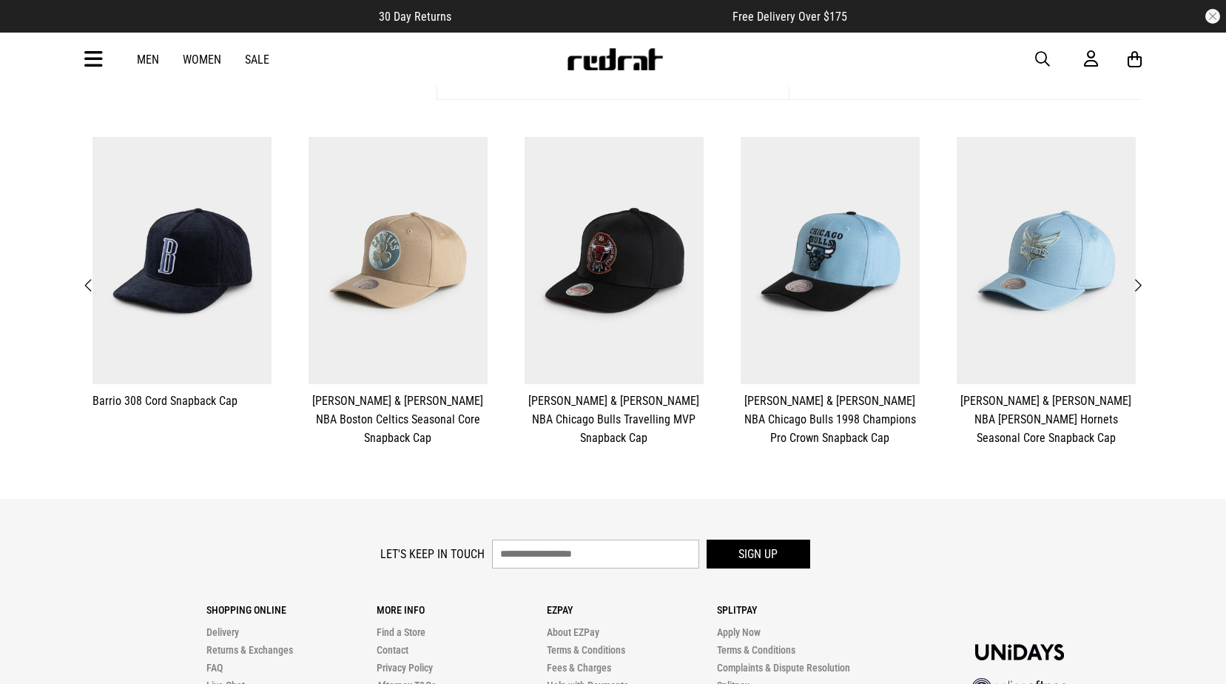
click at [93, 41] on div "Men Women Sale Sign in New Back Footwear Back Mens Back Womens Back Youth & Kid…" at bounding box center [613, 59] width 1080 height 53
